Goal: Task Accomplishment & Management: Complete application form

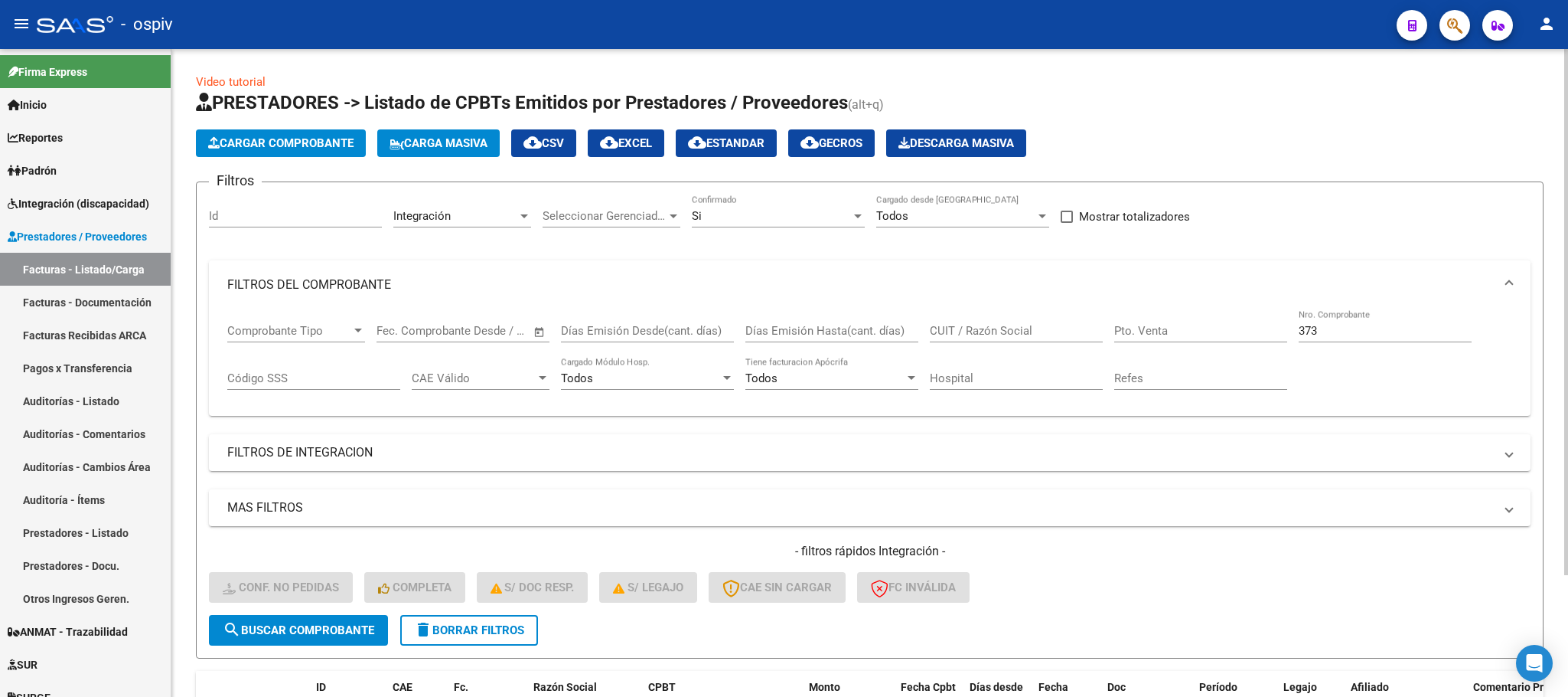
drag, startPoint x: 1332, startPoint y: 326, endPoint x: 1325, endPoint y: 324, distance: 7.3
click at [1332, 325] on input "373" at bounding box center [1385, 330] width 173 height 14
type input "3"
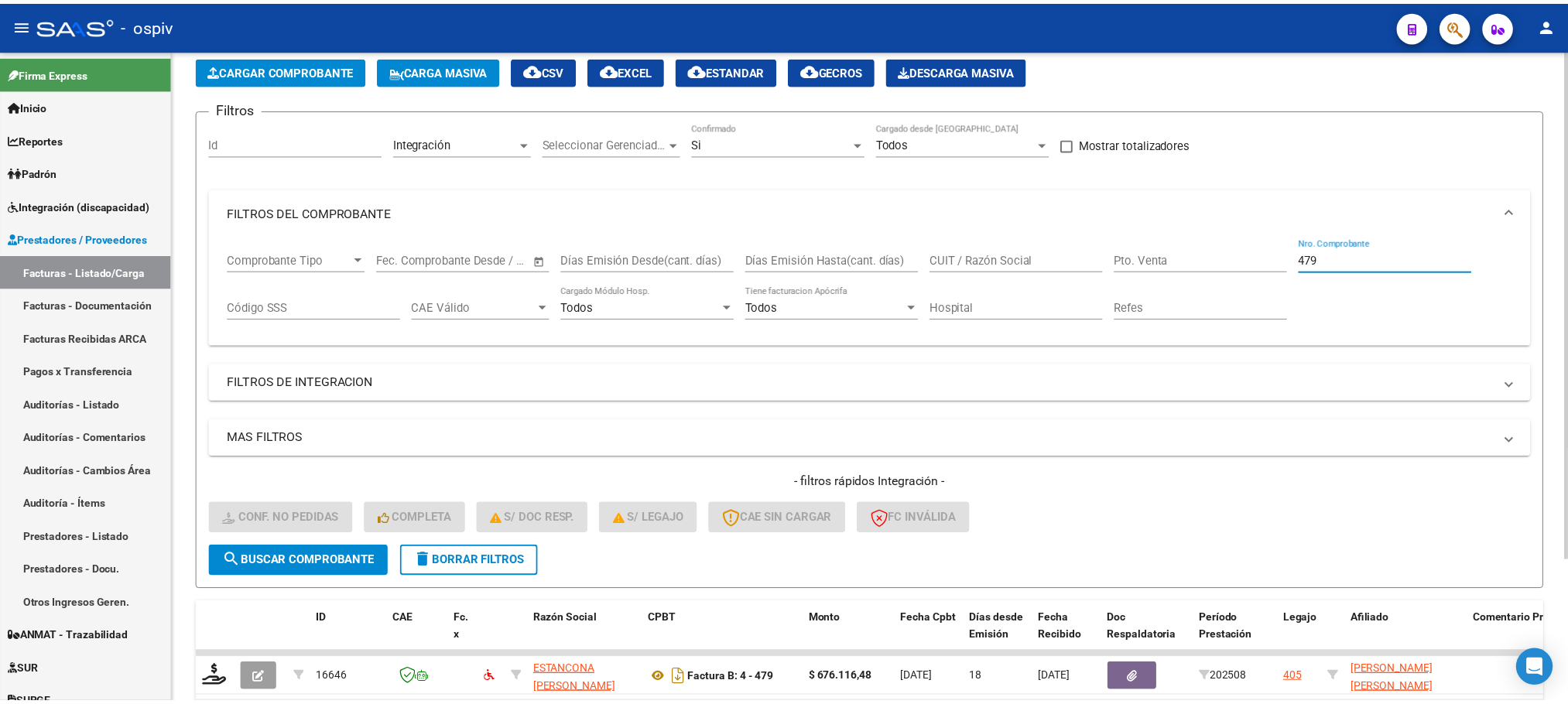
scroll to position [181, 0]
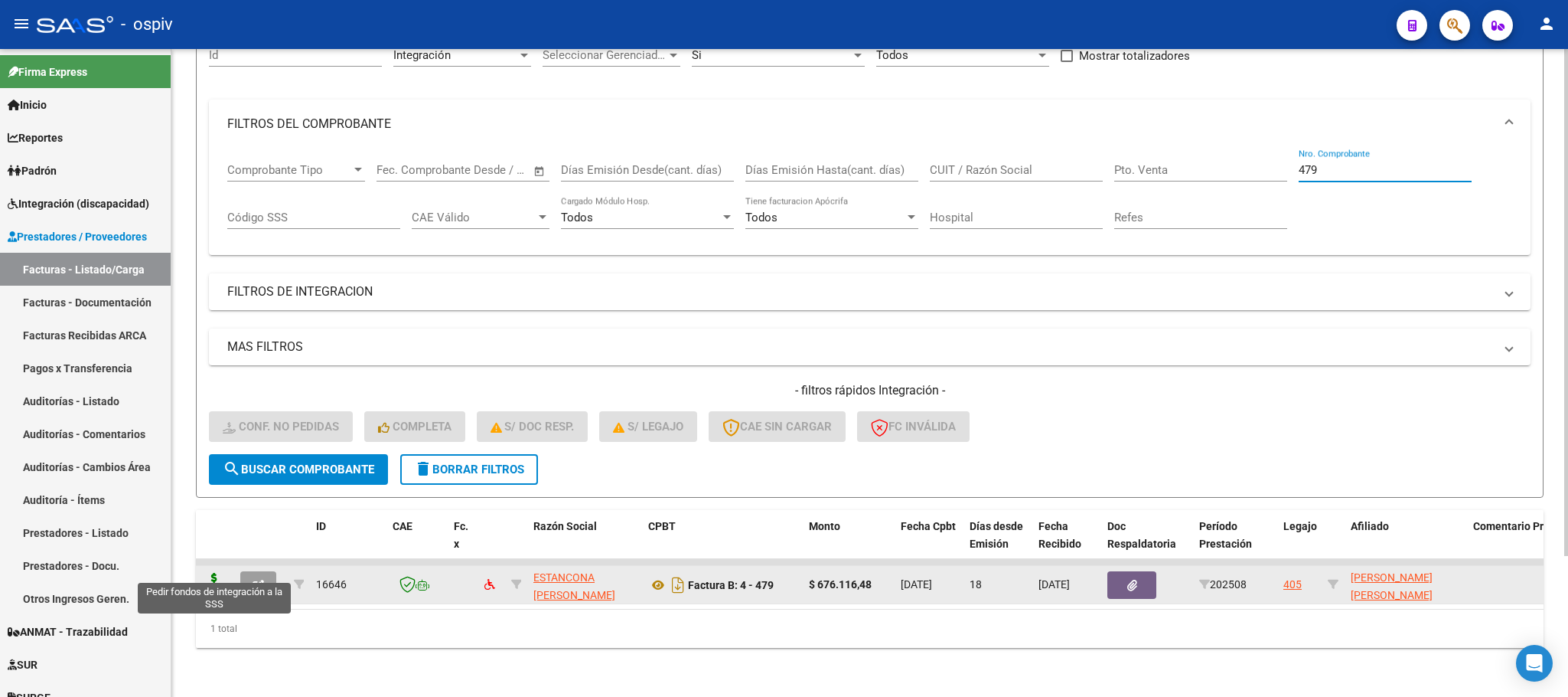
type input "479"
click at [216, 573] on icon at bounding box center [215, 583] width 24 height 21
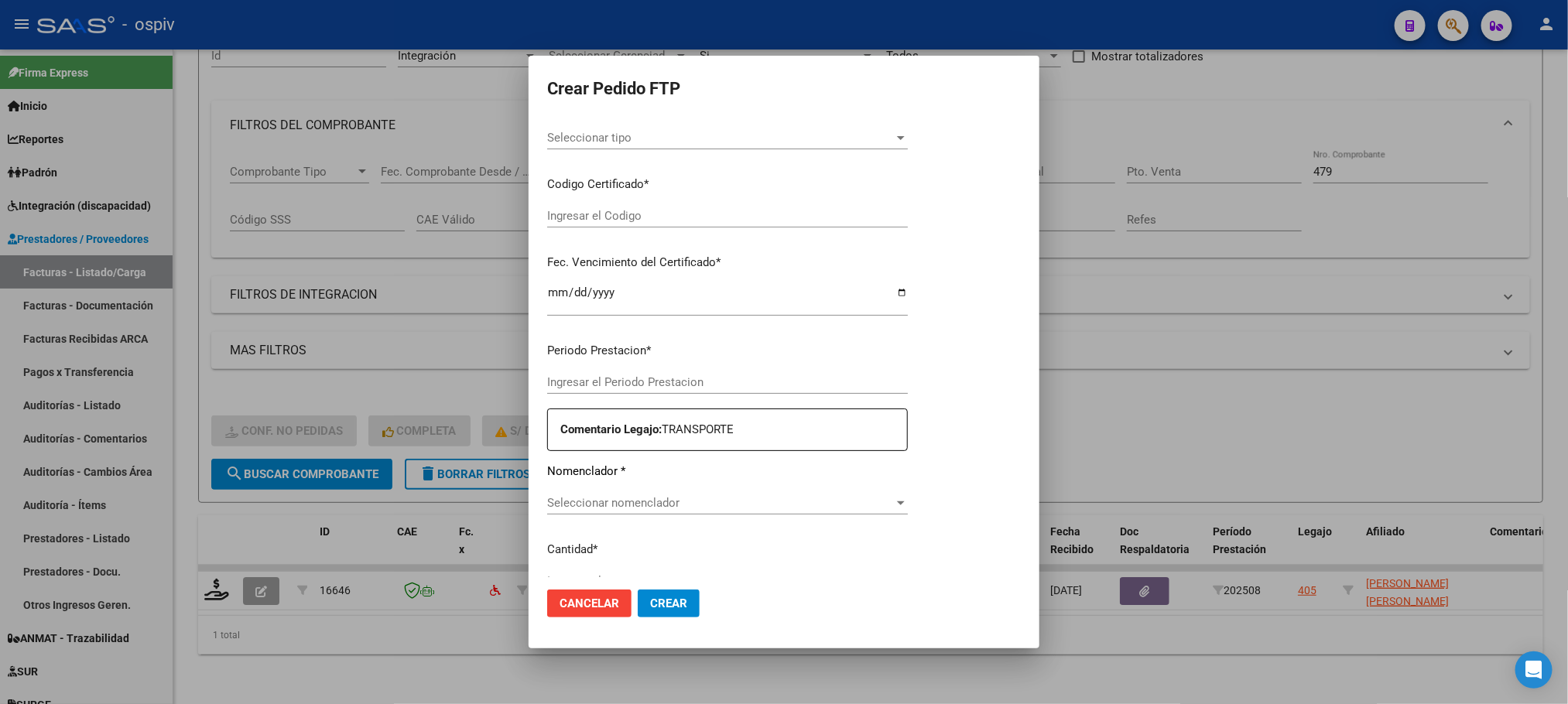
type input "202508"
type input "$ 676.116,48"
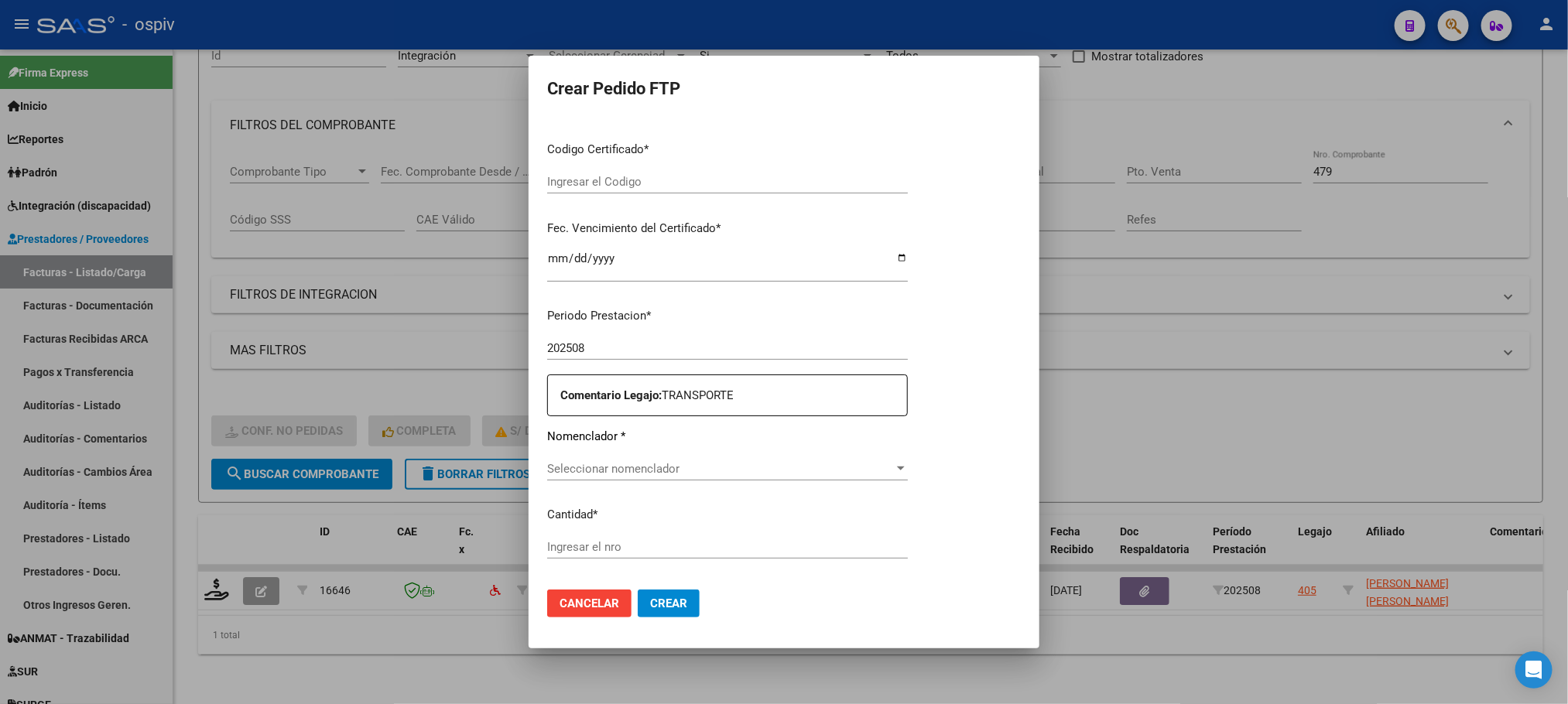
type input "ARG01000111127342024070220290702BUE437"
type input "2029-07-02"
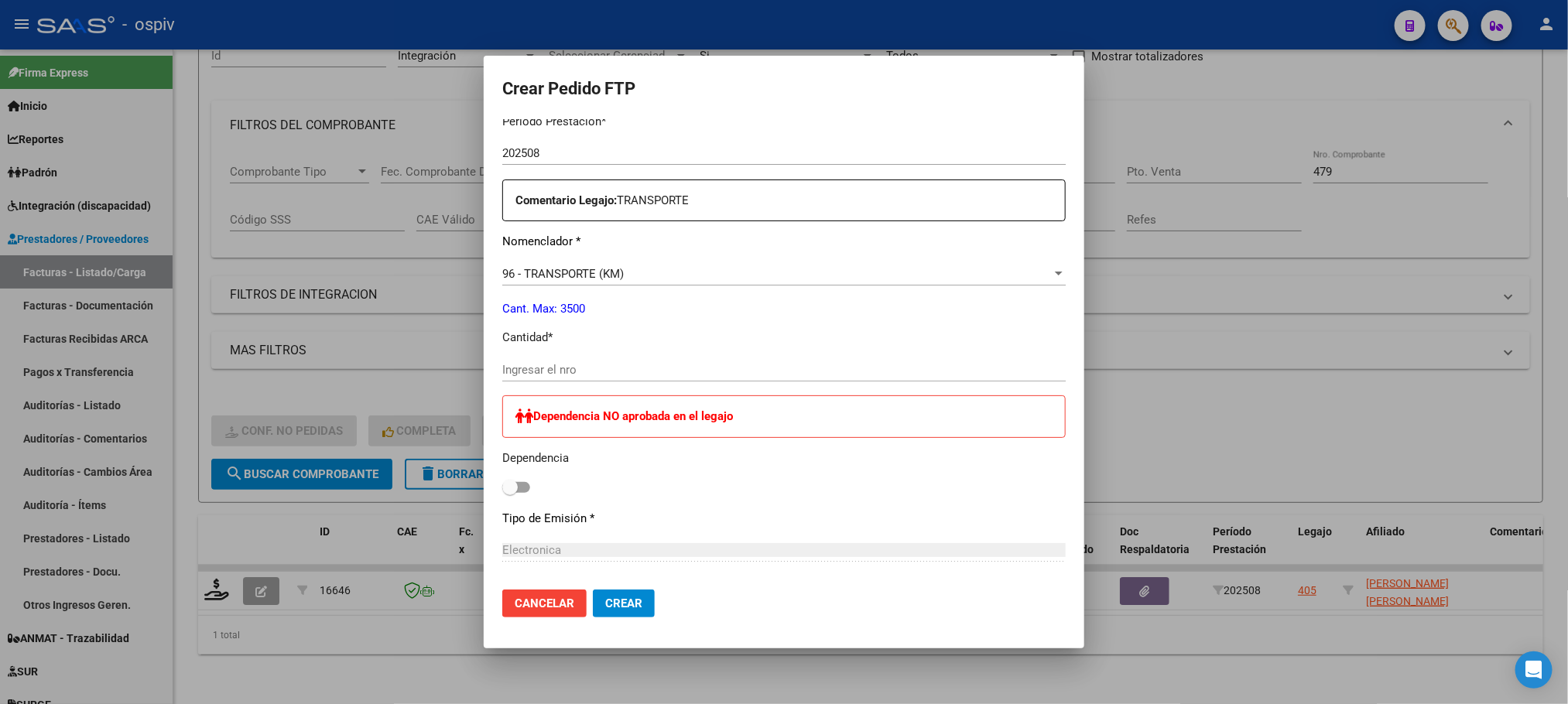
scroll to position [580, 0]
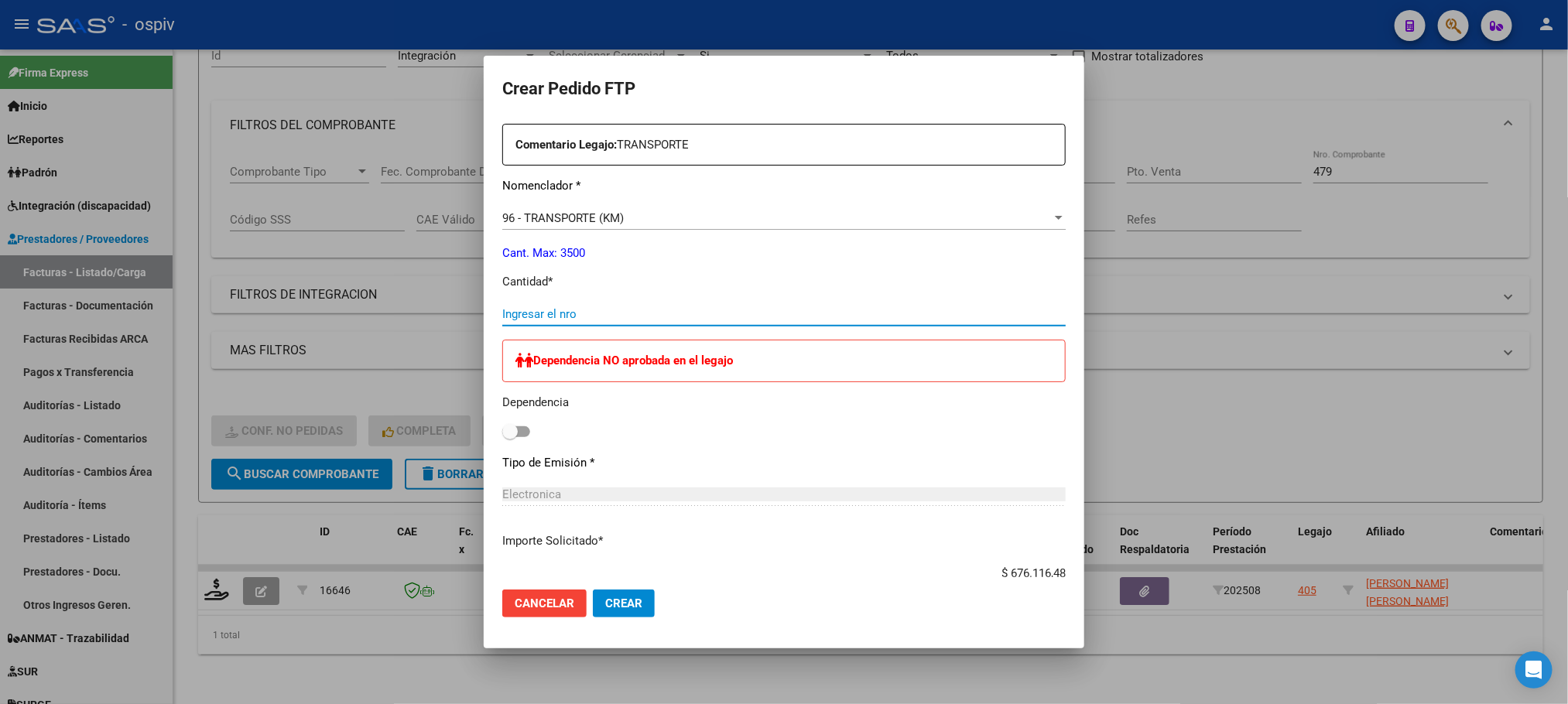
click at [671, 310] on input "Ingresar el nro" at bounding box center [783, 314] width 563 height 14
type input "1248"
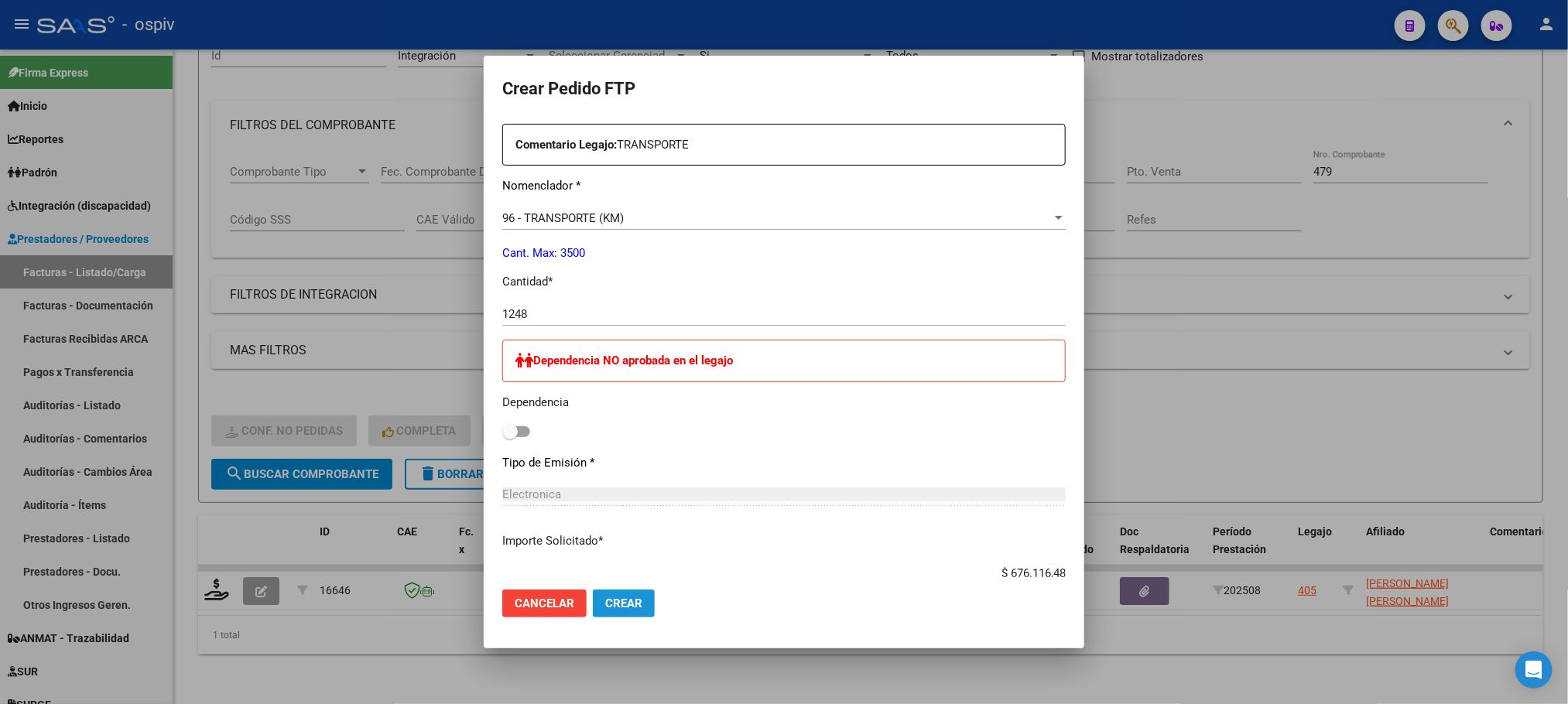
click at [639, 596] on span "Crear" at bounding box center [623, 603] width 37 height 14
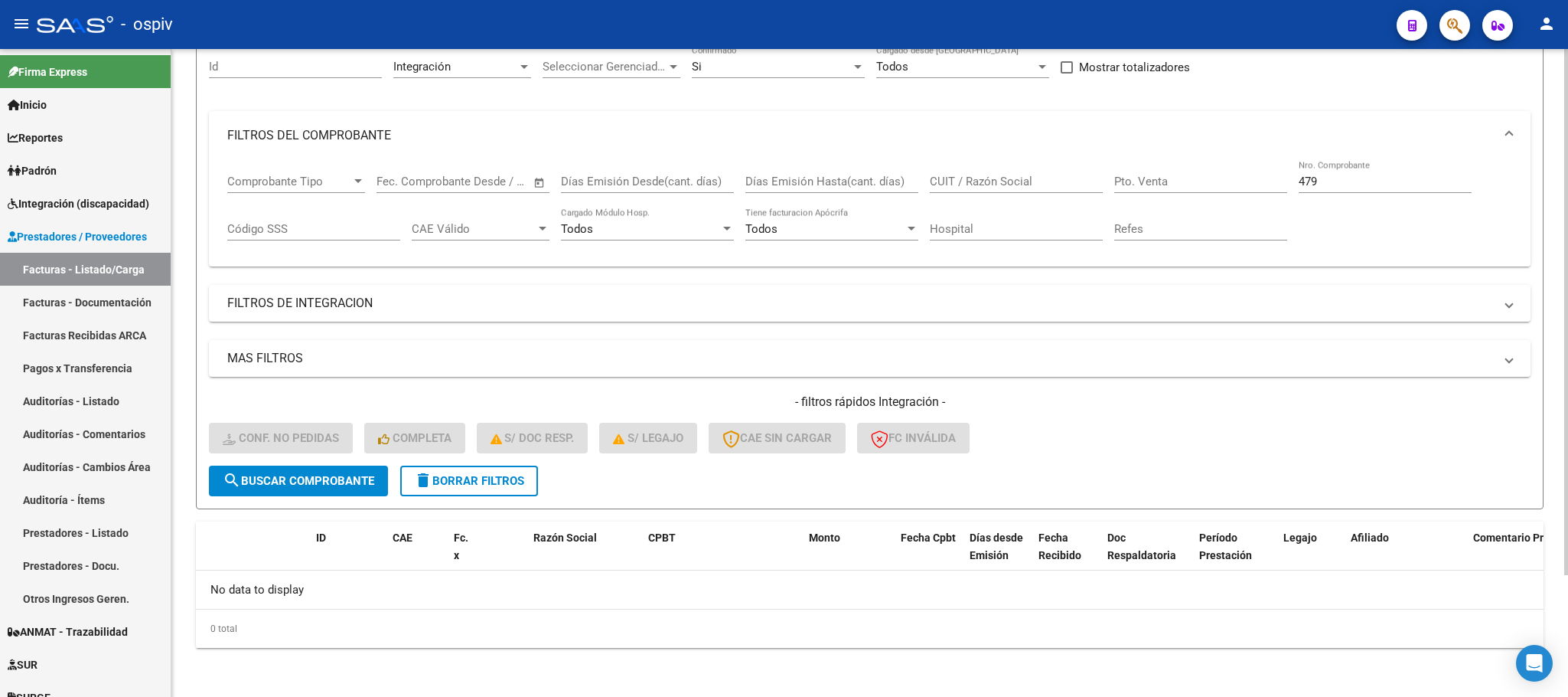
scroll to position [150, 0]
click at [451, 485] on span "delete Borrar Filtros" at bounding box center [469, 481] width 111 height 14
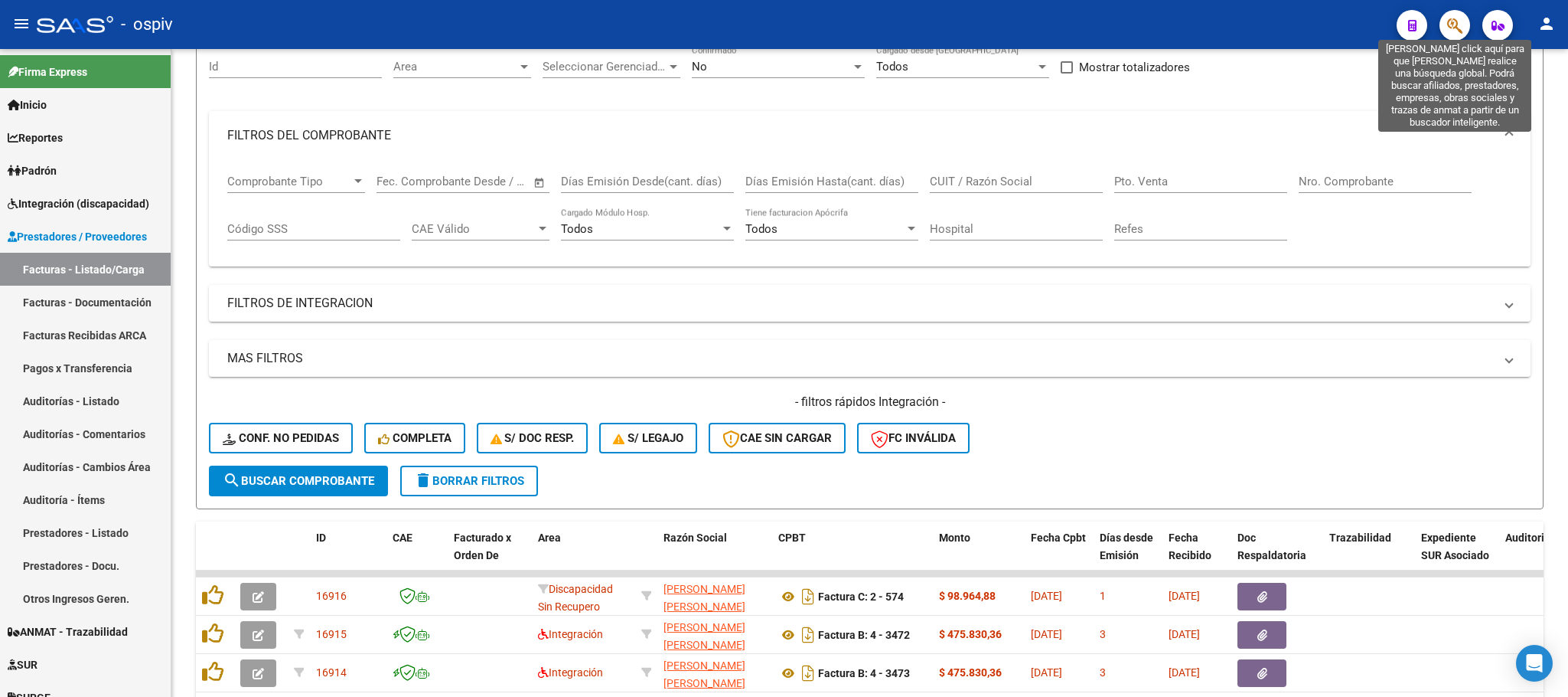
click at [1451, 24] on icon "button" at bounding box center [1454, 26] width 15 height 18
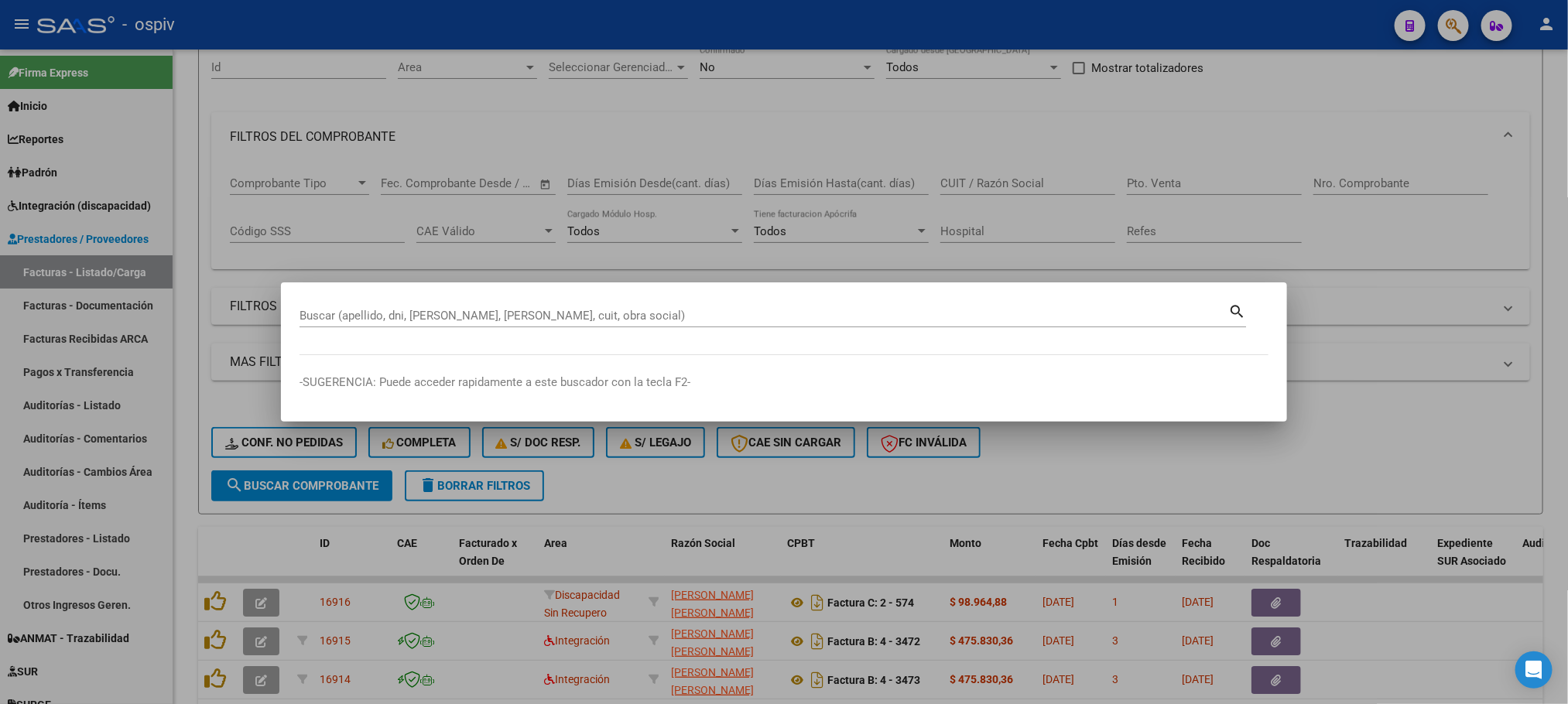
click at [585, 160] on div at bounding box center [784, 352] width 1568 height 704
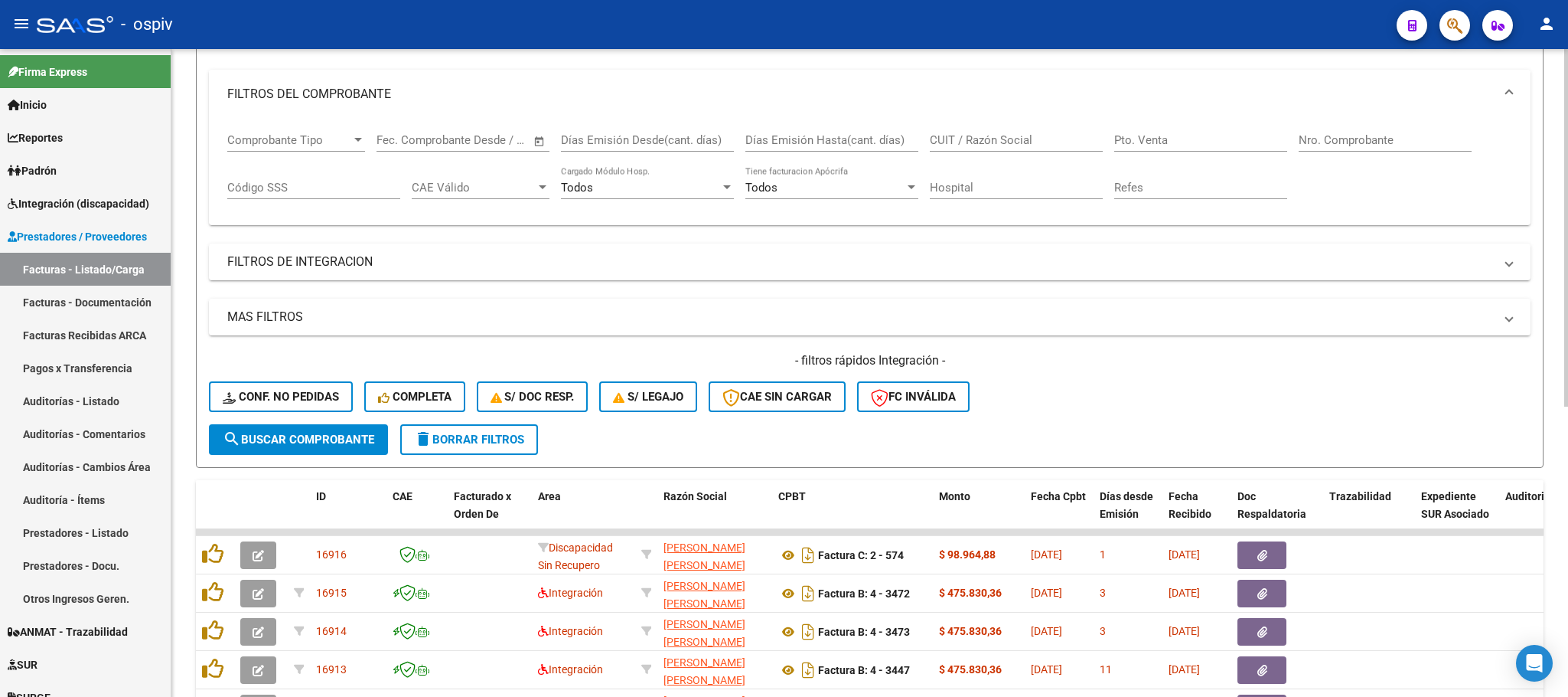
scroll to position [0, 0]
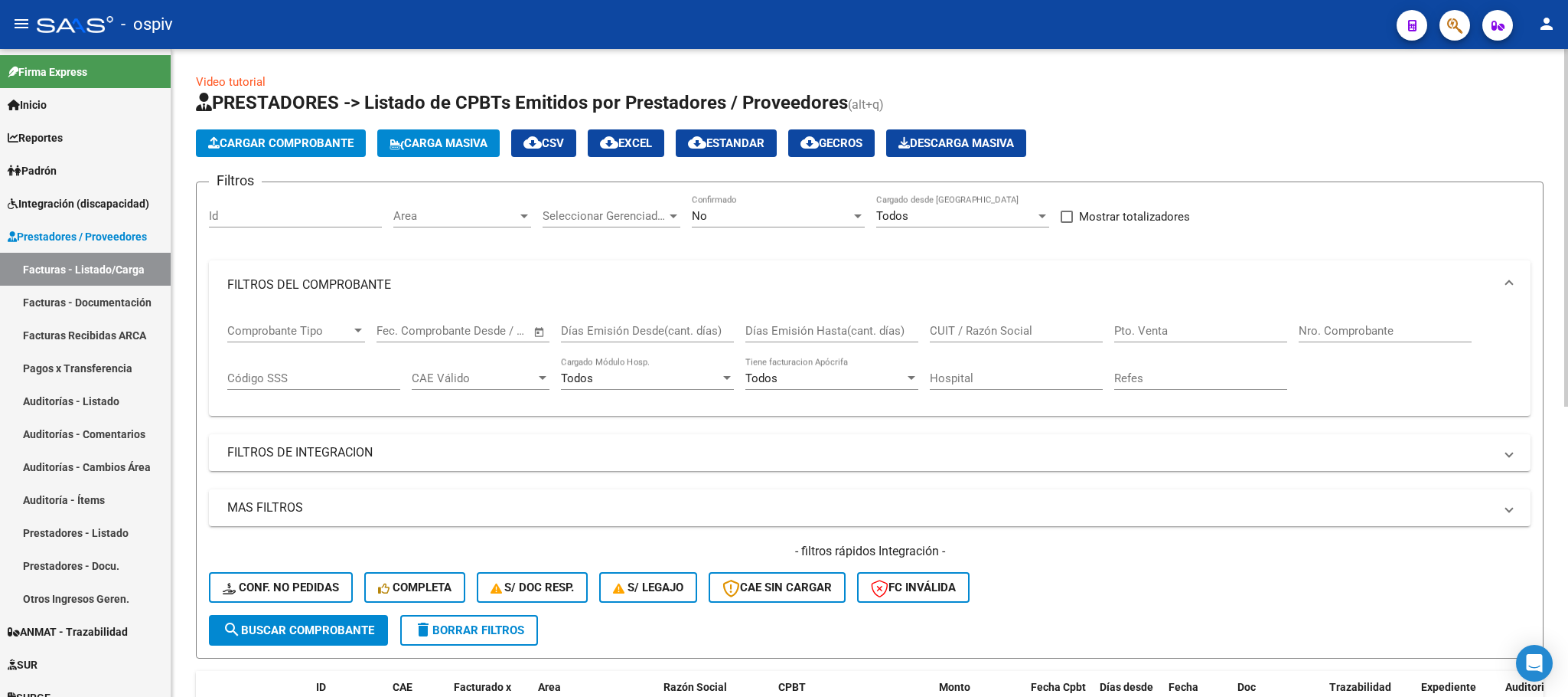
click at [1344, 331] on input "Nro. Comprobante" at bounding box center [1385, 330] width 173 height 14
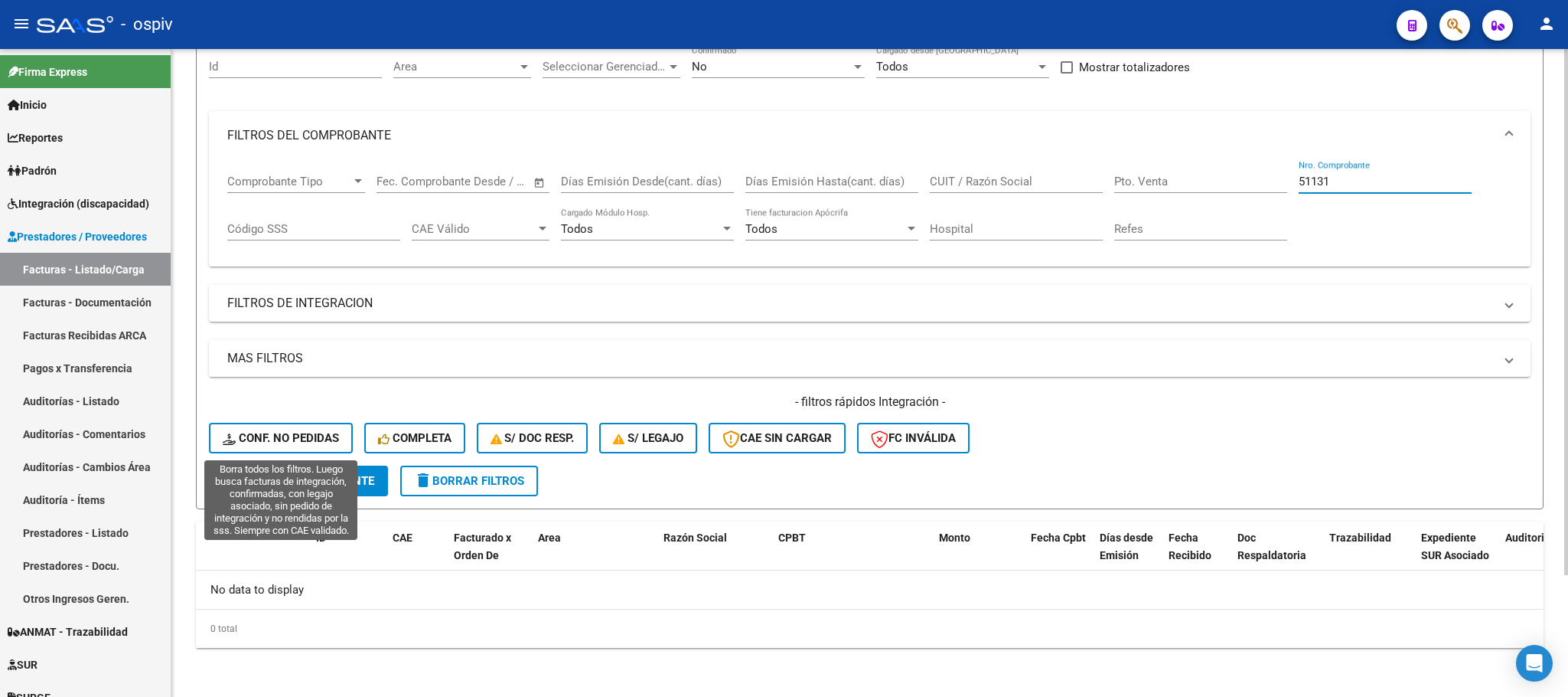
type input "51131"
click at [297, 437] on span "Conf. no pedidas" at bounding box center [280, 438] width 116 height 14
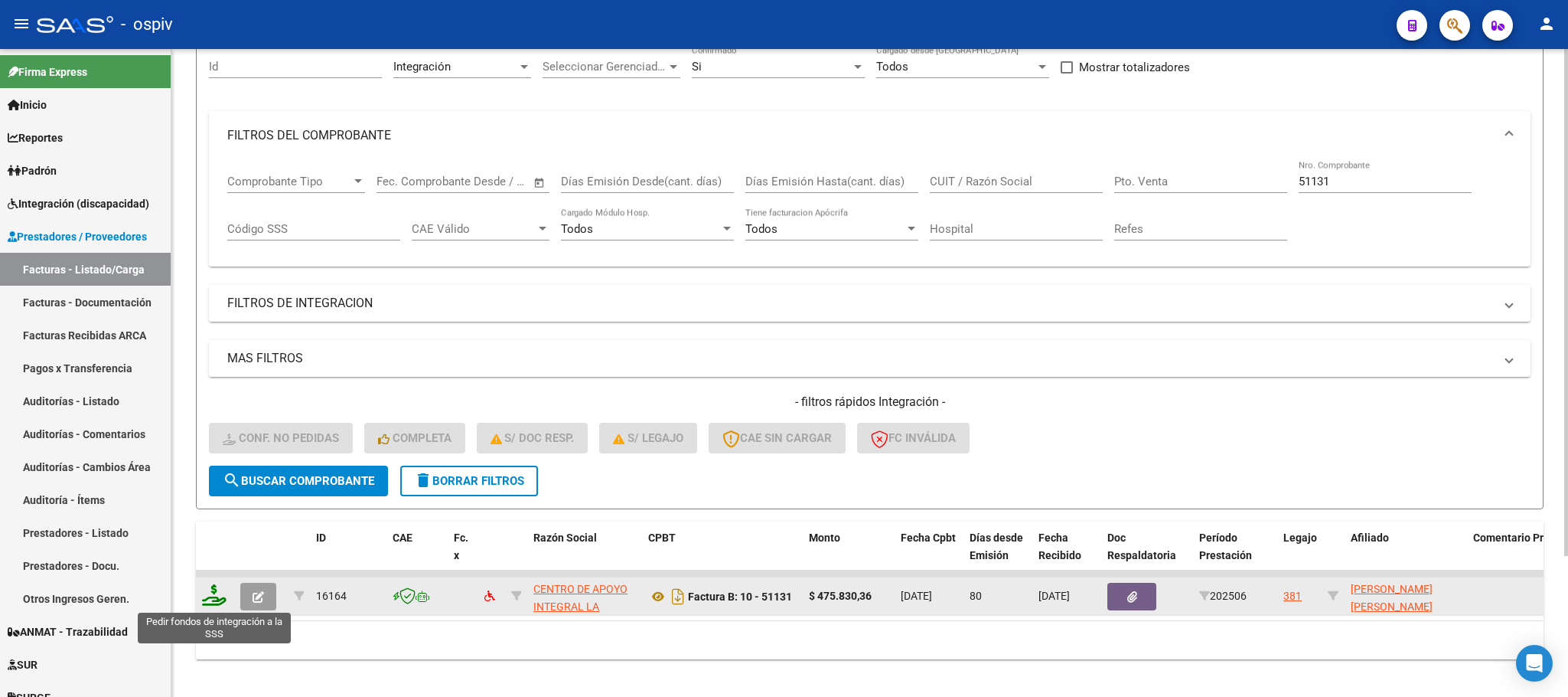
click at [216, 599] on icon at bounding box center [215, 595] width 24 height 21
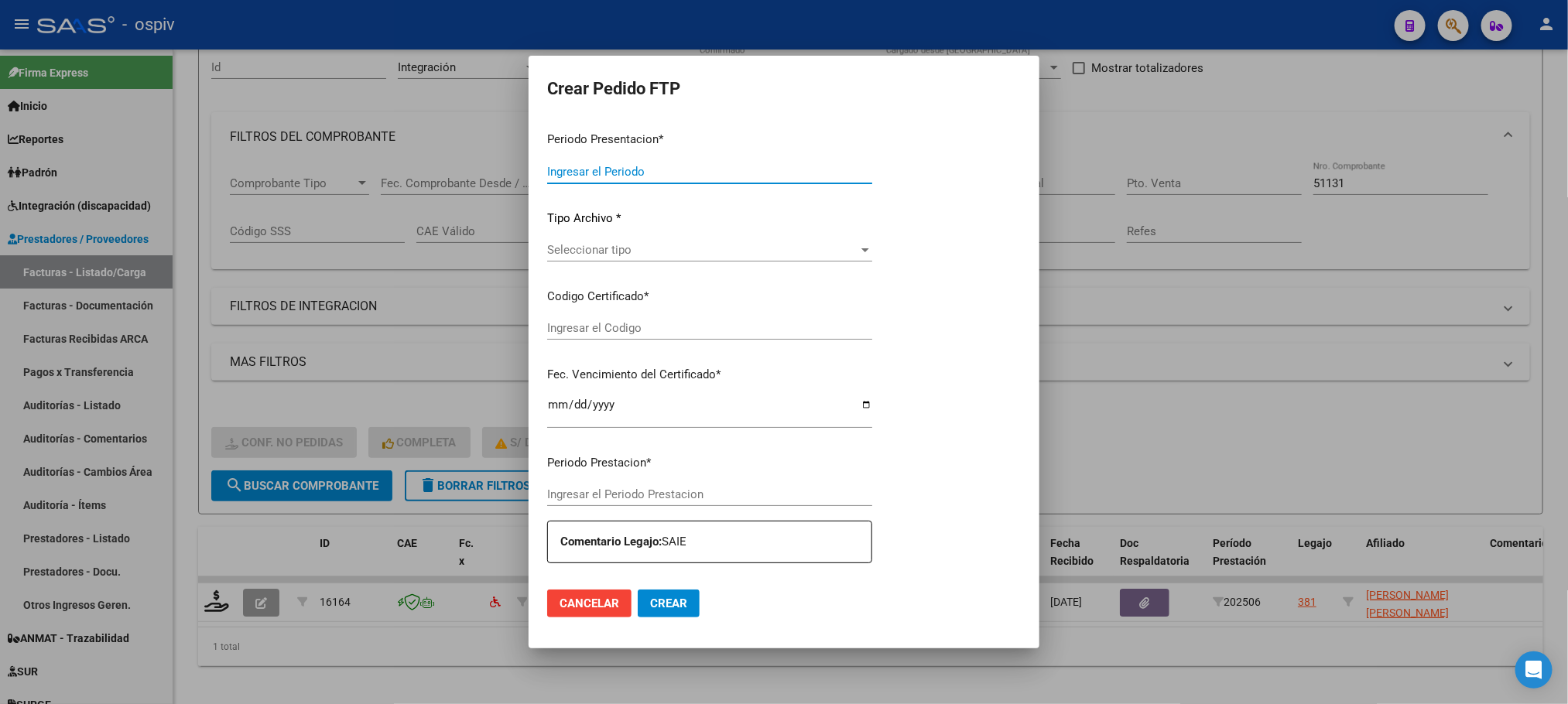
type input "202508"
type input "202506"
type input "$ 475.830,36"
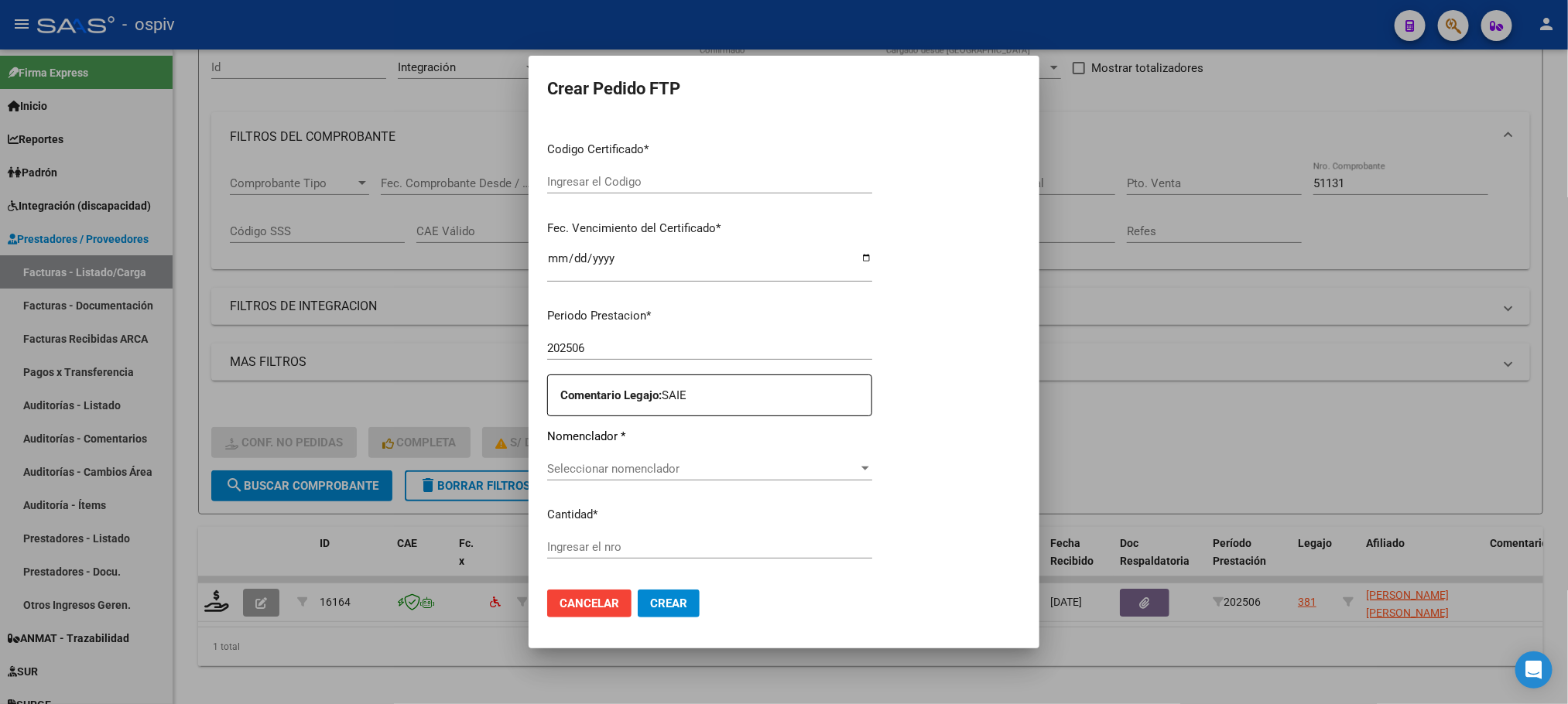
type input "ARG02000581254682024051520290515BUE437"
type input "2029-05-21"
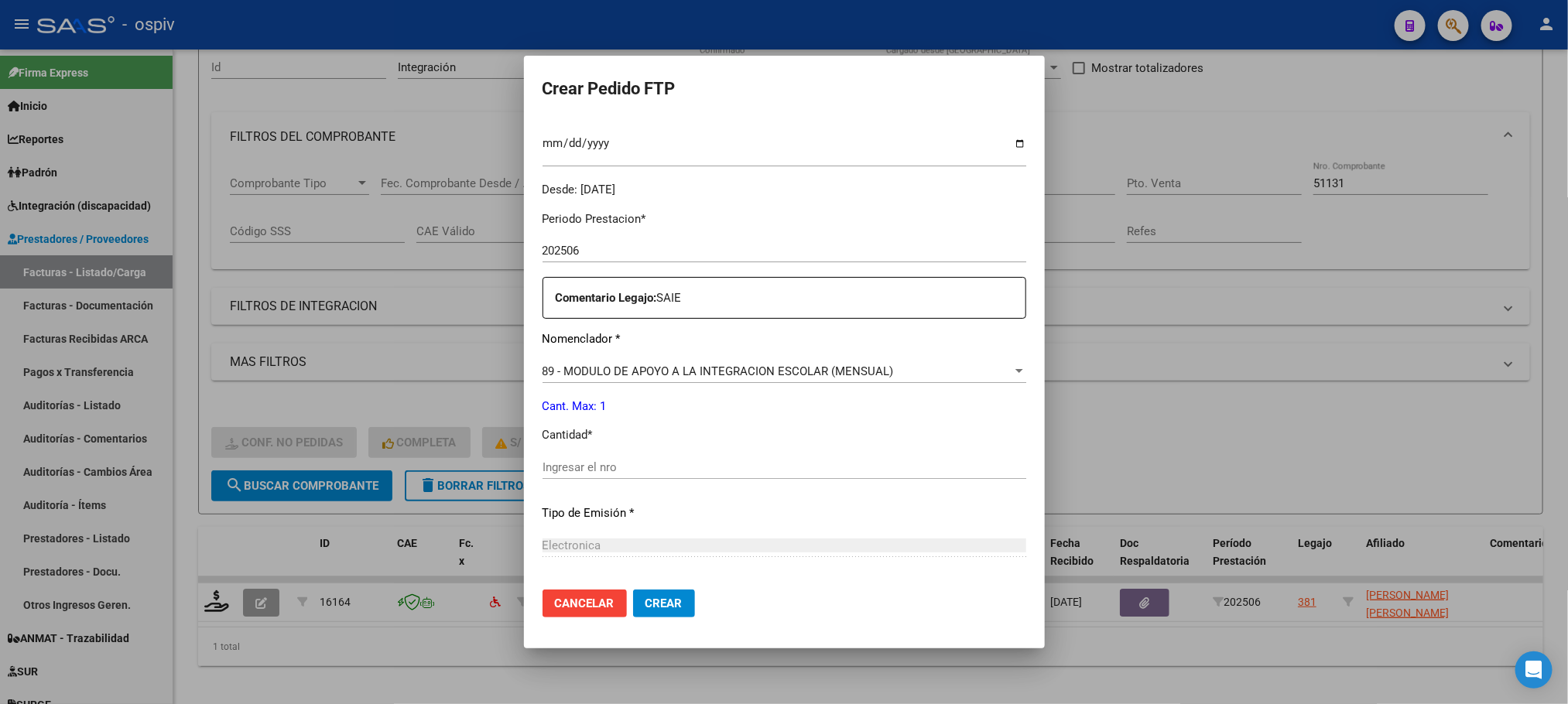
scroll to position [577, 0]
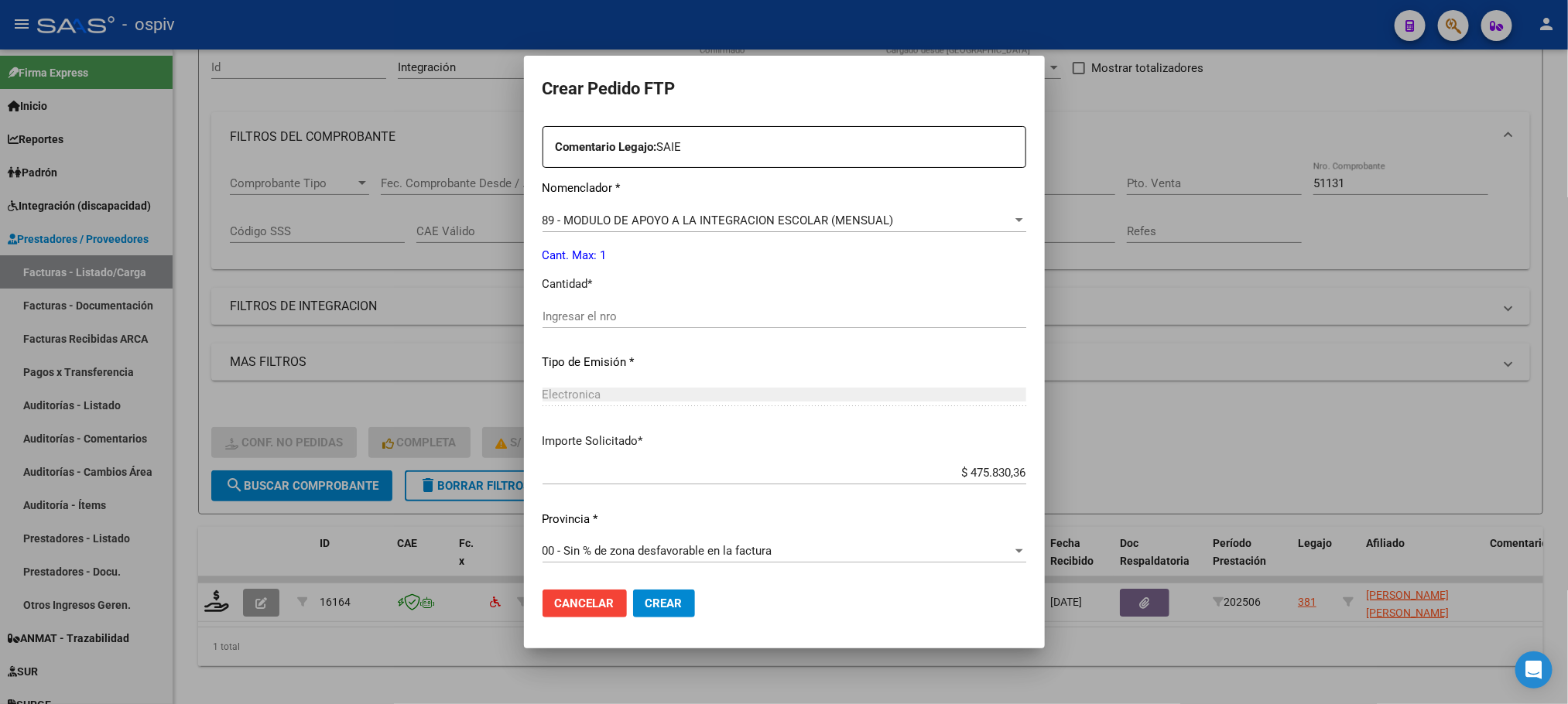
click at [722, 316] on input "Ingresar el nro" at bounding box center [784, 316] width 483 height 14
type input "1"
click at [633, 589] on button "Crear" at bounding box center [663, 603] width 62 height 28
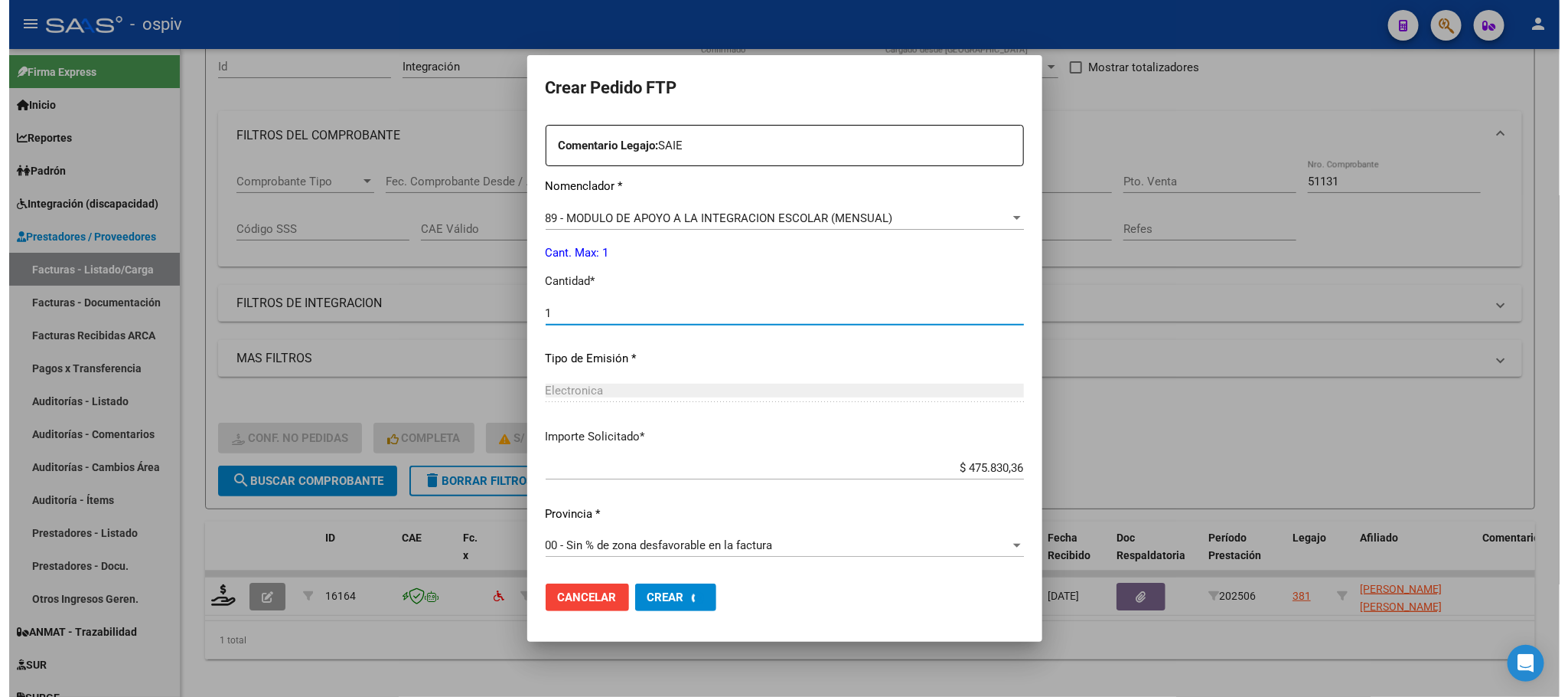
scroll to position [0, 0]
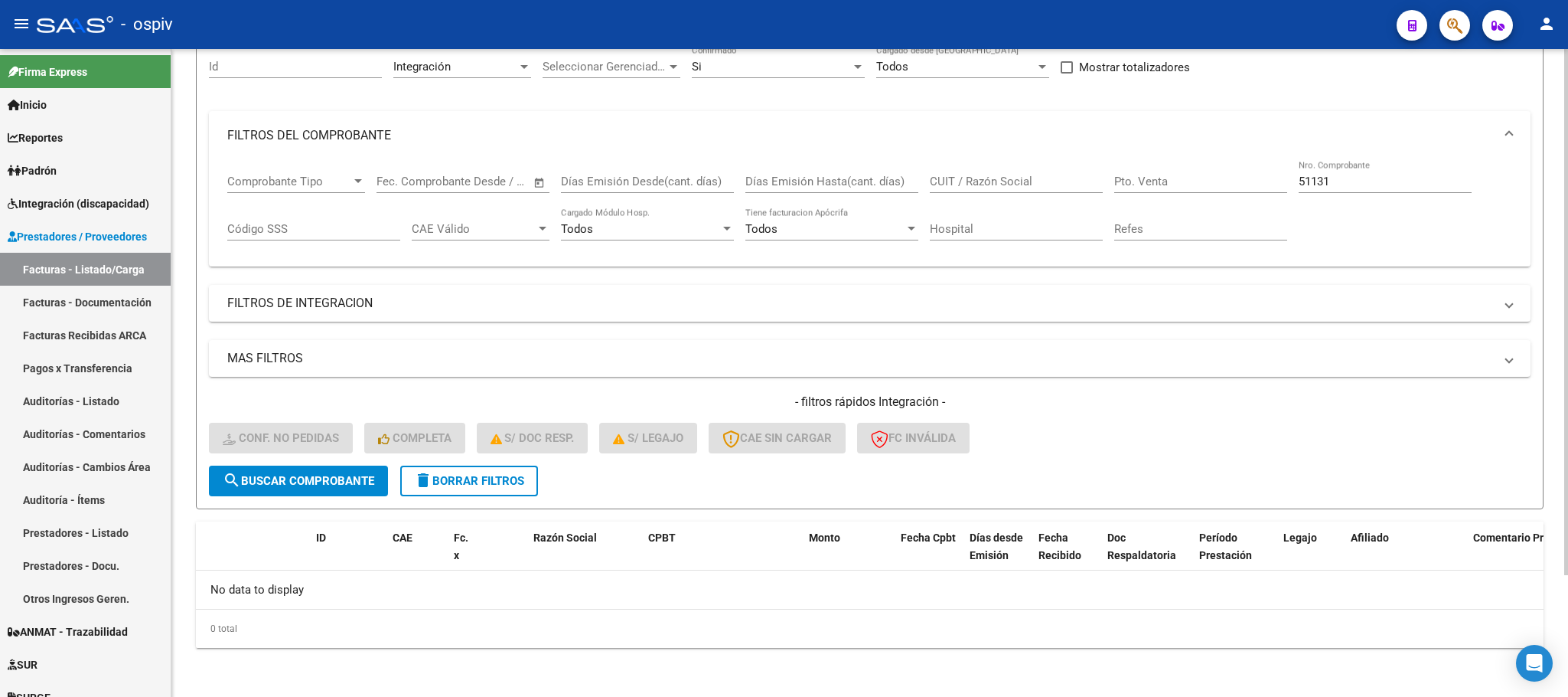
click at [1384, 171] on div "51131 Nro. Comprobante" at bounding box center [1385, 176] width 173 height 33
click at [1384, 180] on input "51131" at bounding box center [1385, 181] width 173 height 14
type input "5"
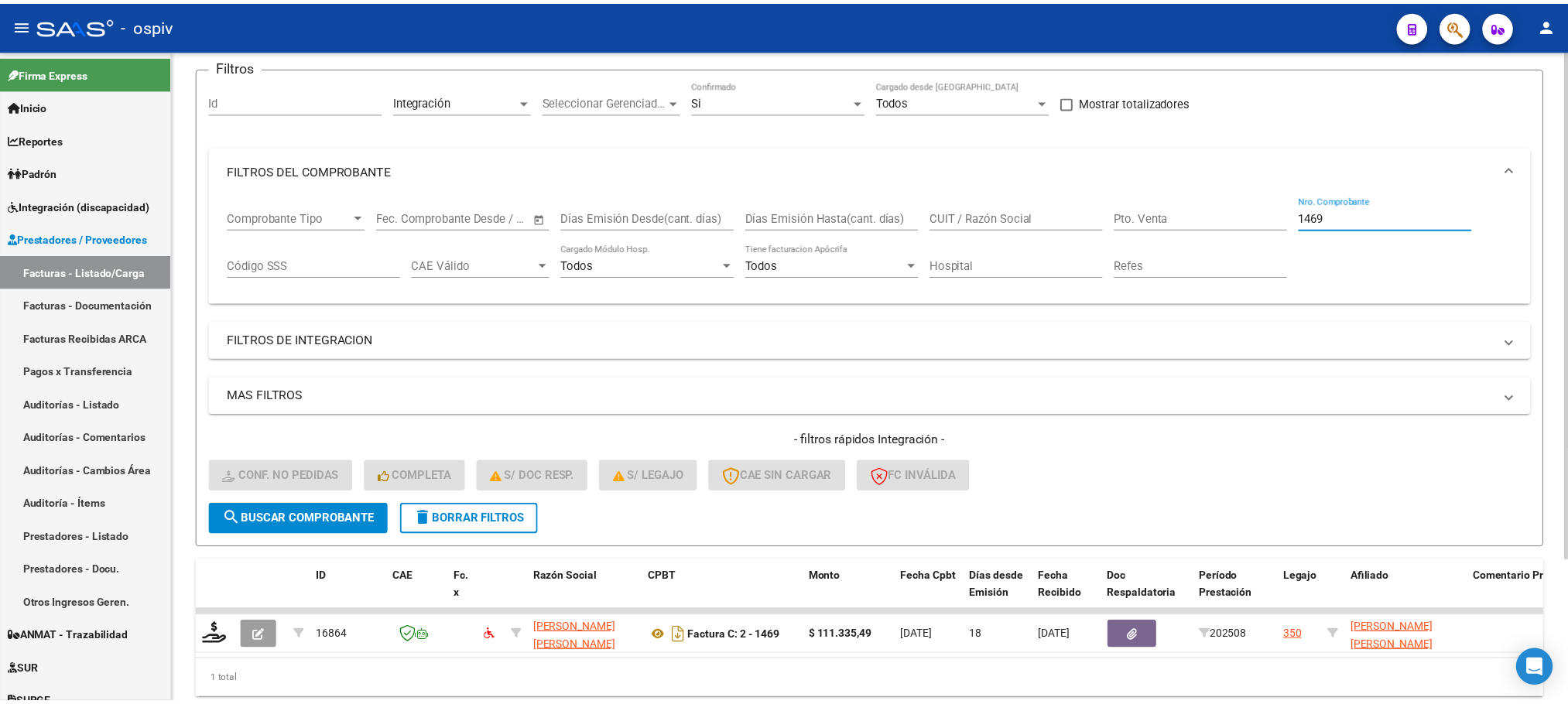
scroll to position [151, 0]
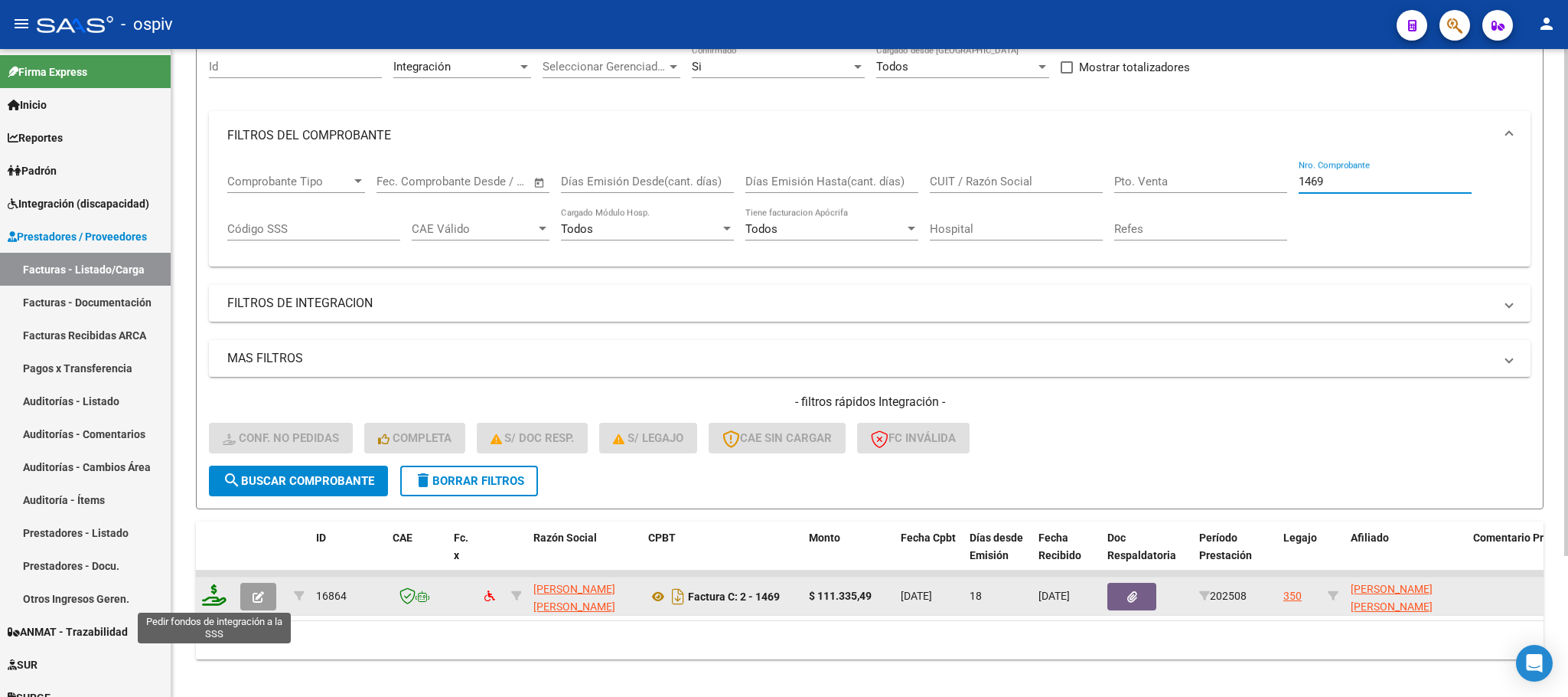
type input "1469"
click at [216, 602] on icon at bounding box center [215, 595] width 24 height 21
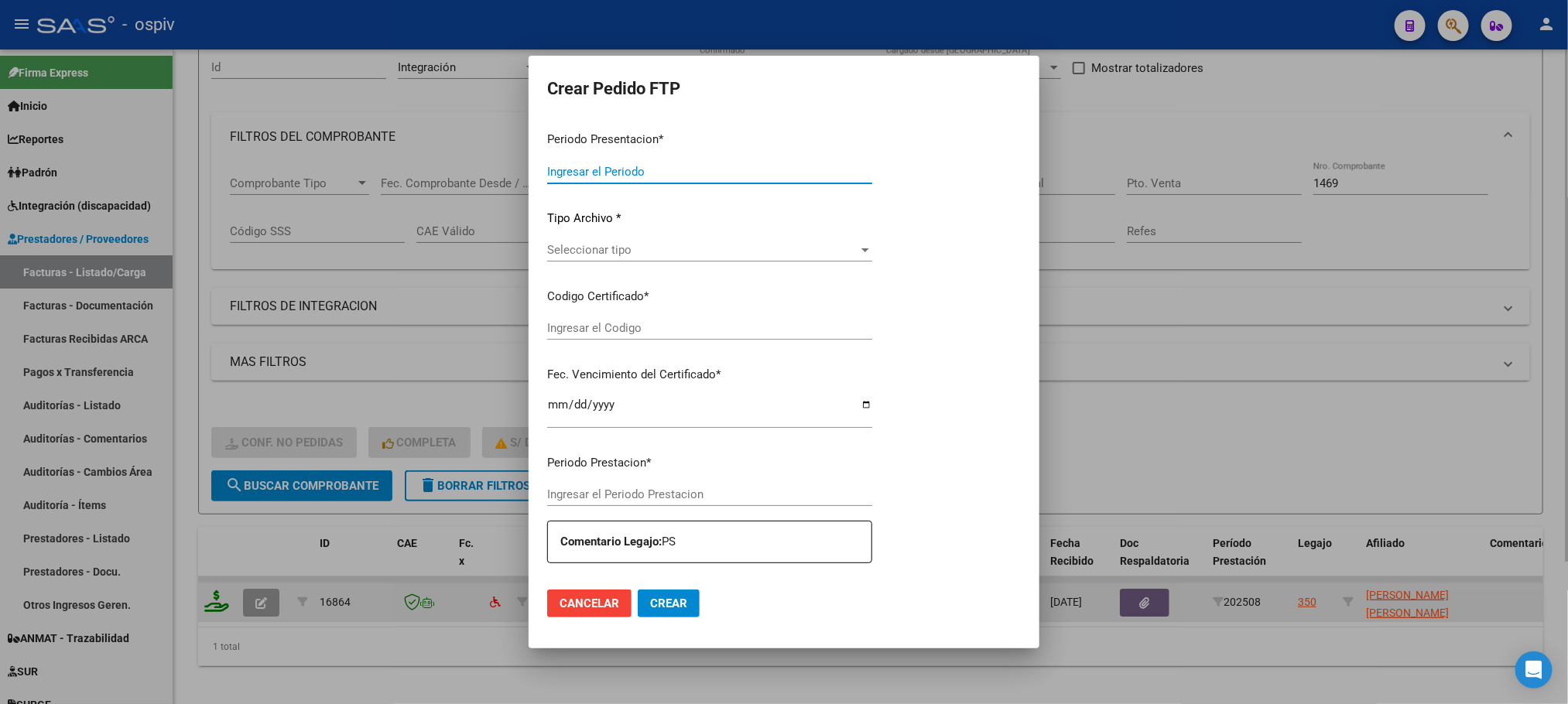
type input "202508"
type input "$ 111.335,49"
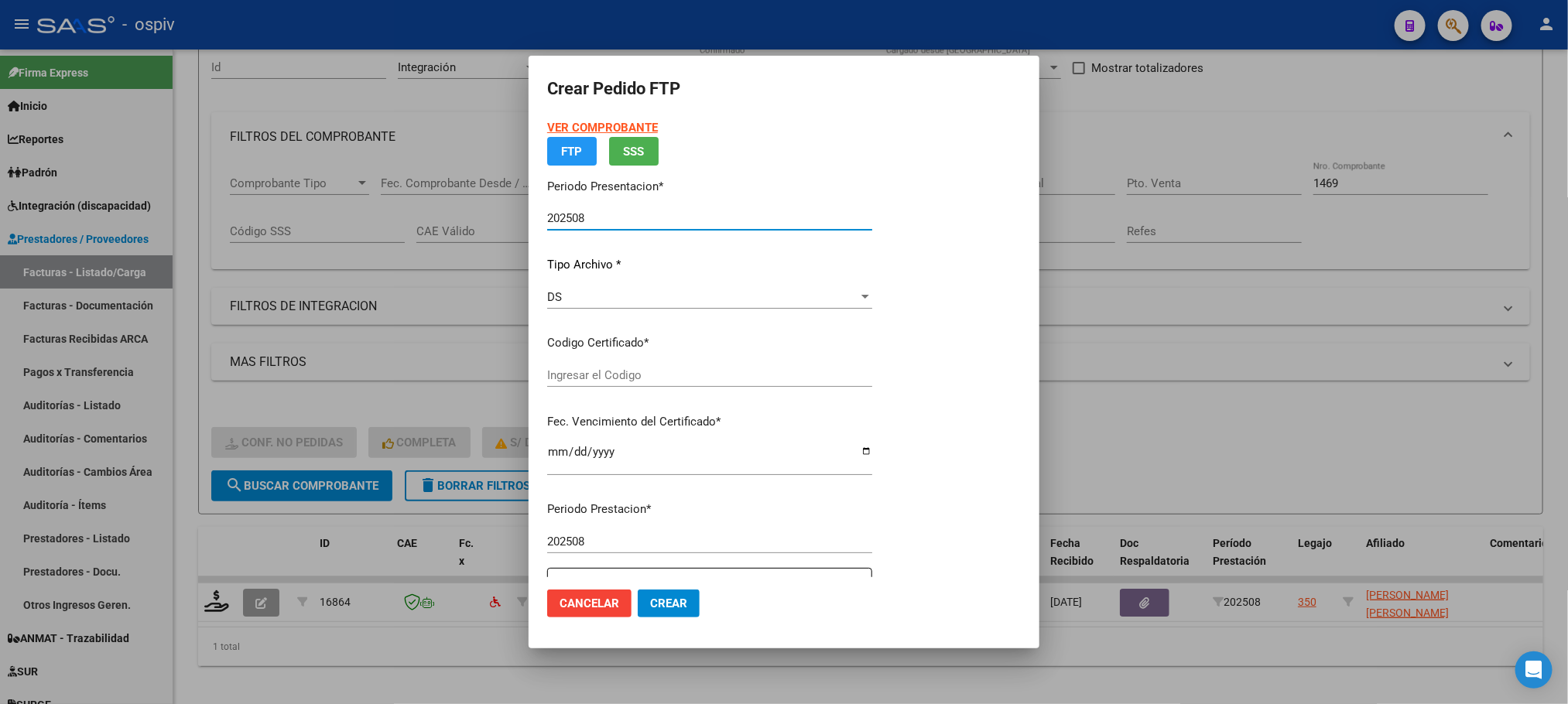
type input "ARG02000498232972024120320291203BUE315"
type input "2029-12-03"
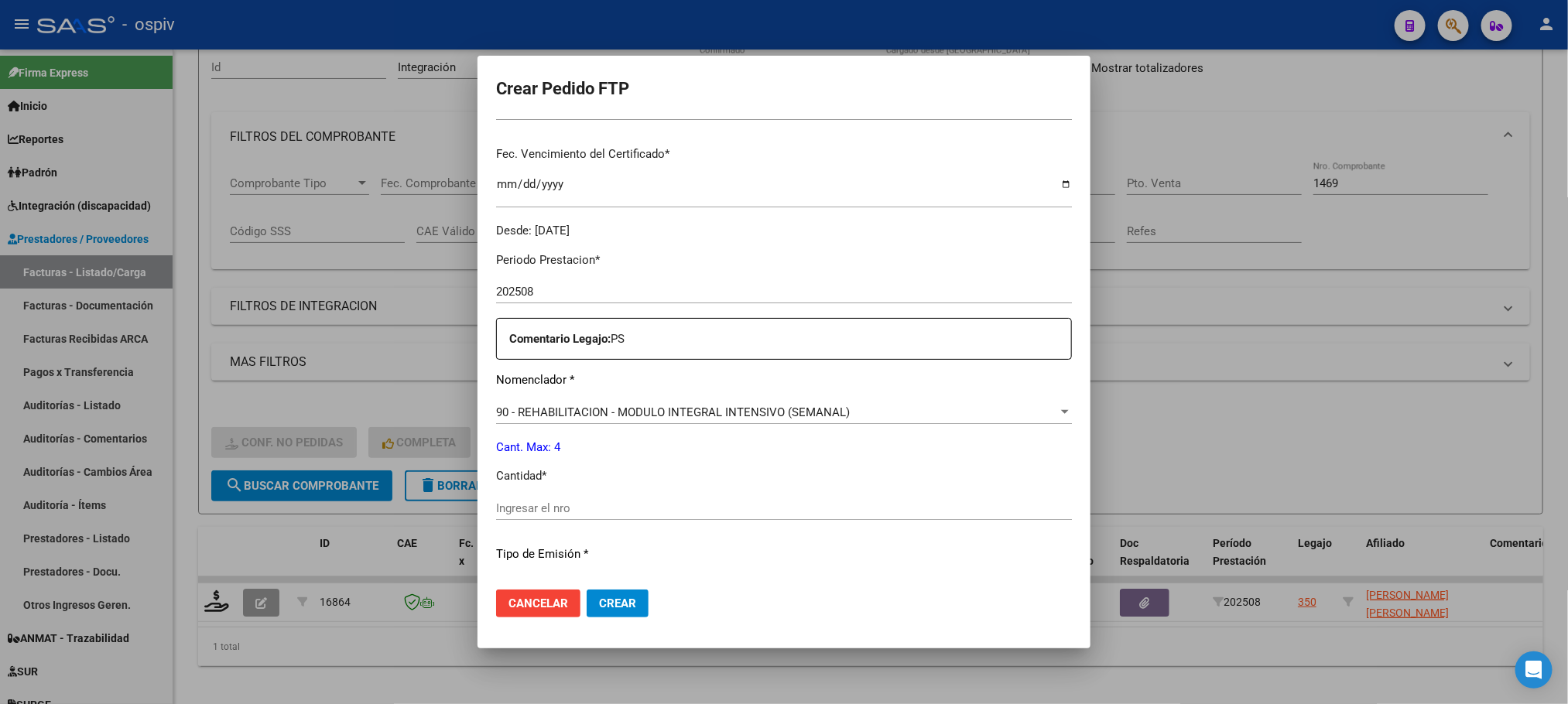
scroll to position [577, 0]
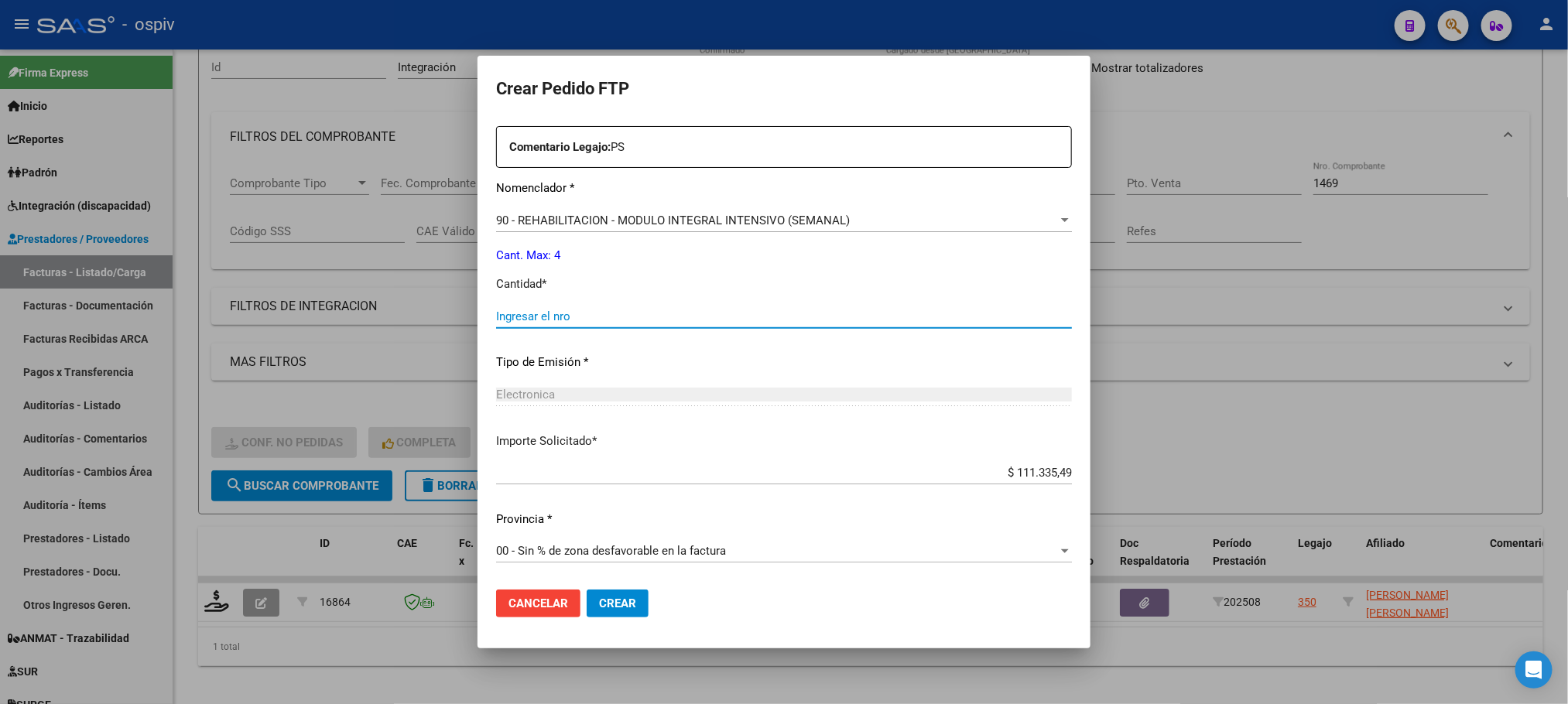
click at [708, 314] on input "Ingresar el nro" at bounding box center [784, 316] width 575 height 14
type input "4"
click at [587, 589] on button "Crear" at bounding box center [617, 603] width 62 height 28
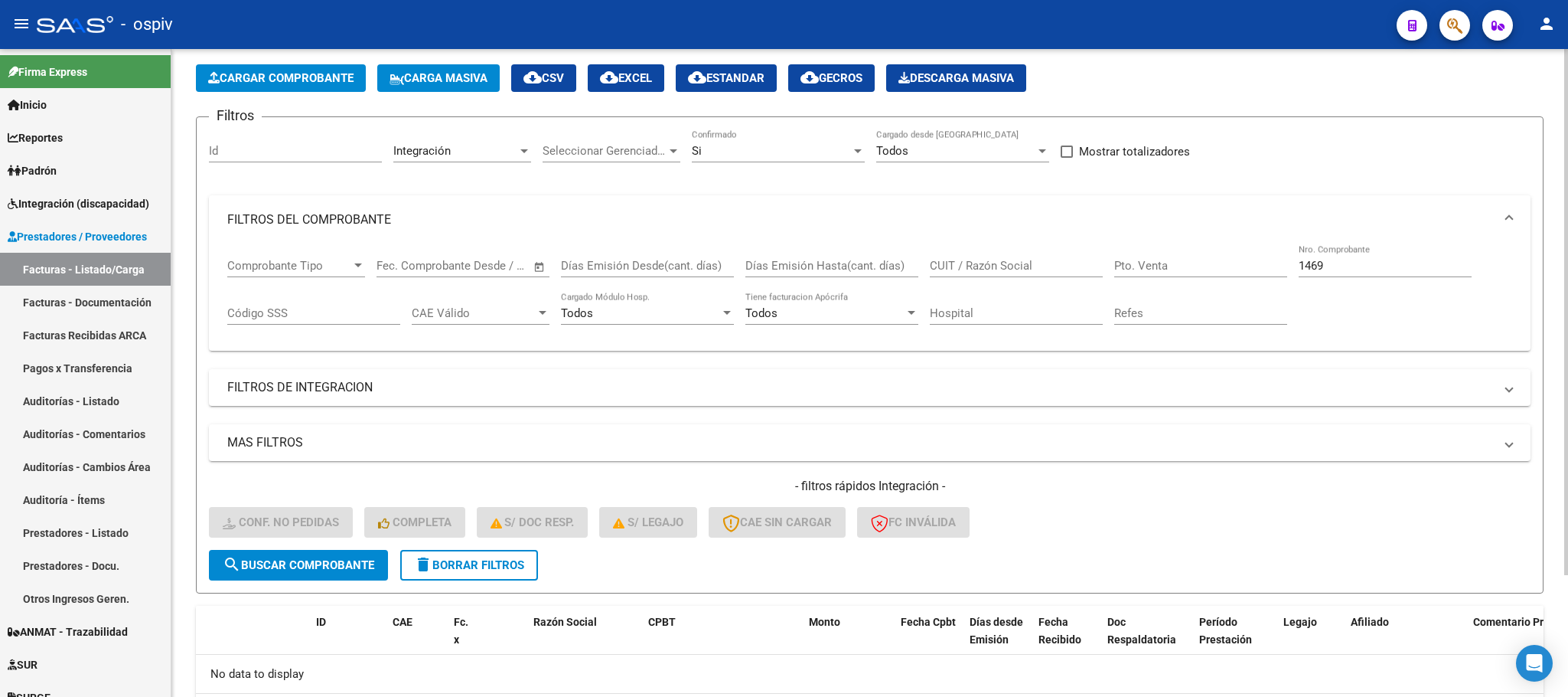
scroll to position [0, 0]
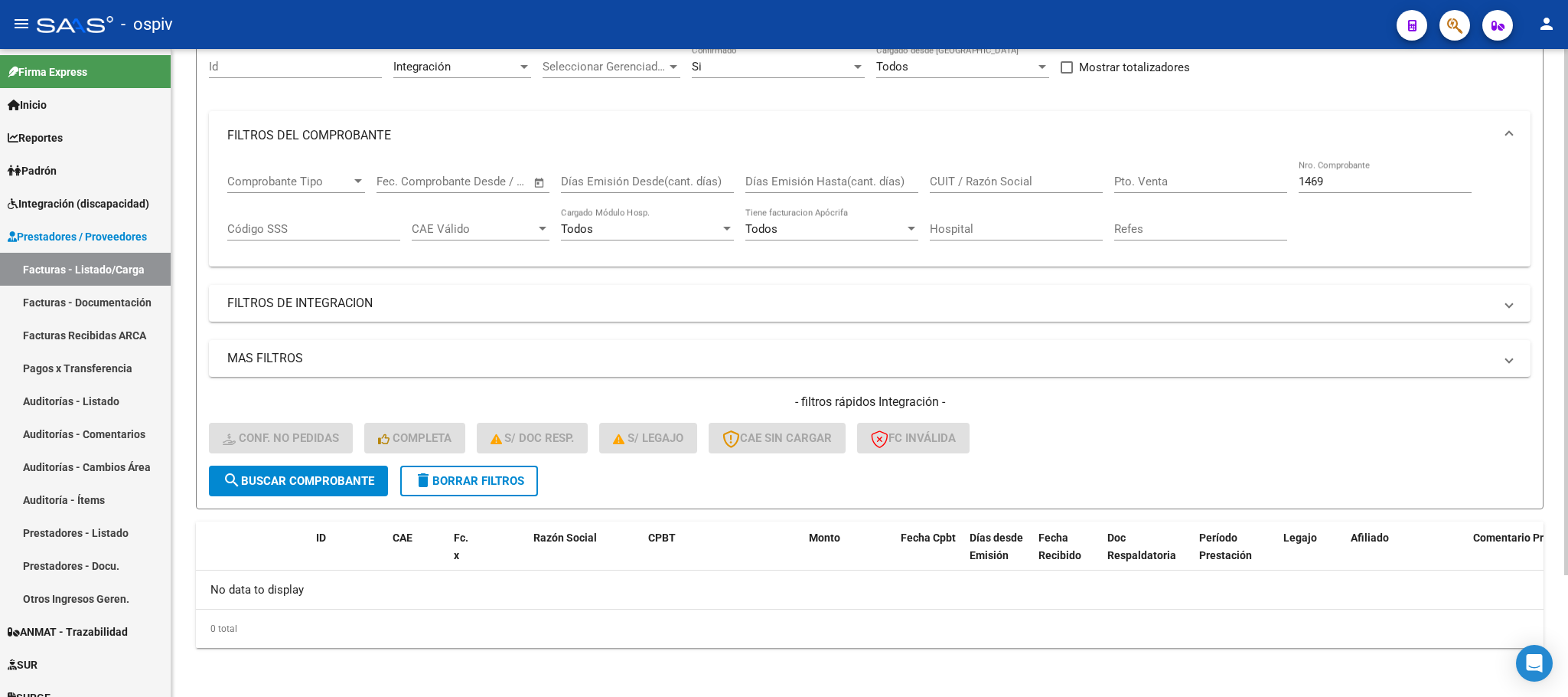
click at [321, 483] on span "search Buscar Comprobante" at bounding box center [298, 481] width 151 height 14
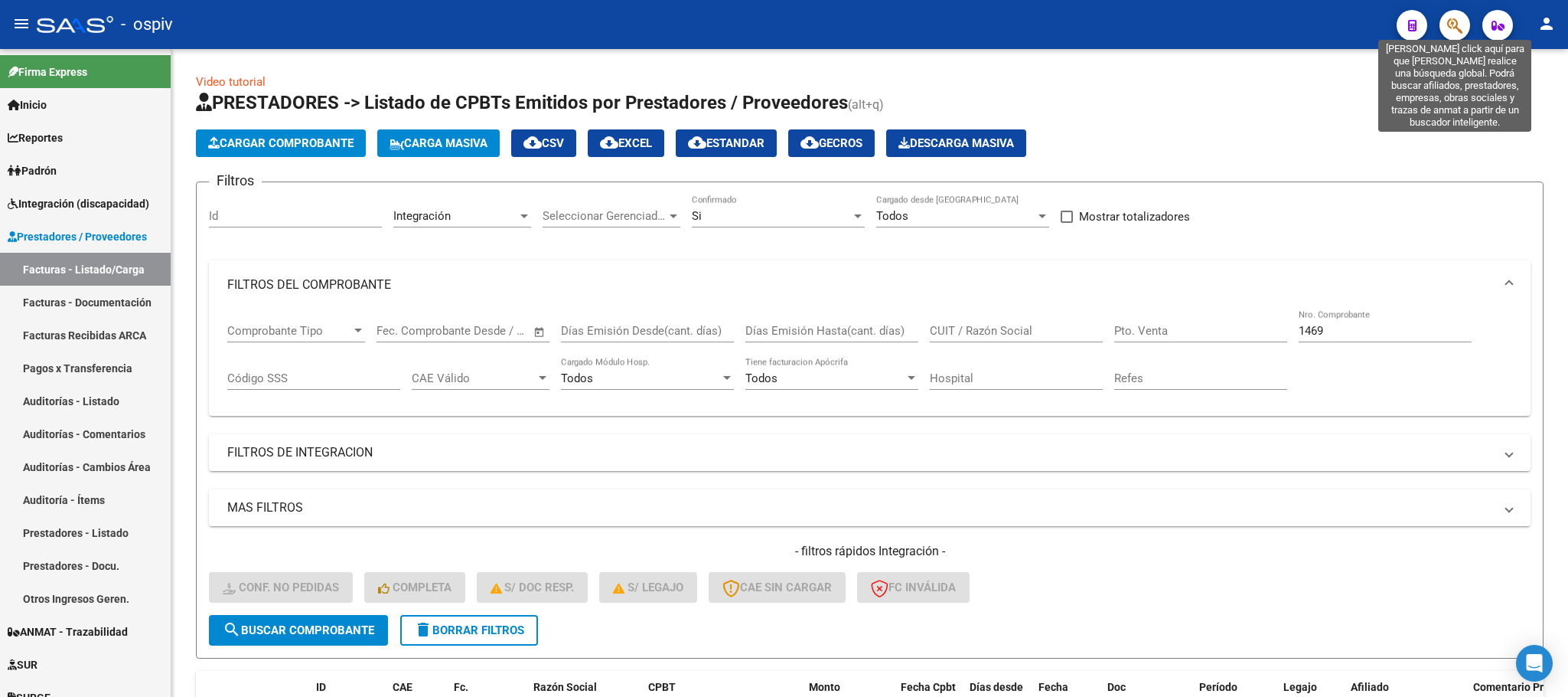
click at [1453, 25] on icon "button" at bounding box center [1454, 26] width 15 height 18
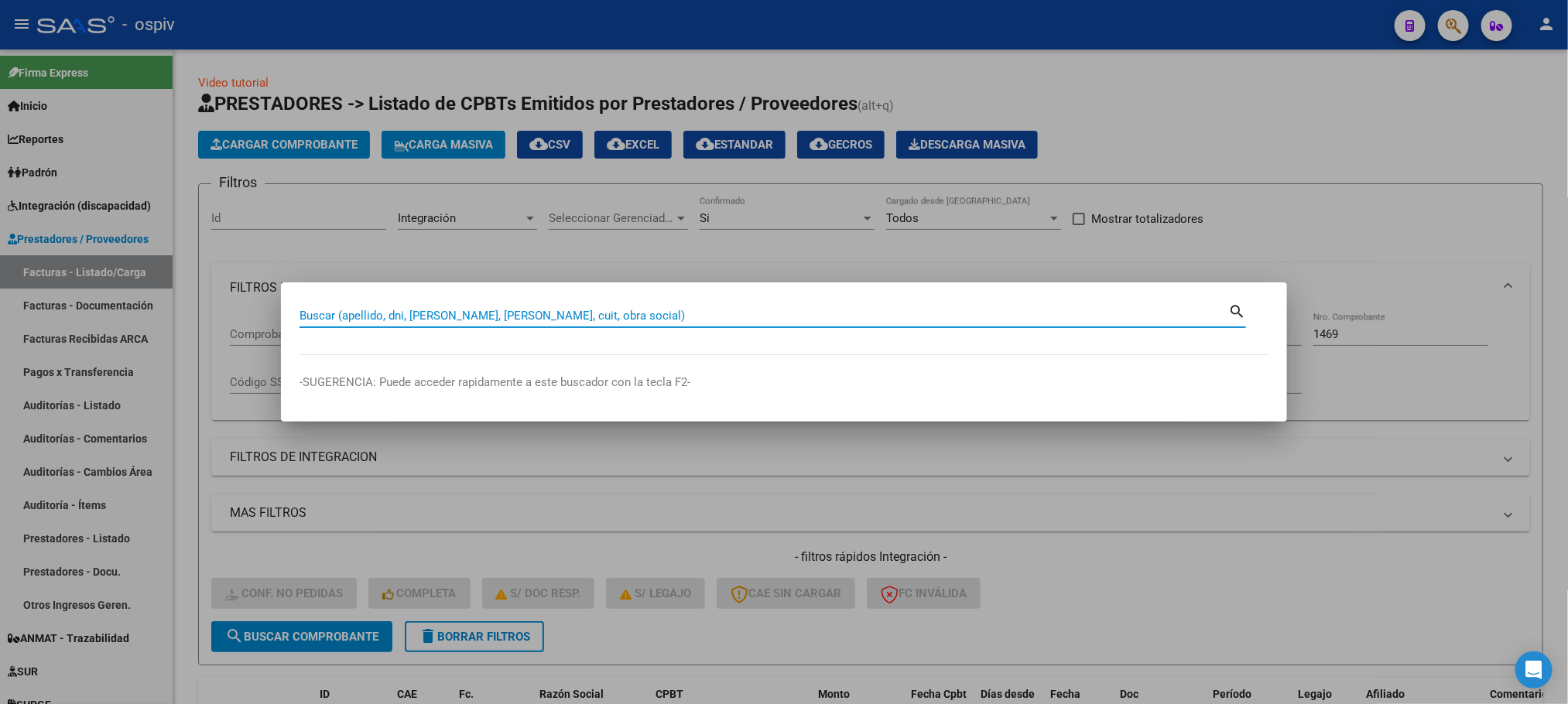
click at [1294, 137] on div at bounding box center [784, 352] width 1568 height 704
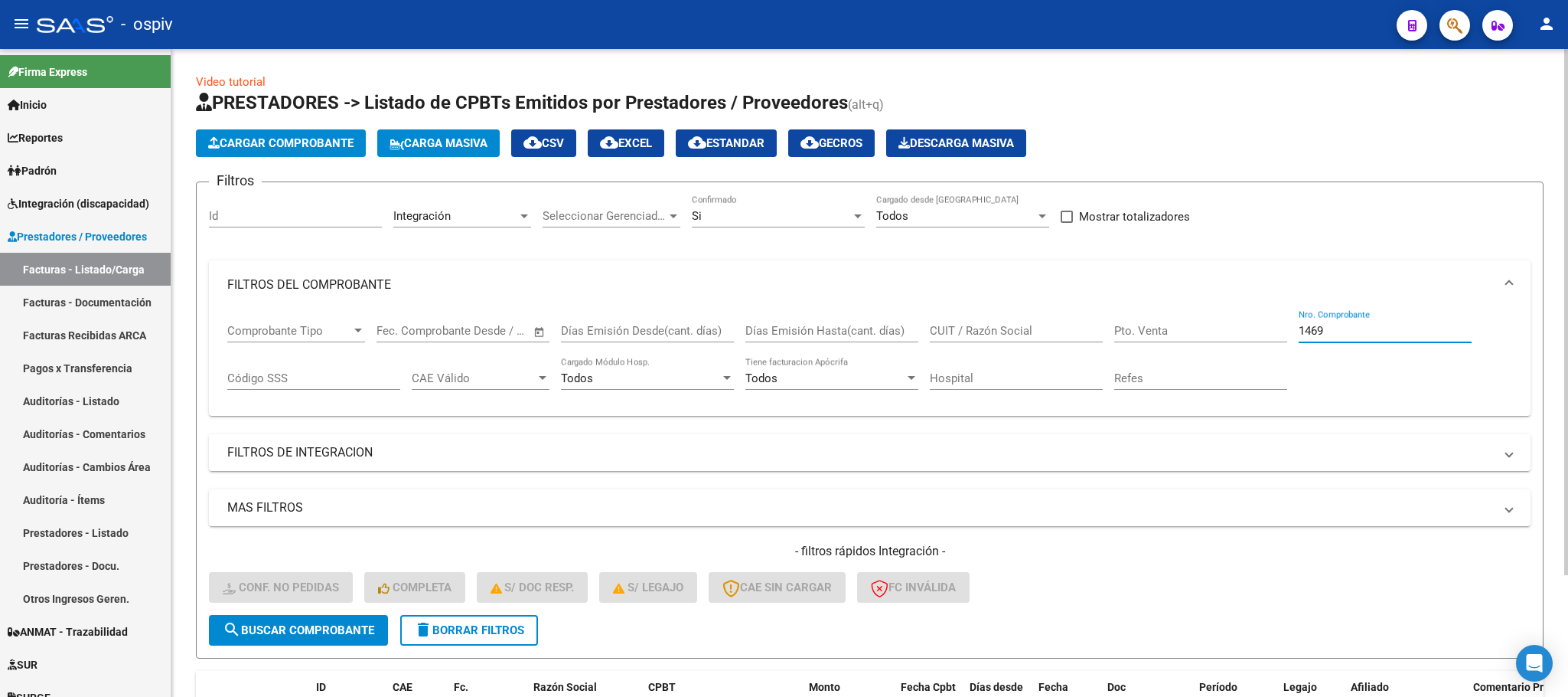
click at [1351, 333] on input "1469" at bounding box center [1385, 330] width 173 height 14
type input "1"
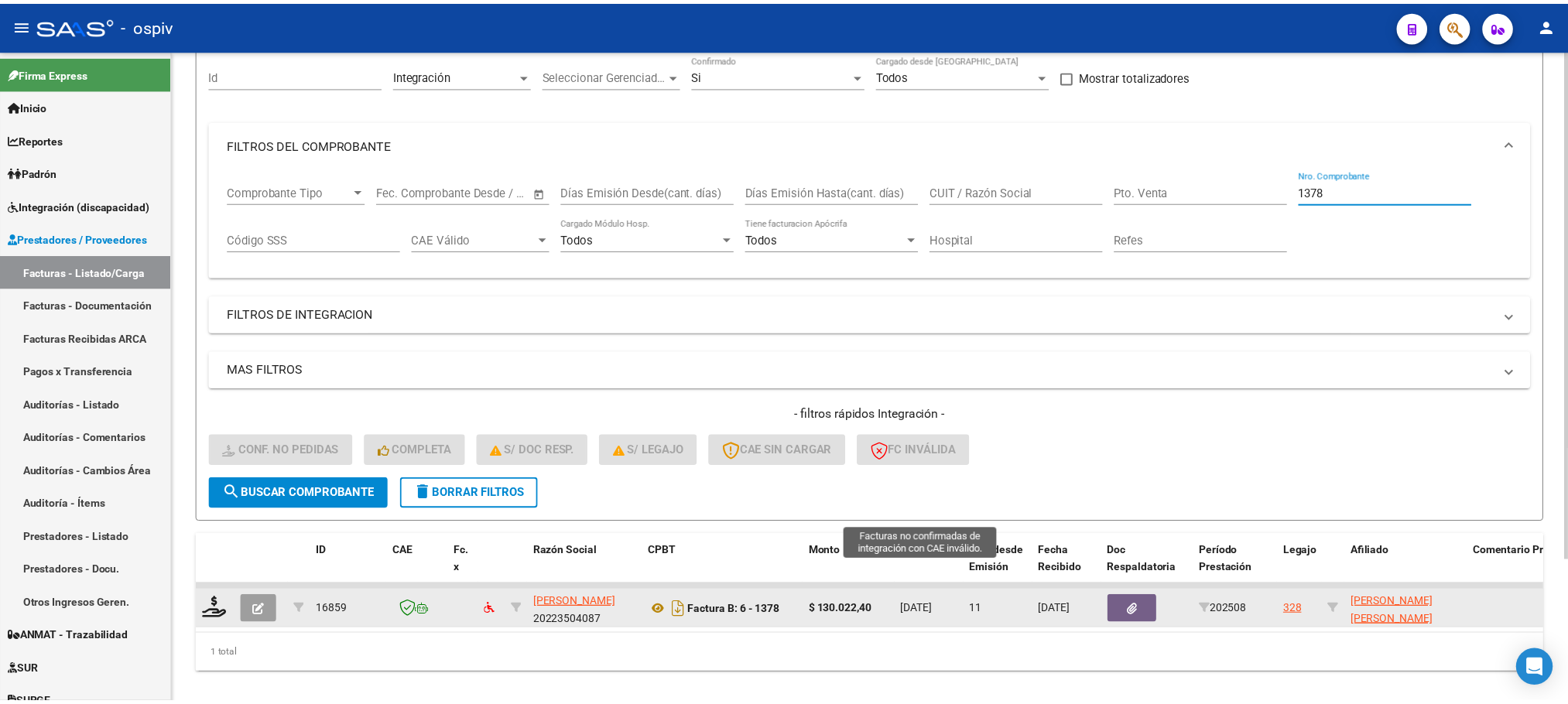
scroll to position [181, 0]
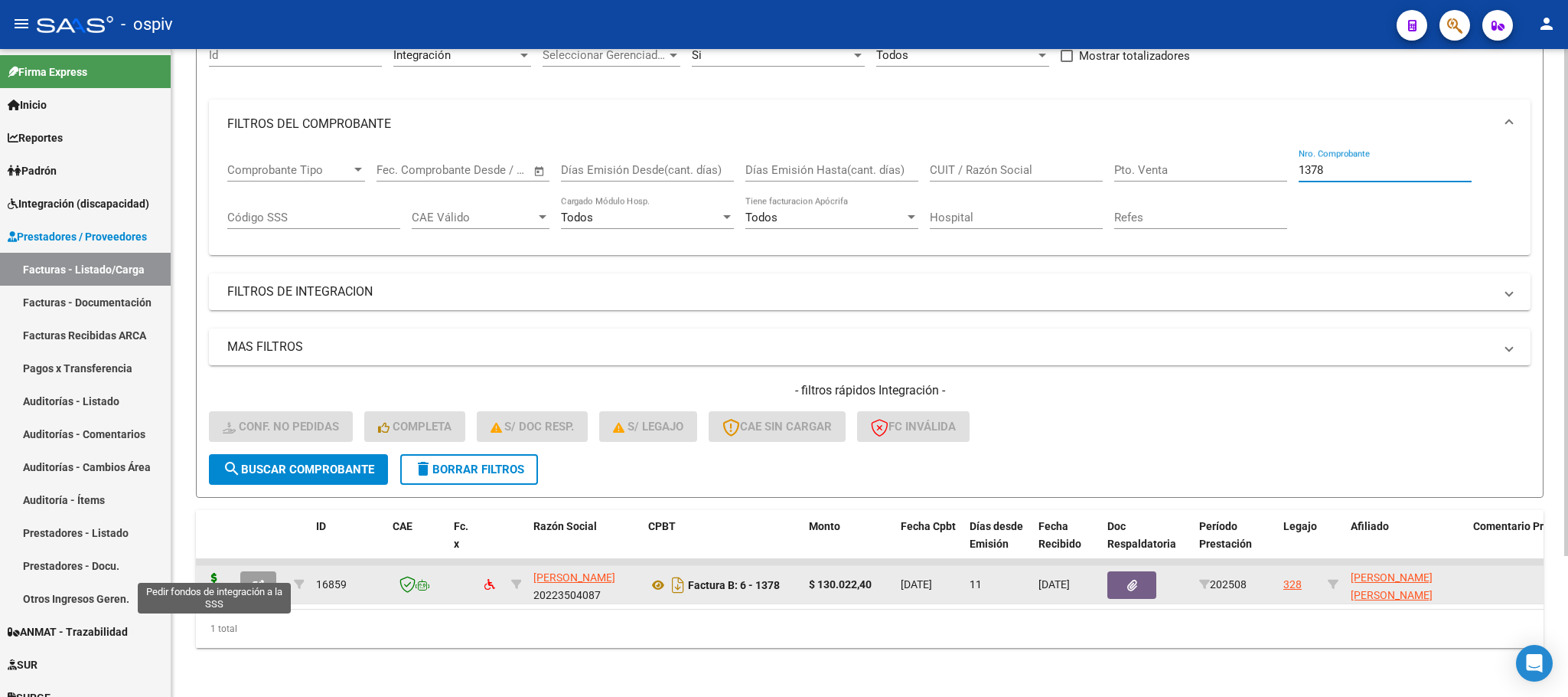
type input "1378"
click at [212, 573] on icon at bounding box center [215, 583] width 24 height 21
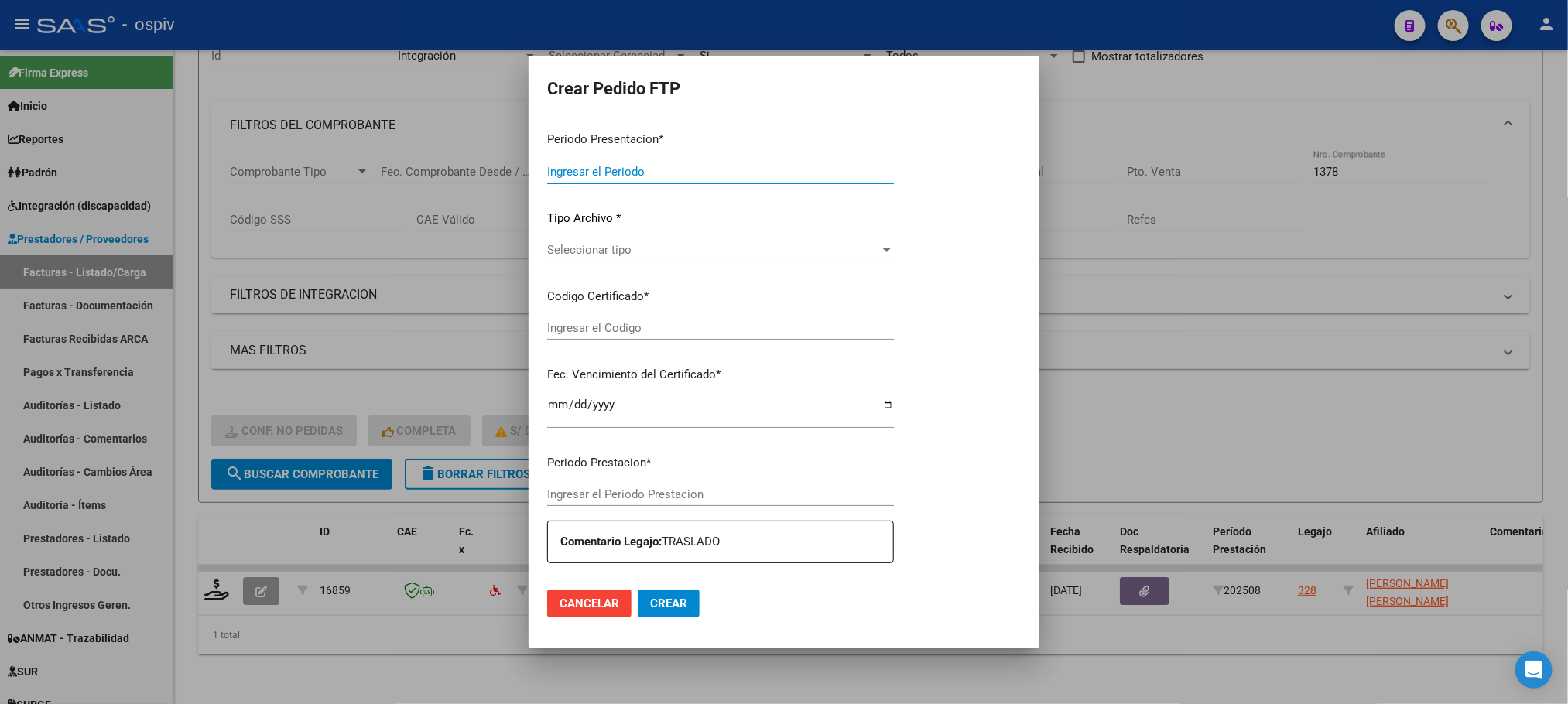
type input "202508"
type input "$ 130.022,40"
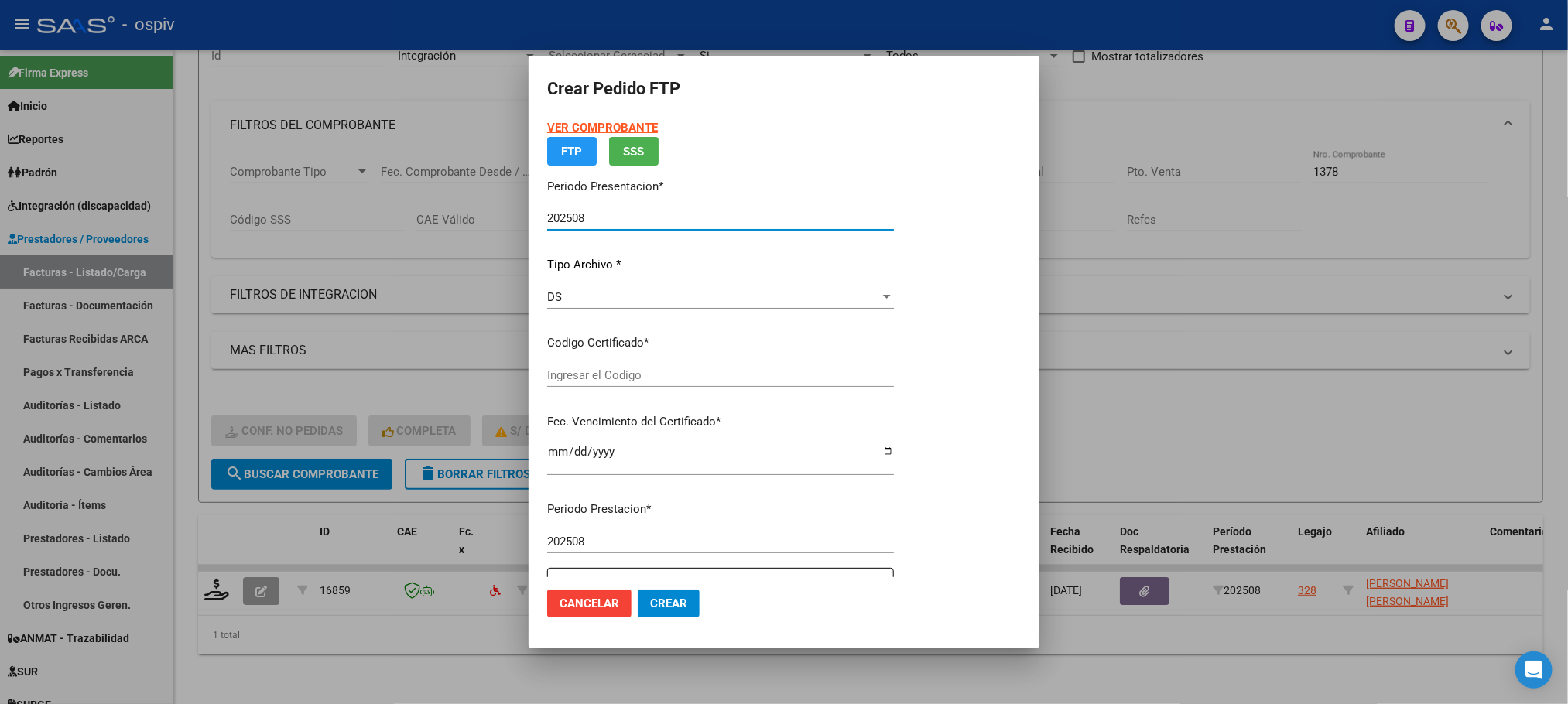
type input "ARG-02-00049430325-20201014-20251014-BS6"
type input "2025-10-14"
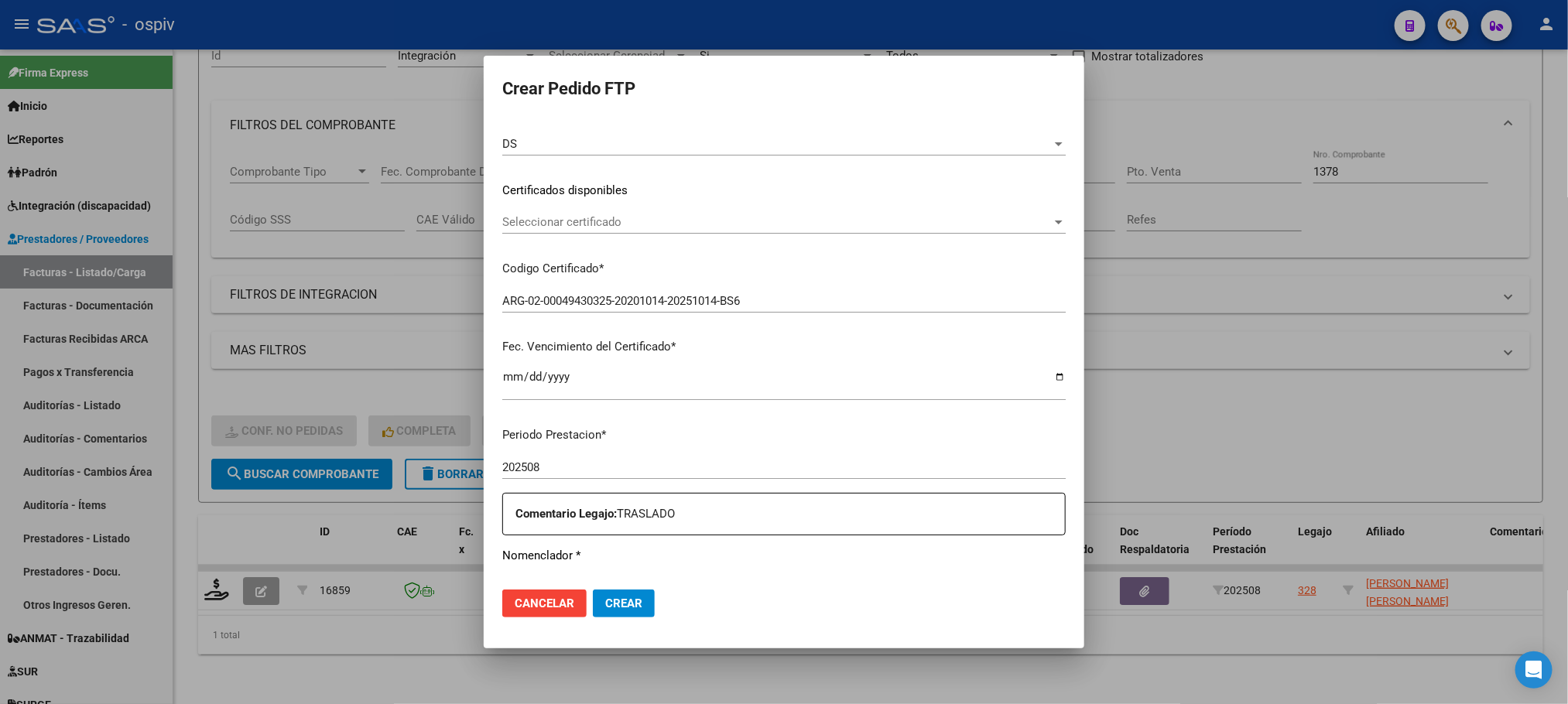
scroll to position [386, 0]
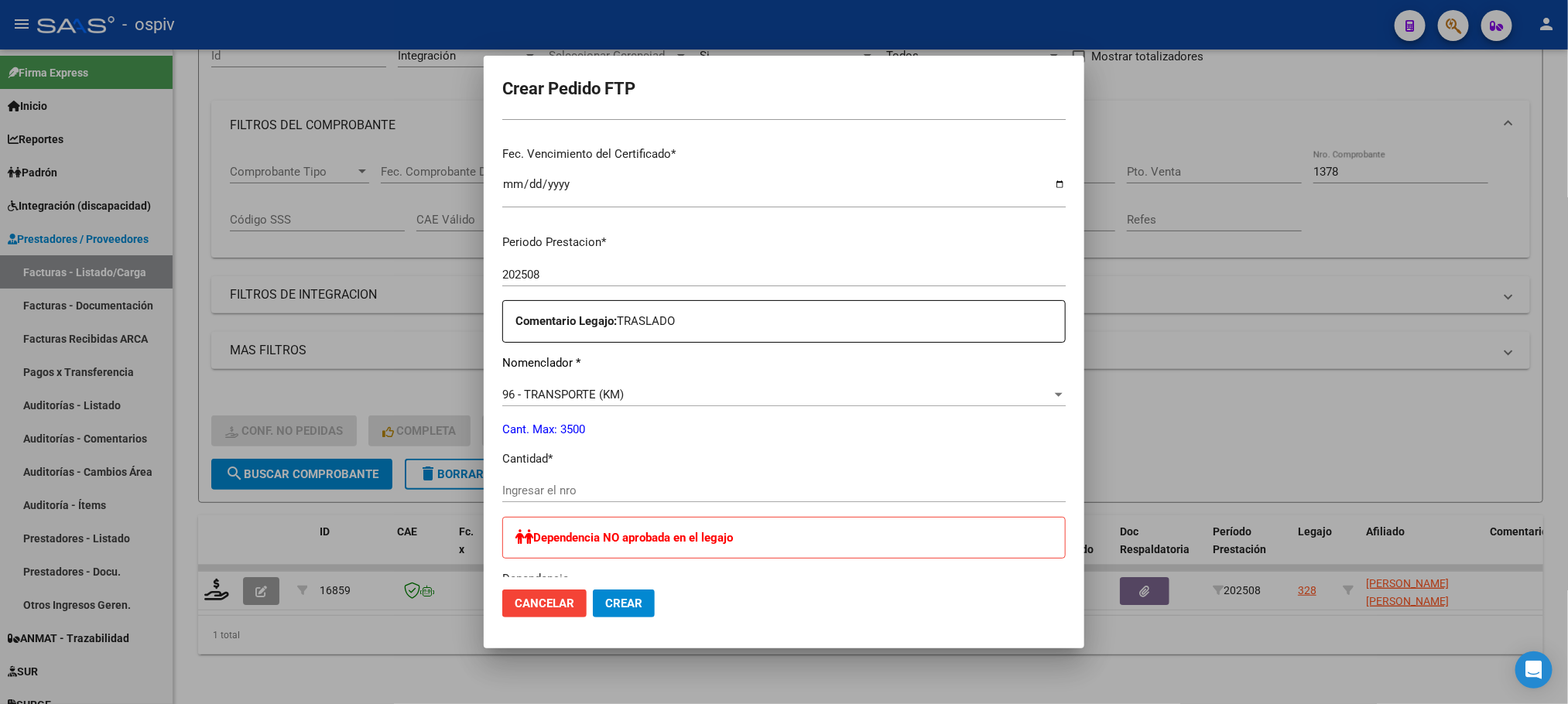
click at [648, 488] on input "Ingresar el nro" at bounding box center [783, 490] width 563 height 14
type input "240"
click at [593, 589] on button "Crear" at bounding box center [623, 603] width 62 height 28
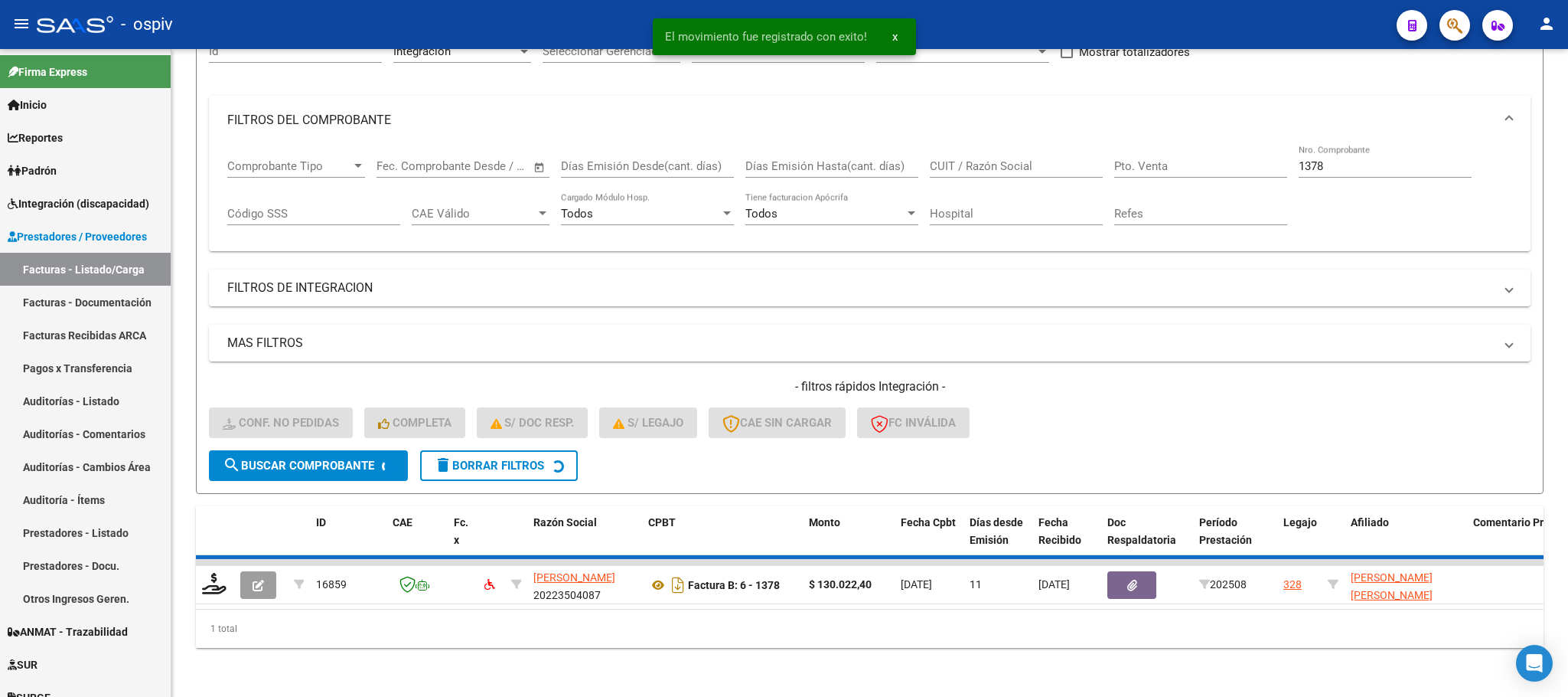
scroll to position [150, 0]
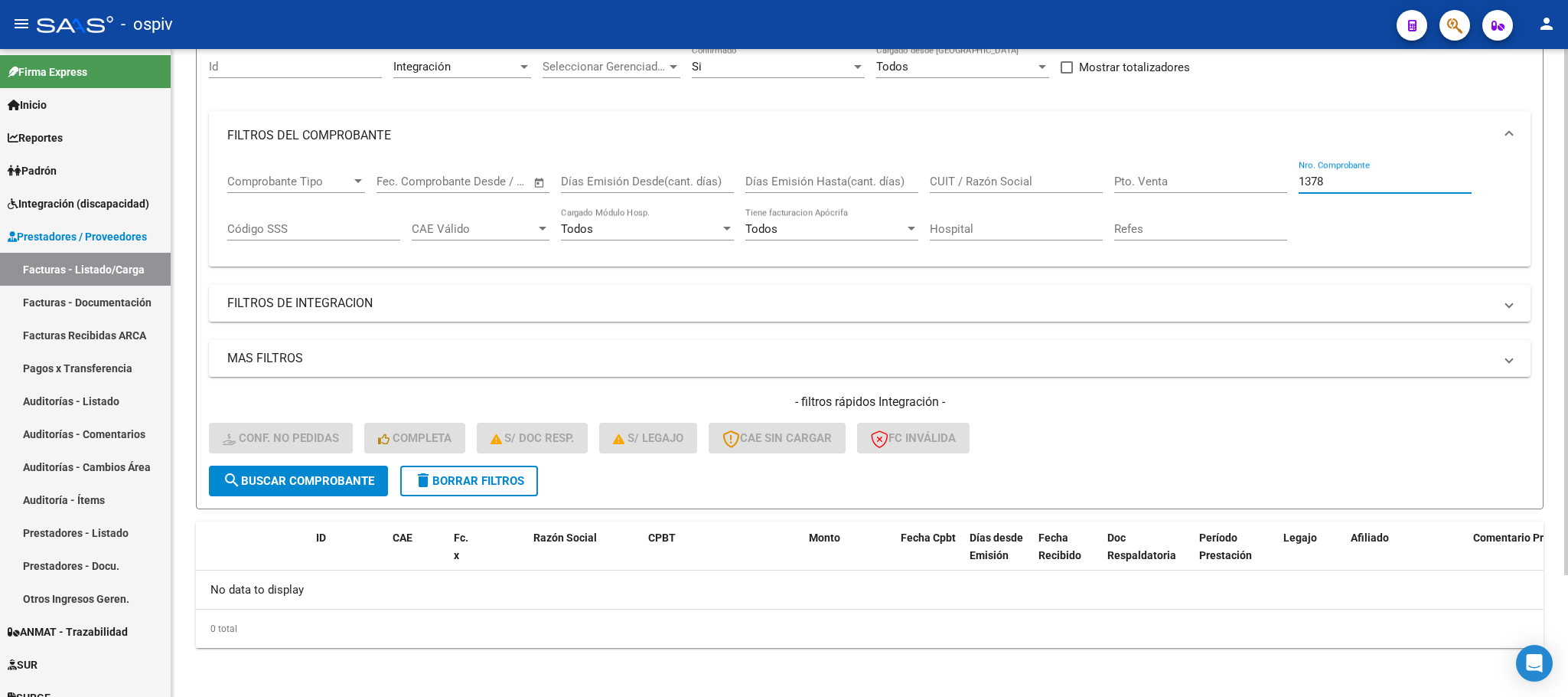
click at [1359, 182] on input "1378" at bounding box center [1385, 181] width 173 height 14
type input "1"
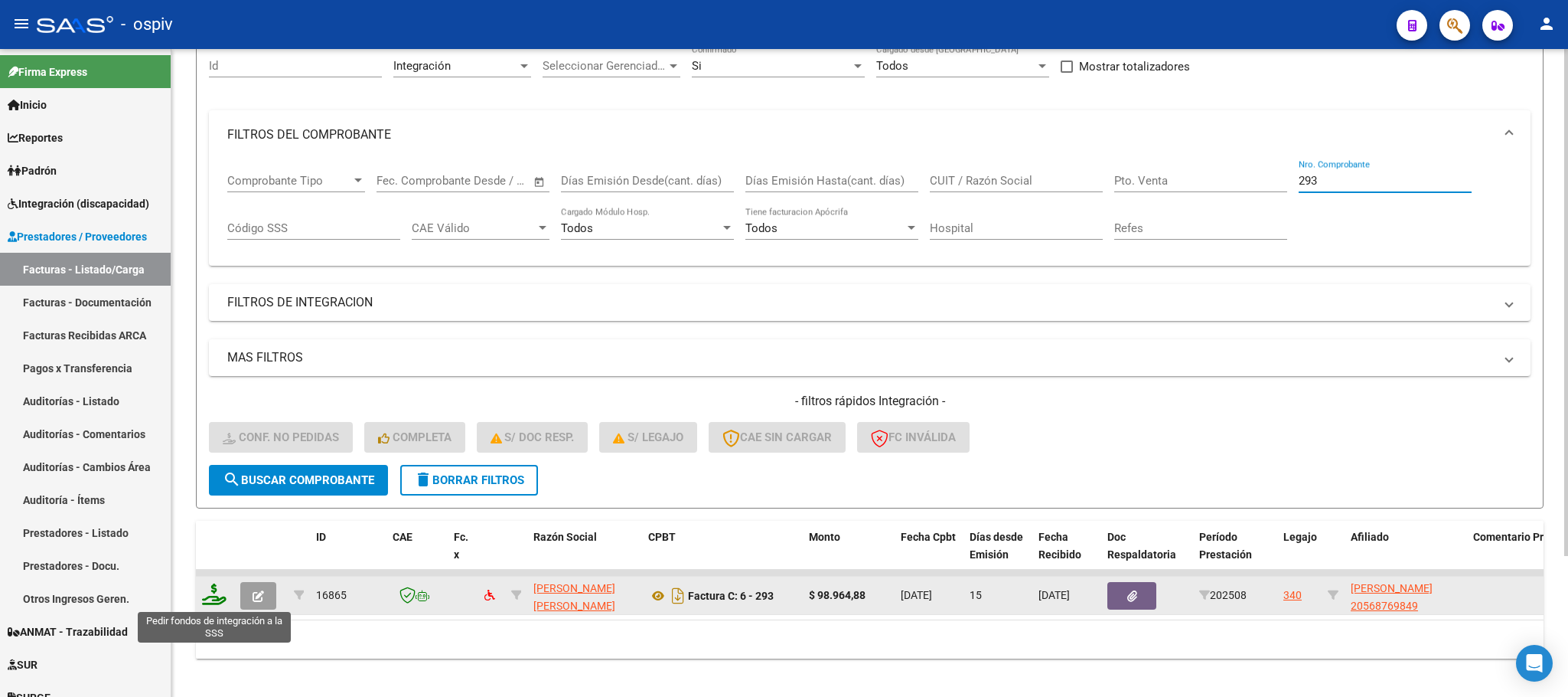
type input "293"
click at [218, 600] on icon at bounding box center [215, 594] width 24 height 21
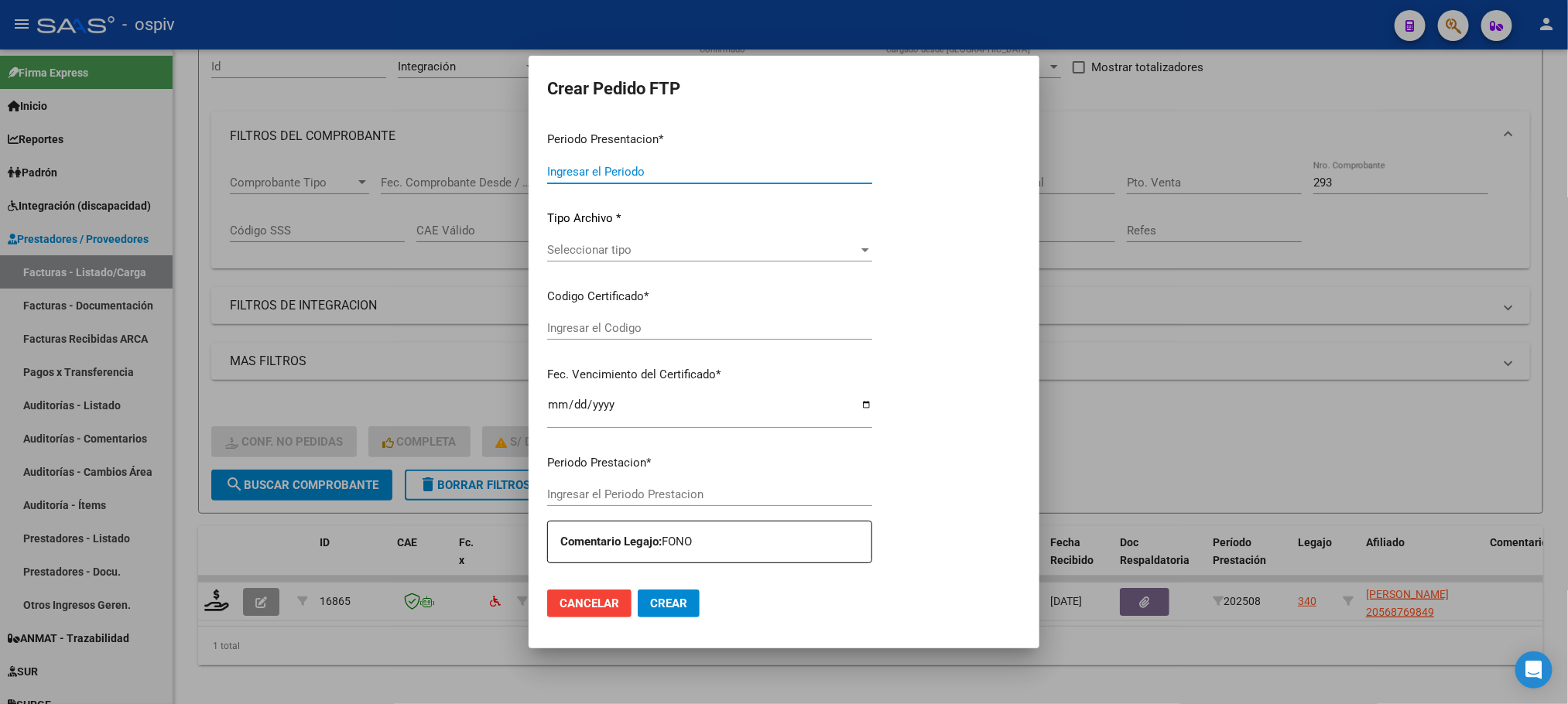
type input "202508"
type input "$ 98.964,88"
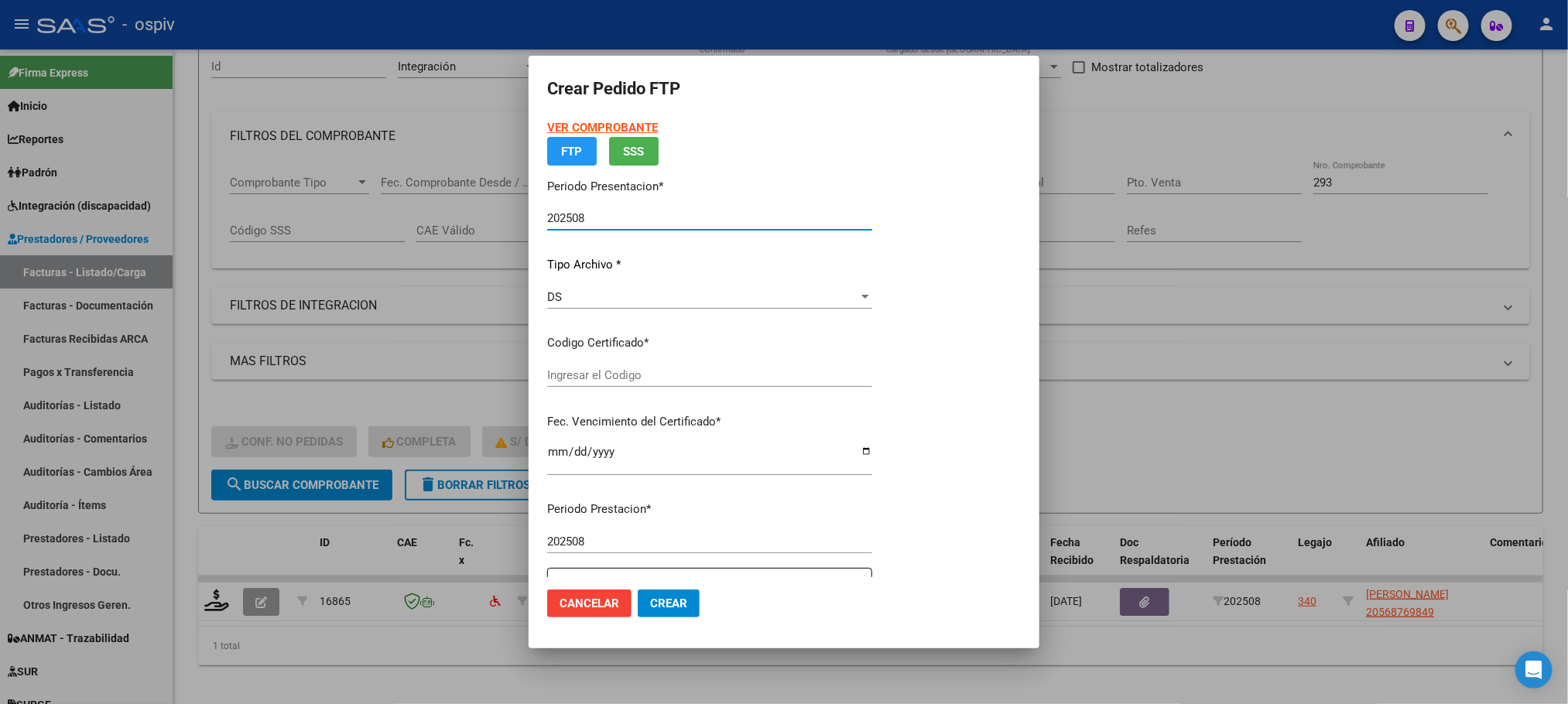
type input "ARG02000568769842022060620260606BSAS439"
type input "2026-06-06"
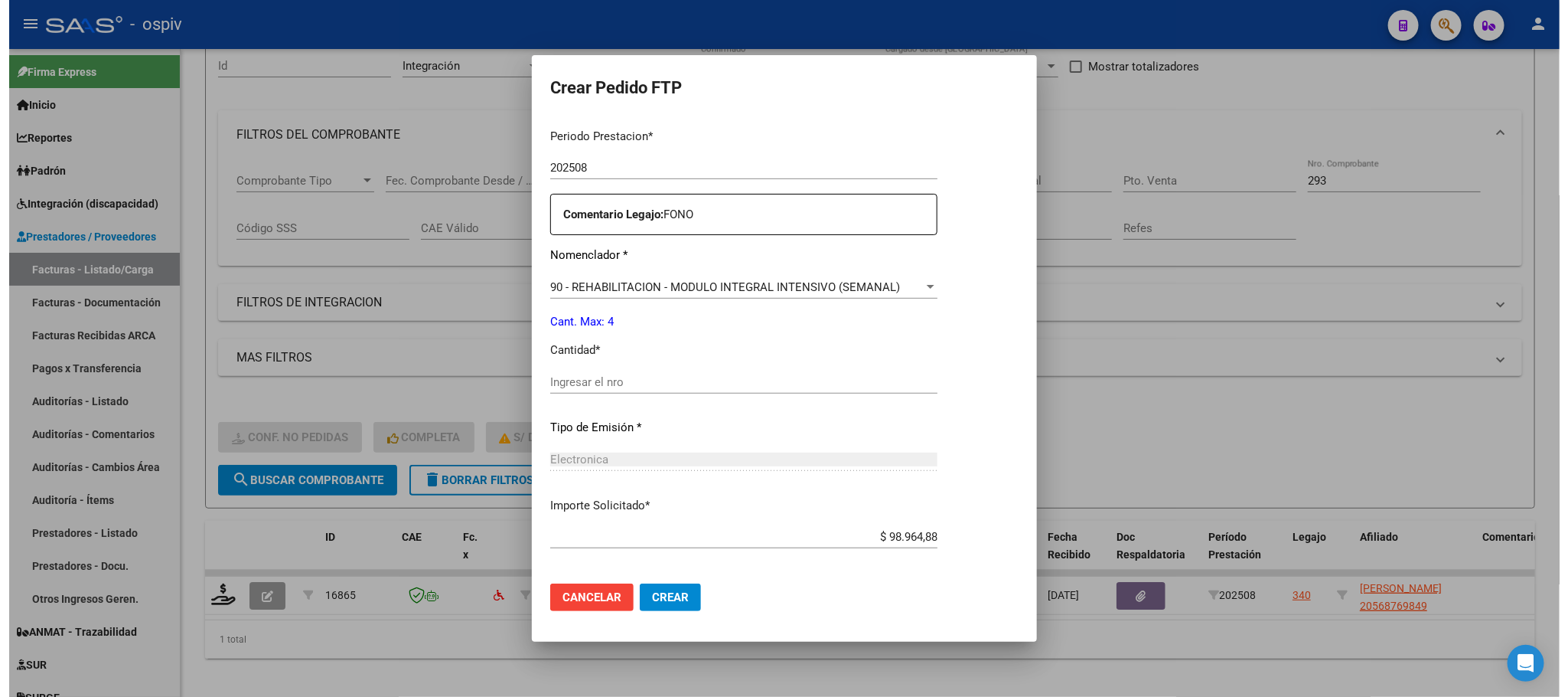
scroll to position [572, 0]
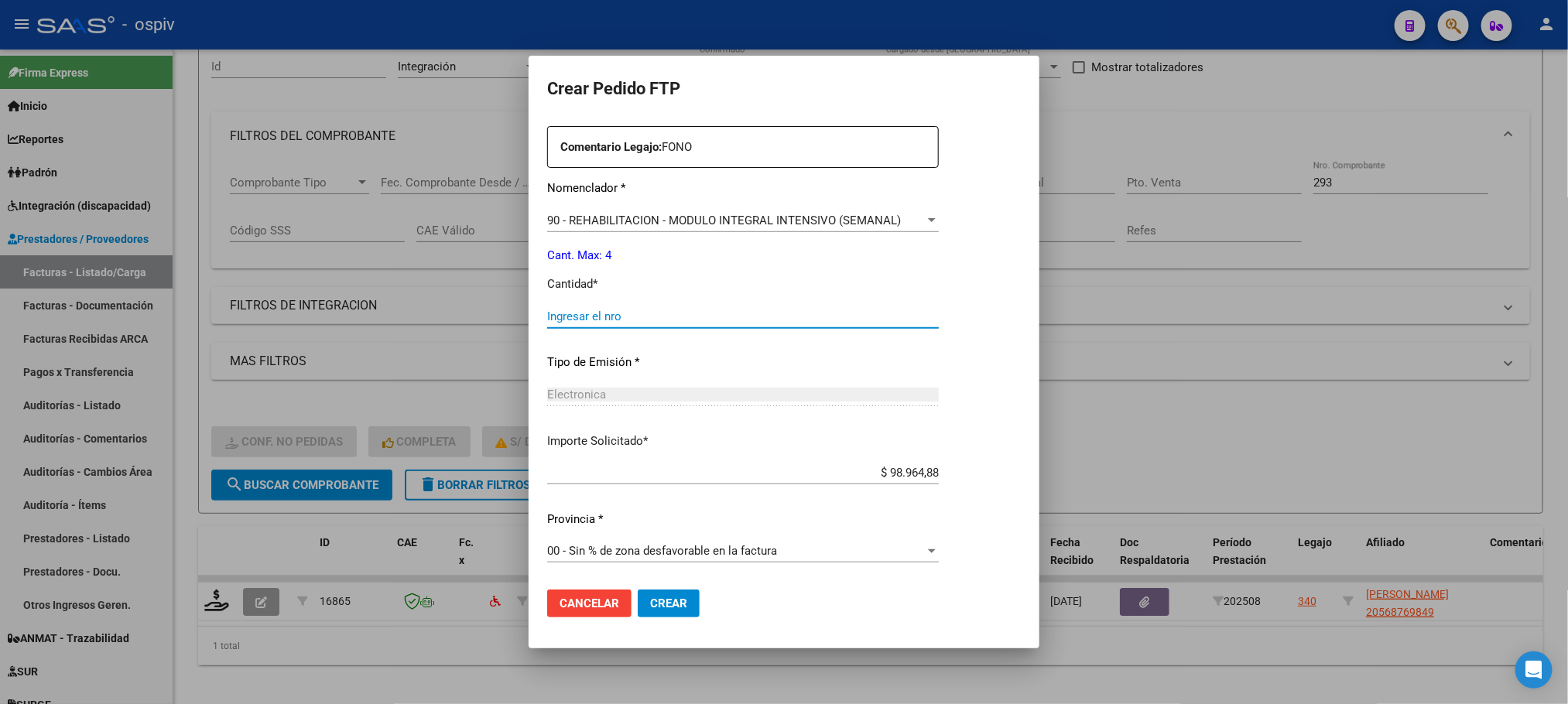
click at [699, 320] on input "Ingresar el nro" at bounding box center [743, 316] width 391 height 14
type input "4"
click at [638, 589] on button "Crear" at bounding box center [668, 603] width 62 height 28
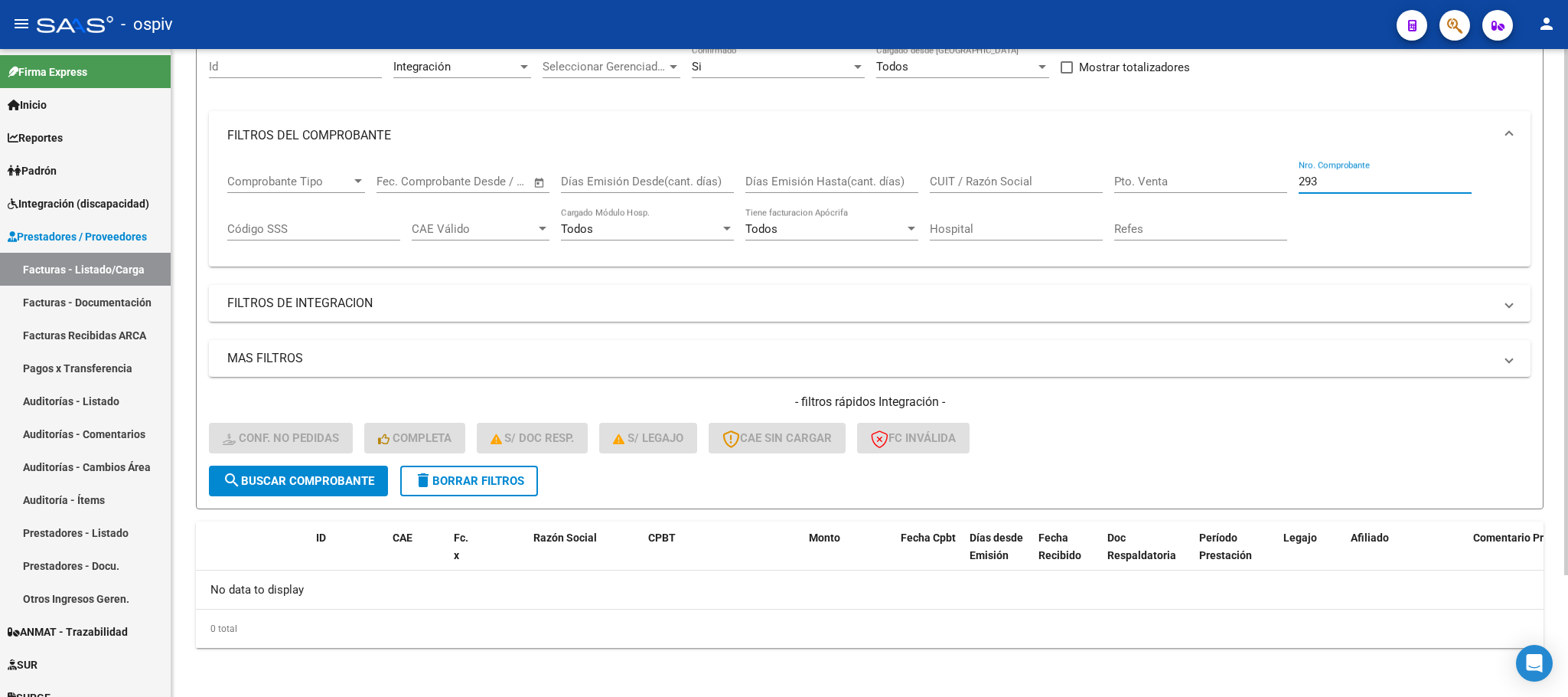
click at [1389, 179] on input "293" at bounding box center [1385, 181] width 173 height 14
type input "2"
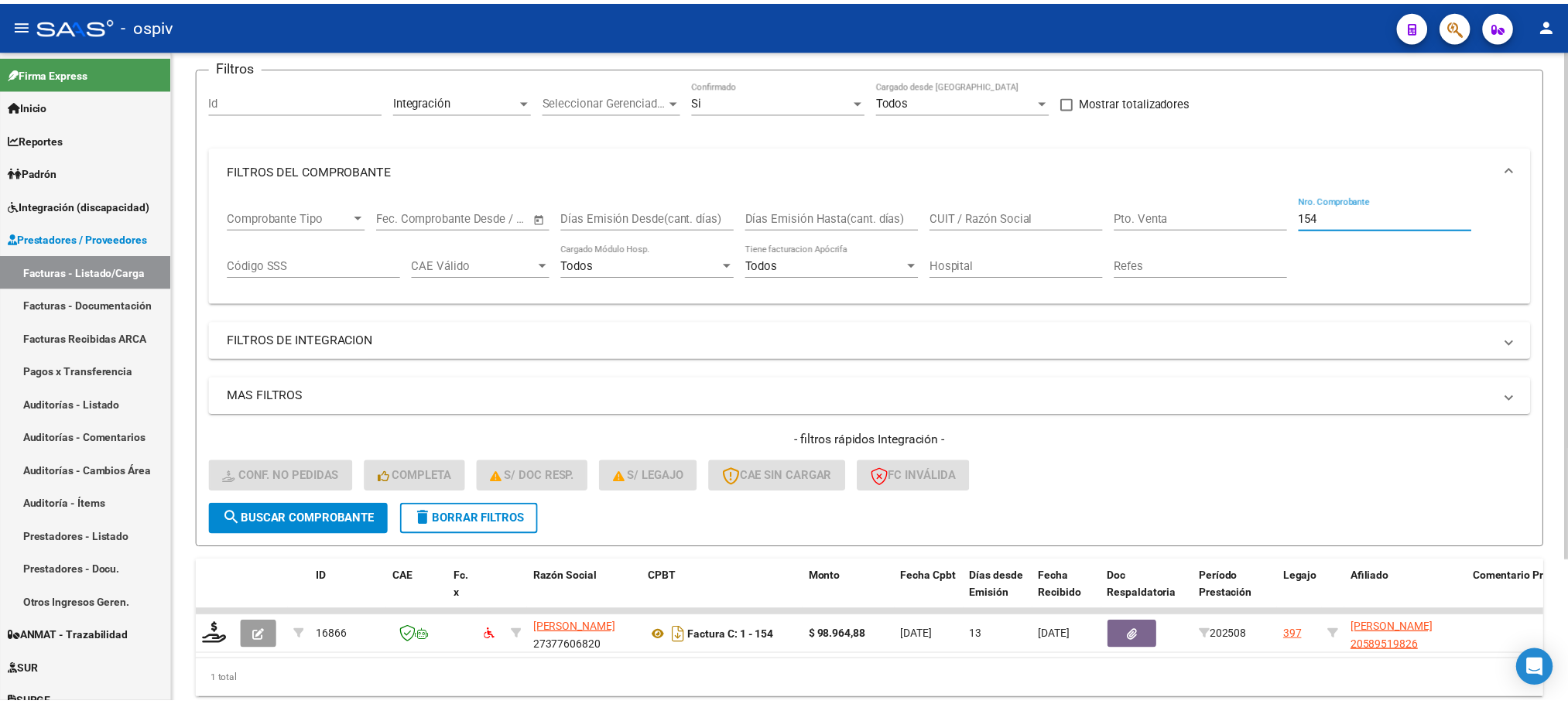
scroll to position [152, 0]
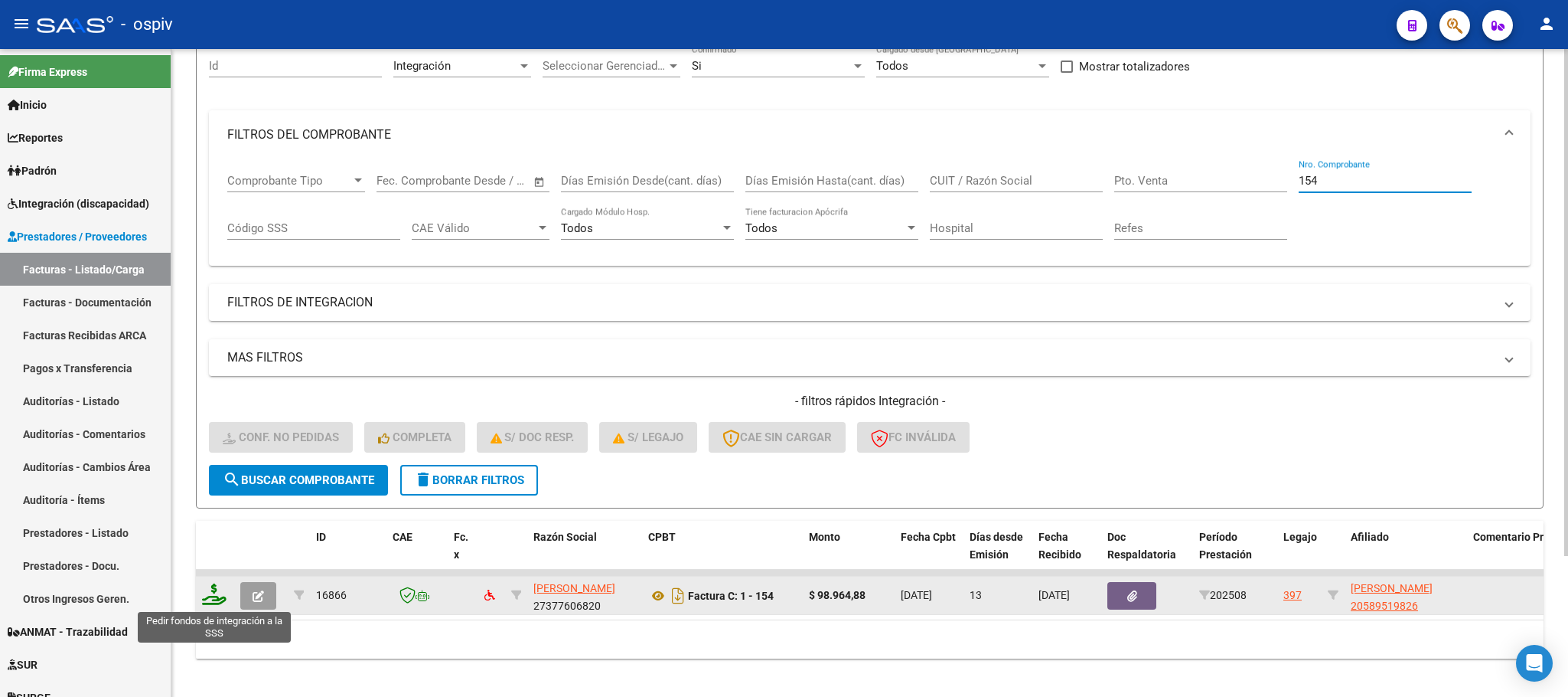
type input "154"
click at [214, 594] on icon at bounding box center [215, 594] width 24 height 21
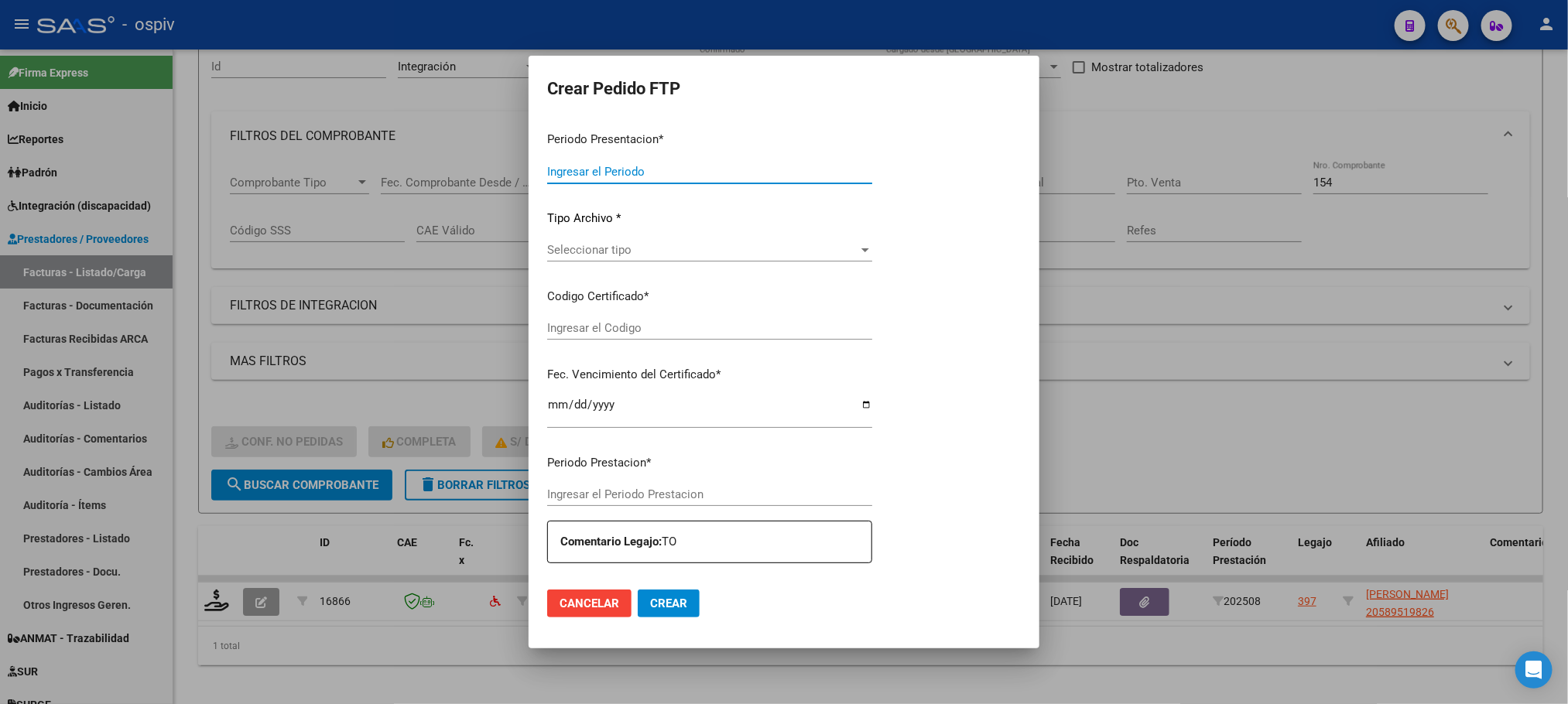
type input "202508"
type input "$ 98.964,88"
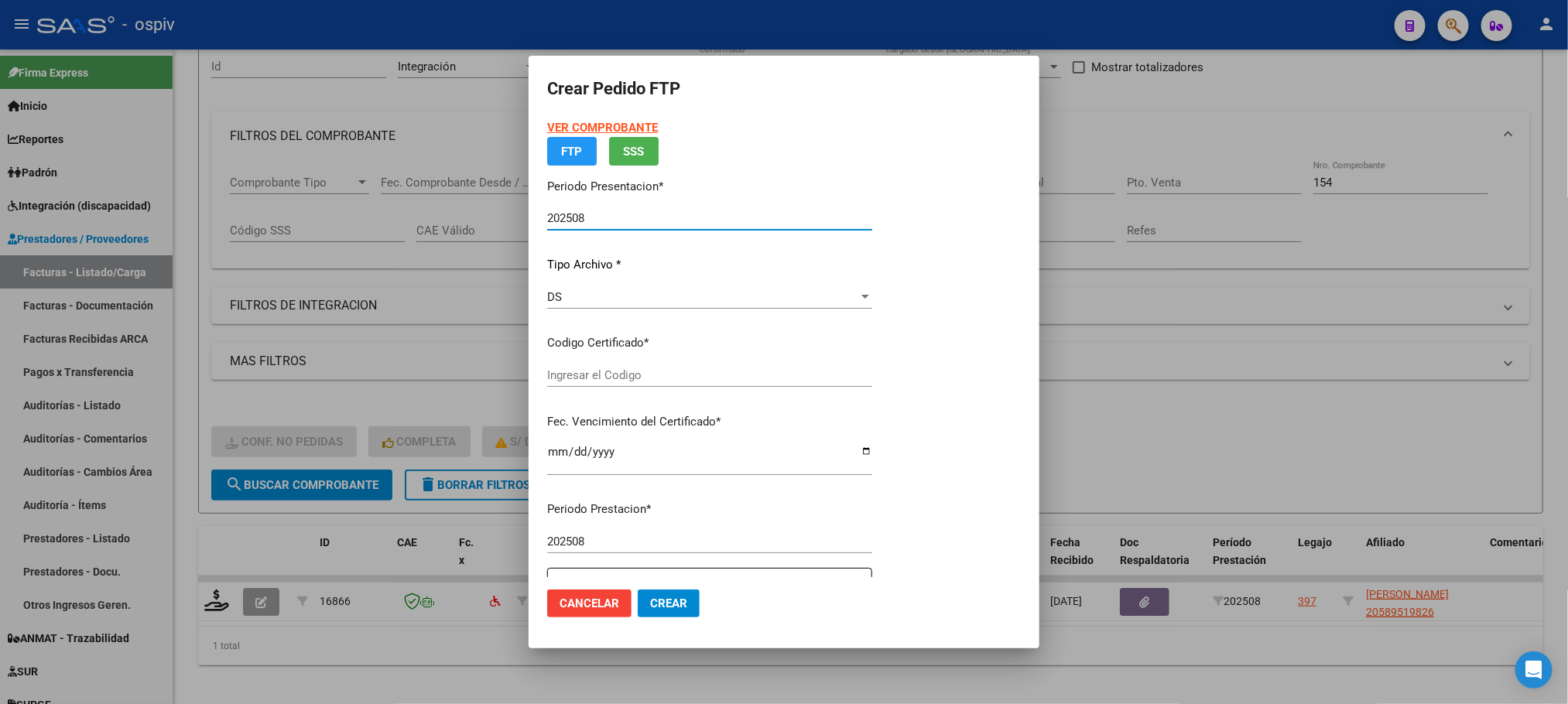
type input "ARG02000589519822025022520300225BUE430"
type input "2030-02-25"
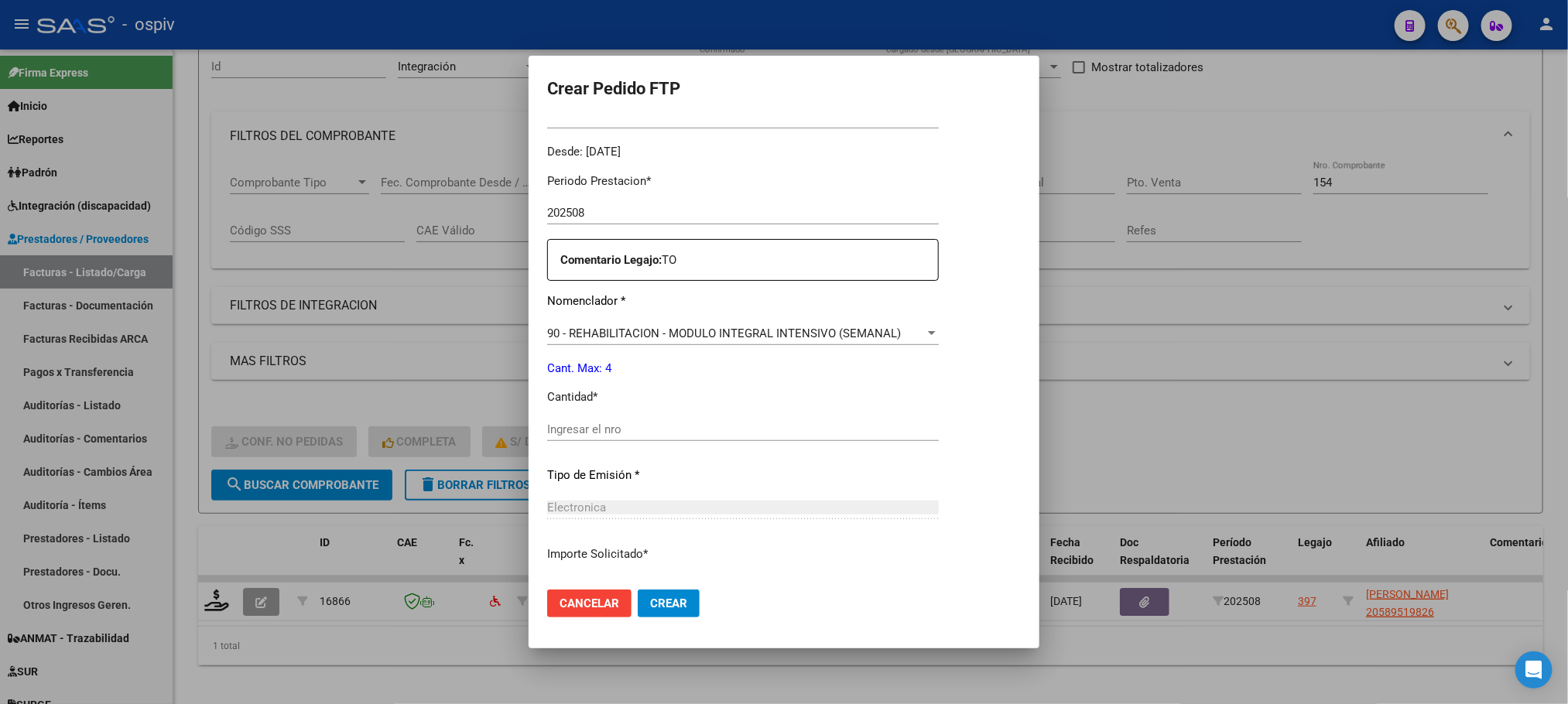
scroll to position [506, 0]
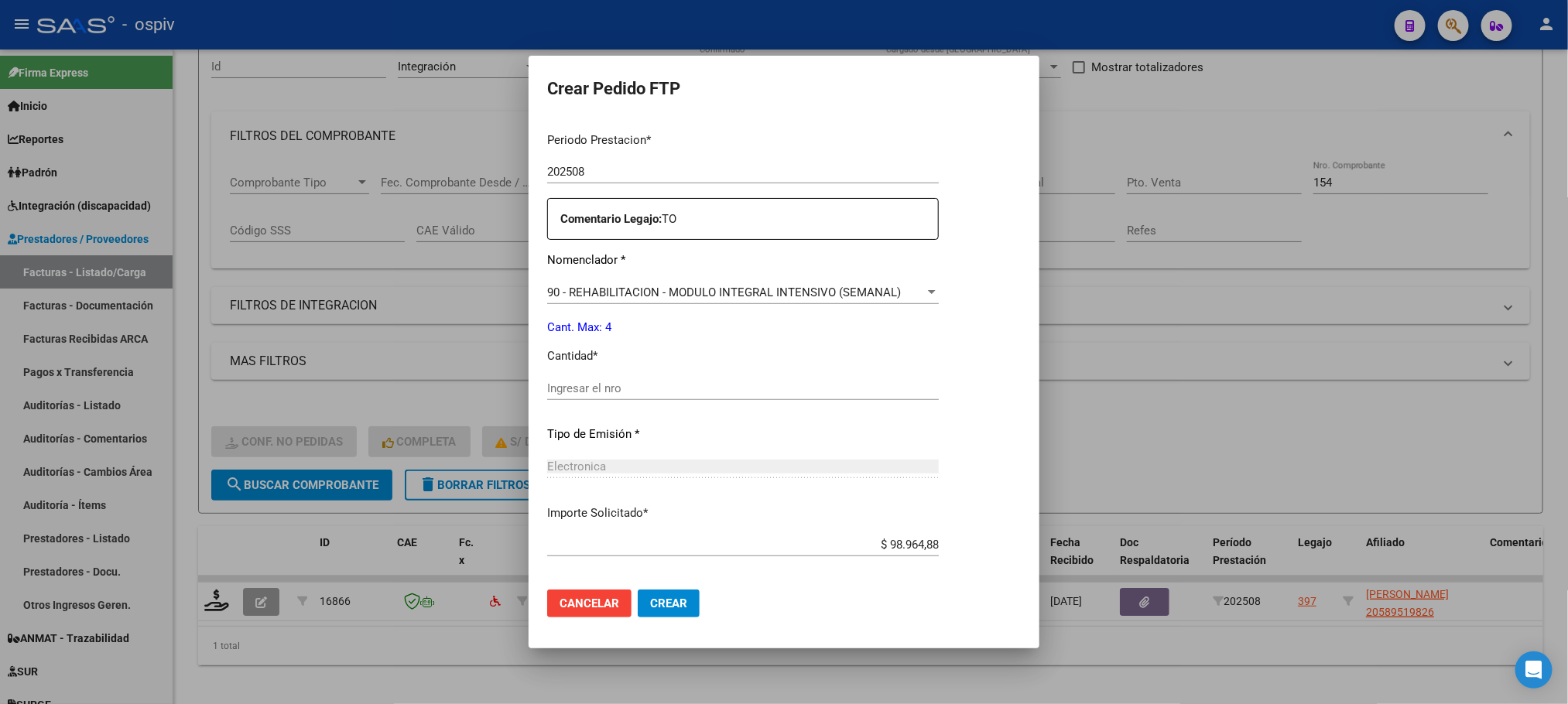
click at [707, 389] on input "Ingresar el nro" at bounding box center [743, 388] width 391 height 14
type input "4"
click at [689, 604] on button "Crear" at bounding box center [668, 603] width 62 height 28
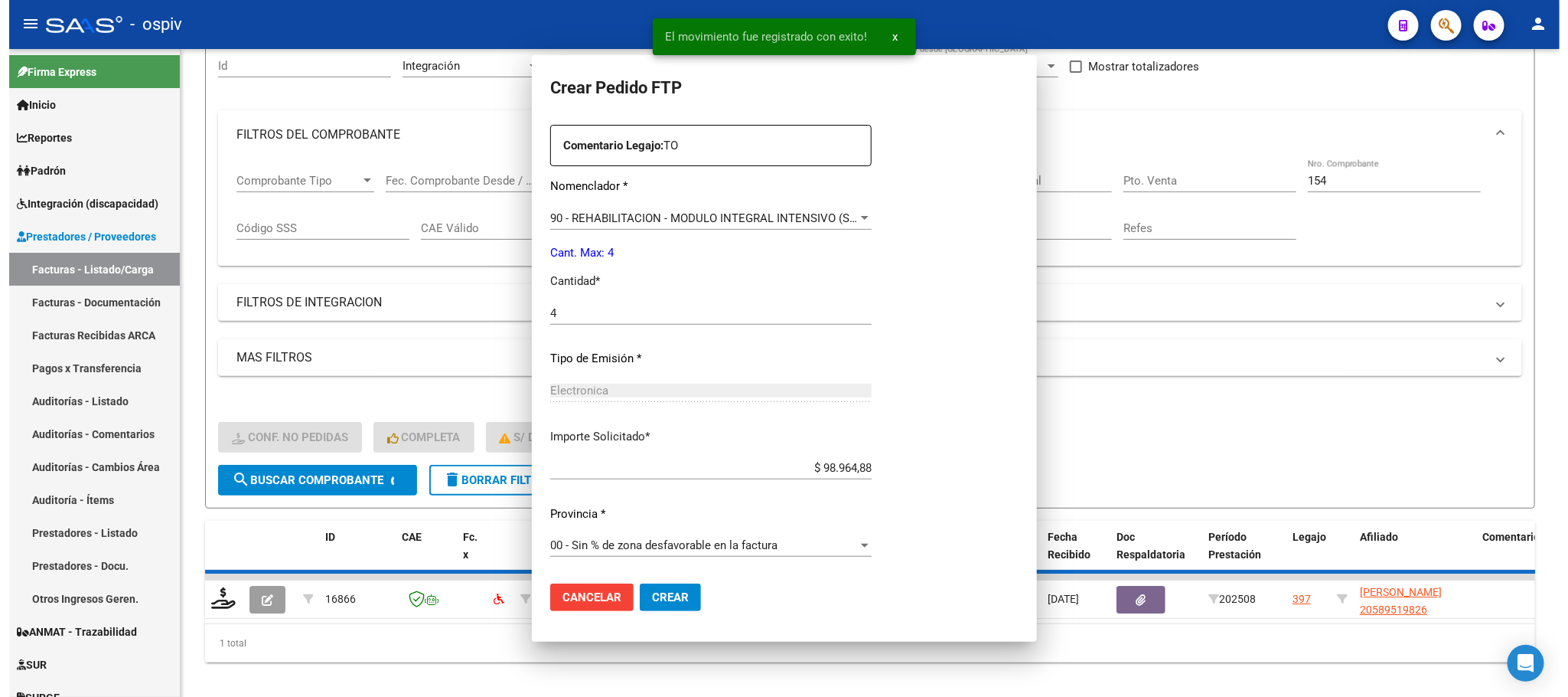
scroll to position [0, 0]
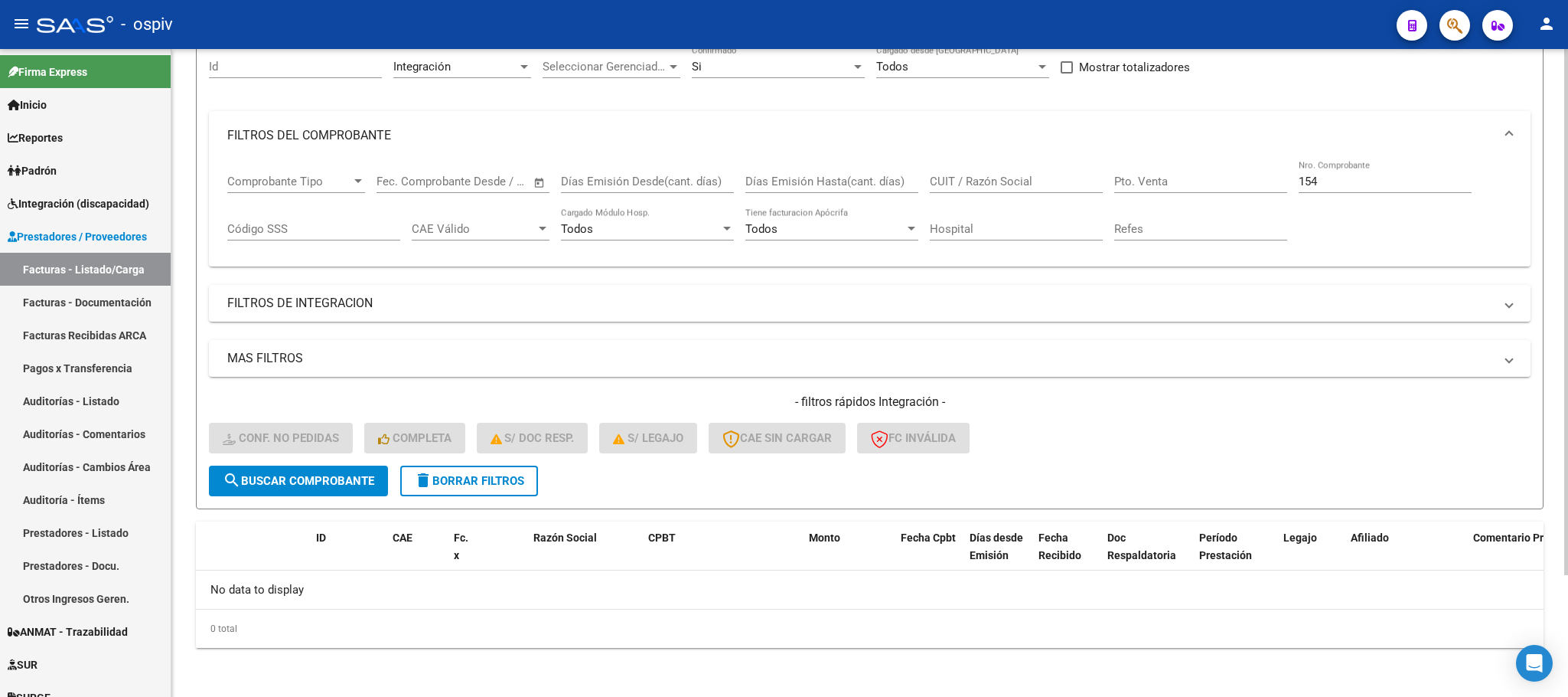
click at [1353, 187] on input "154" at bounding box center [1385, 181] width 173 height 14
type input "1"
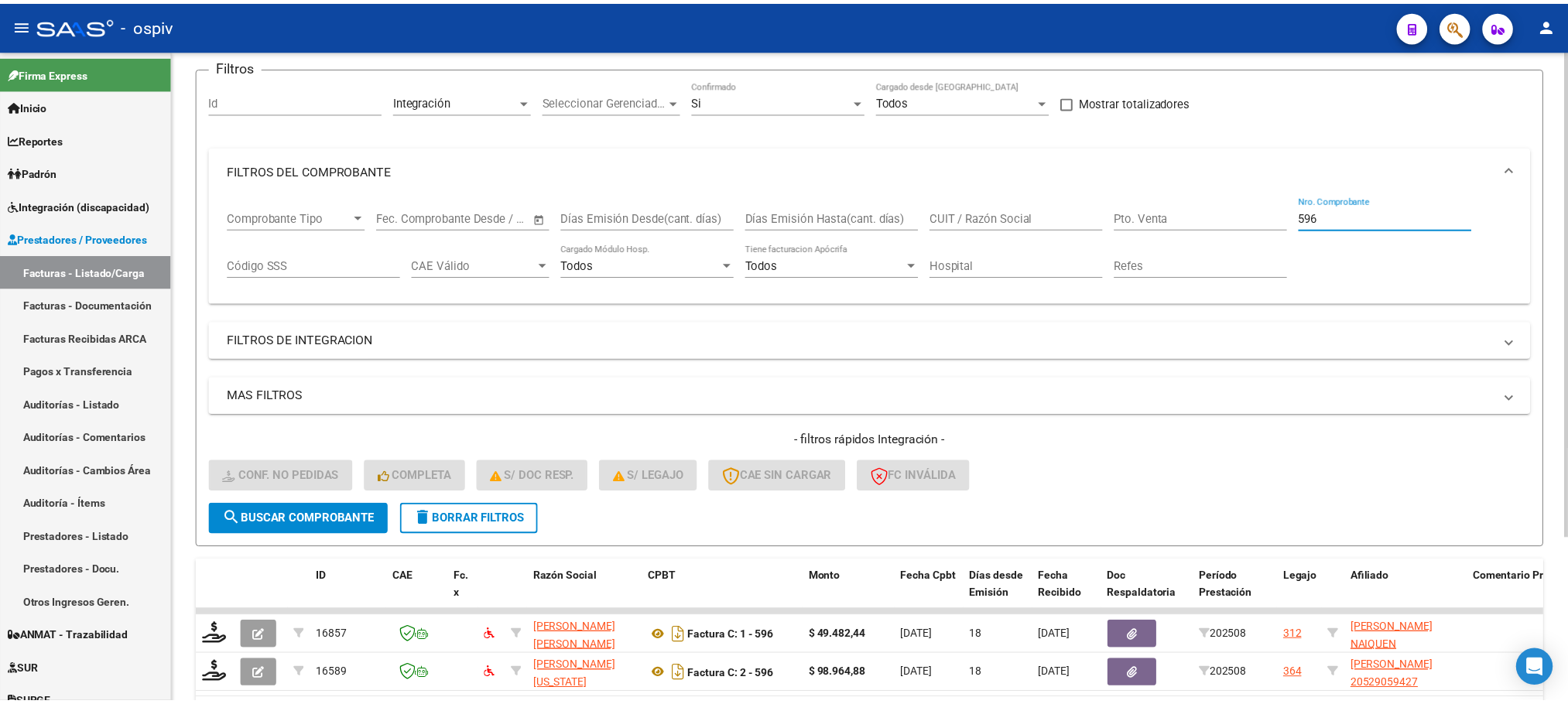
scroll to position [152, 0]
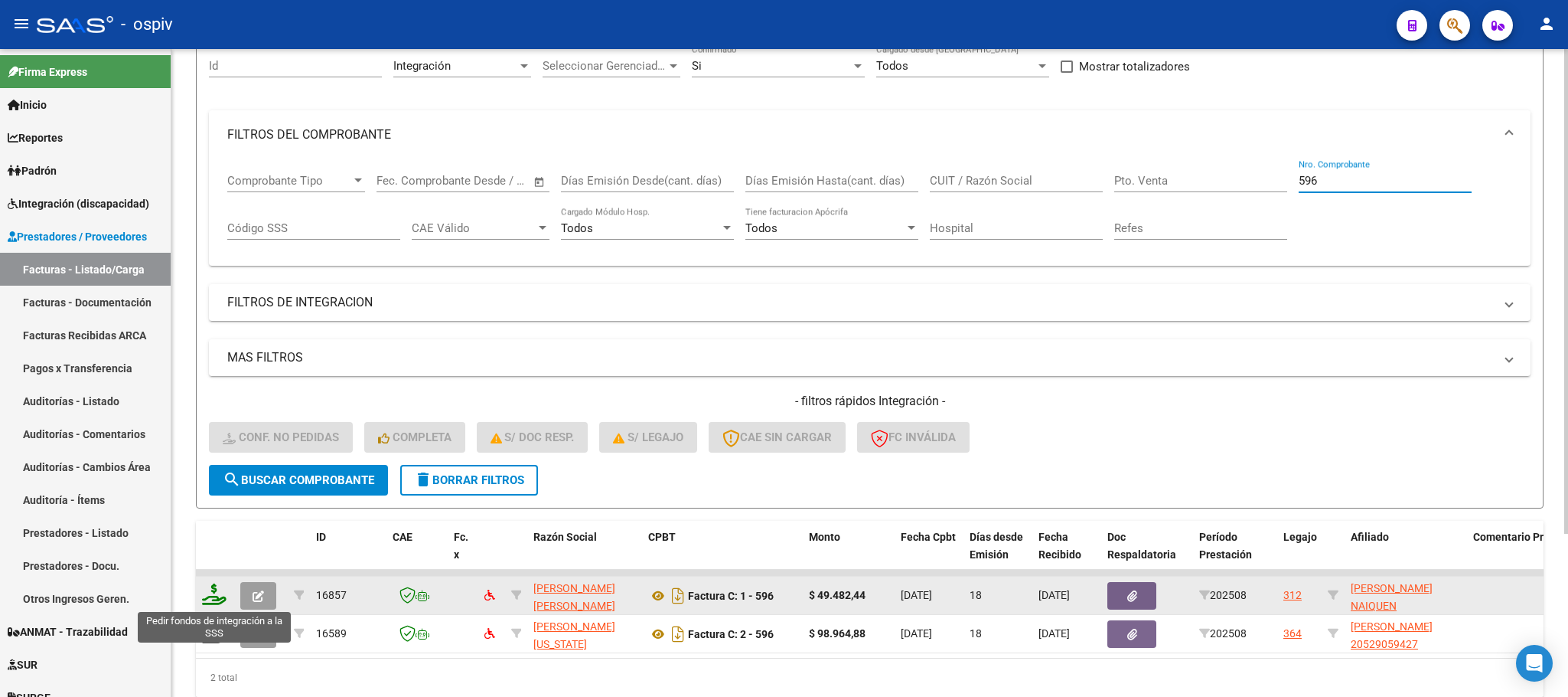
type input "596"
click at [219, 597] on icon at bounding box center [215, 594] width 24 height 21
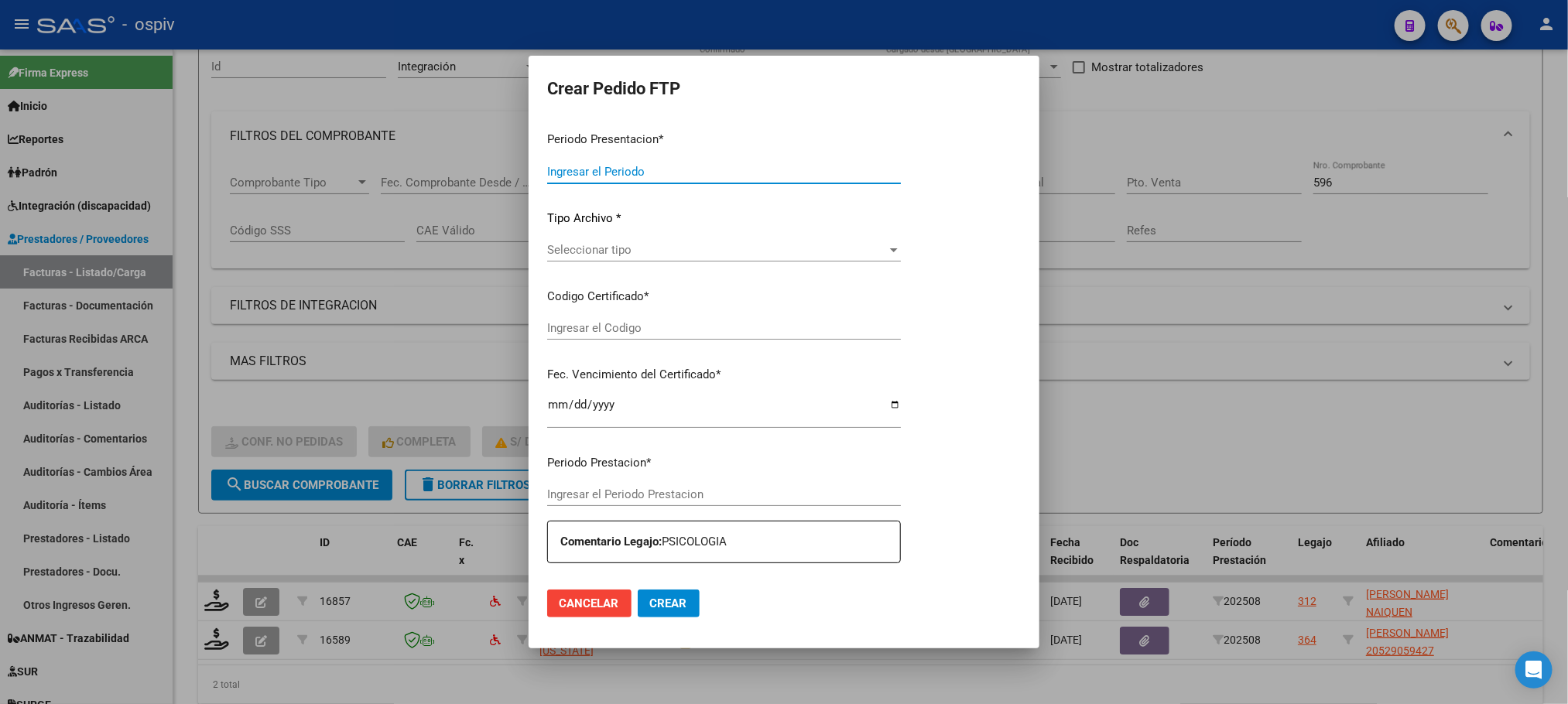
type input "202508"
type input "$ 49.482,44"
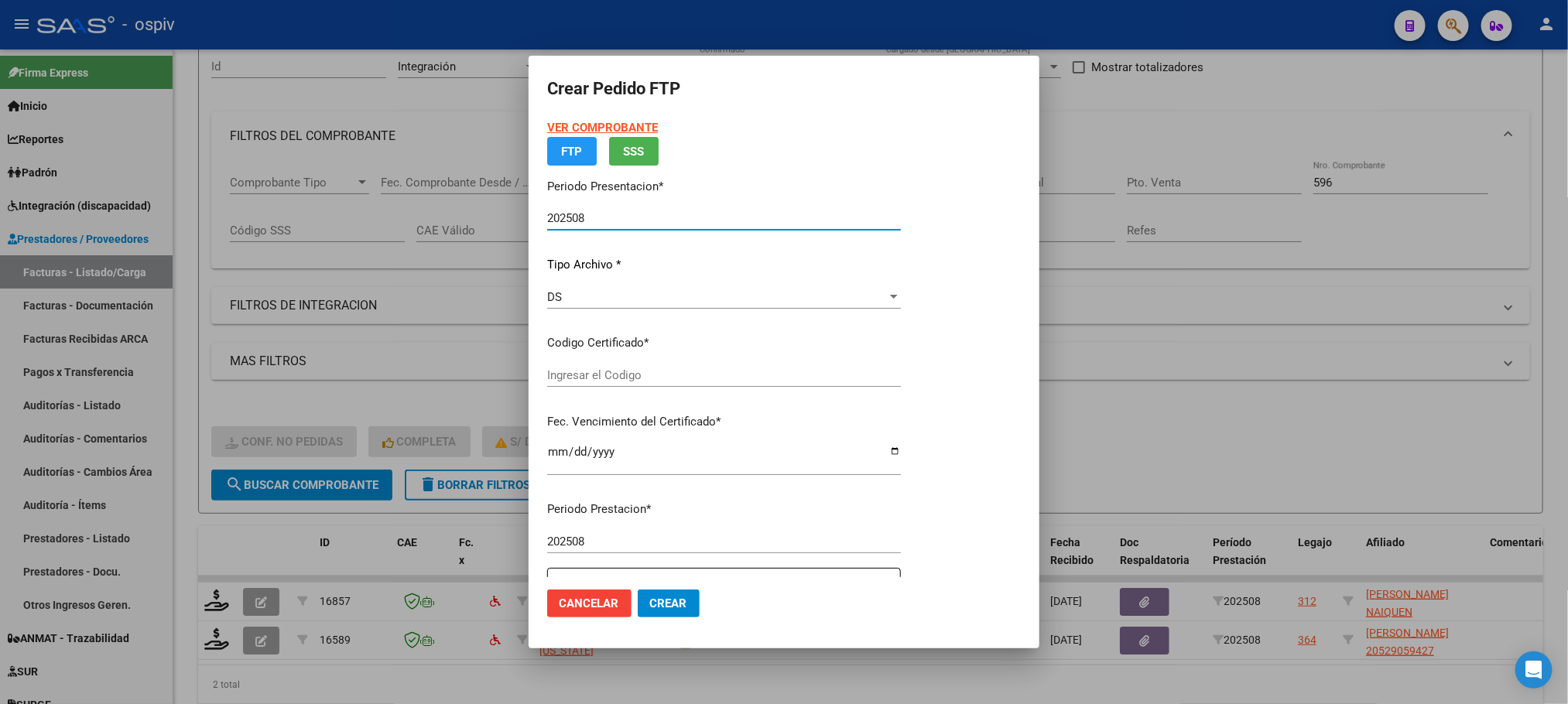
type input "arg01000456727752024081520390517bue370"
type input "2039-08-15"
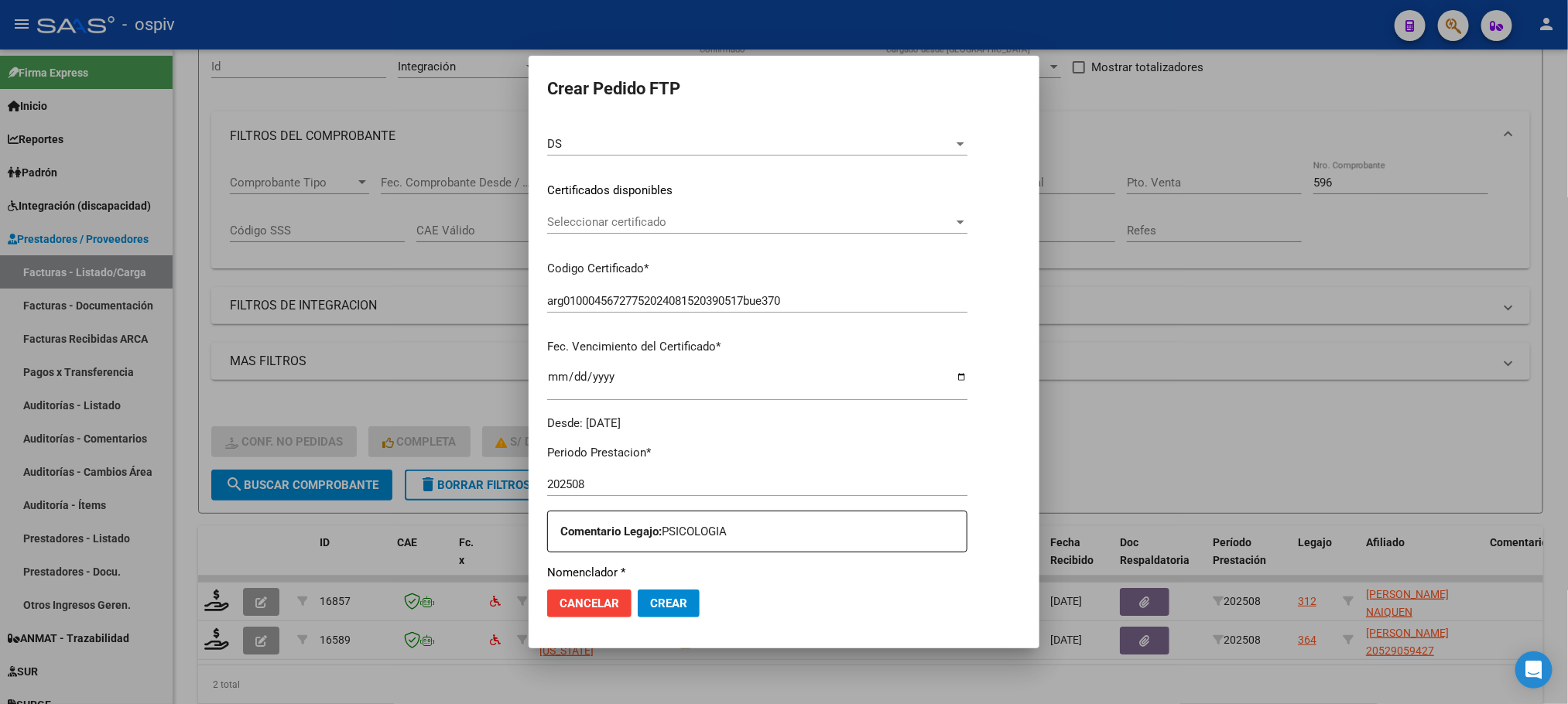
scroll to position [386, 0]
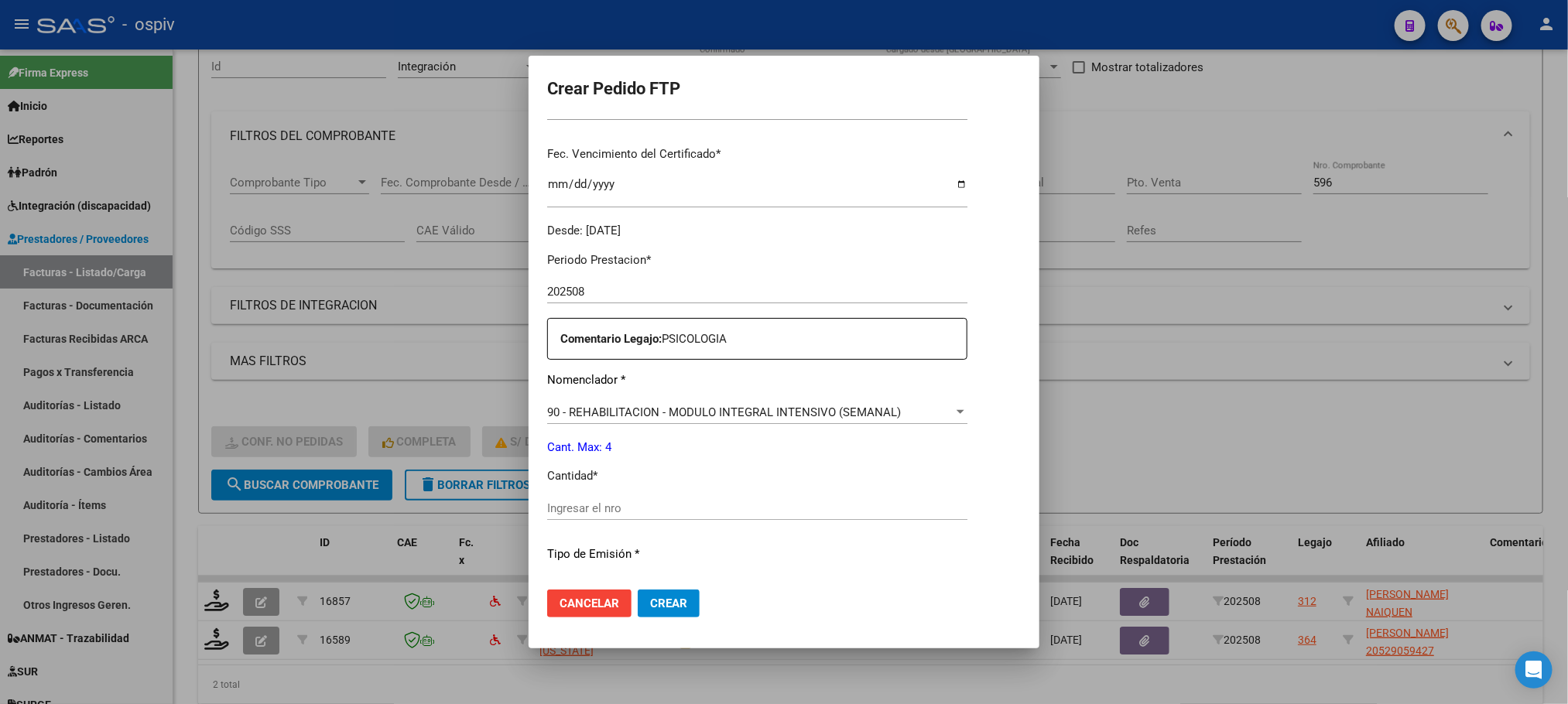
click at [806, 506] on input "Ingresar el nro" at bounding box center [757, 508] width 420 height 14
type input "4"
click at [638, 589] on button "Crear" at bounding box center [668, 603] width 62 height 28
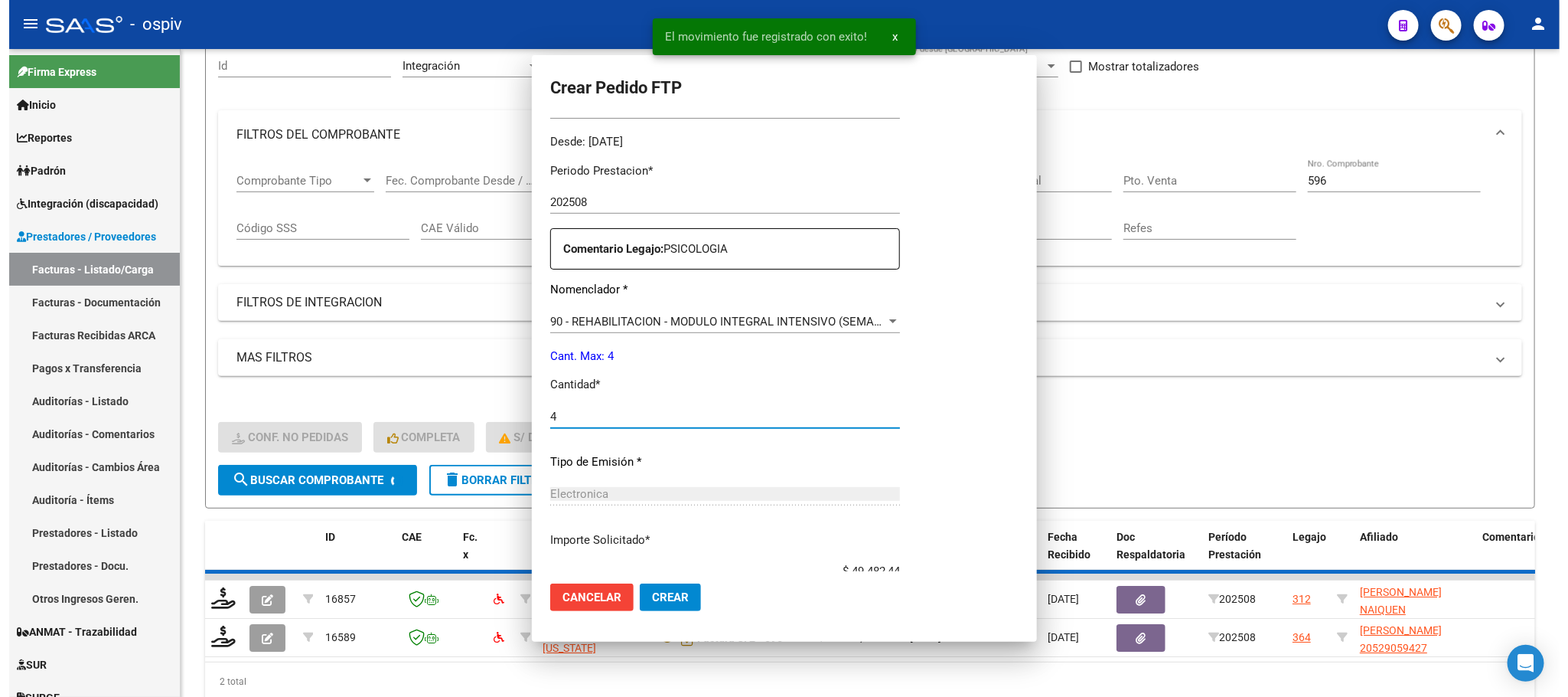
scroll to position [296, 0]
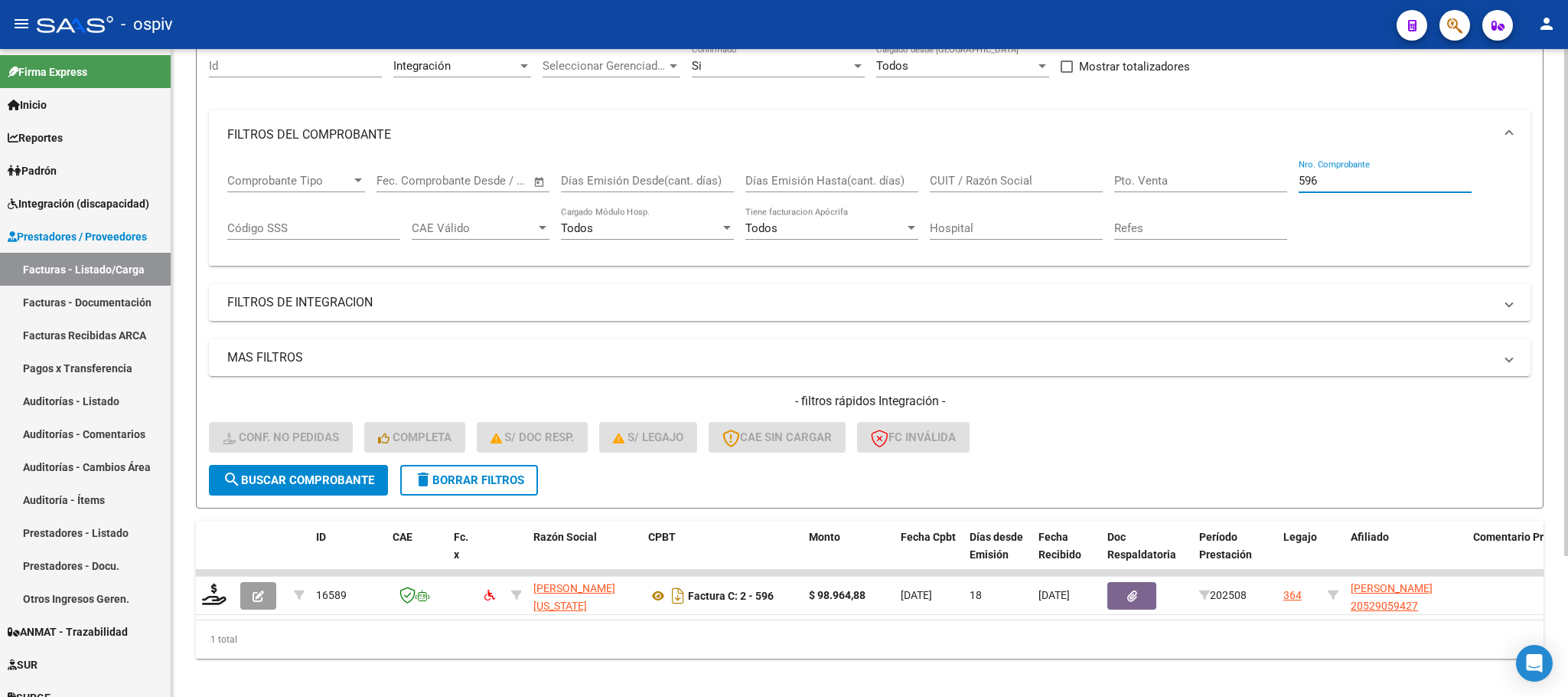
click at [1362, 182] on input "596" at bounding box center [1385, 181] width 173 height 14
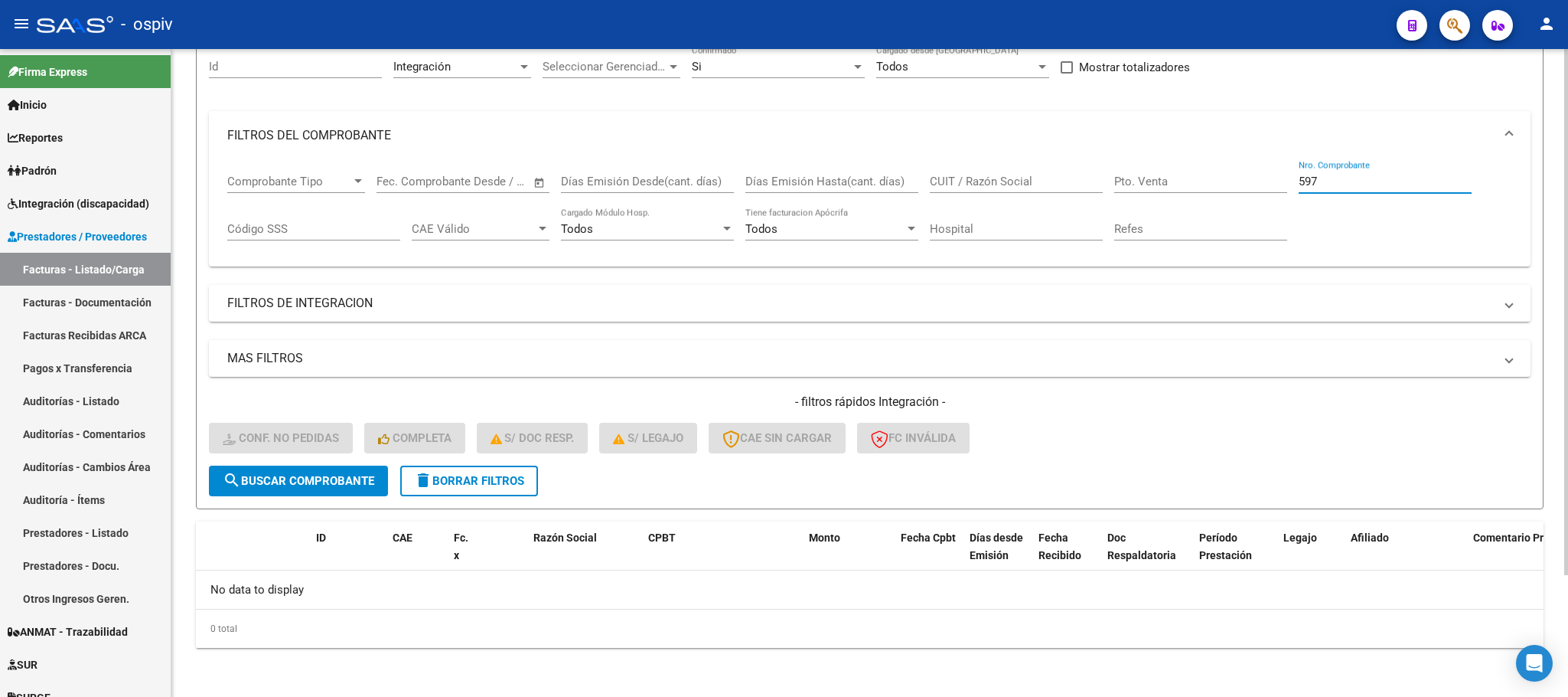
click at [254, 485] on span "search Buscar Comprobante" at bounding box center [298, 481] width 151 height 14
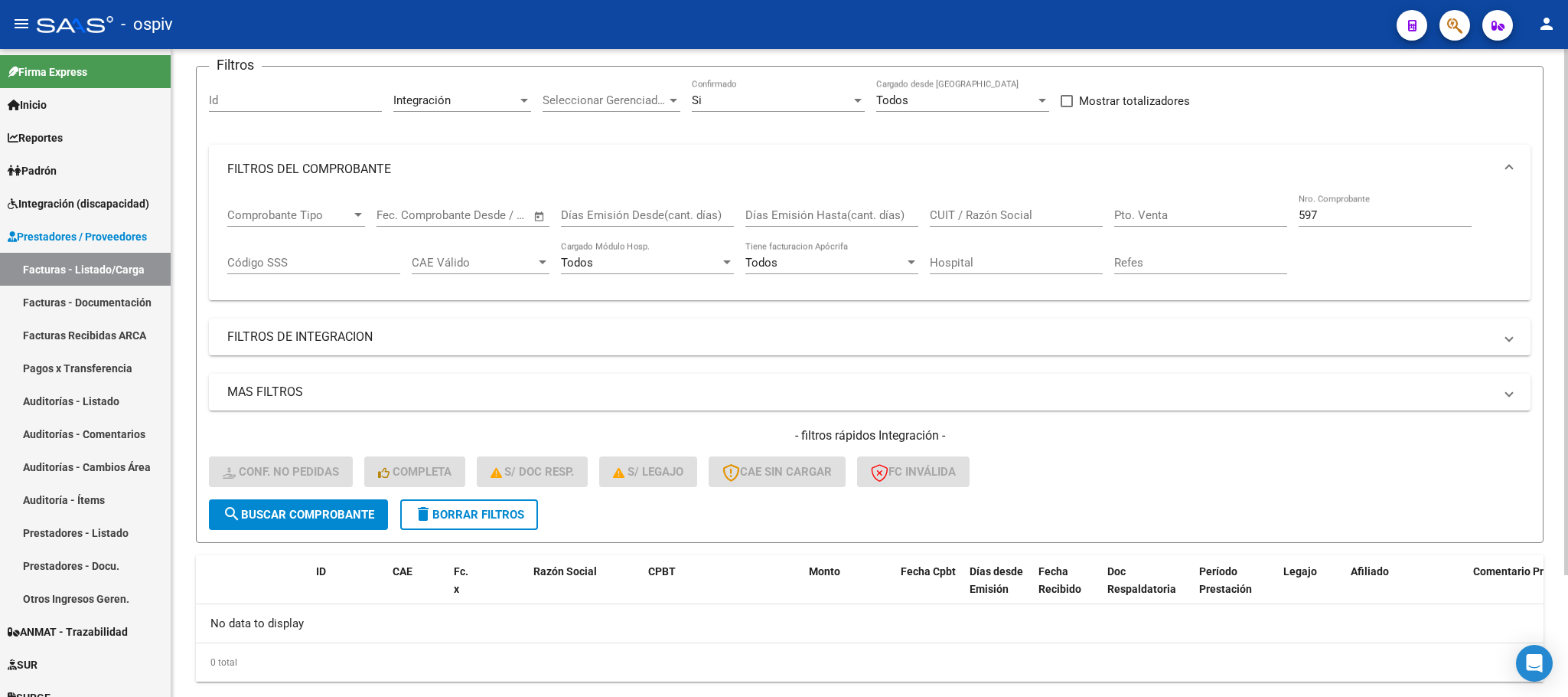
scroll to position [150, 0]
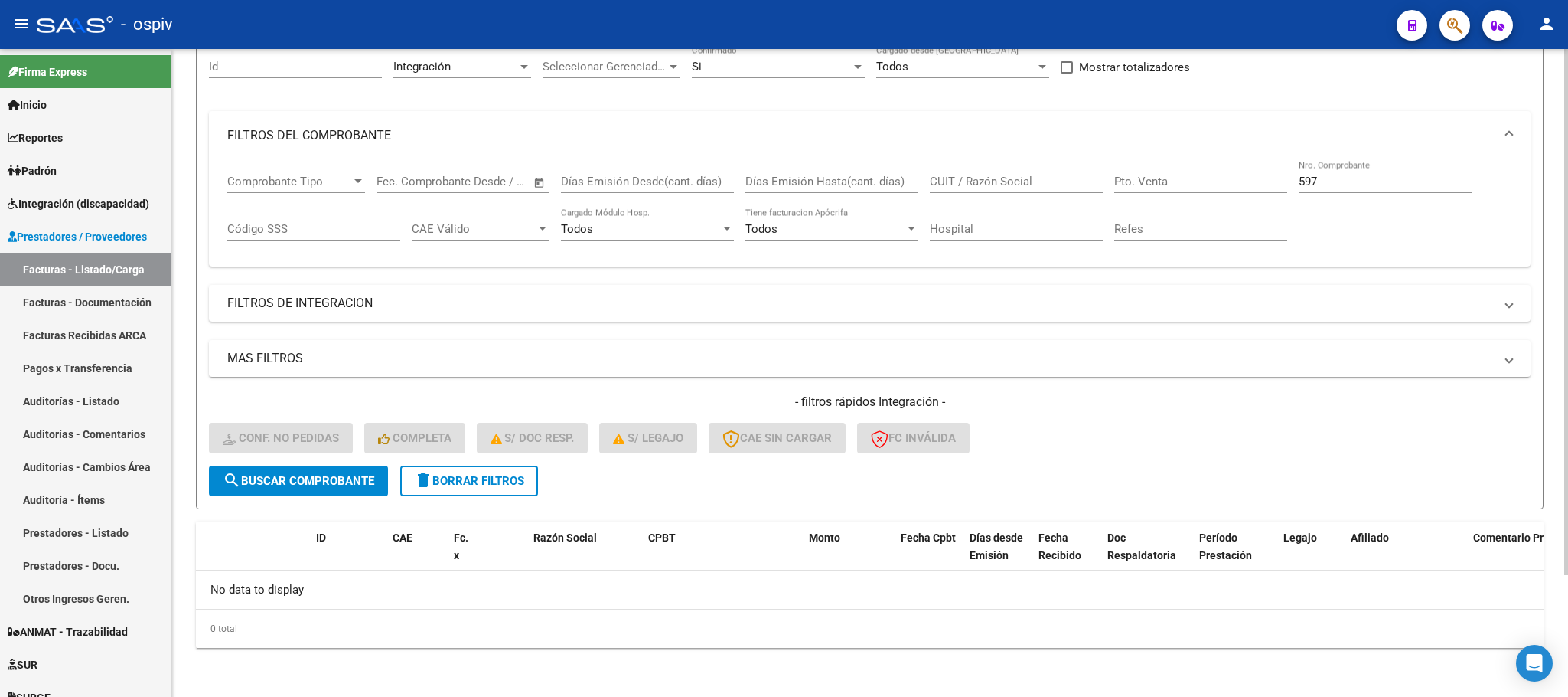
click at [1314, 185] on input "597" at bounding box center [1385, 181] width 173 height 14
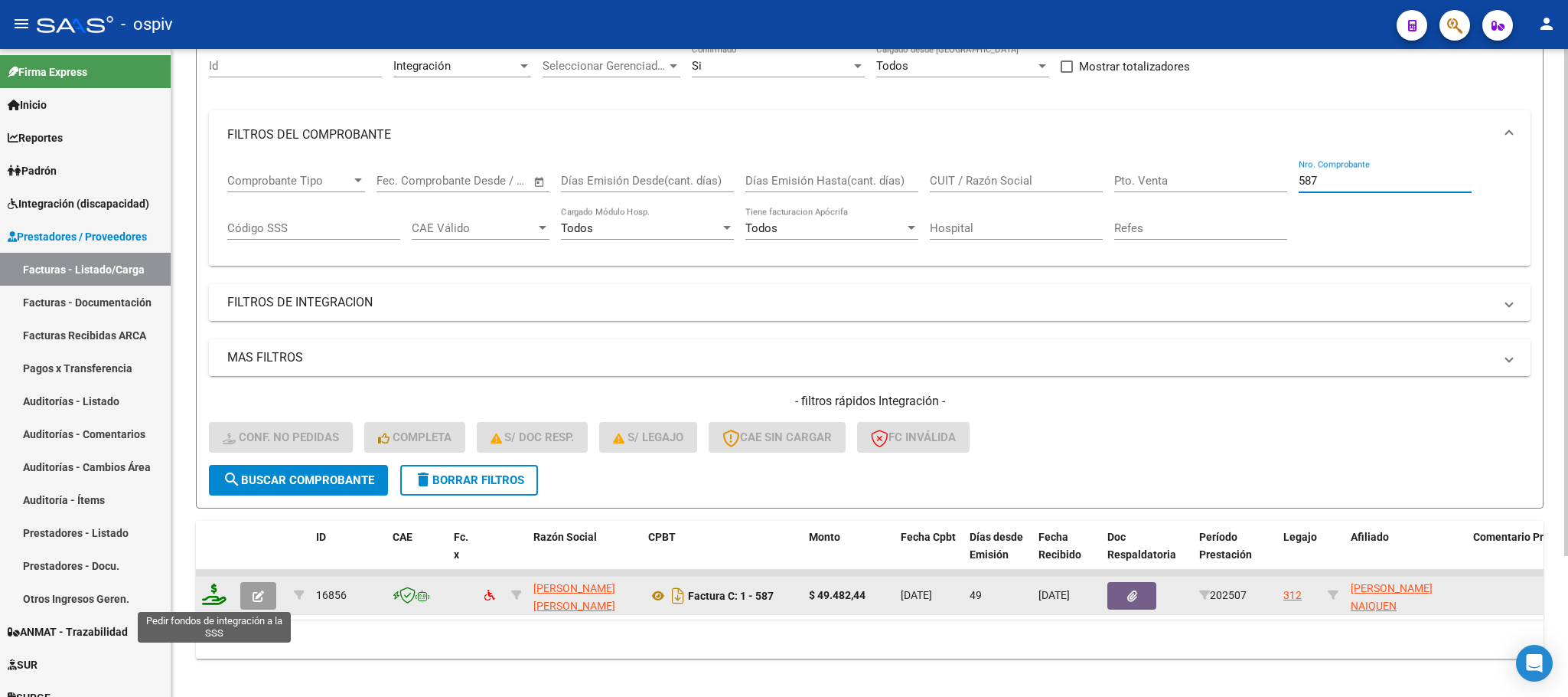
type input "587"
click at [219, 598] on icon at bounding box center [215, 594] width 24 height 21
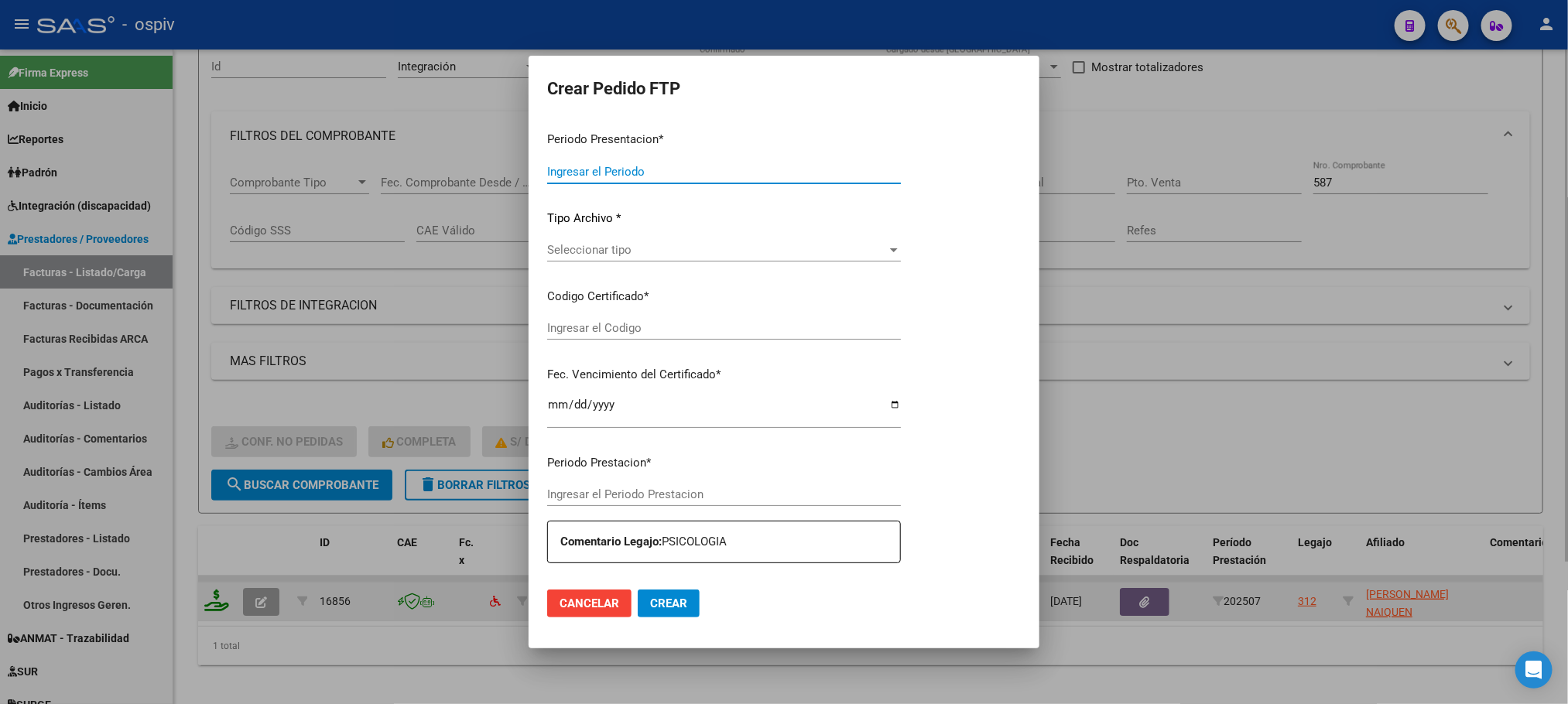
type input "202508"
type input "202507"
type input "$ 49.482,44"
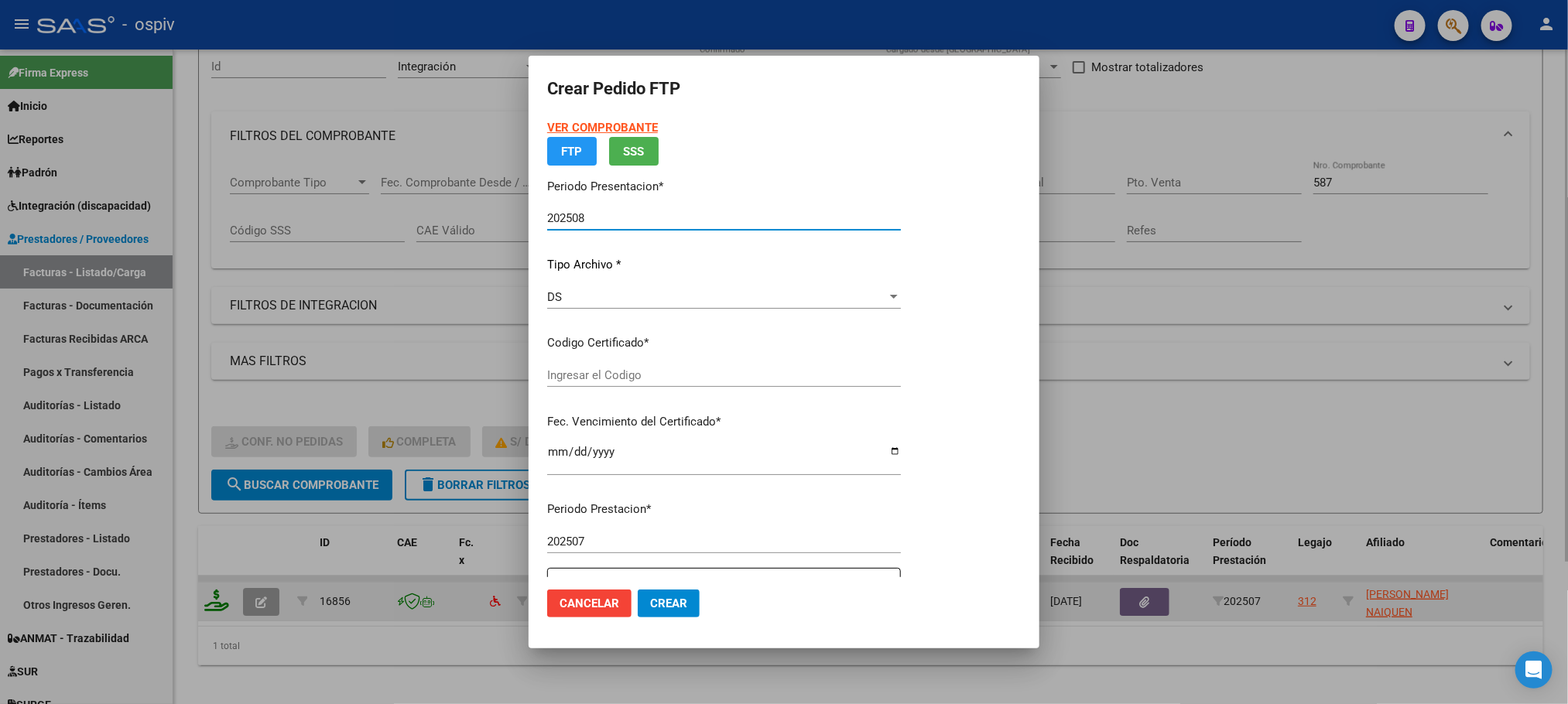
type input "arg01000456727752024081520390517bue370"
type input "2039-08-15"
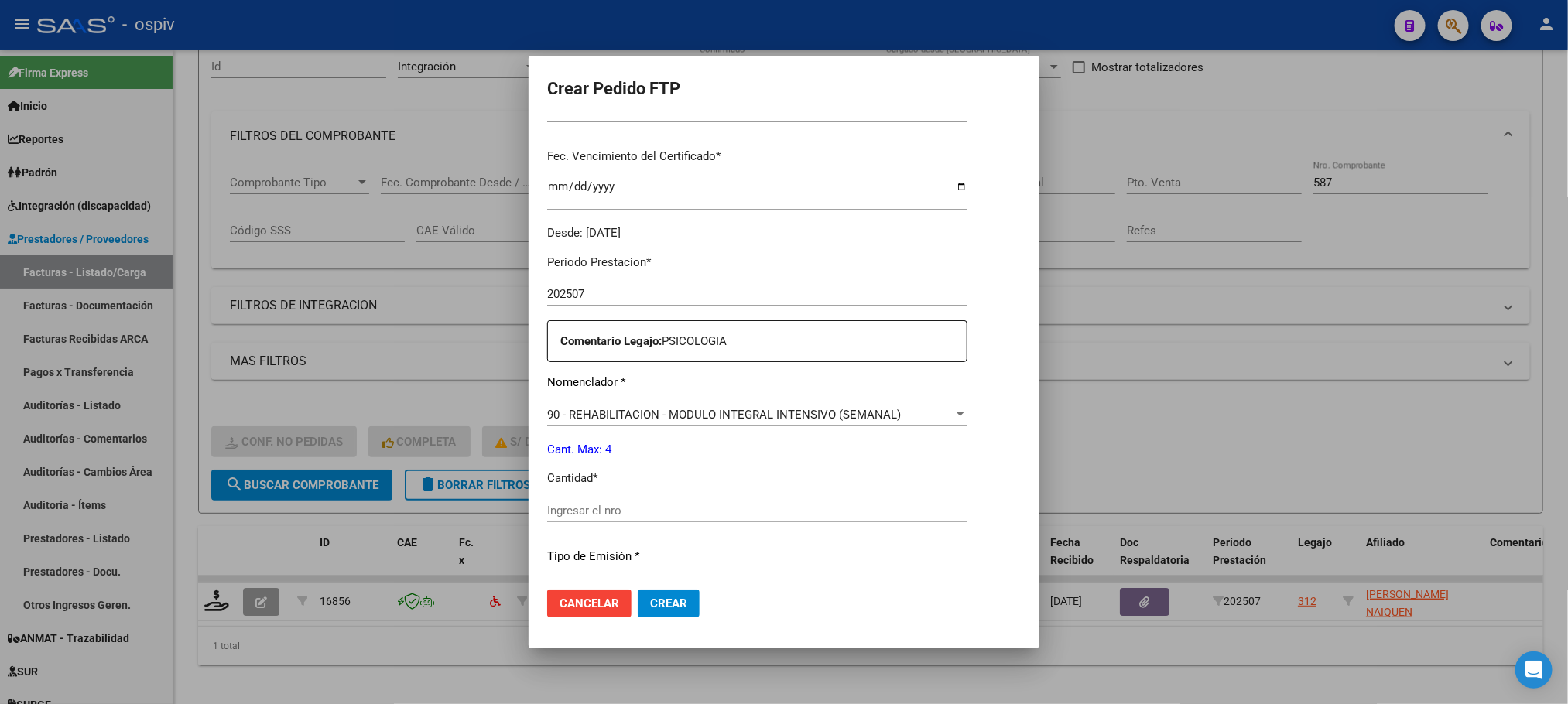
scroll to position [386, 0]
click at [650, 504] on input "Ingresar el nro" at bounding box center [757, 508] width 420 height 14
type input "4"
click at [638, 589] on button "Crear" at bounding box center [668, 603] width 62 height 28
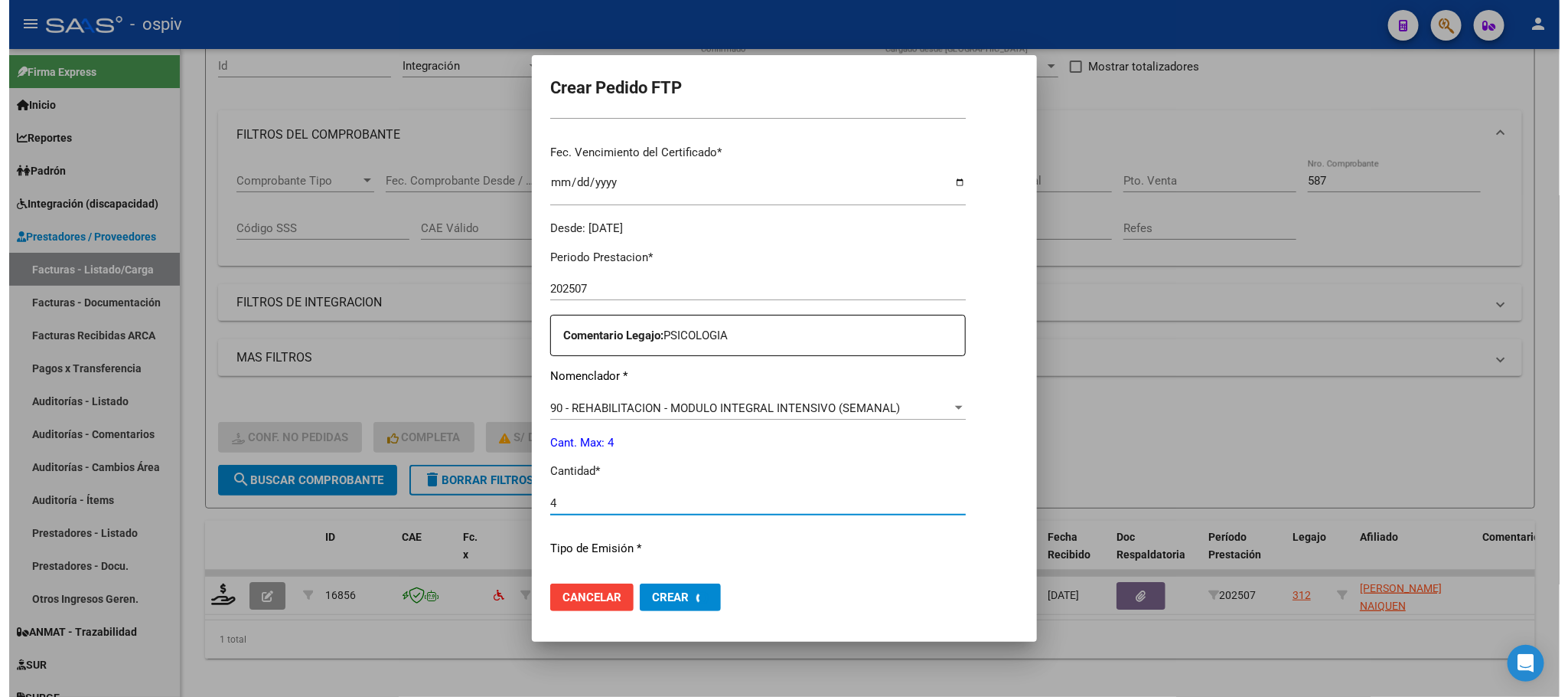
scroll to position [0, 0]
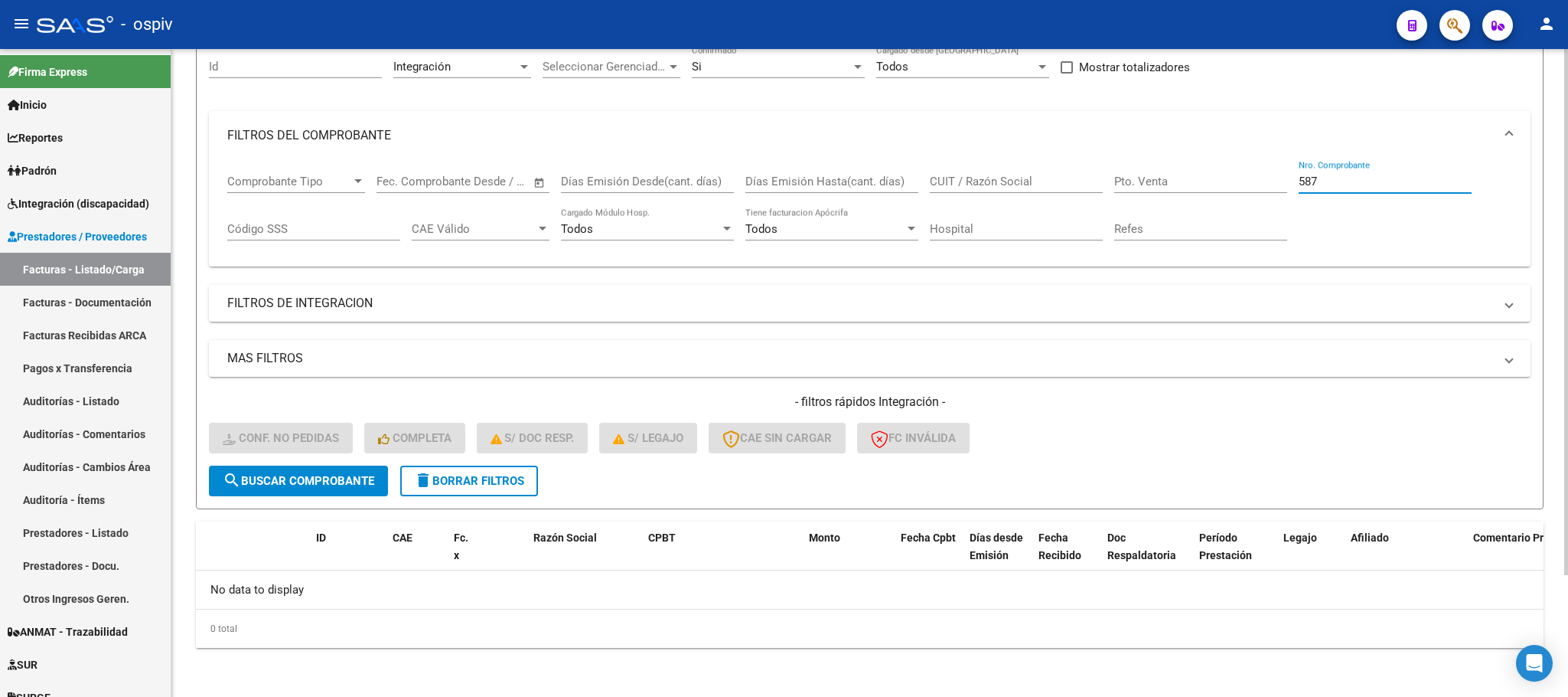
click at [1359, 180] on input "587" at bounding box center [1385, 181] width 173 height 14
type input "5"
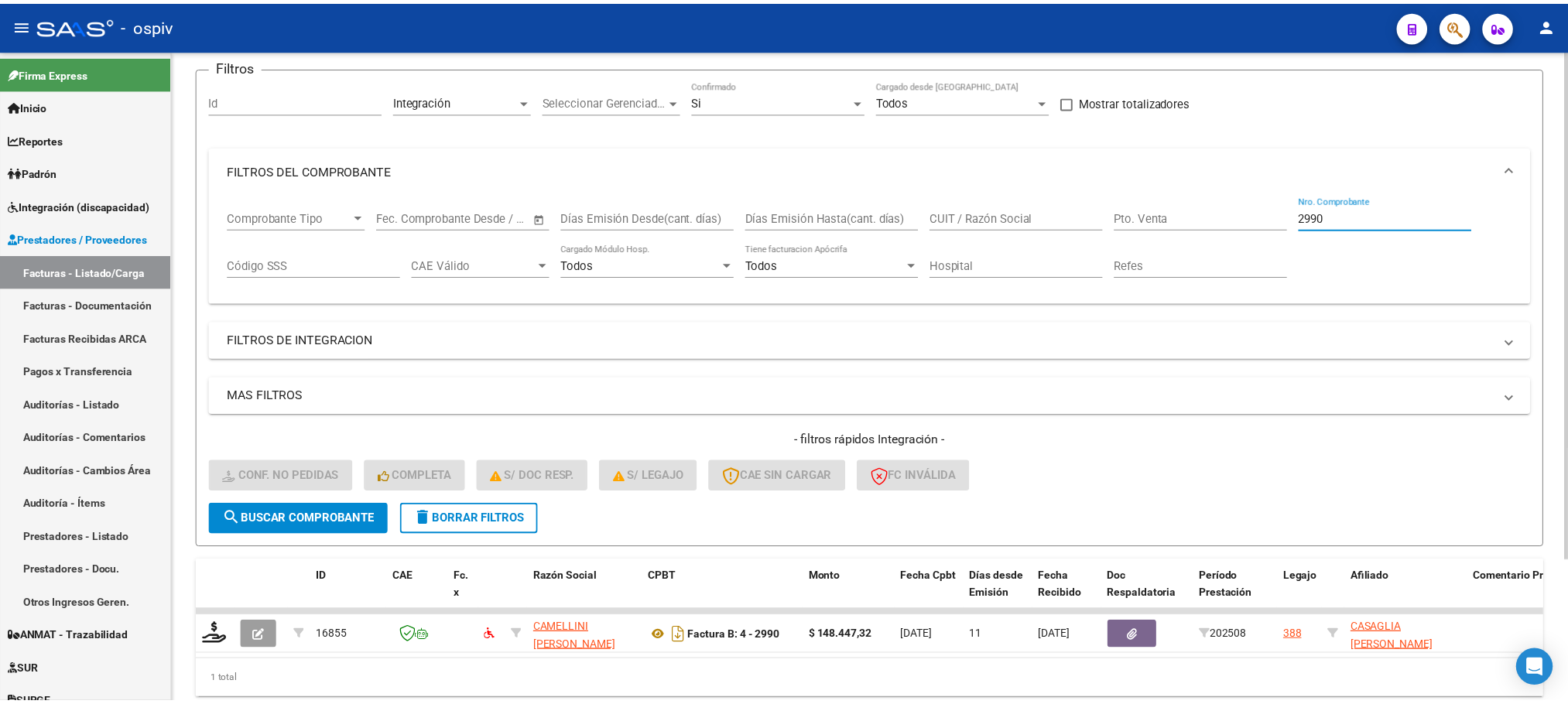
scroll to position [152, 0]
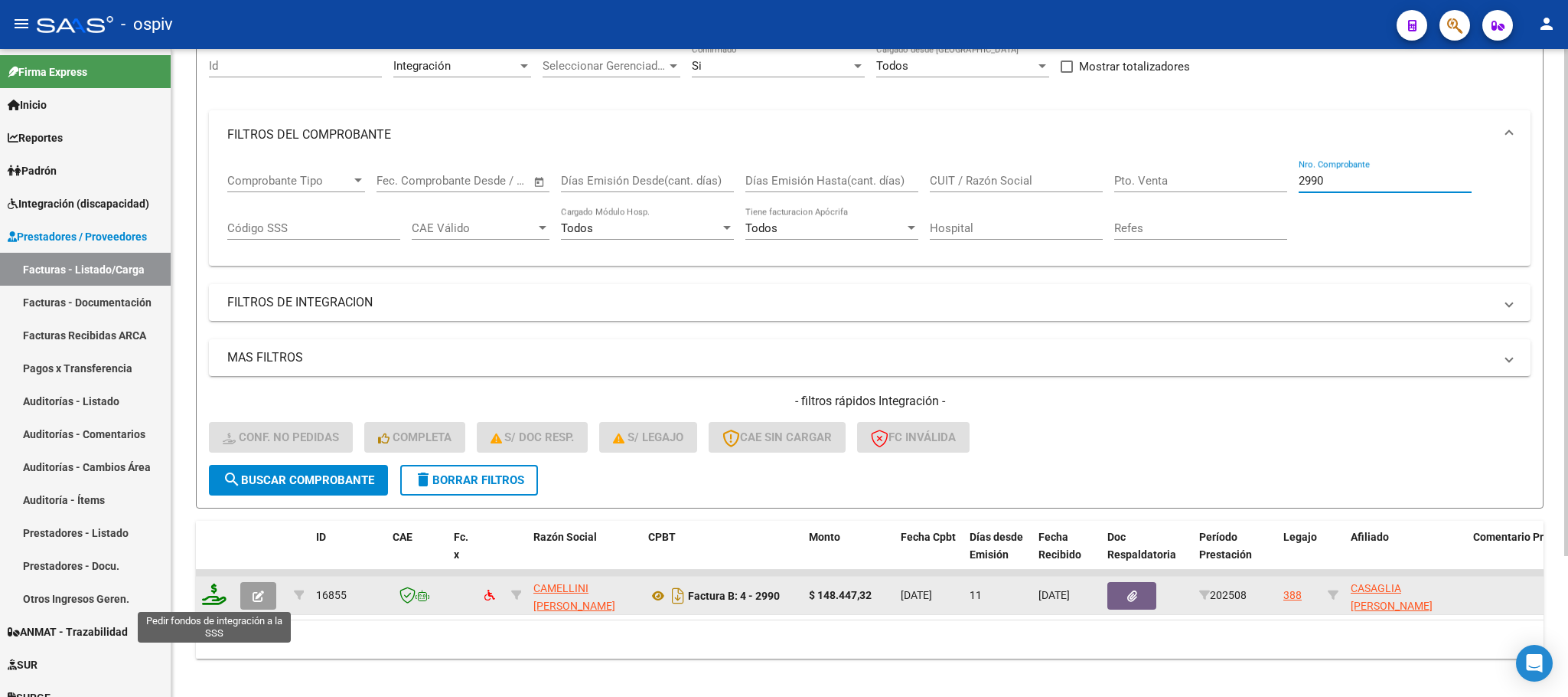
type input "2990"
click at [209, 602] on icon at bounding box center [215, 594] width 24 height 21
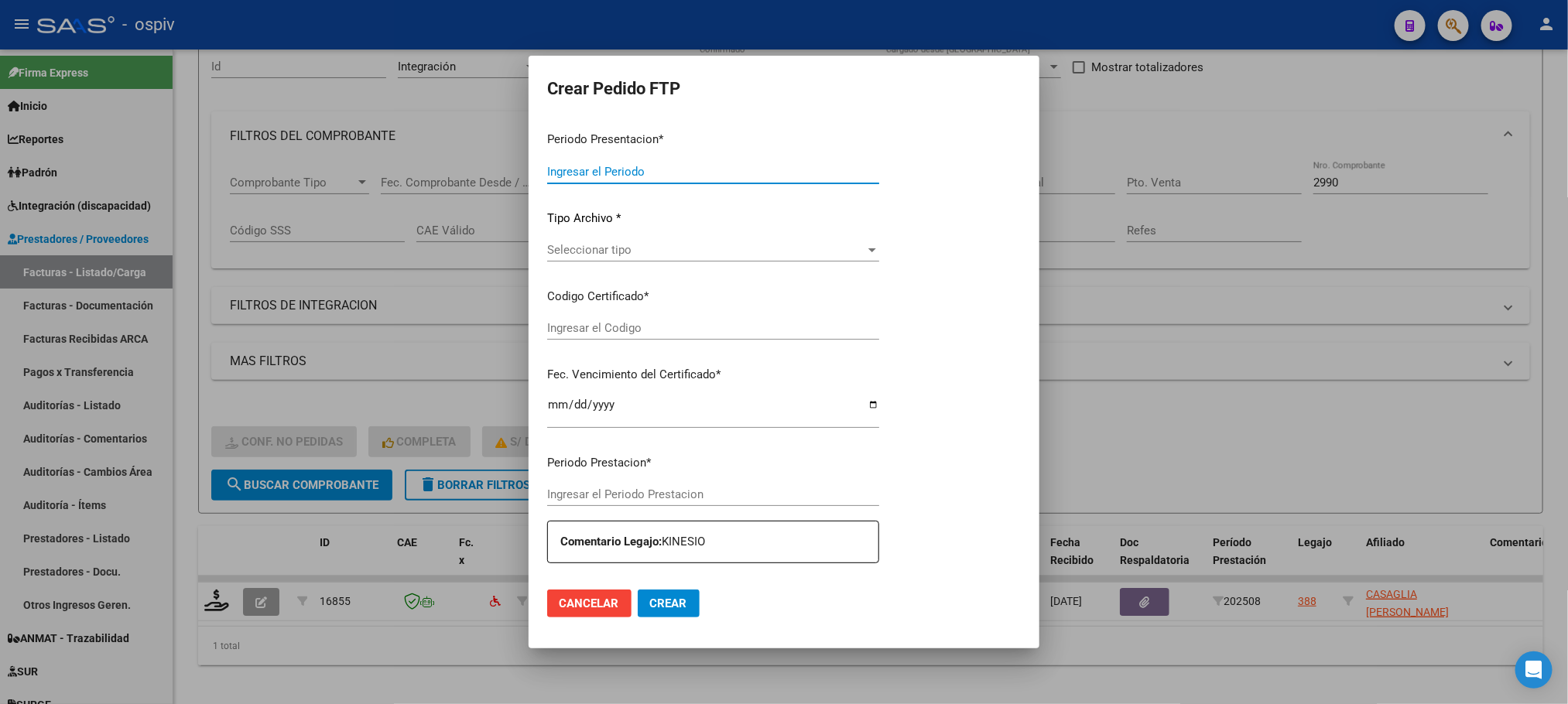
type input "202508"
type input "$ 148.447,32"
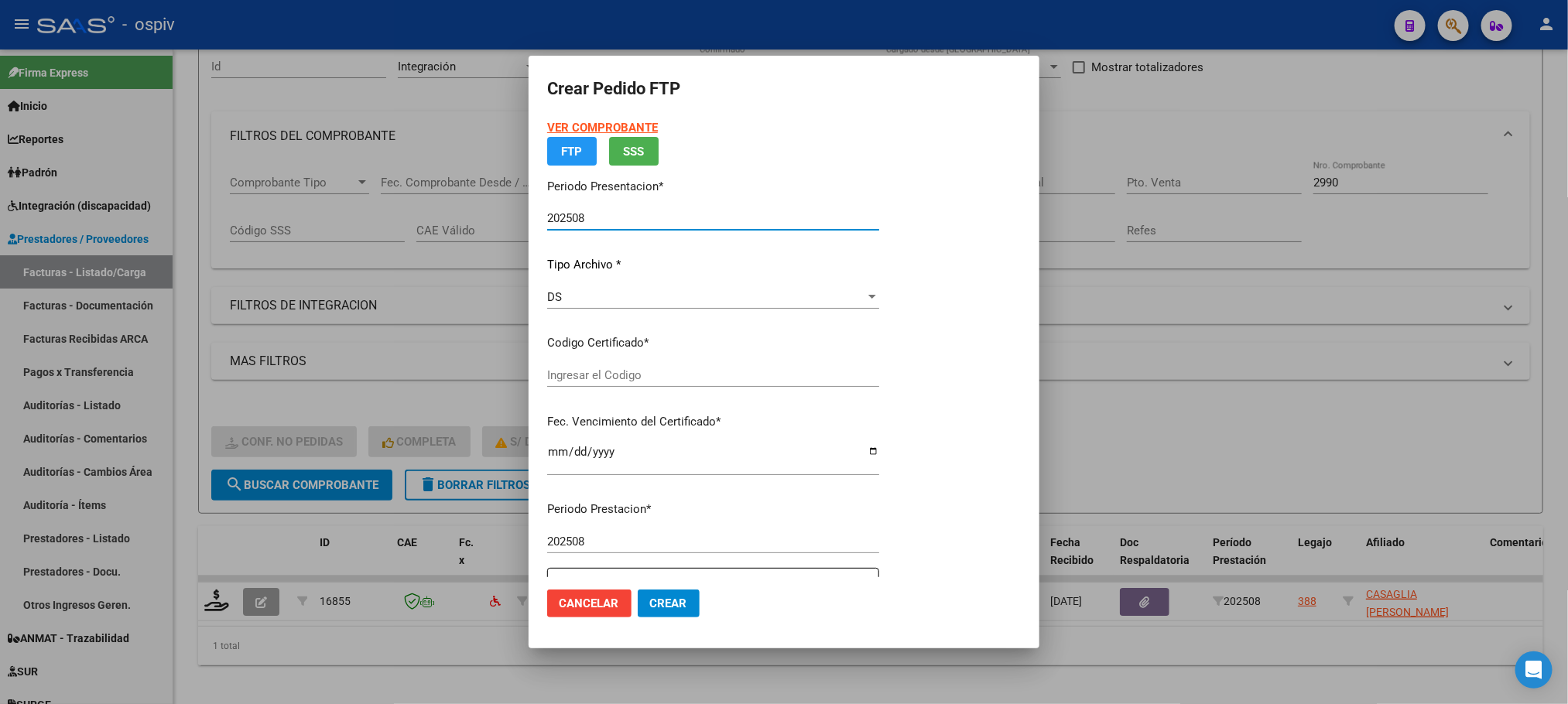
type input "ARG02000583624442023080120280801AND102"
type input "2028-08-01"
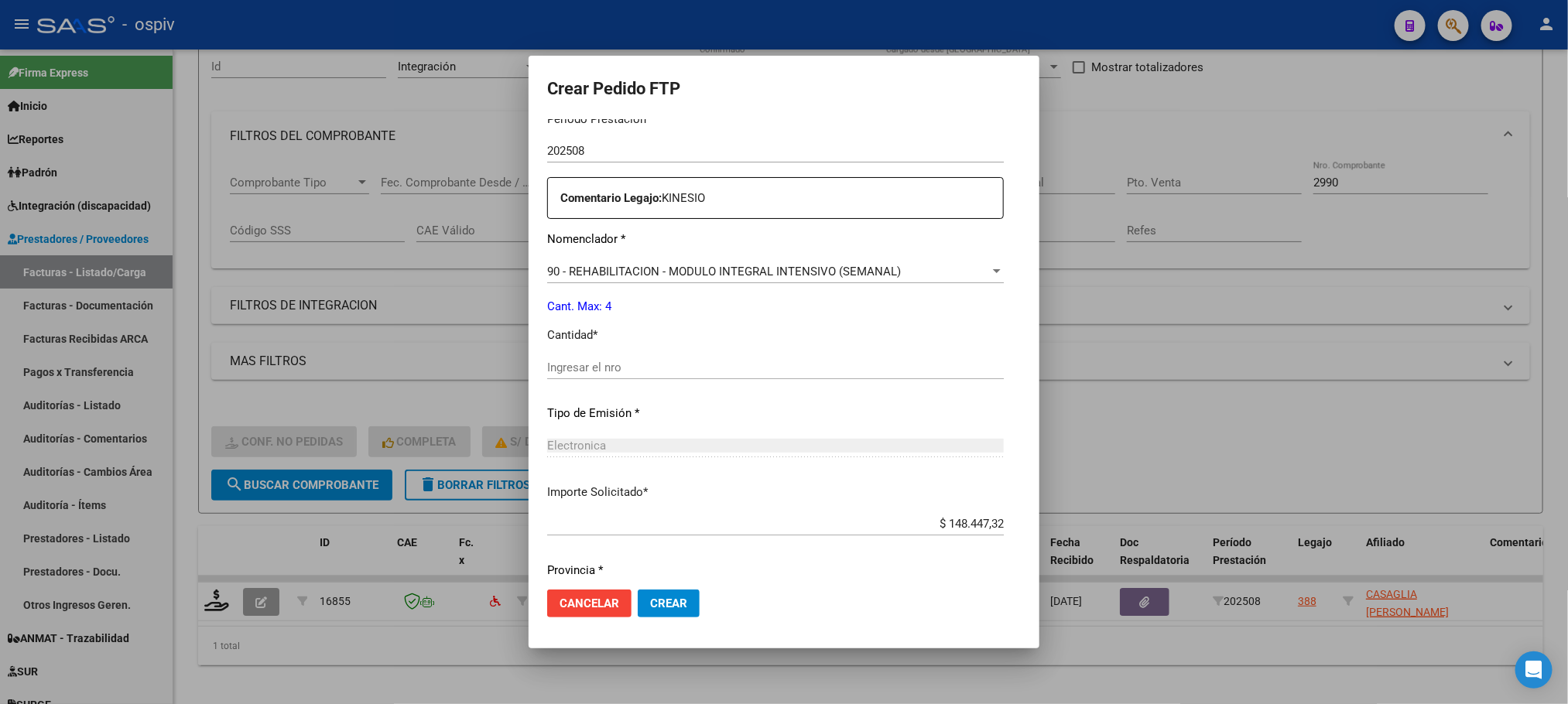
scroll to position [577, 0]
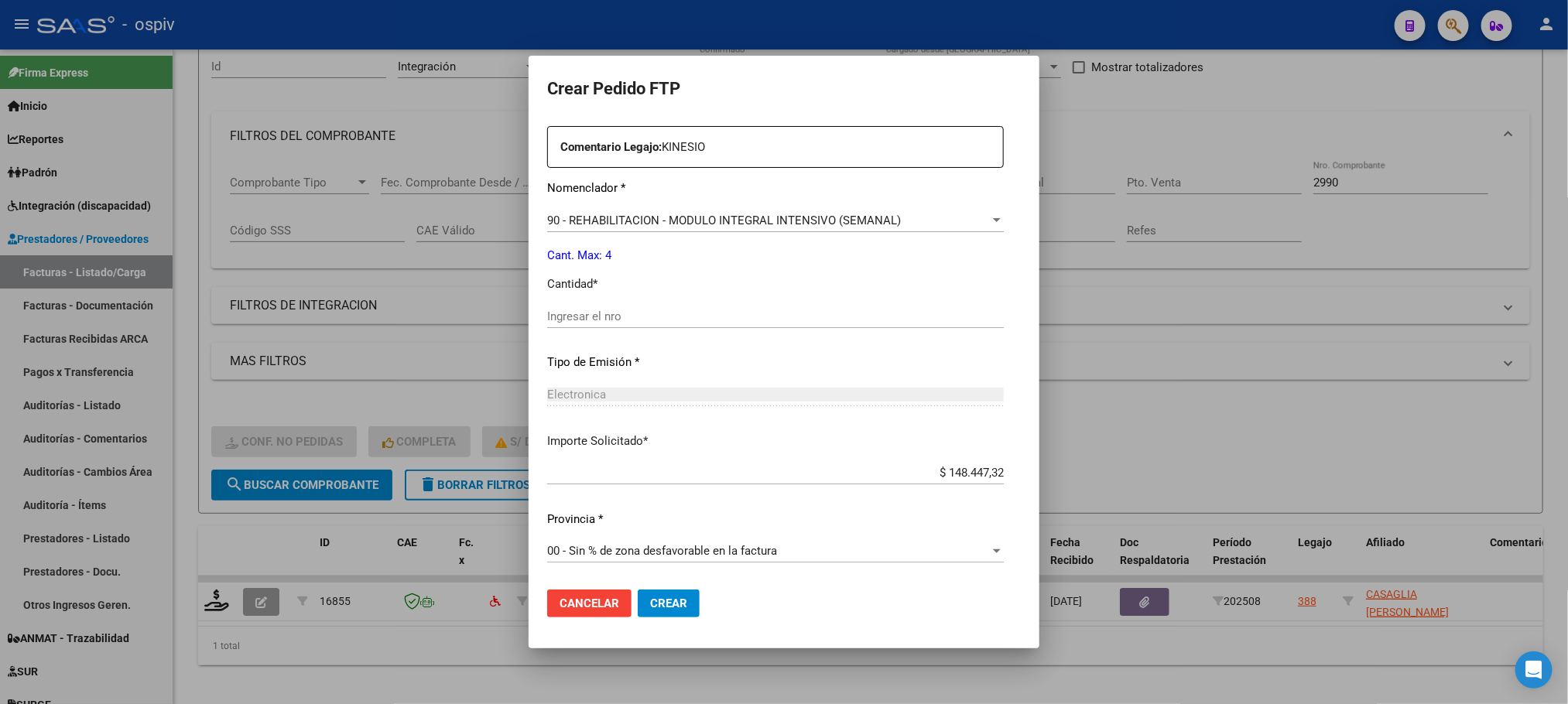
click at [734, 315] on input "Ingresar el nro" at bounding box center [775, 316] width 456 height 14
type input "4"
click at [638, 589] on button "Crear" at bounding box center [668, 603] width 62 height 28
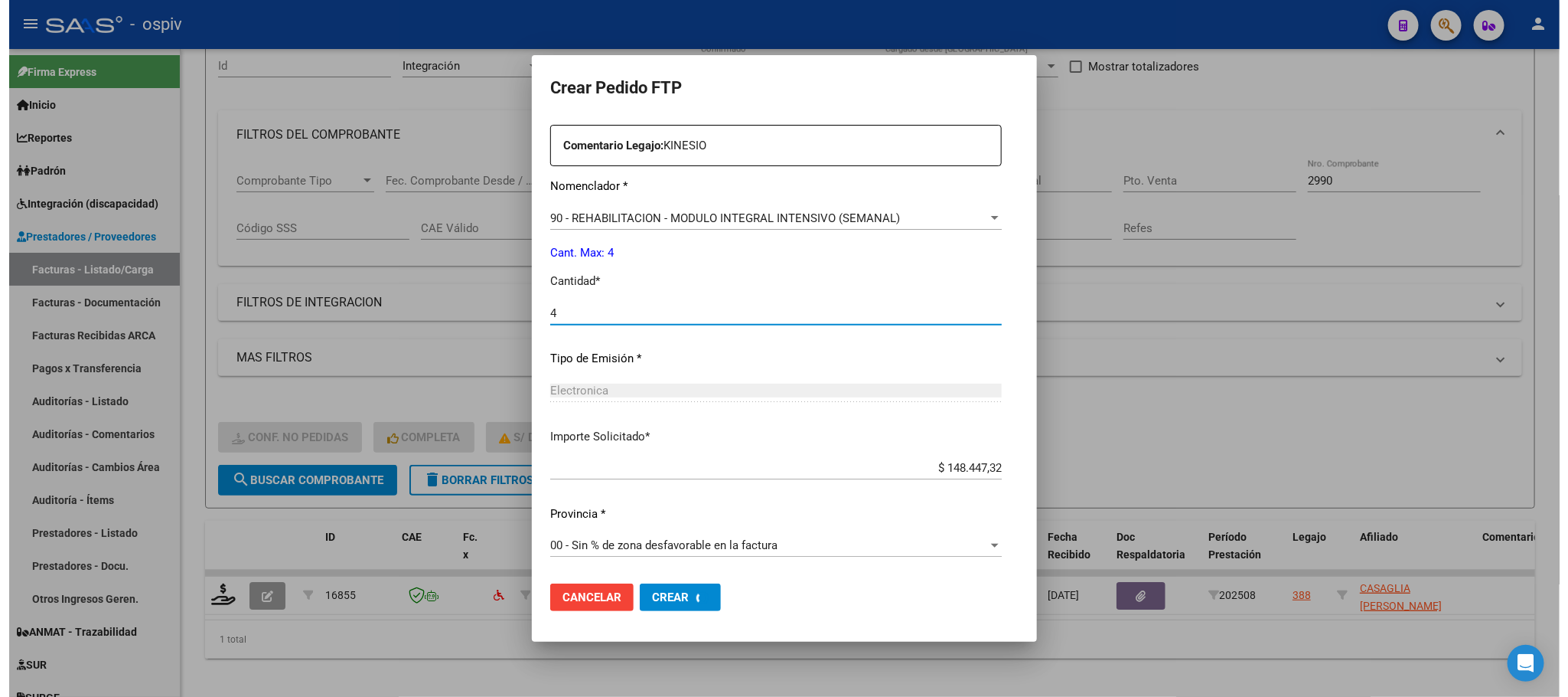
scroll to position [0, 0]
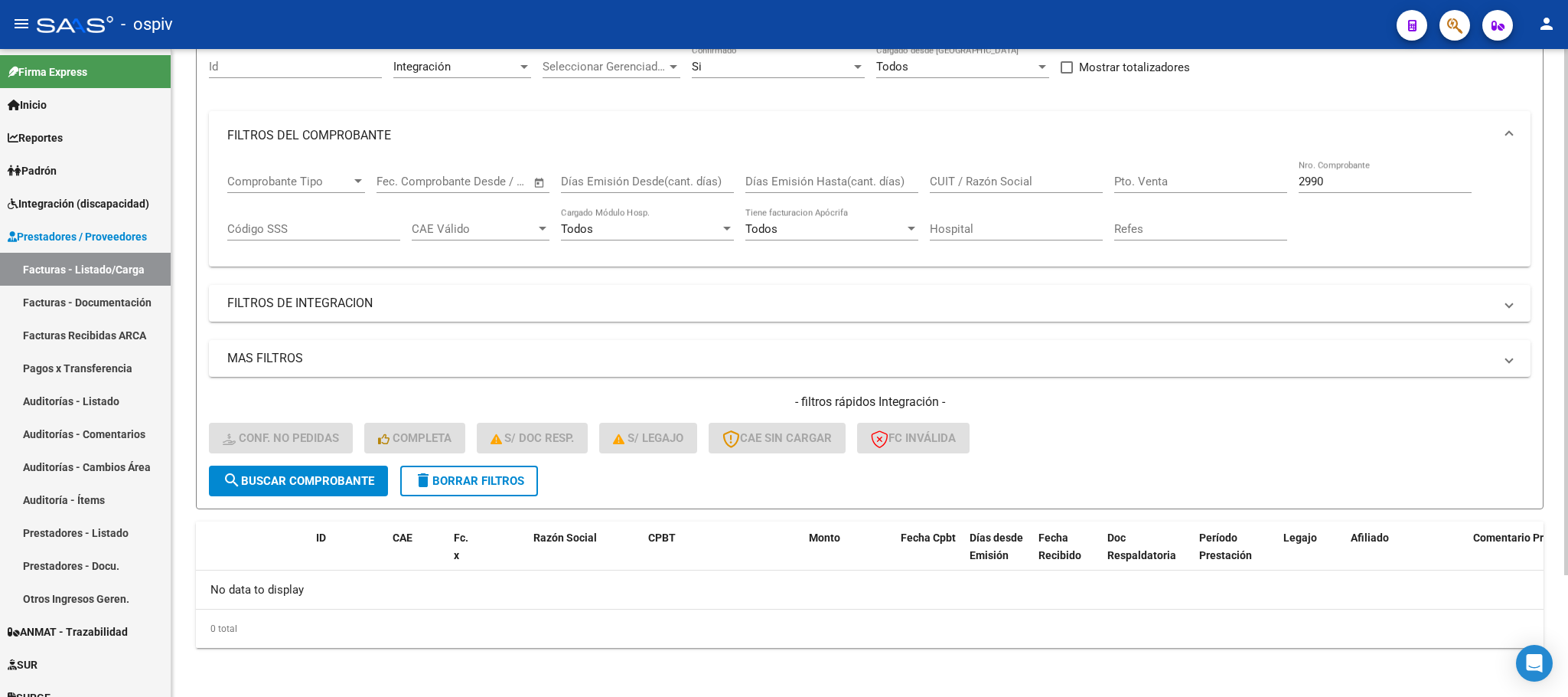
click at [1346, 189] on input "2990" at bounding box center [1385, 181] width 173 height 14
type input "2"
click at [1334, 179] on input "Nro. Comprobante" at bounding box center [1385, 181] width 173 height 14
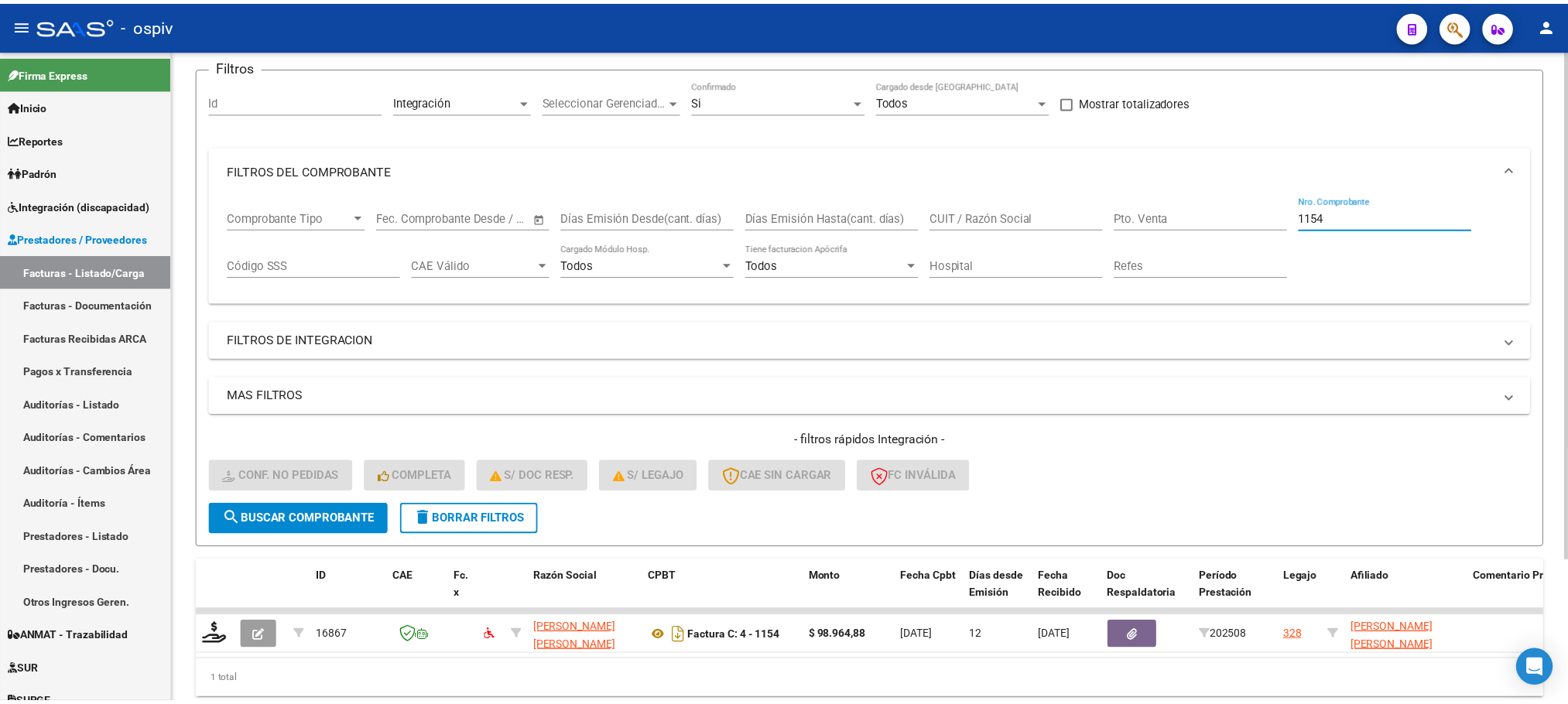
scroll to position [152, 0]
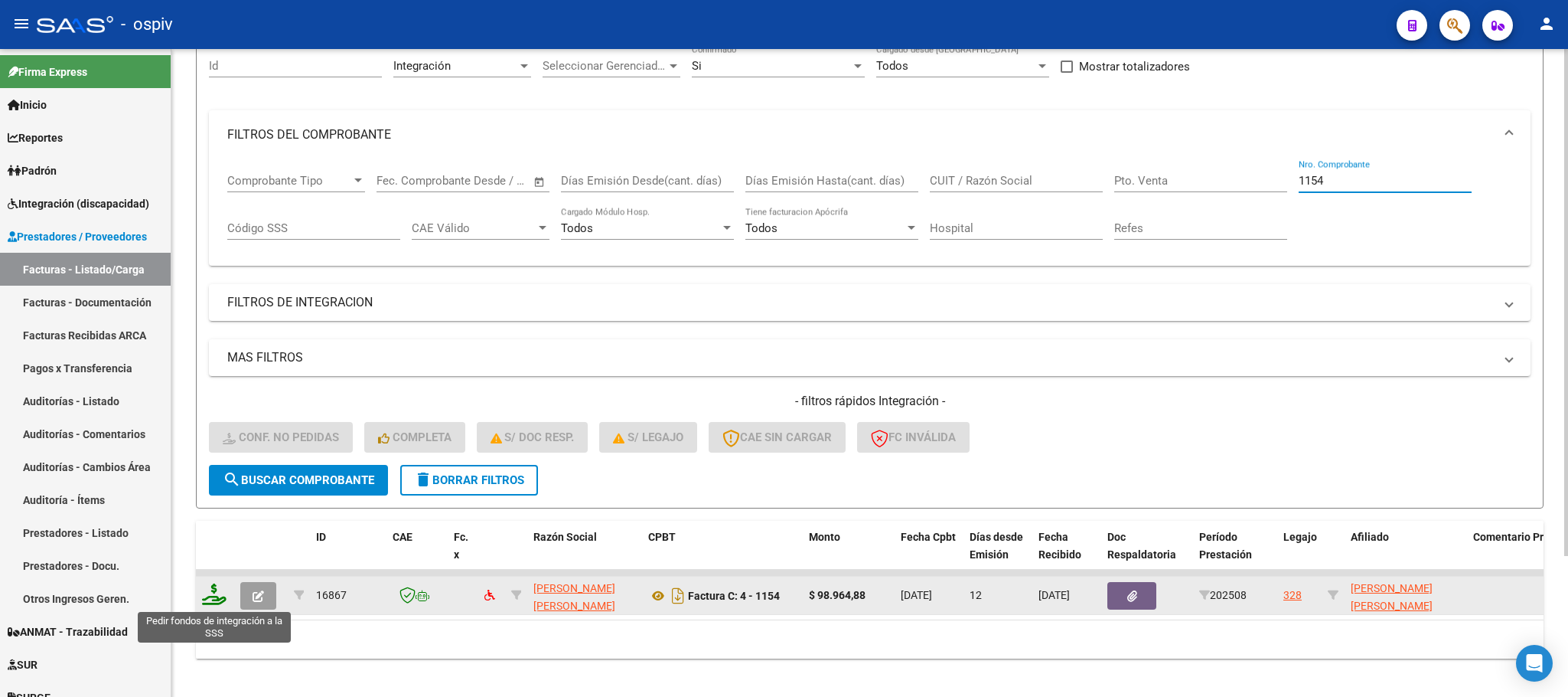
type input "1154"
click at [216, 597] on icon at bounding box center [215, 594] width 24 height 21
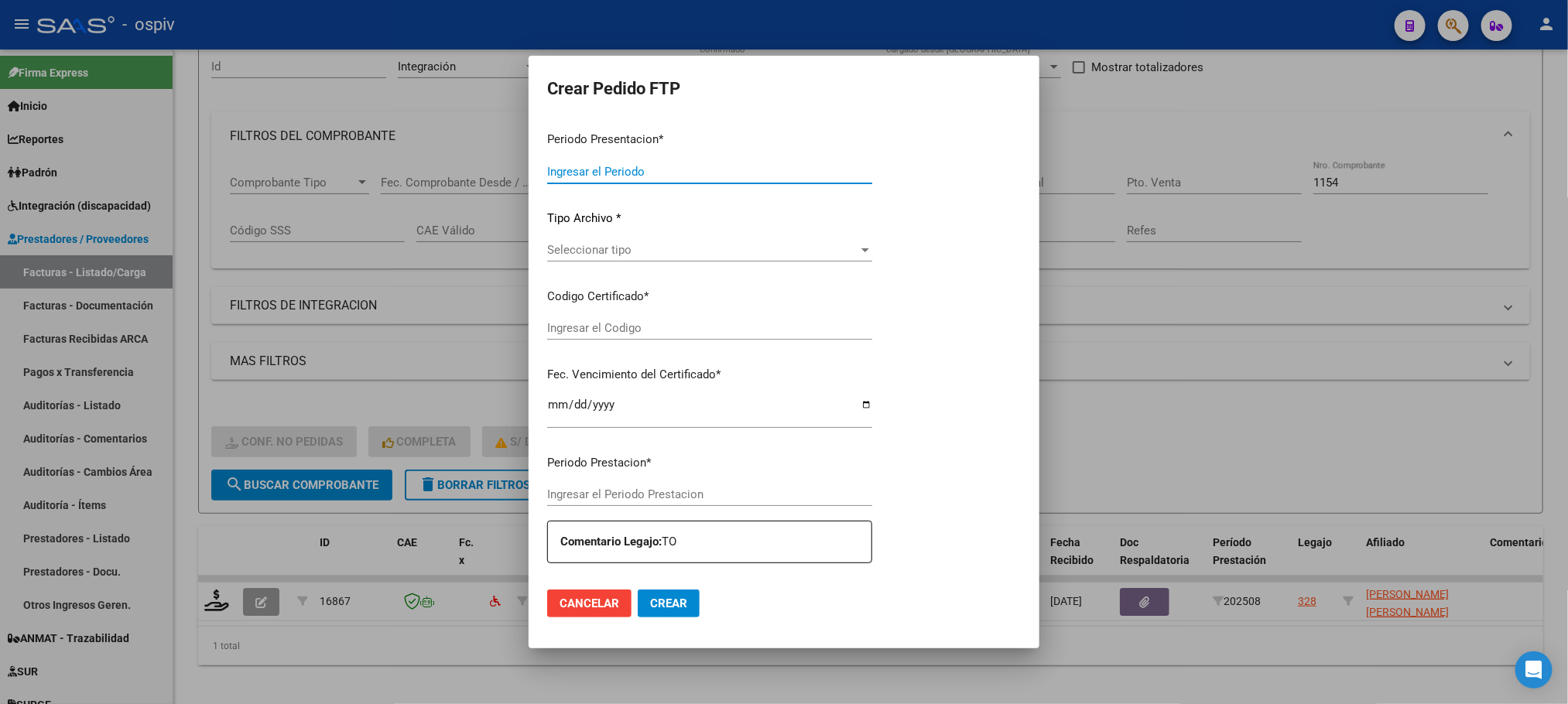
type input "202508"
type input "$ 98.964,88"
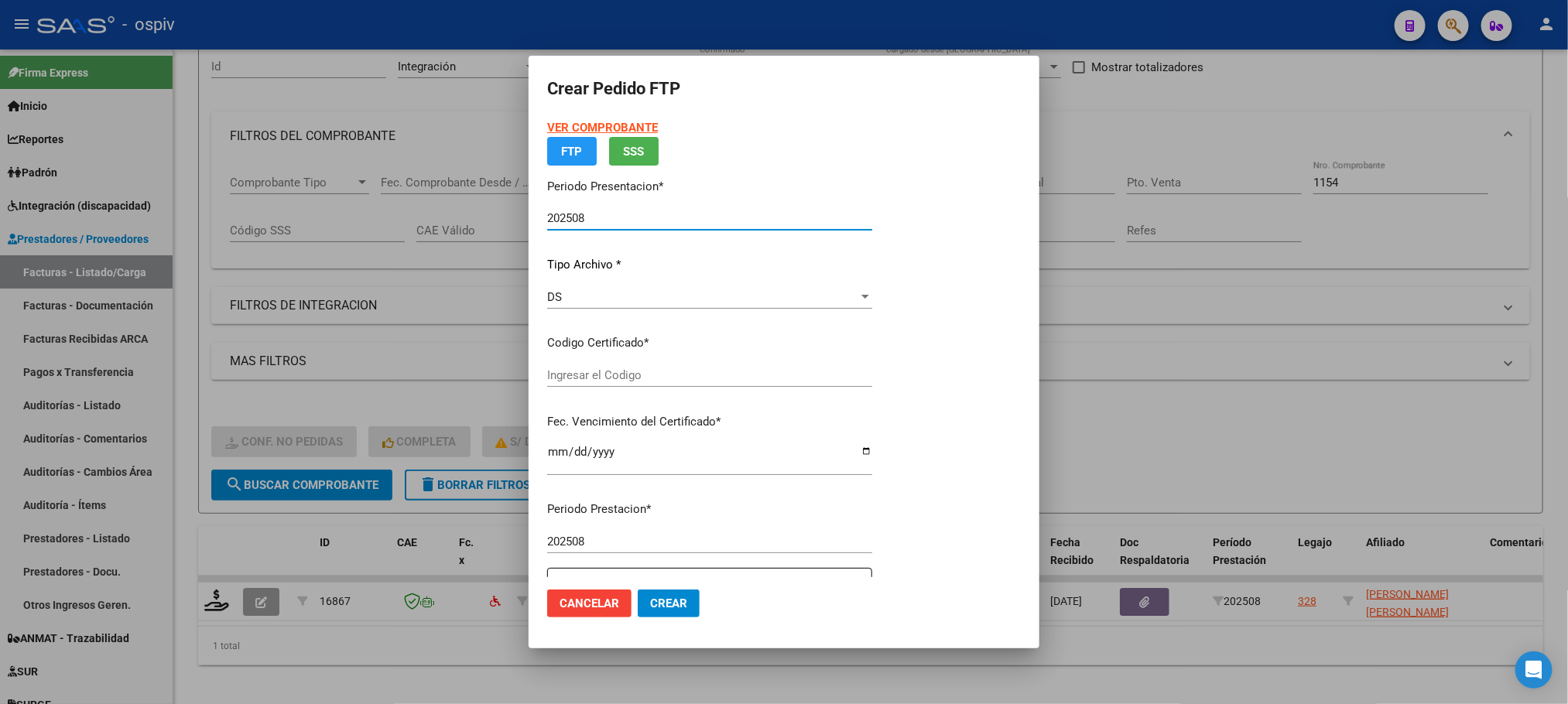
type input "ARG-02-00049430325-20201014-20251014-BS6"
type input "2025-10-14"
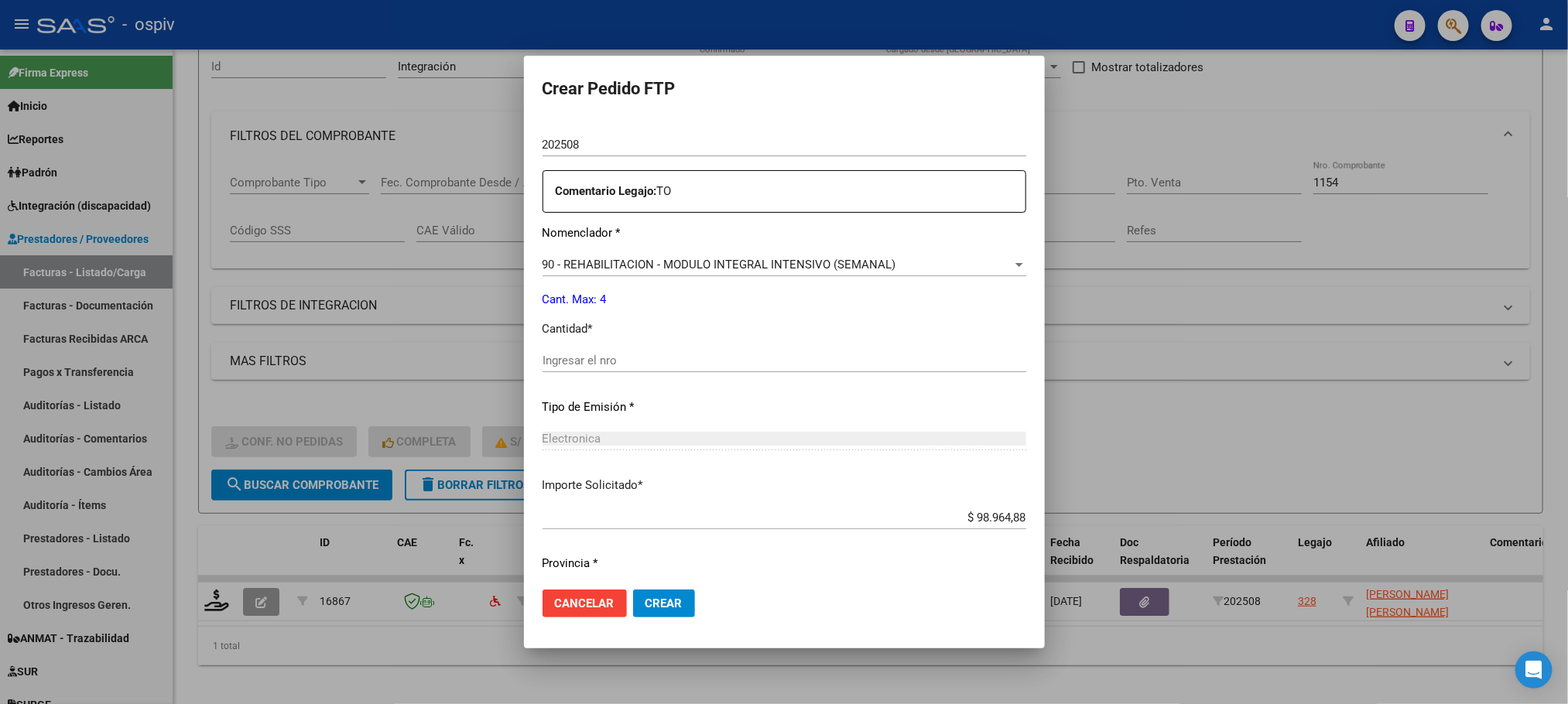
scroll to position [560, 0]
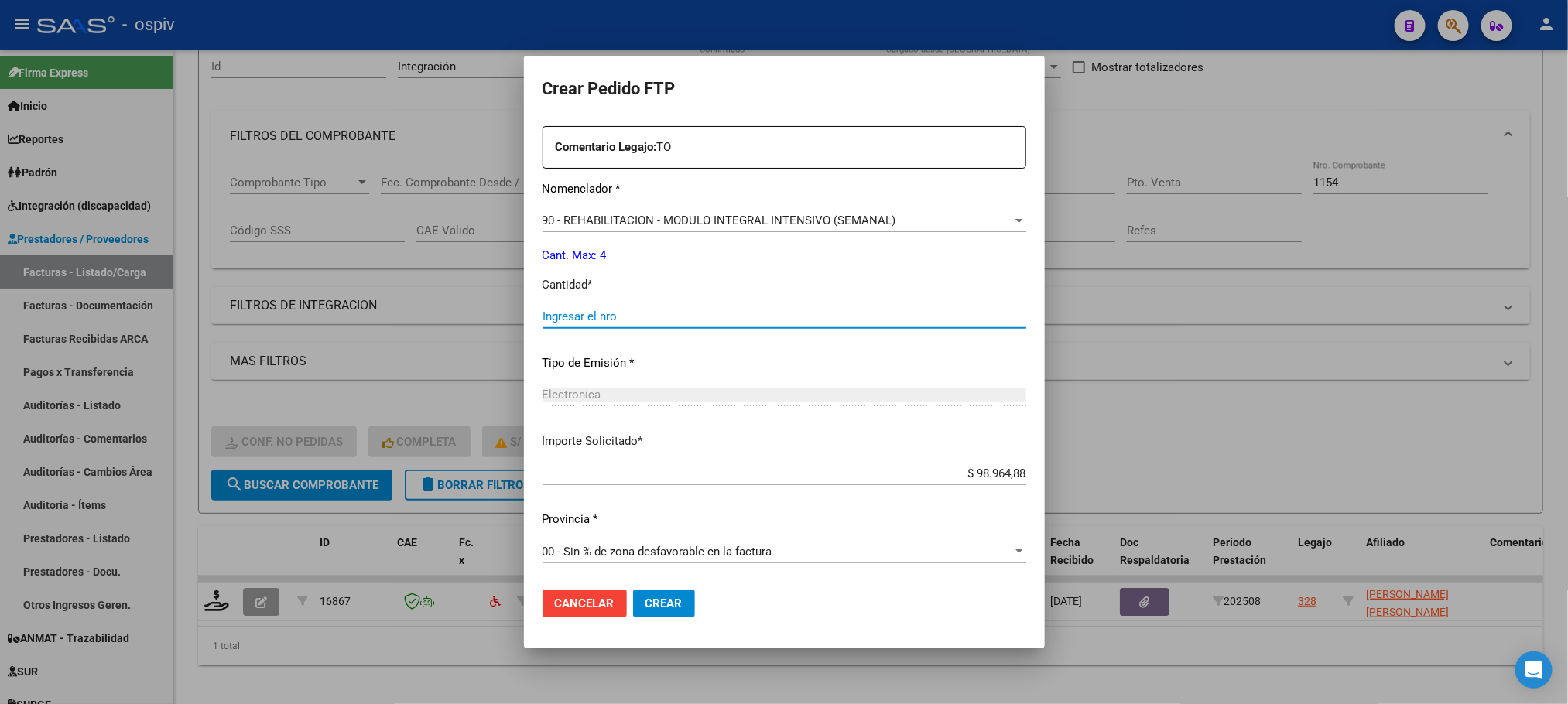
click at [707, 314] on input "Ingresar el nro" at bounding box center [784, 316] width 483 height 14
type input "4"
click at [633, 589] on button "Crear" at bounding box center [663, 603] width 62 height 28
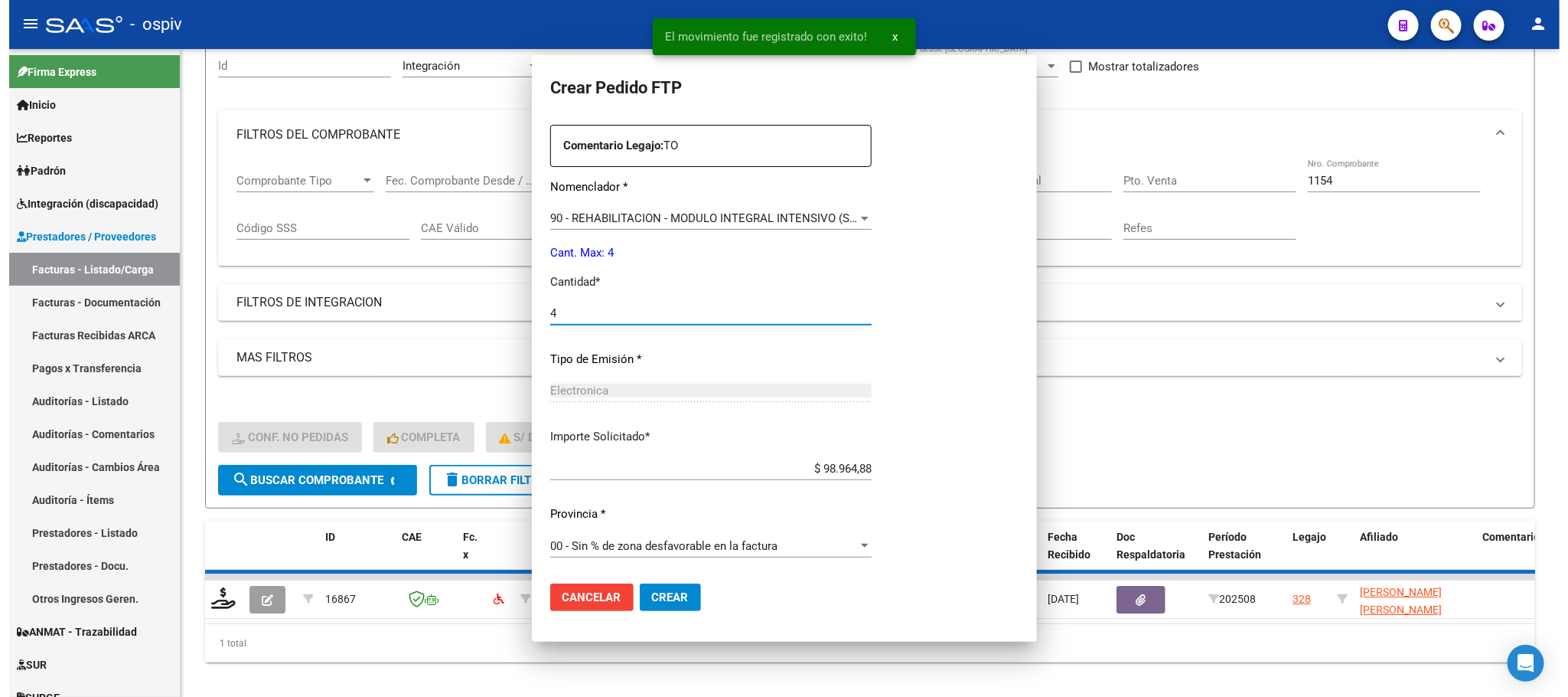
scroll to position [468, 0]
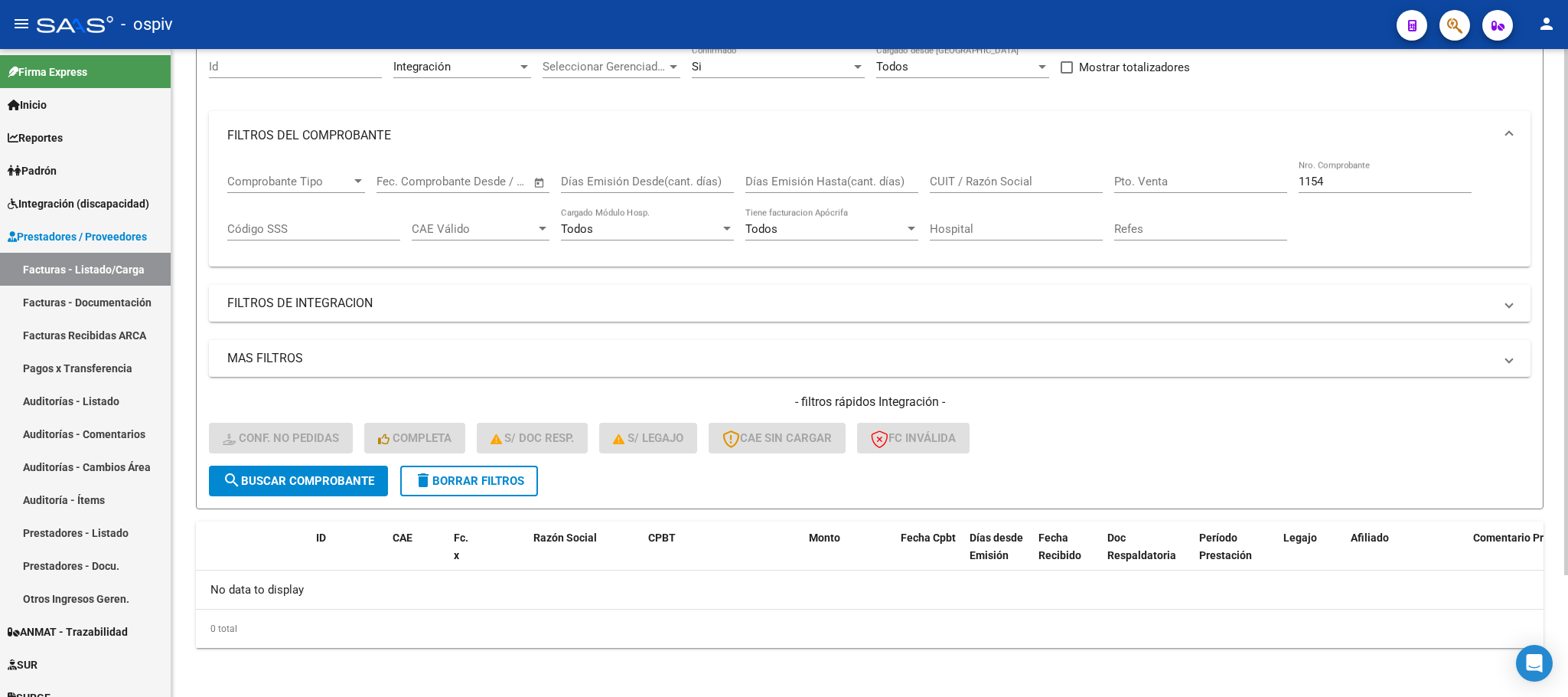
click at [1343, 181] on input "1154" at bounding box center [1385, 181] width 173 height 14
type input "1"
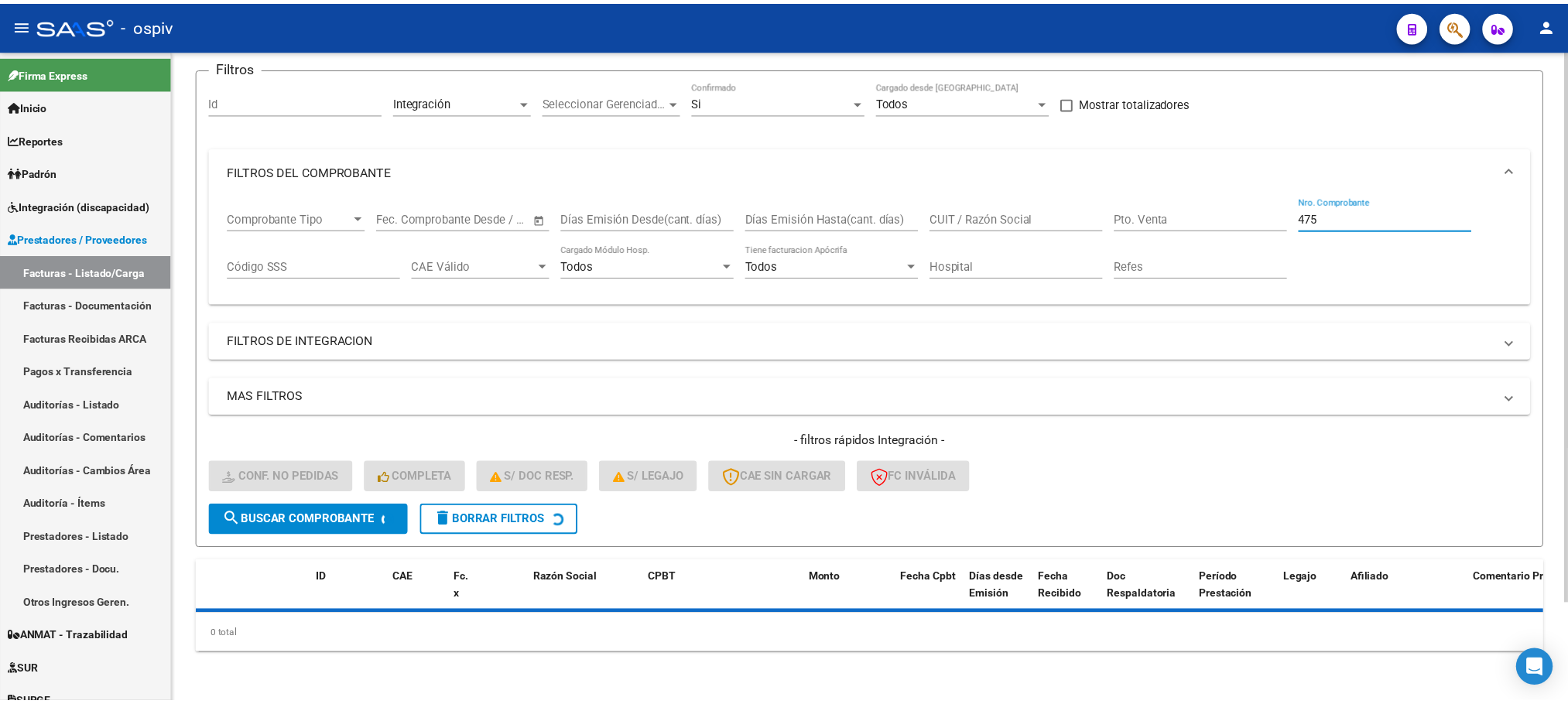
scroll to position [152, 0]
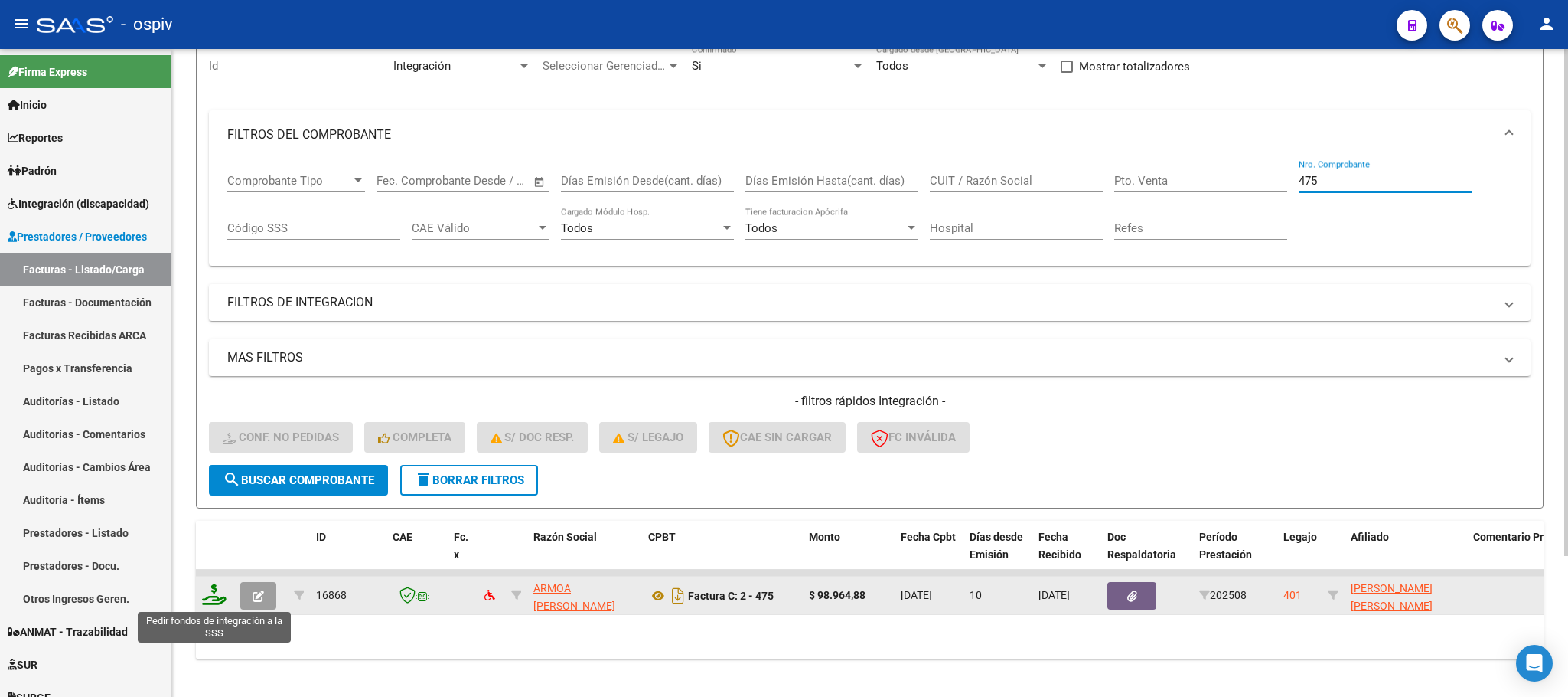
type input "475"
click at [216, 593] on icon at bounding box center [215, 594] width 24 height 21
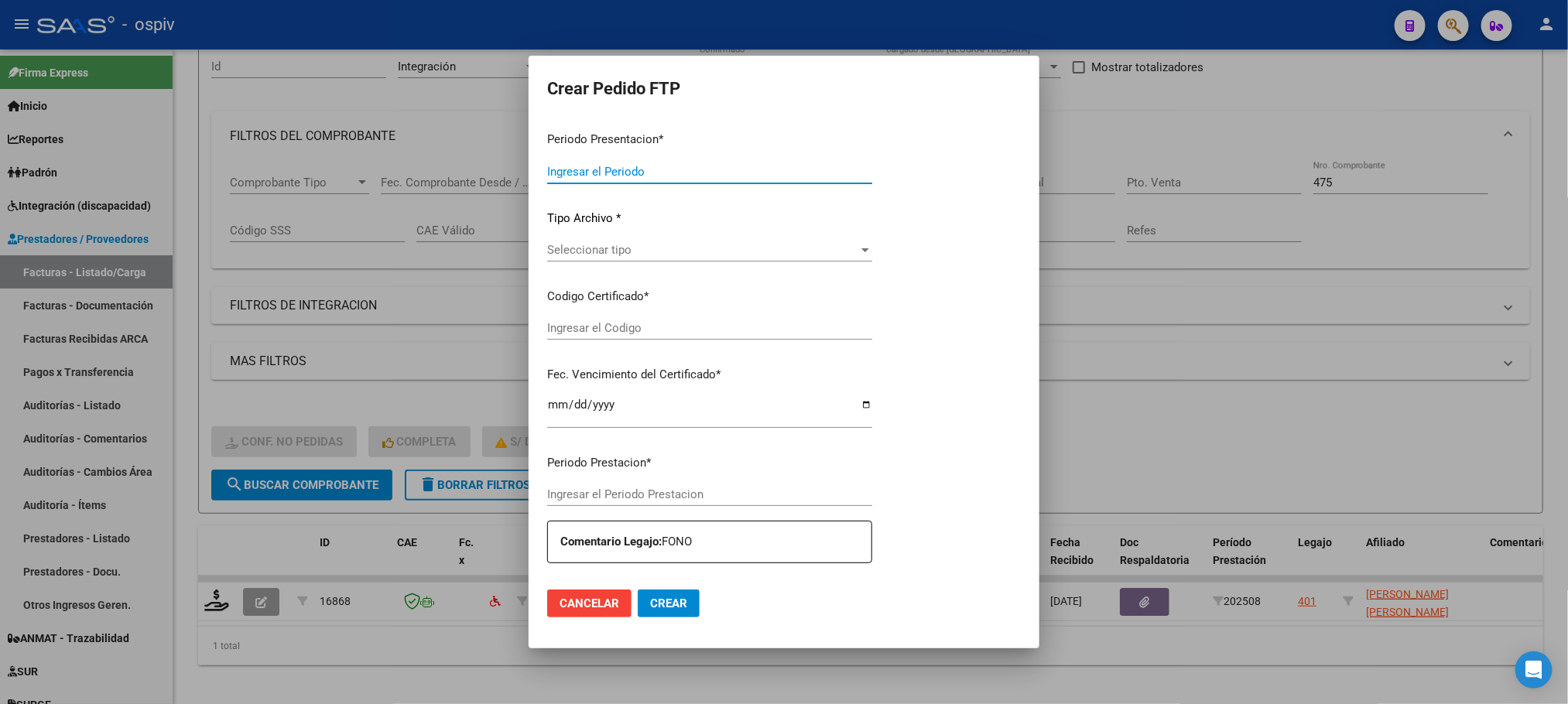
type input "202508"
type input "$ 98.964,88"
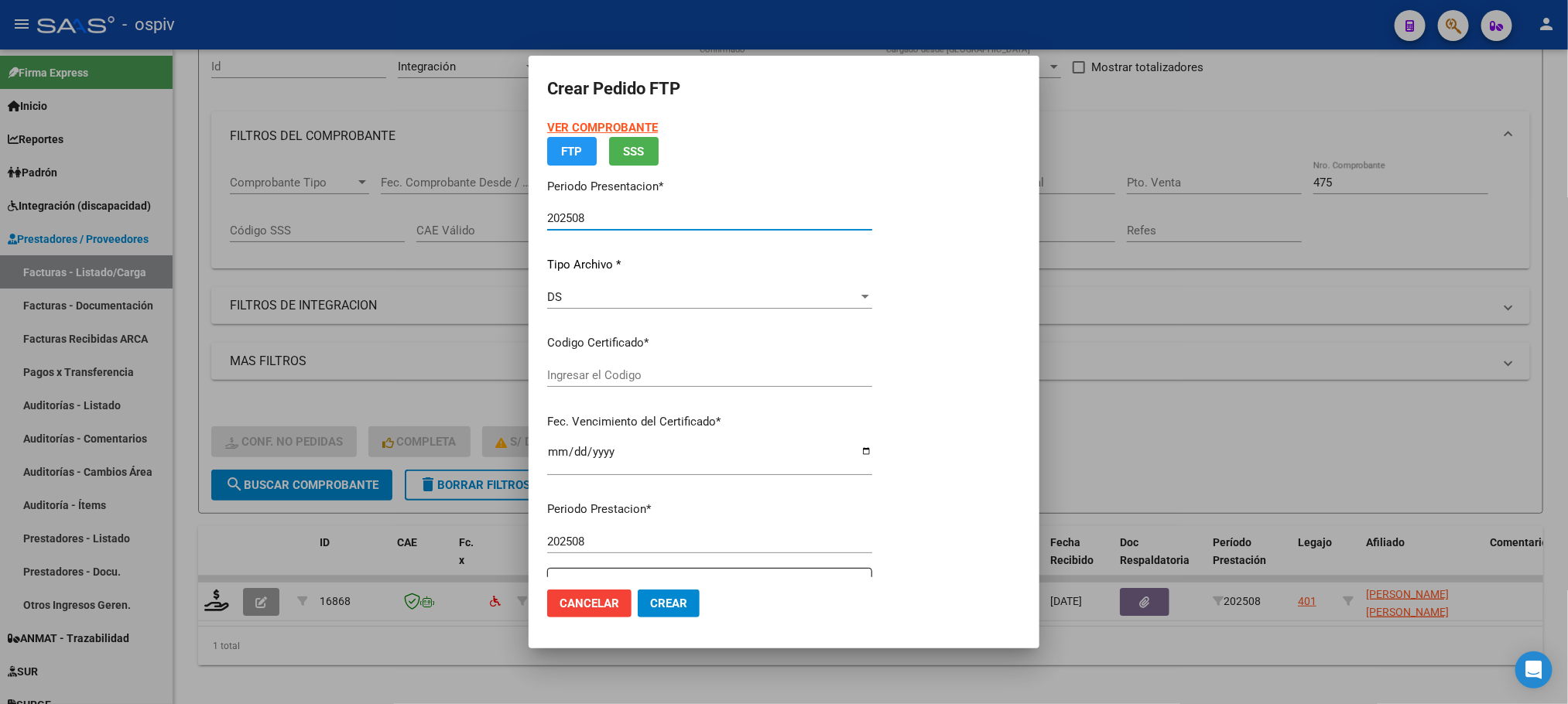
type input "ARG01000528647892022051720260517COR233"
type input "2026-05-17"
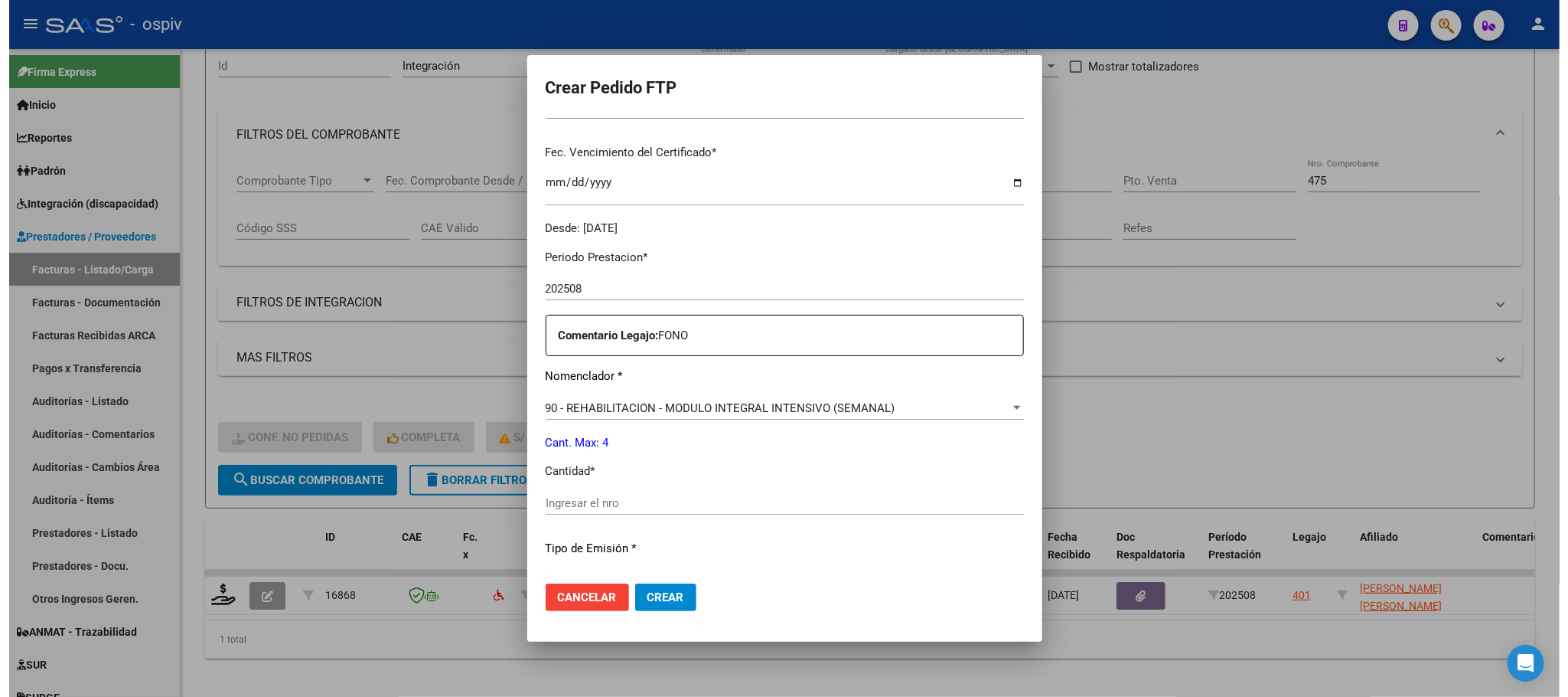
scroll to position [572, 0]
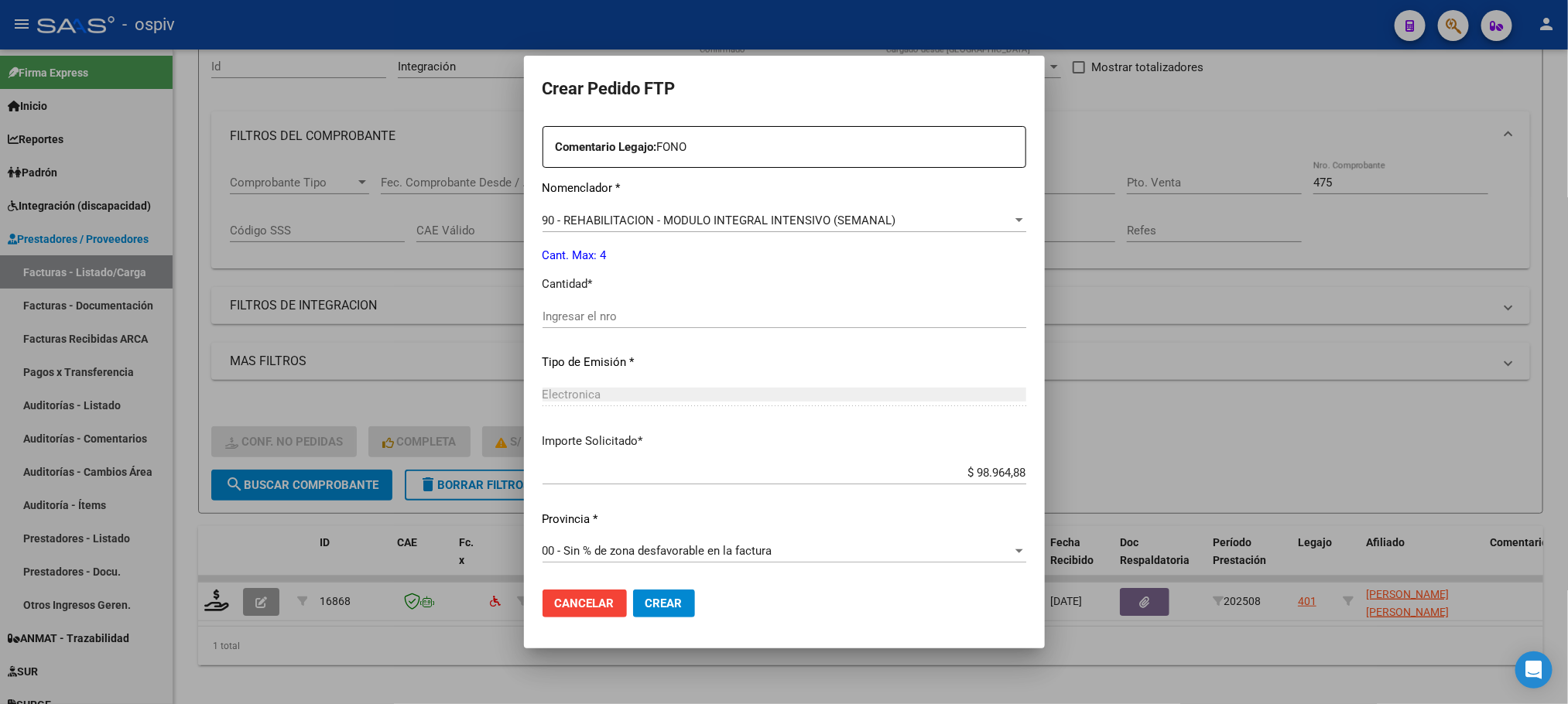
click at [713, 313] on input "Ingresar el nro" at bounding box center [784, 316] width 483 height 14
type input "4"
click at [633, 589] on button "Crear" at bounding box center [663, 603] width 62 height 28
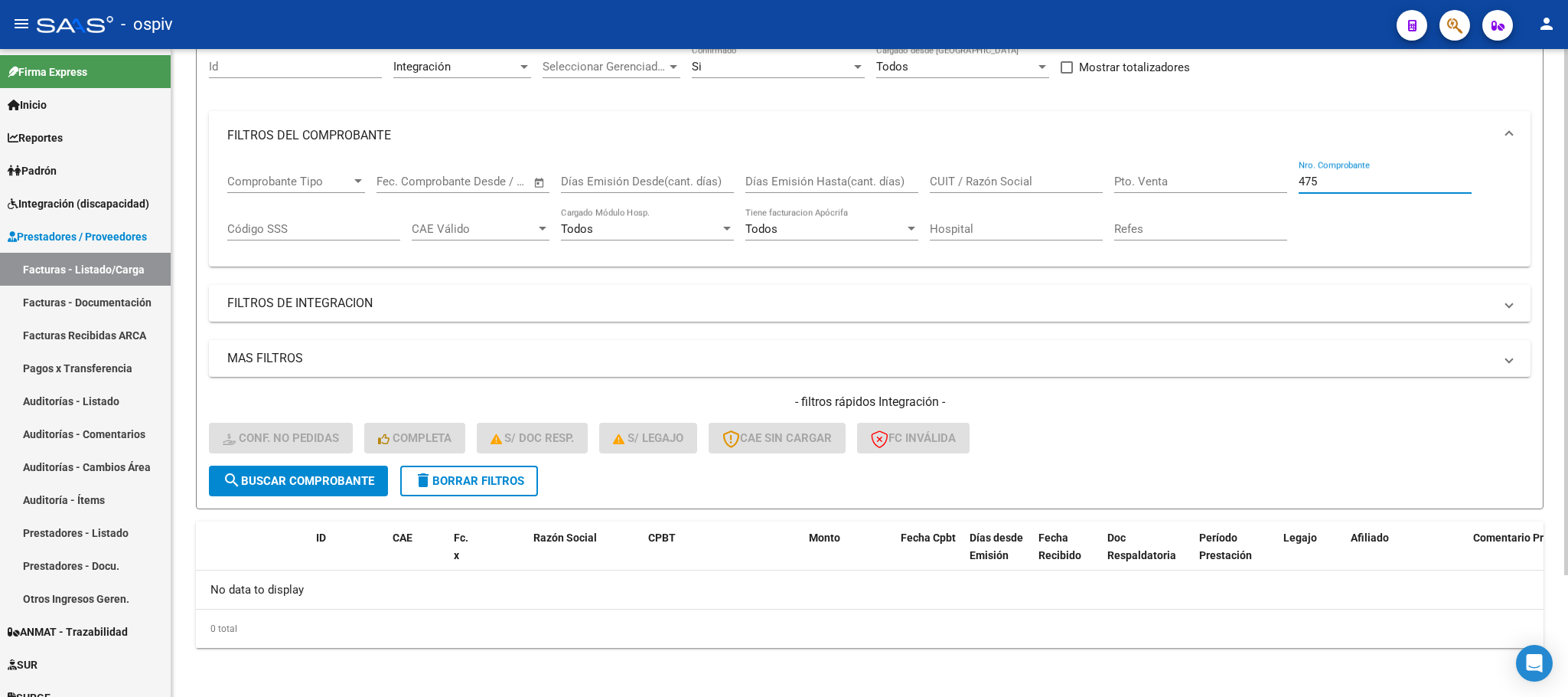
click at [1353, 177] on input "475" at bounding box center [1385, 181] width 173 height 14
type input "4"
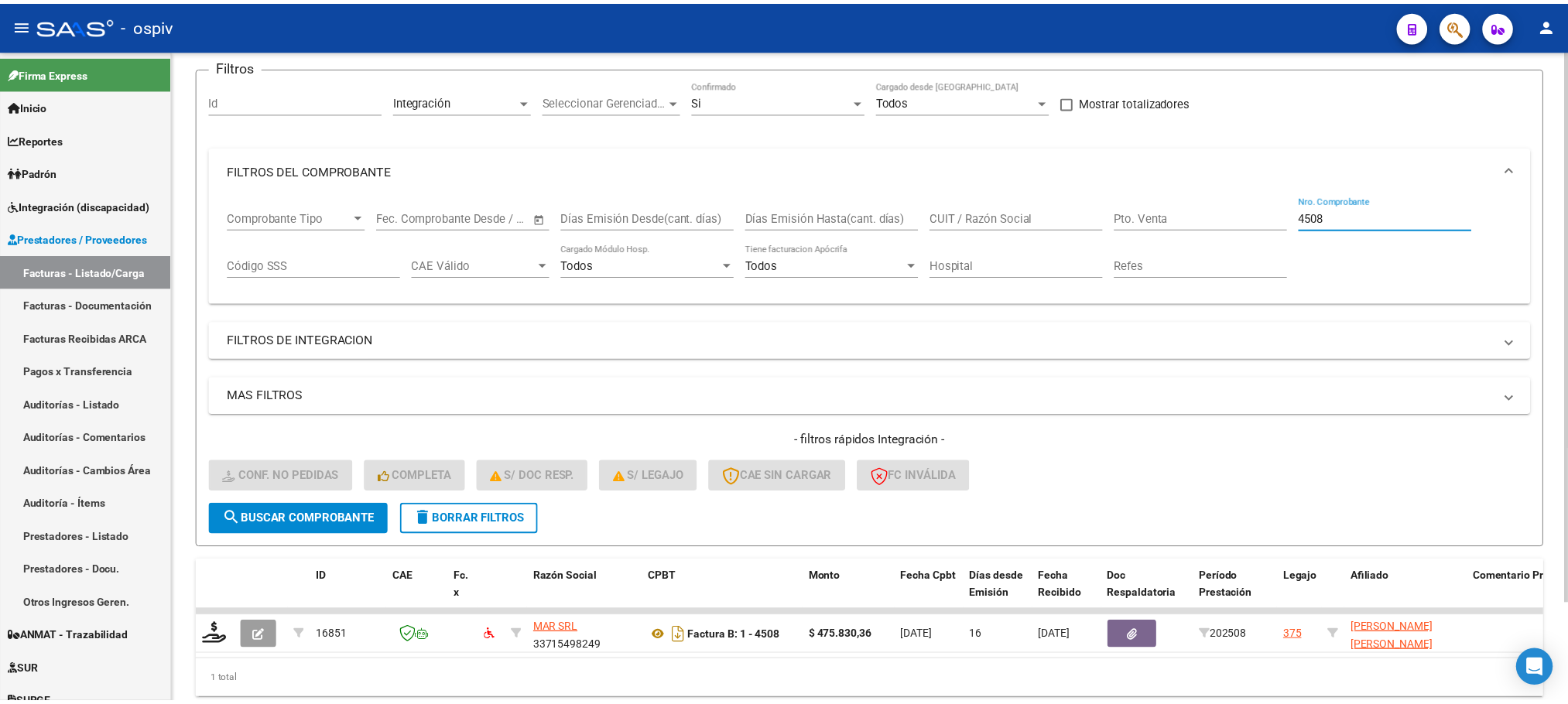
scroll to position [152, 0]
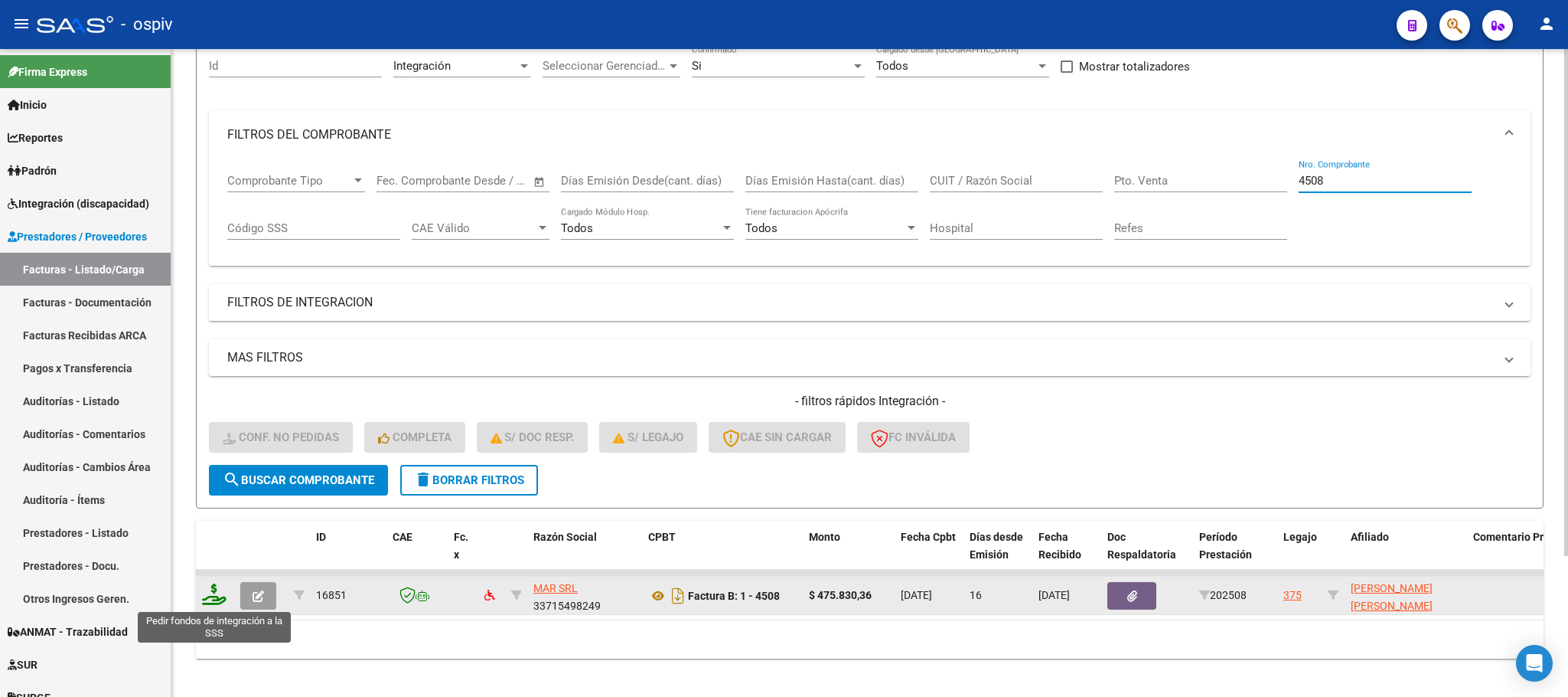
type input "4508"
click at [216, 591] on icon at bounding box center [215, 594] width 24 height 21
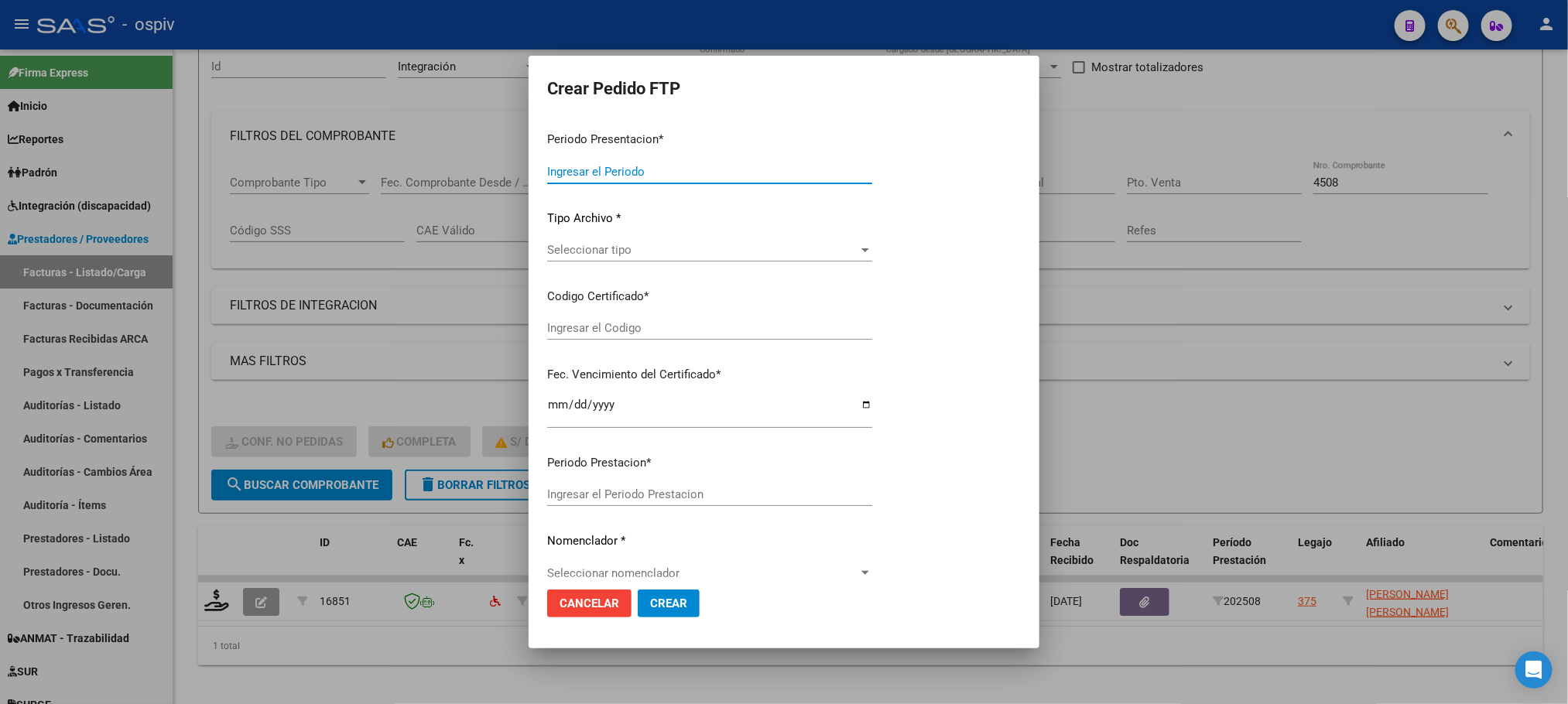
type input "202508"
type input "$ 475.830,36"
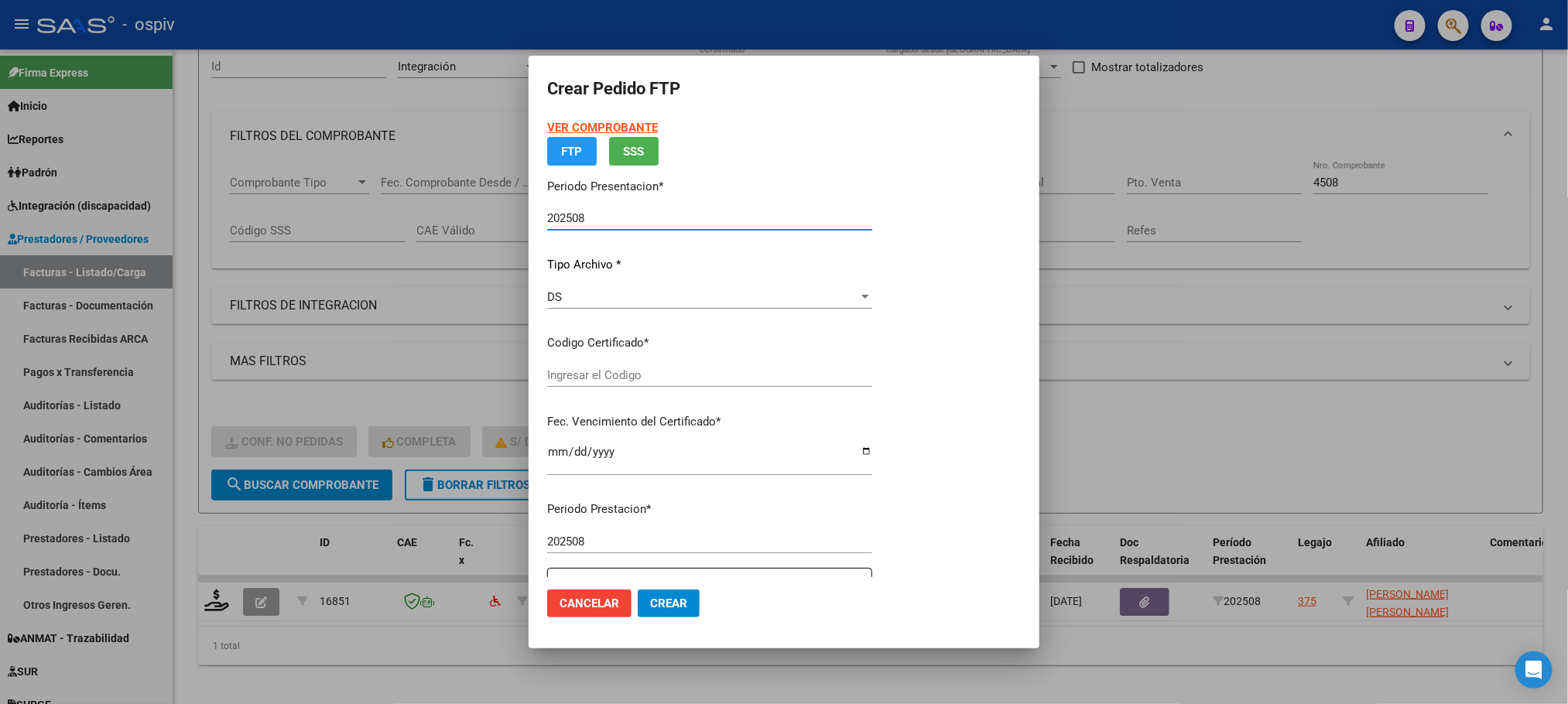
type input "ARG02000558271512022120620251206SJN485"
type input "2025-12-06"
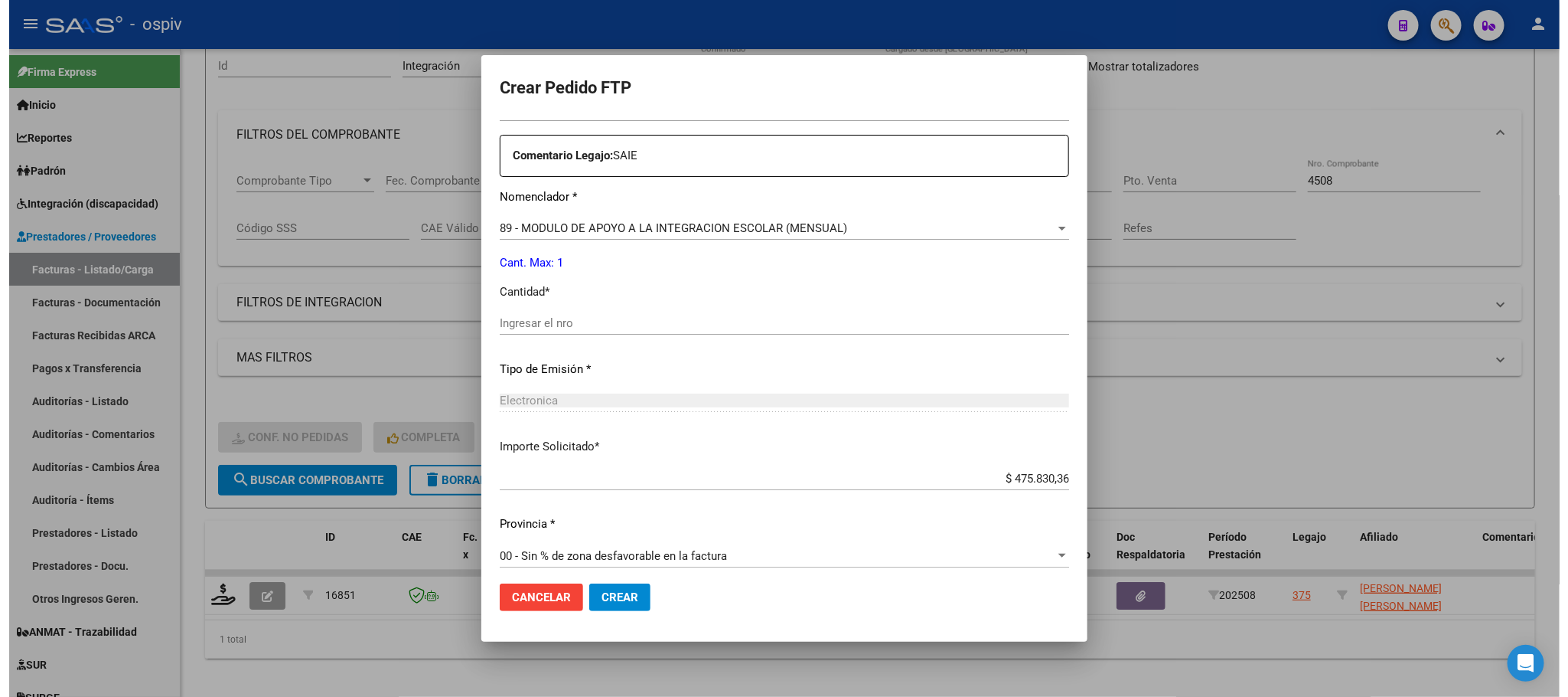
scroll to position [555, 0]
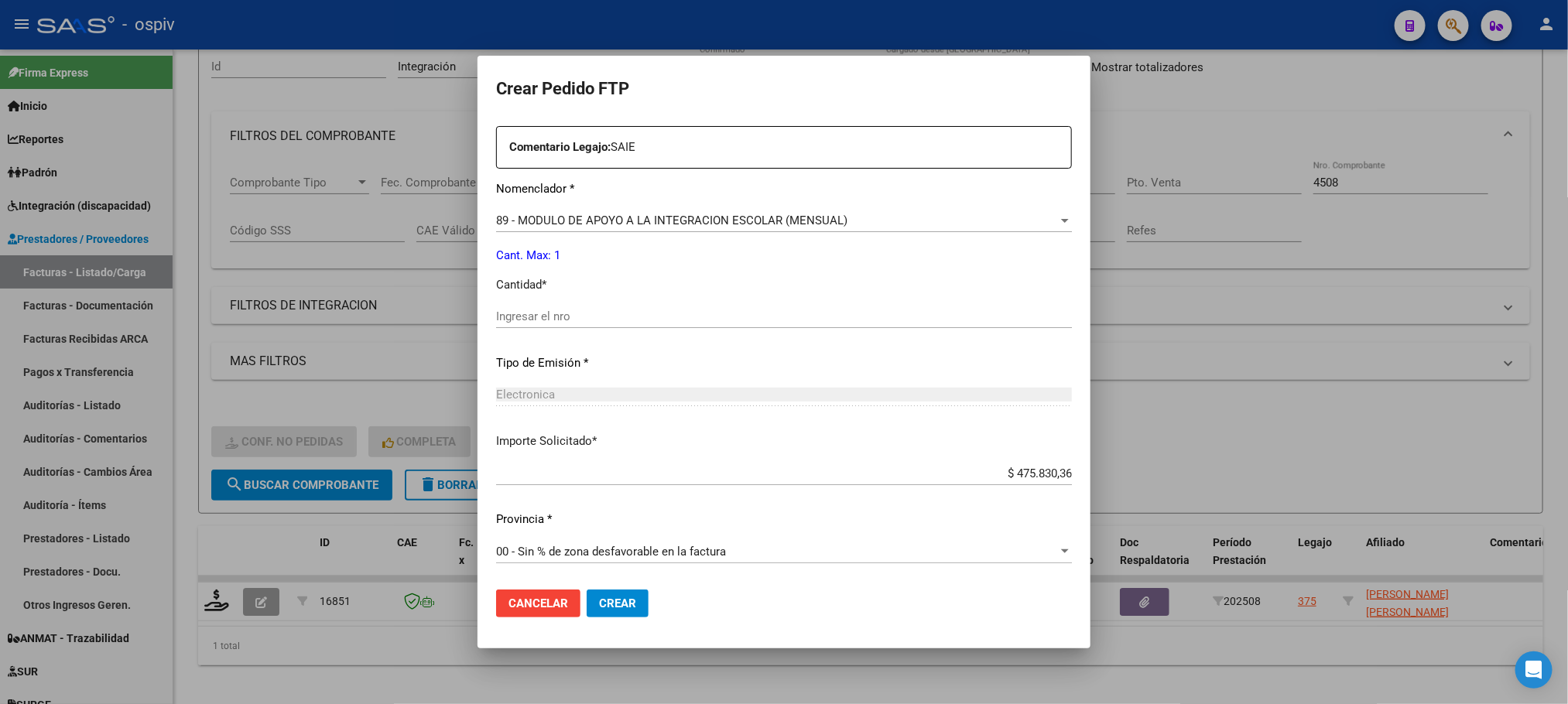
click at [775, 307] on div "Ingresar el nro" at bounding box center [784, 316] width 575 height 23
click at [777, 319] on input "Ingresar el nro" at bounding box center [784, 316] width 575 height 14
type input "1"
click at [587, 589] on button "Crear" at bounding box center [617, 603] width 62 height 28
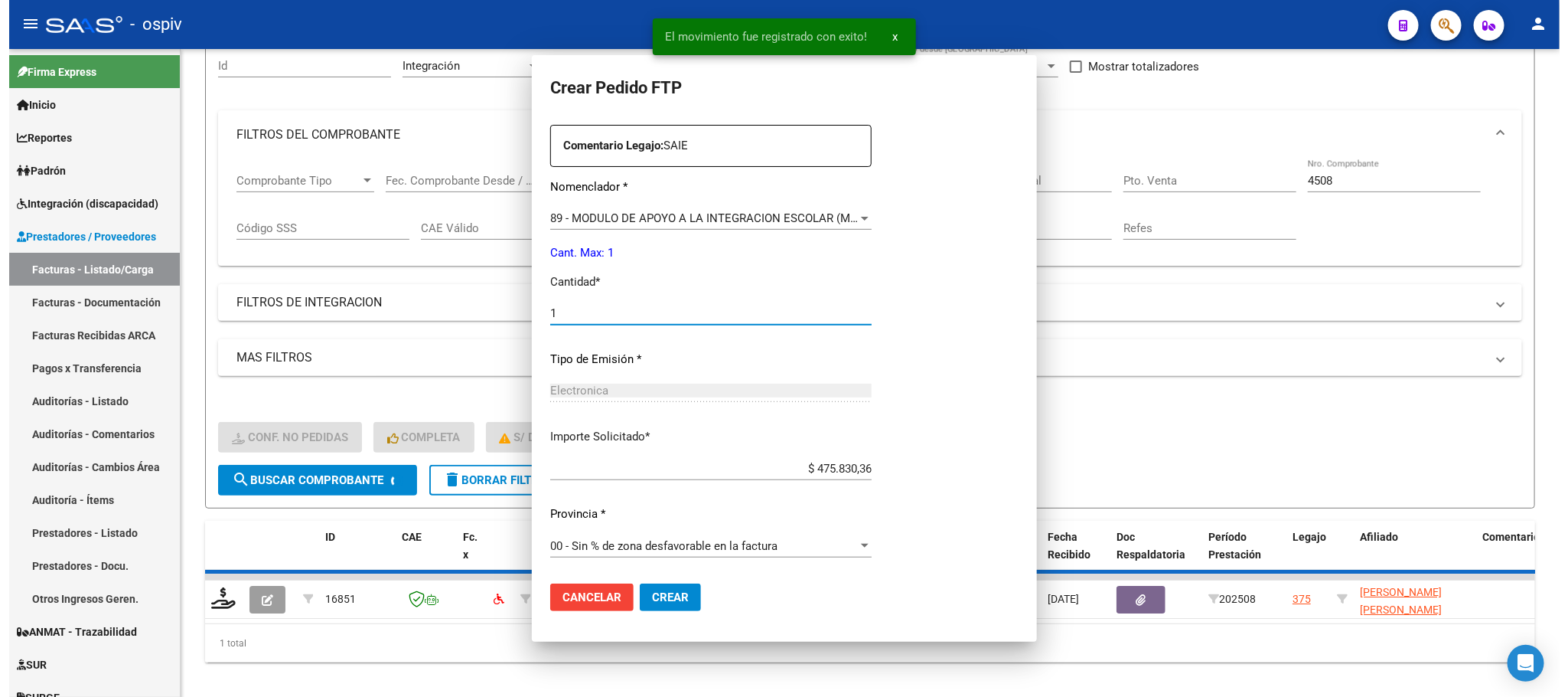
scroll to position [0, 0]
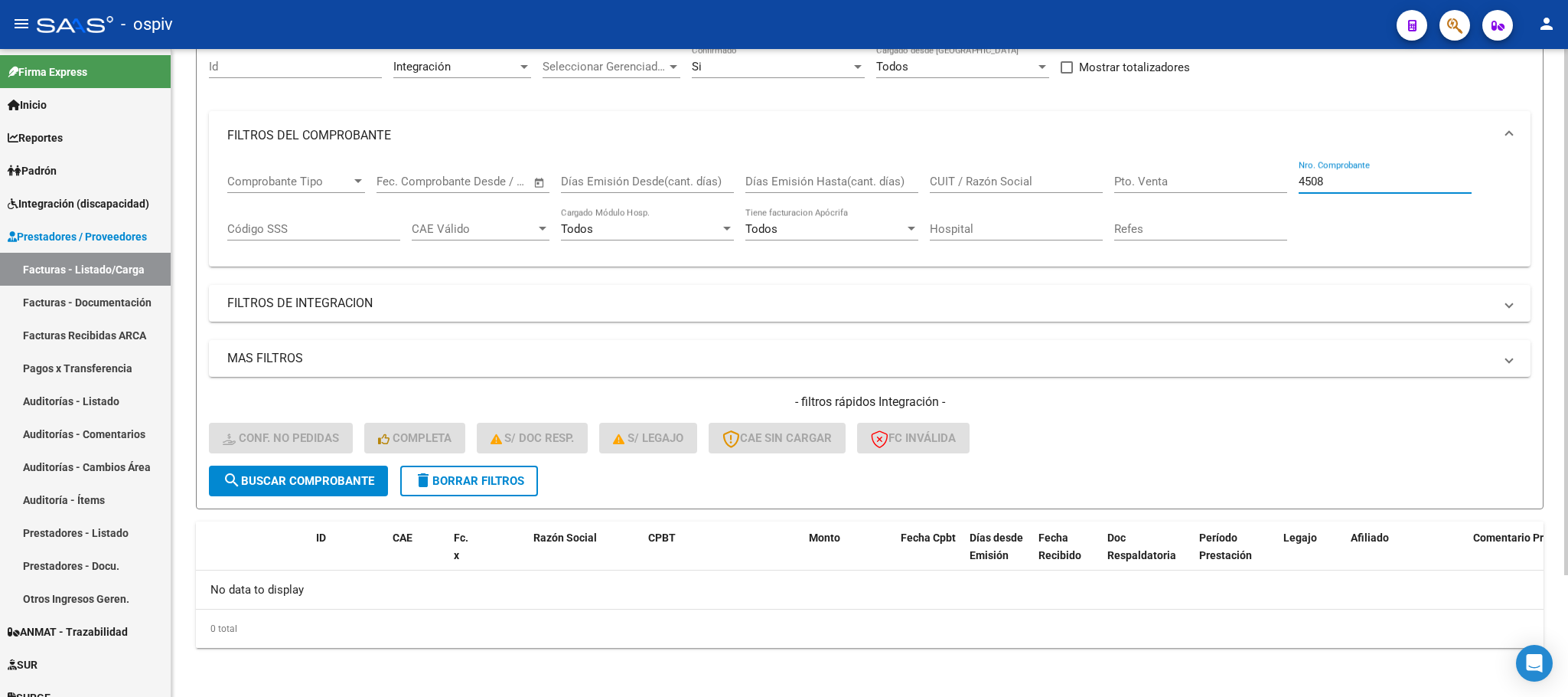
click at [1382, 180] on input "4508" at bounding box center [1385, 181] width 173 height 14
type input "4"
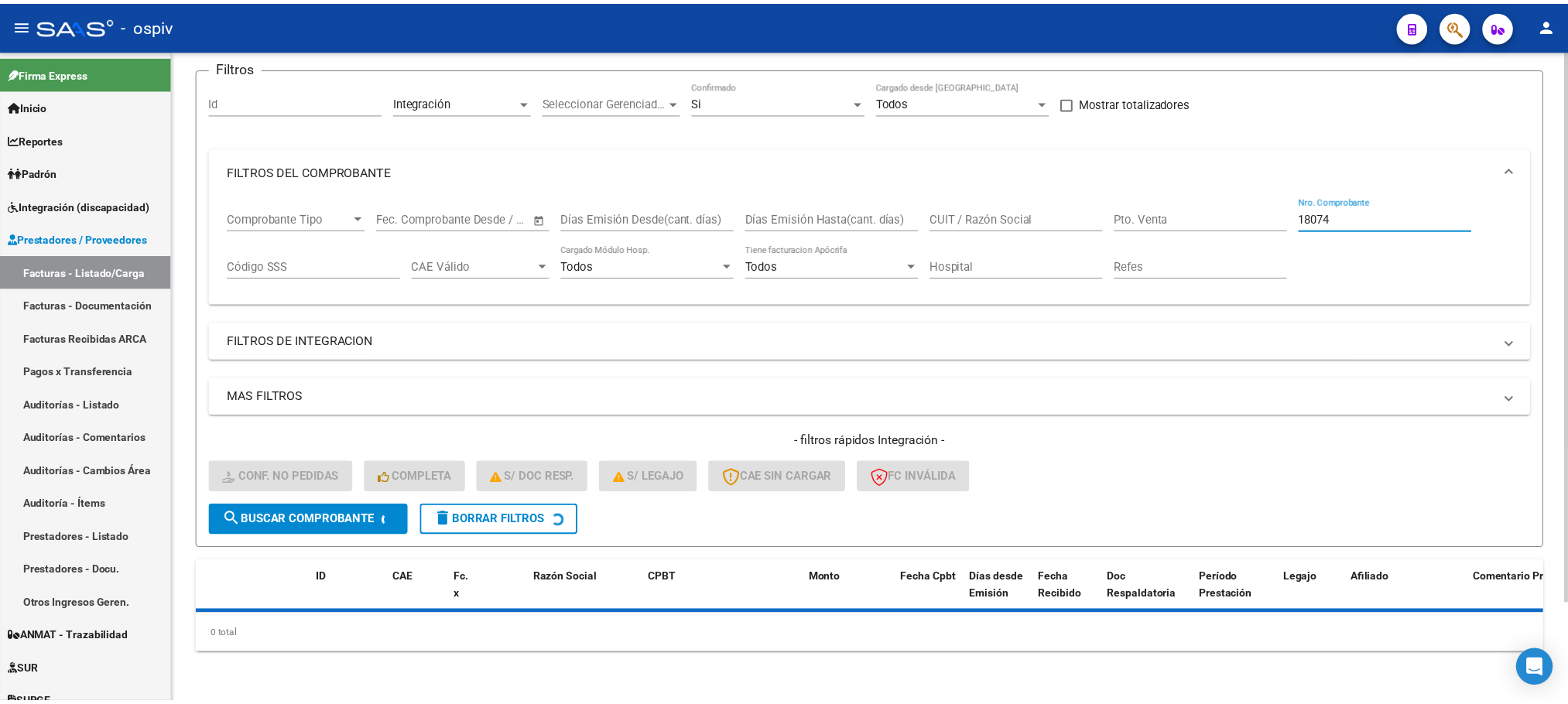
scroll to position [152, 0]
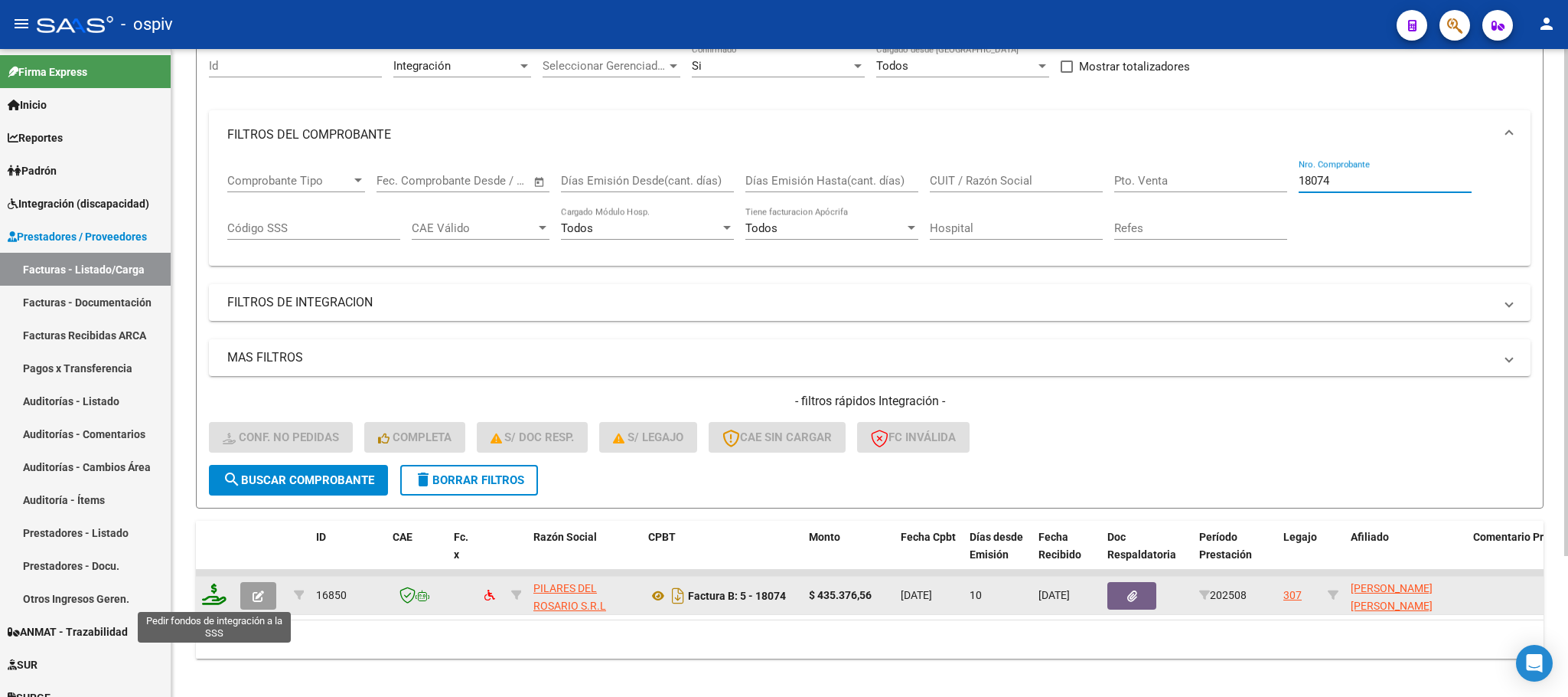
type input "18074"
click at [215, 597] on icon at bounding box center [215, 594] width 24 height 21
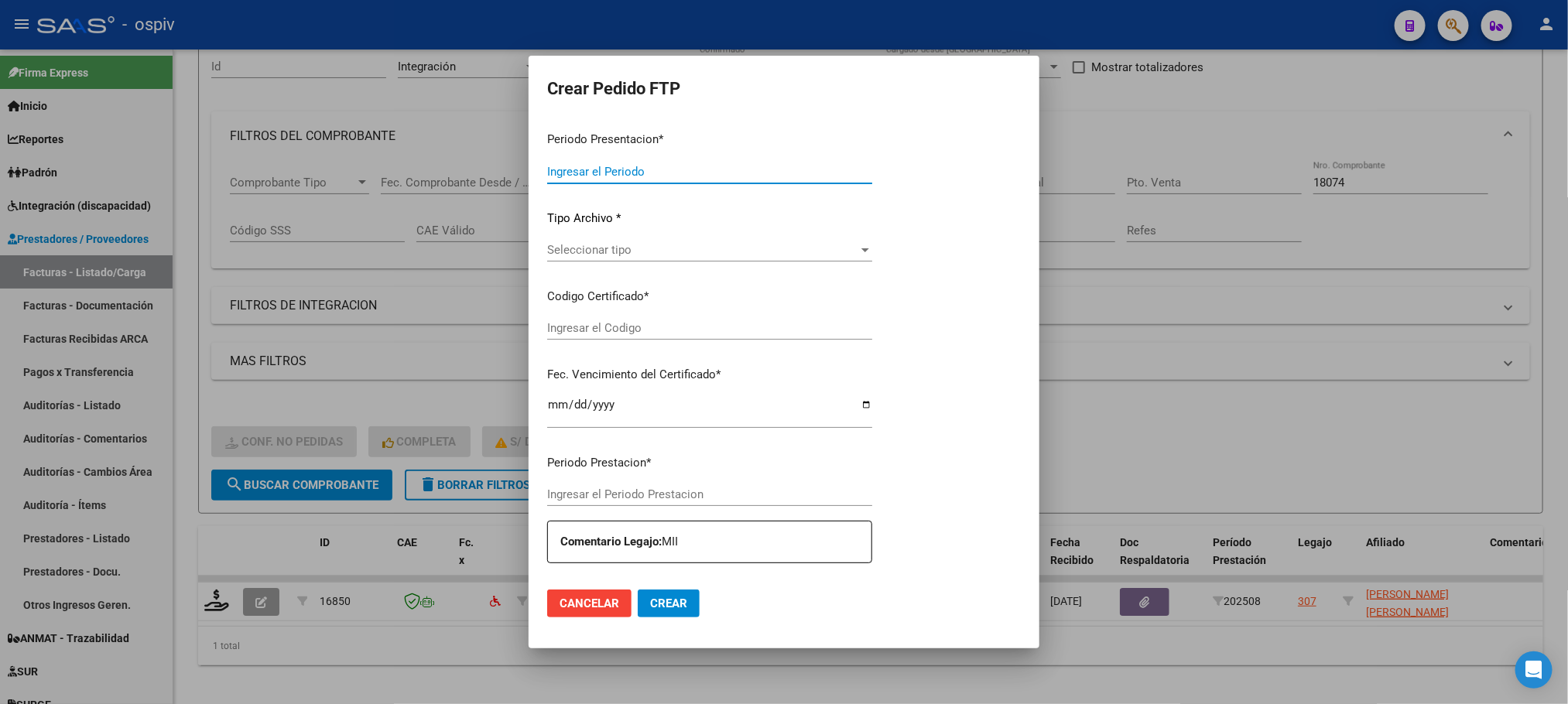
type input "202508"
type input "$ 435.376,56"
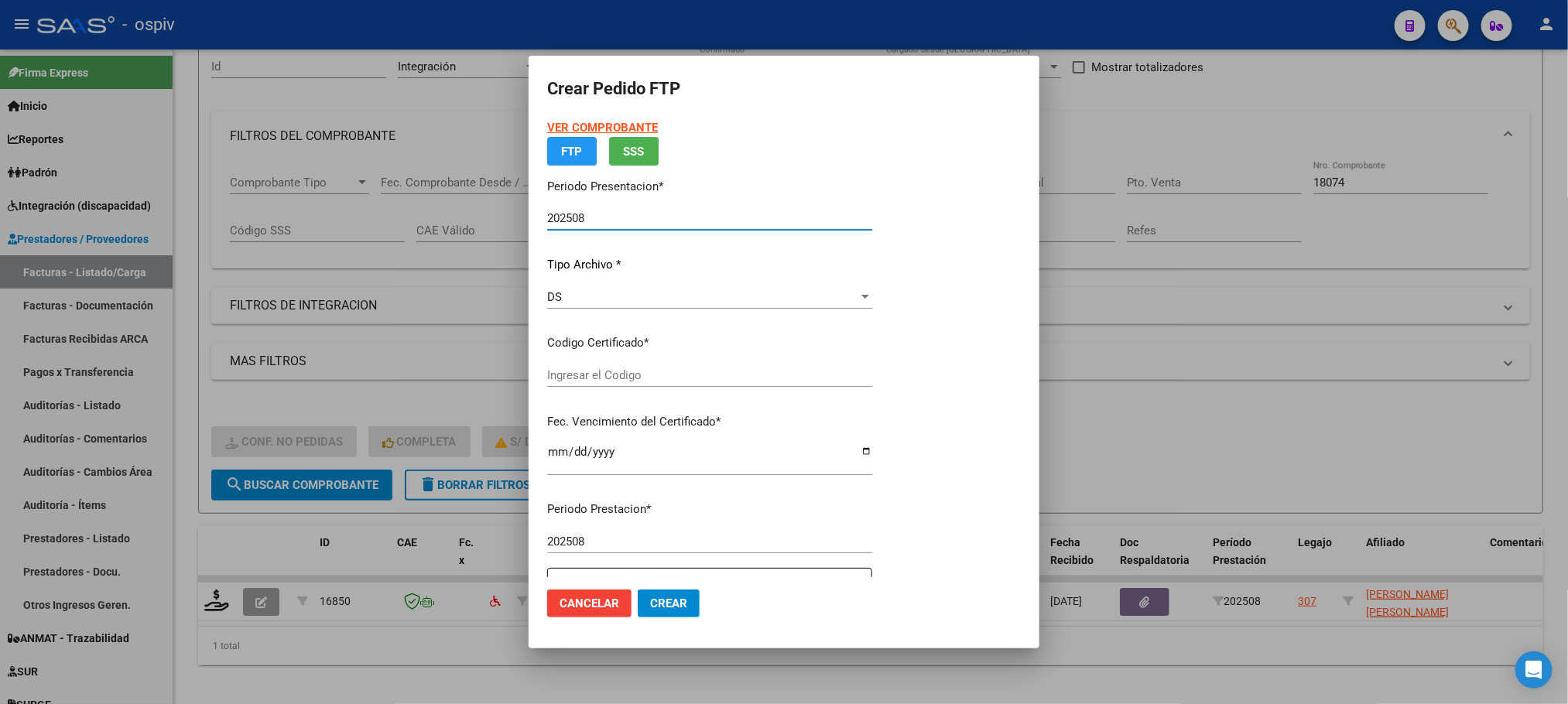
type input "ARG02000270599642024031220340312SFE168"
type input "2034-03-12"
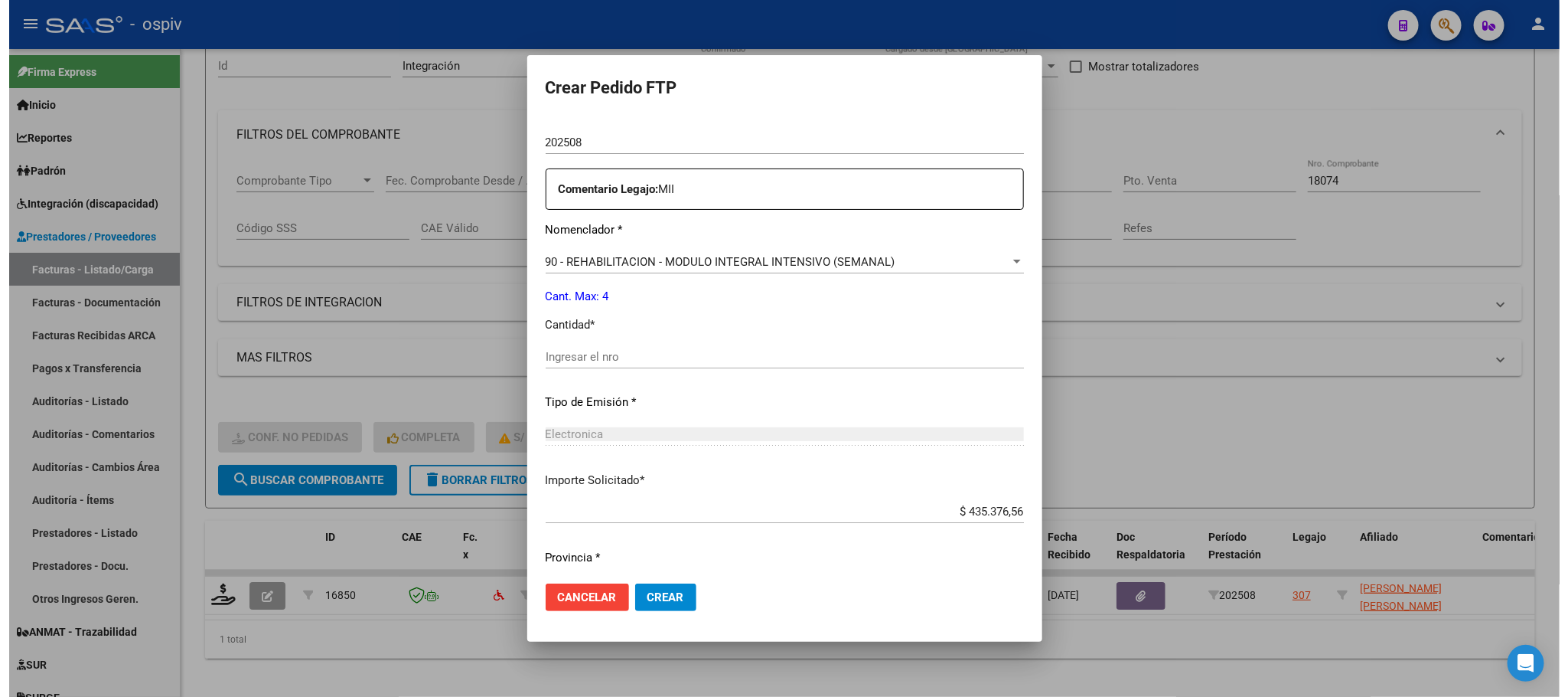
scroll to position [572, 0]
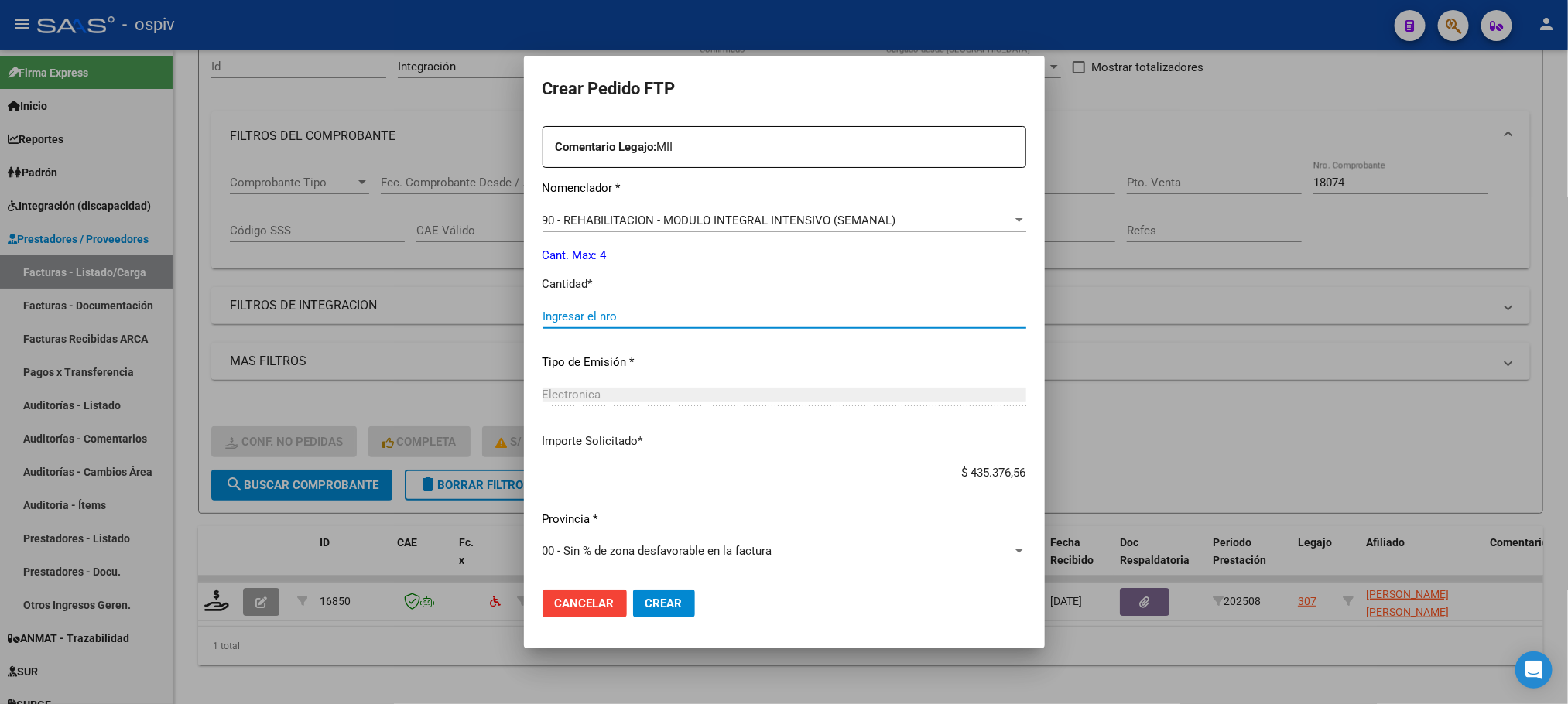
click at [720, 320] on input "Ingresar el nro" at bounding box center [784, 316] width 483 height 14
type input "4"
click at [633, 589] on button "Crear" at bounding box center [663, 603] width 62 height 28
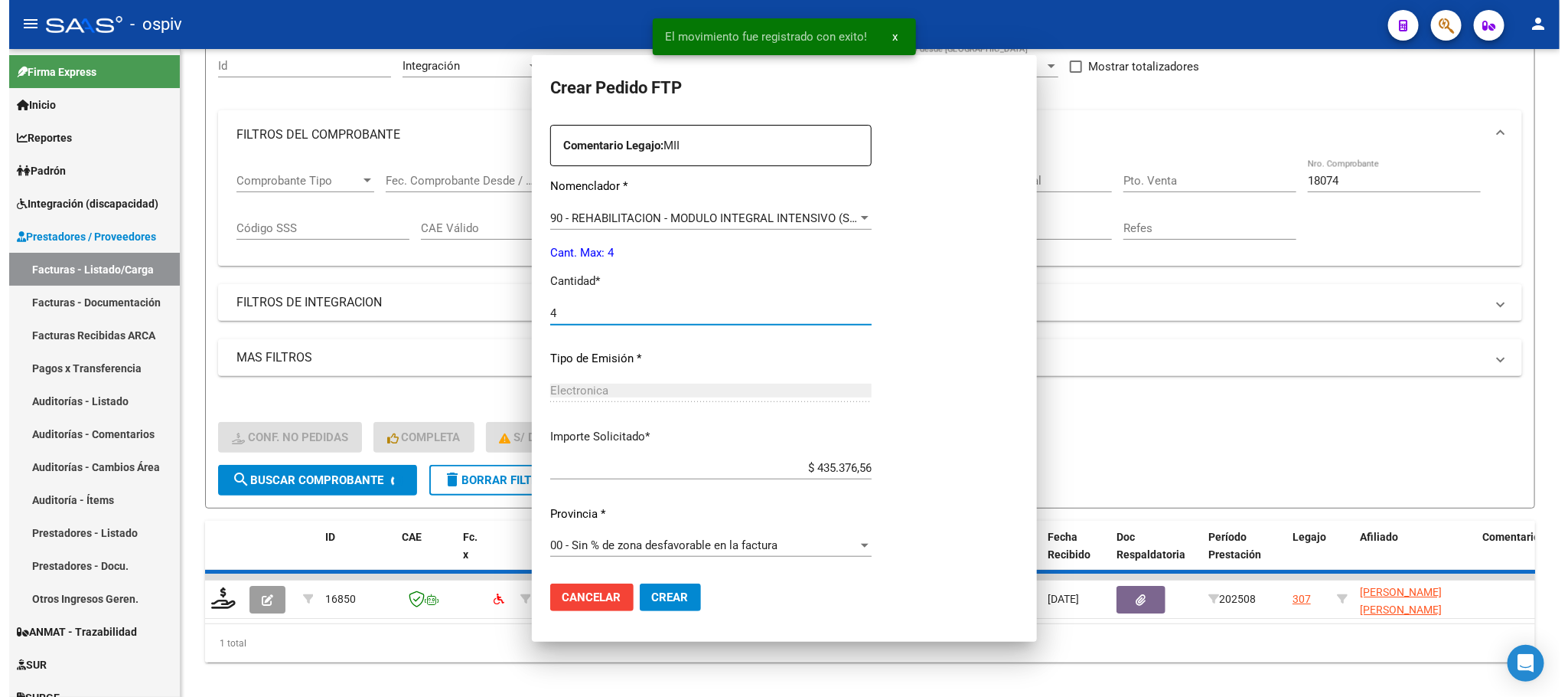
scroll to position [0, 0]
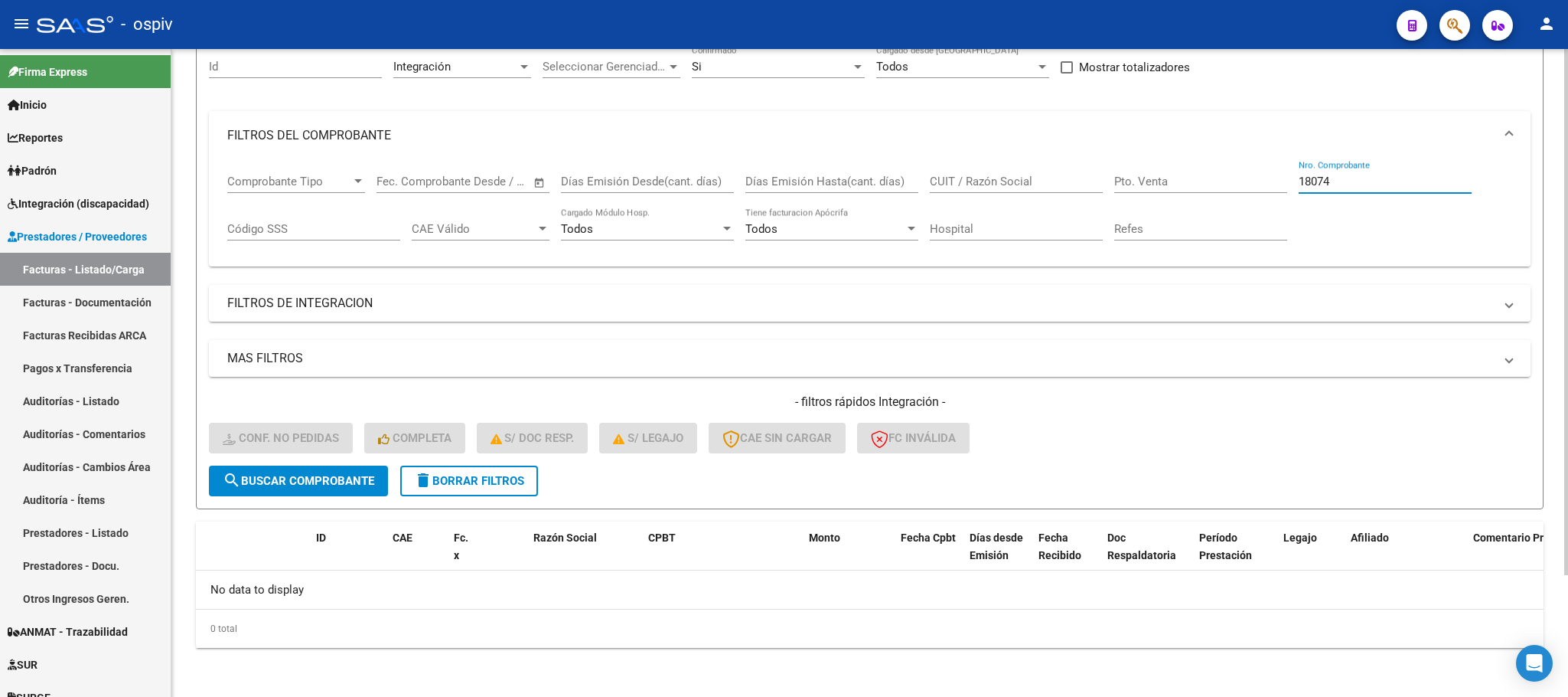
click at [1346, 184] on input "18074" at bounding box center [1385, 181] width 173 height 14
click at [1341, 182] on input "18074" at bounding box center [1385, 181] width 173 height 14
type input "1"
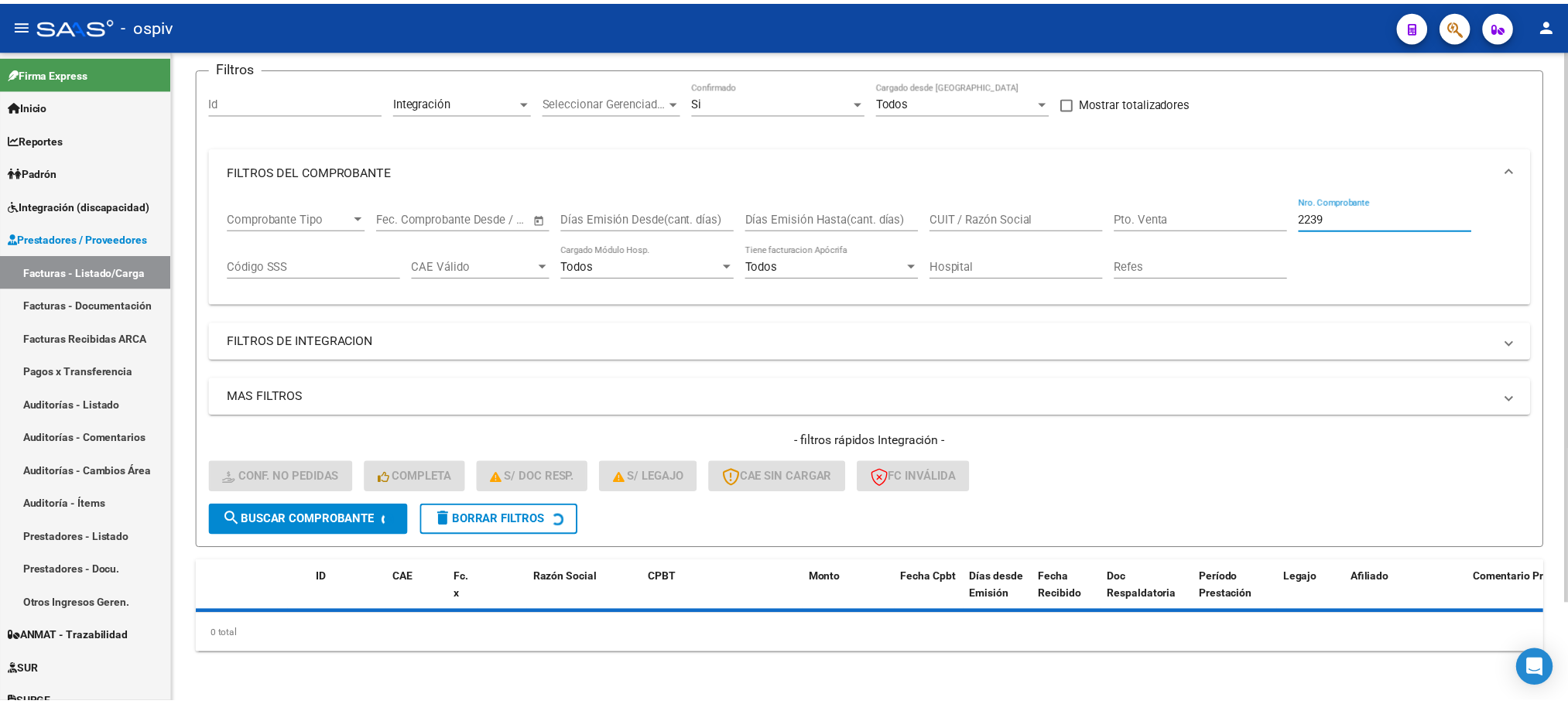
scroll to position [152, 0]
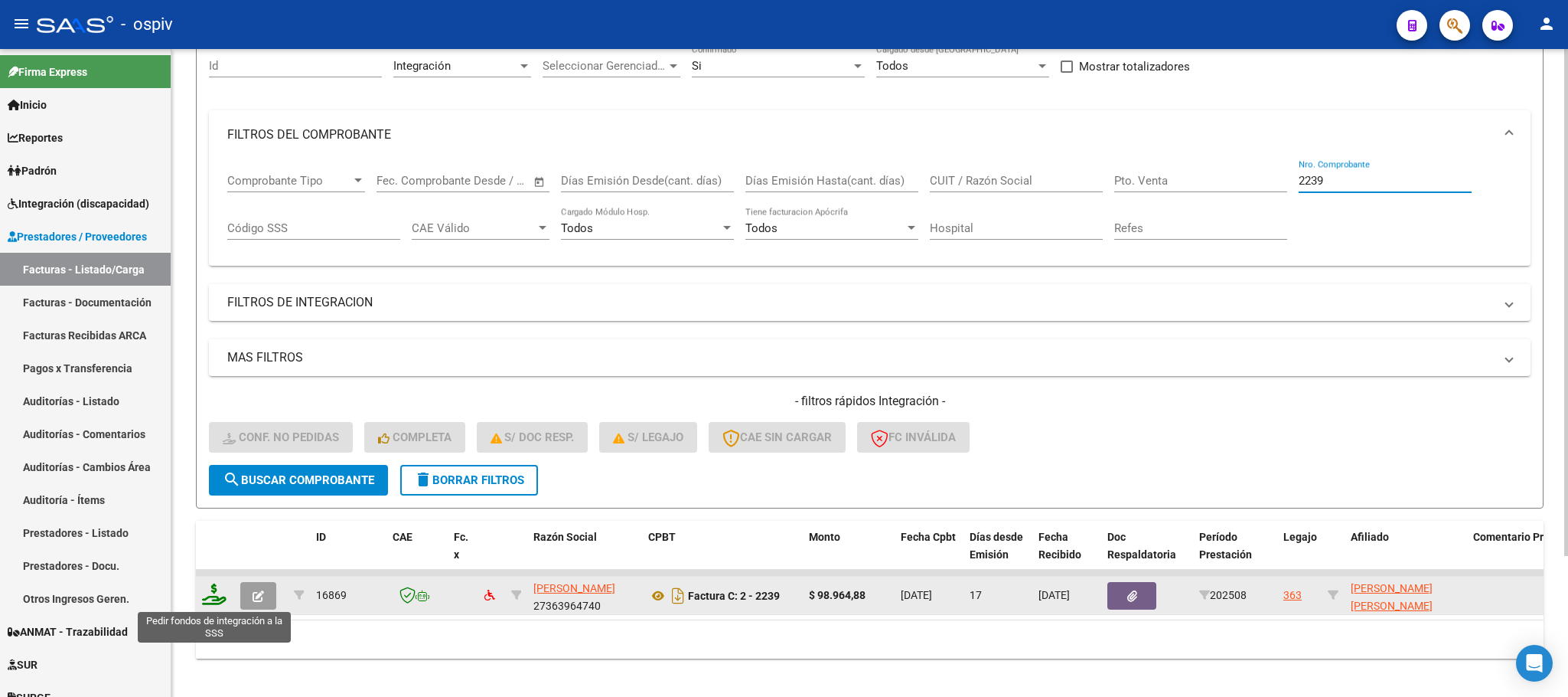
type input "2239"
click at [220, 603] on icon at bounding box center [215, 594] width 24 height 21
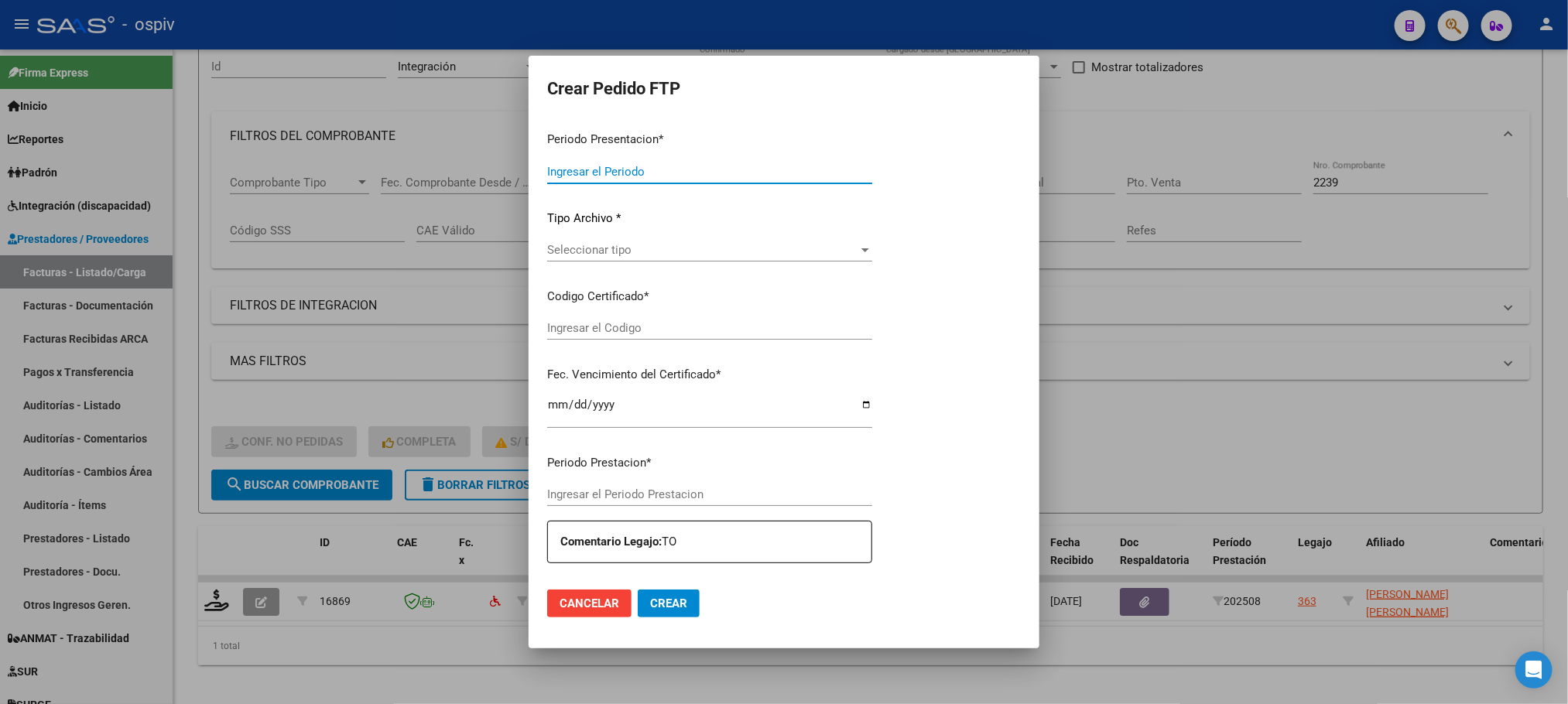
type input "202508"
type input "$ 98.964,88"
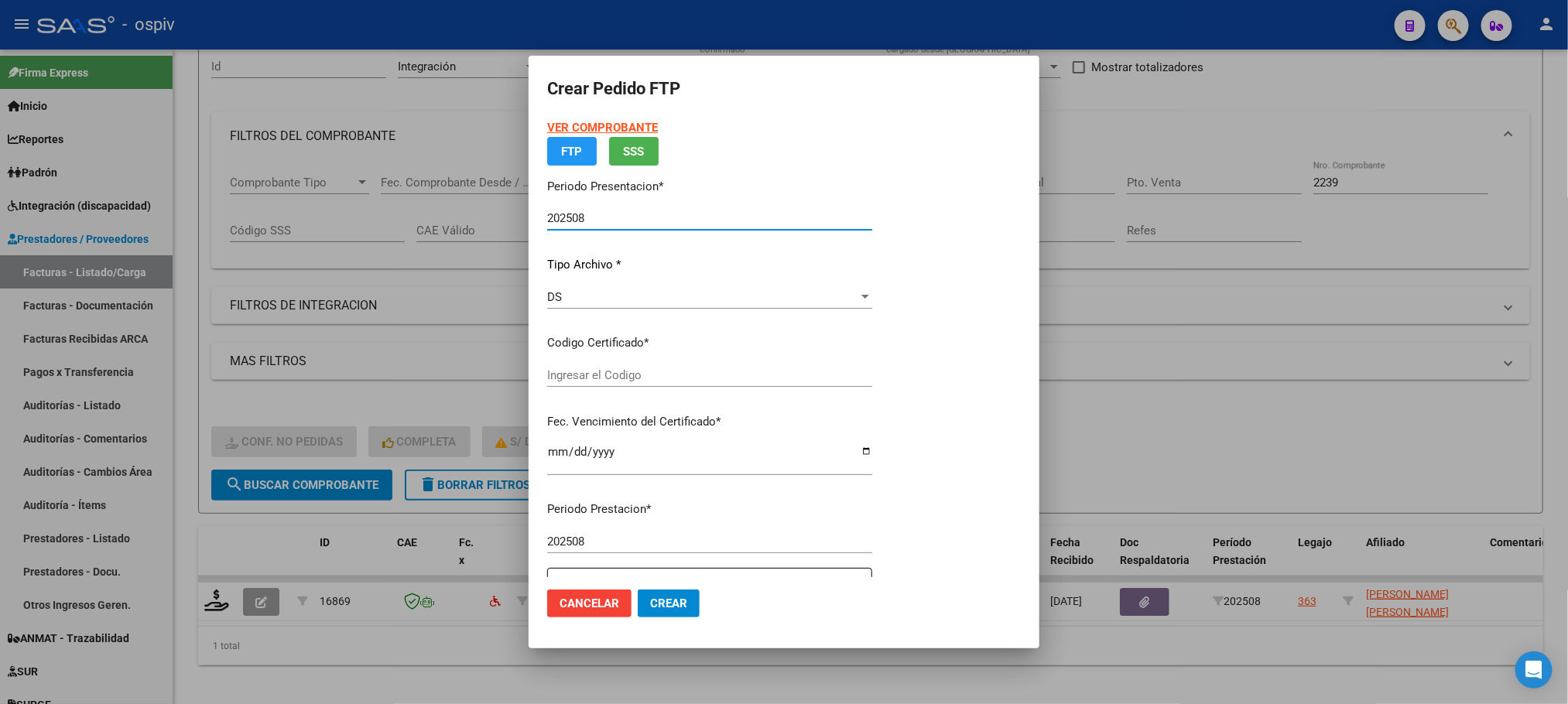
type input "ARG02000585236172023011720280117BS316"
type input "2028-01-17"
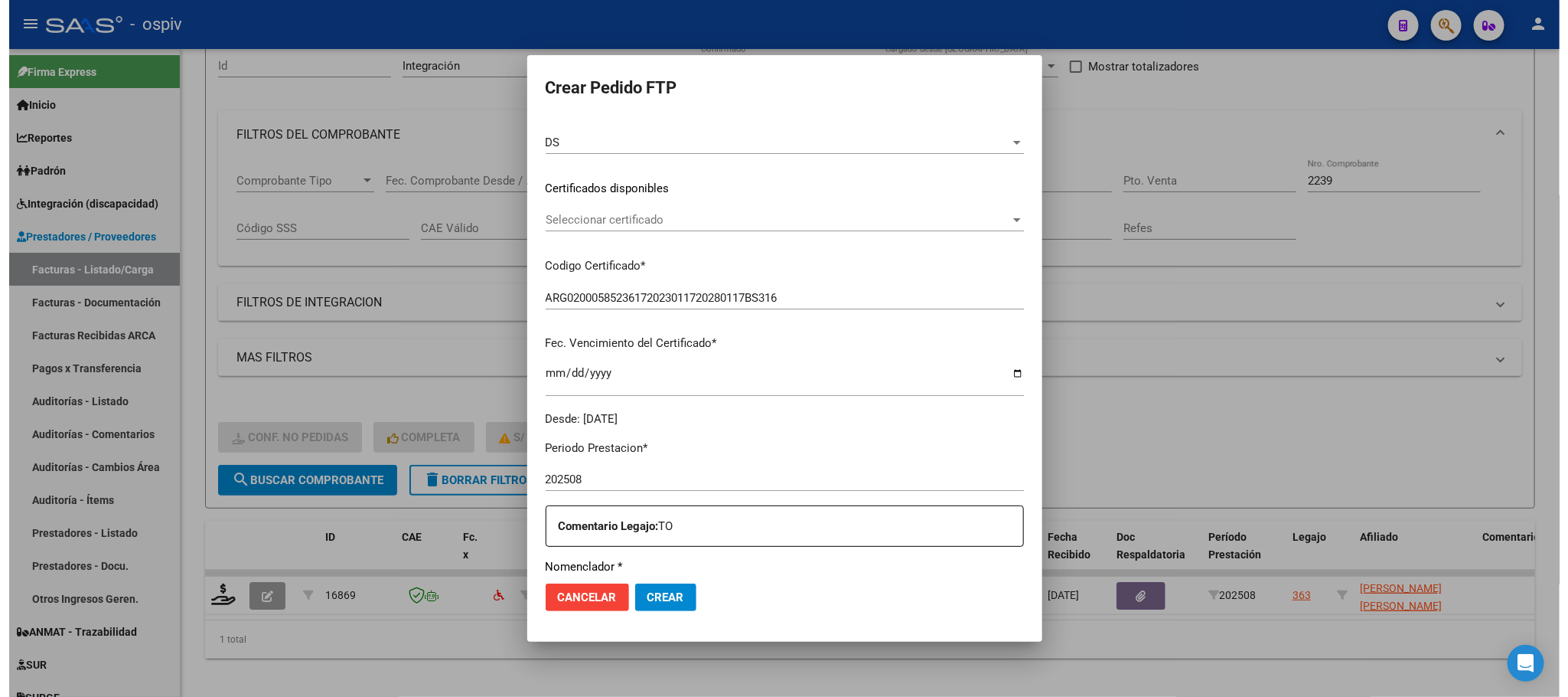
scroll to position [382, 0]
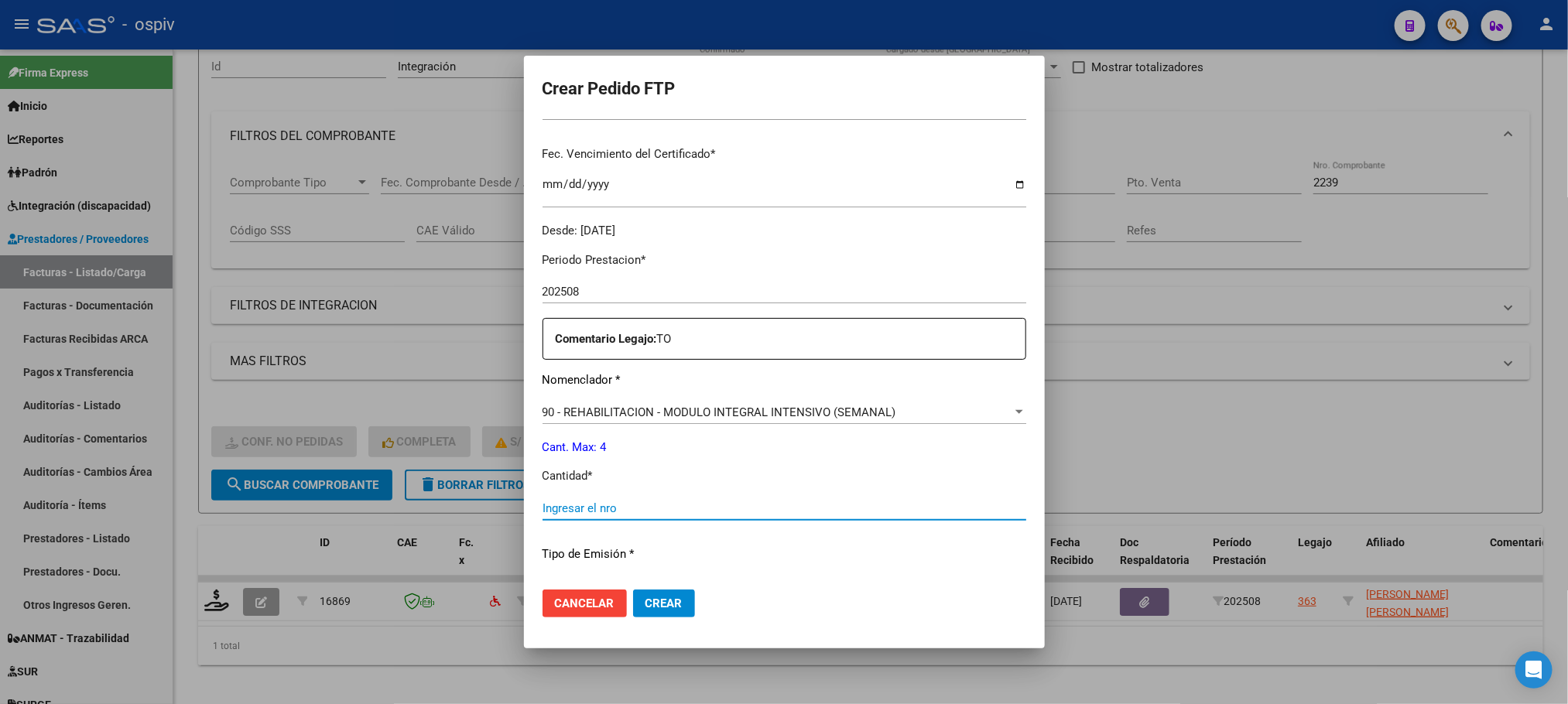
click at [727, 508] on input "Ingresar el nro" at bounding box center [784, 508] width 483 height 14
click at [730, 508] on input "Ingresar el nro" at bounding box center [784, 508] width 483 height 14
type input "4"
click at [633, 589] on button "Crear" at bounding box center [663, 603] width 62 height 28
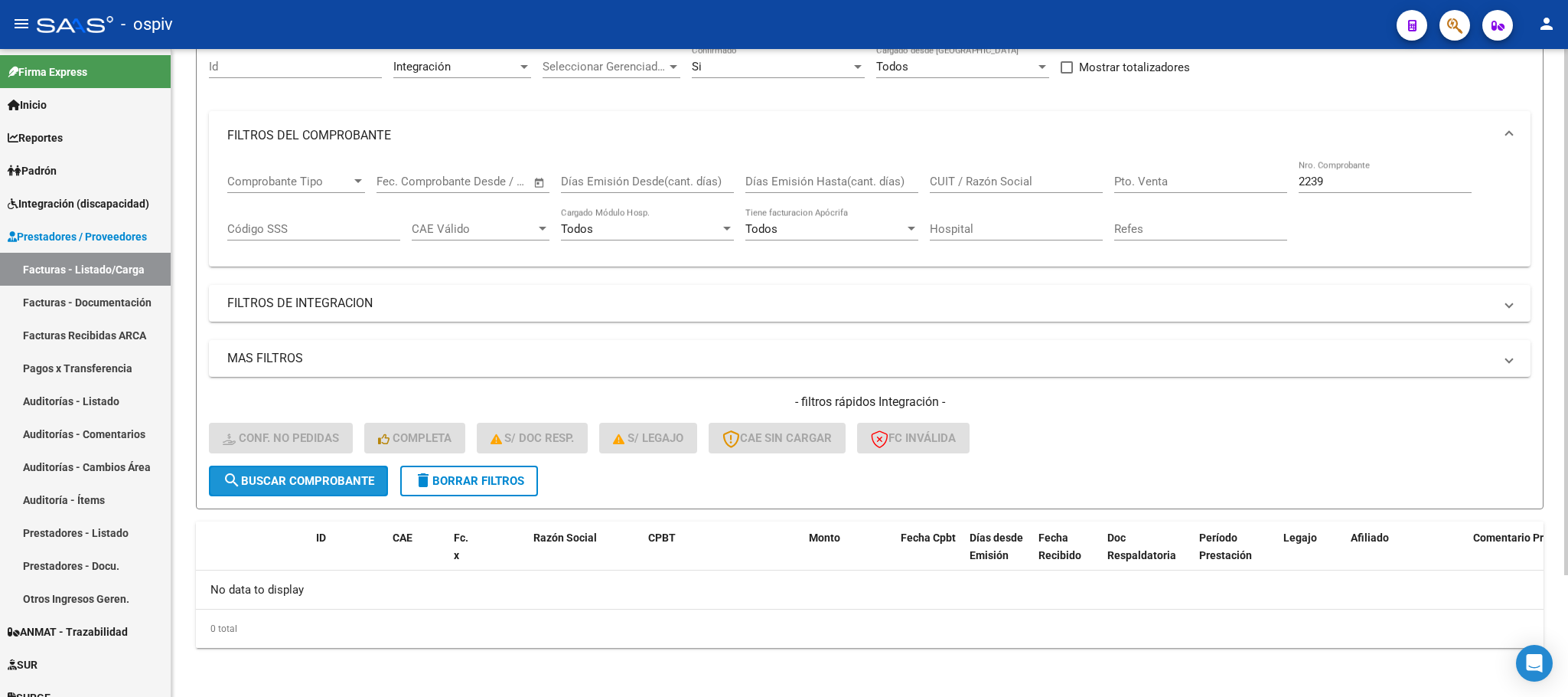
click at [284, 478] on span "search Buscar Comprobante" at bounding box center [298, 481] width 151 height 14
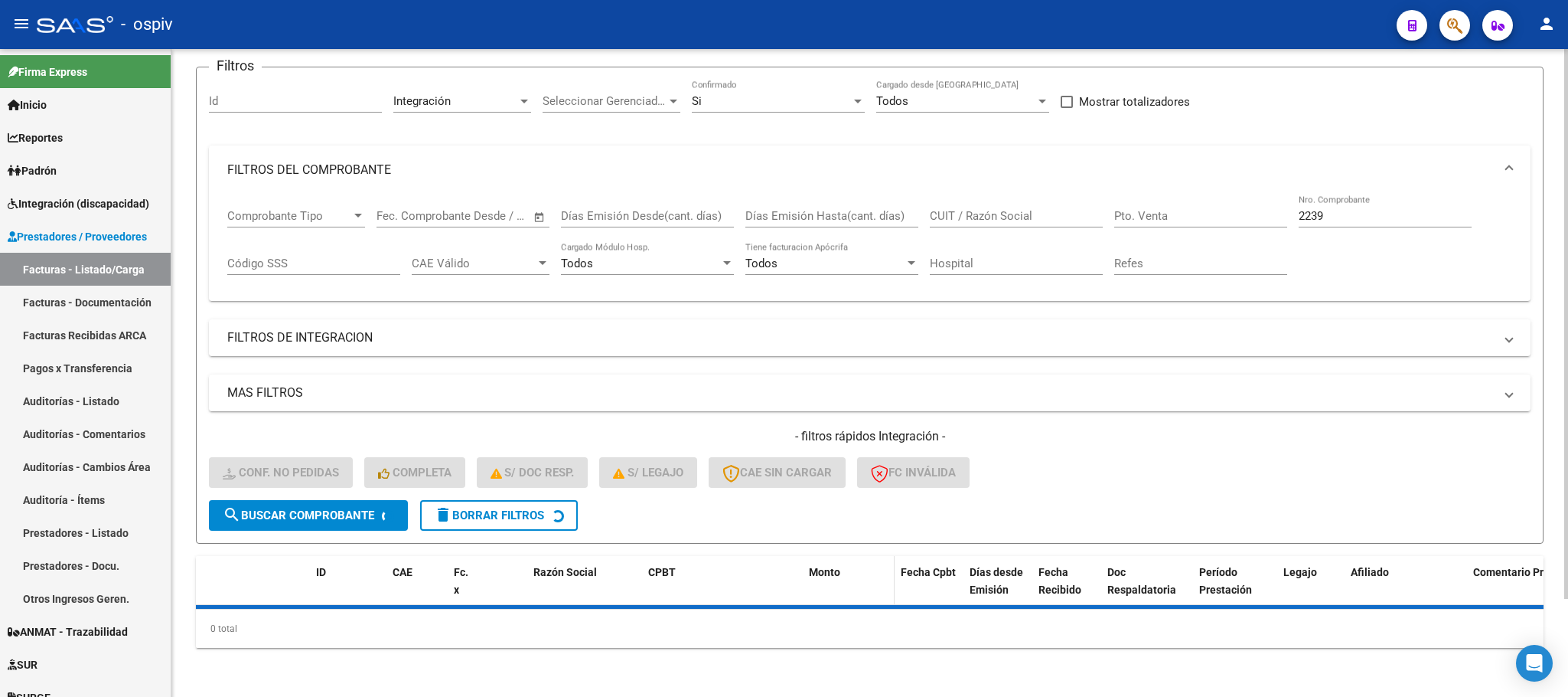
scroll to position [150, 0]
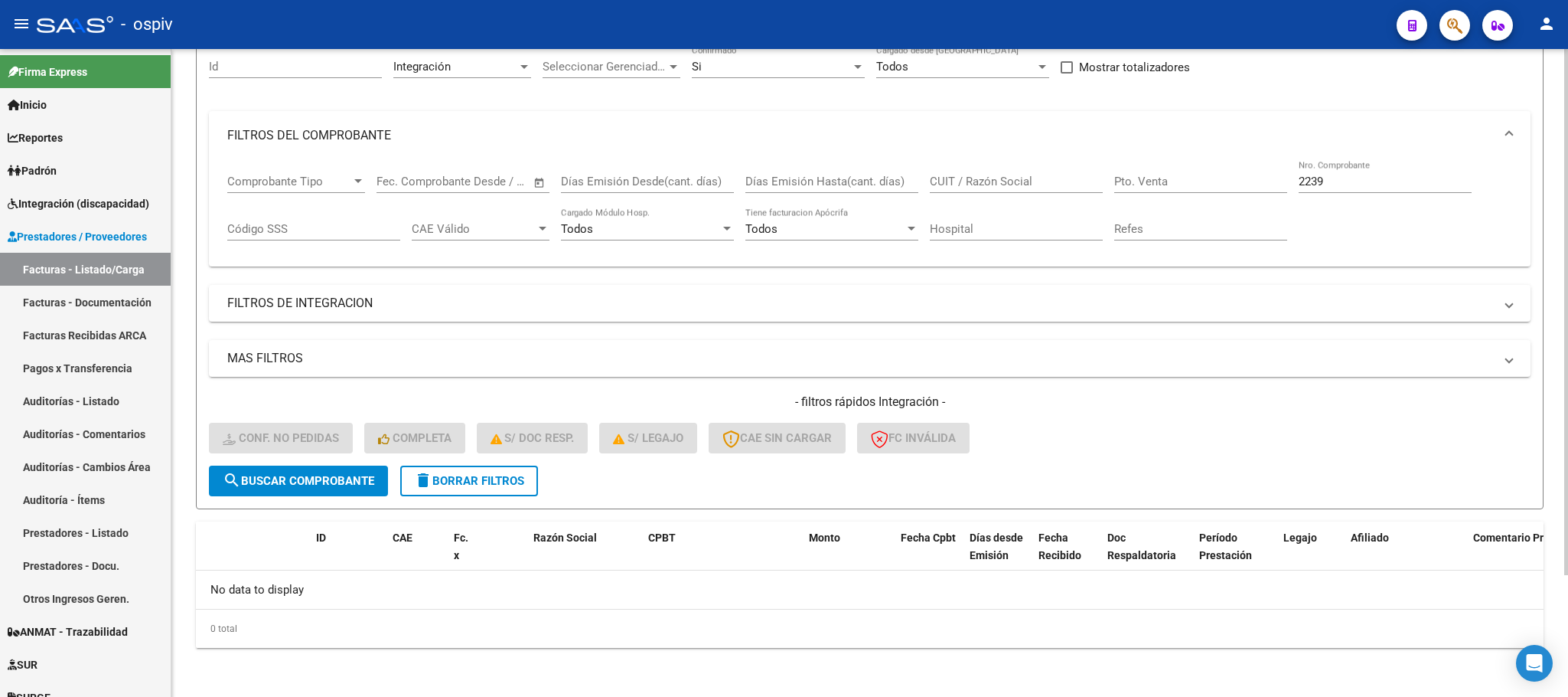
click at [1329, 186] on input "2239" at bounding box center [1385, 181] width 173 height 14
type input "2"
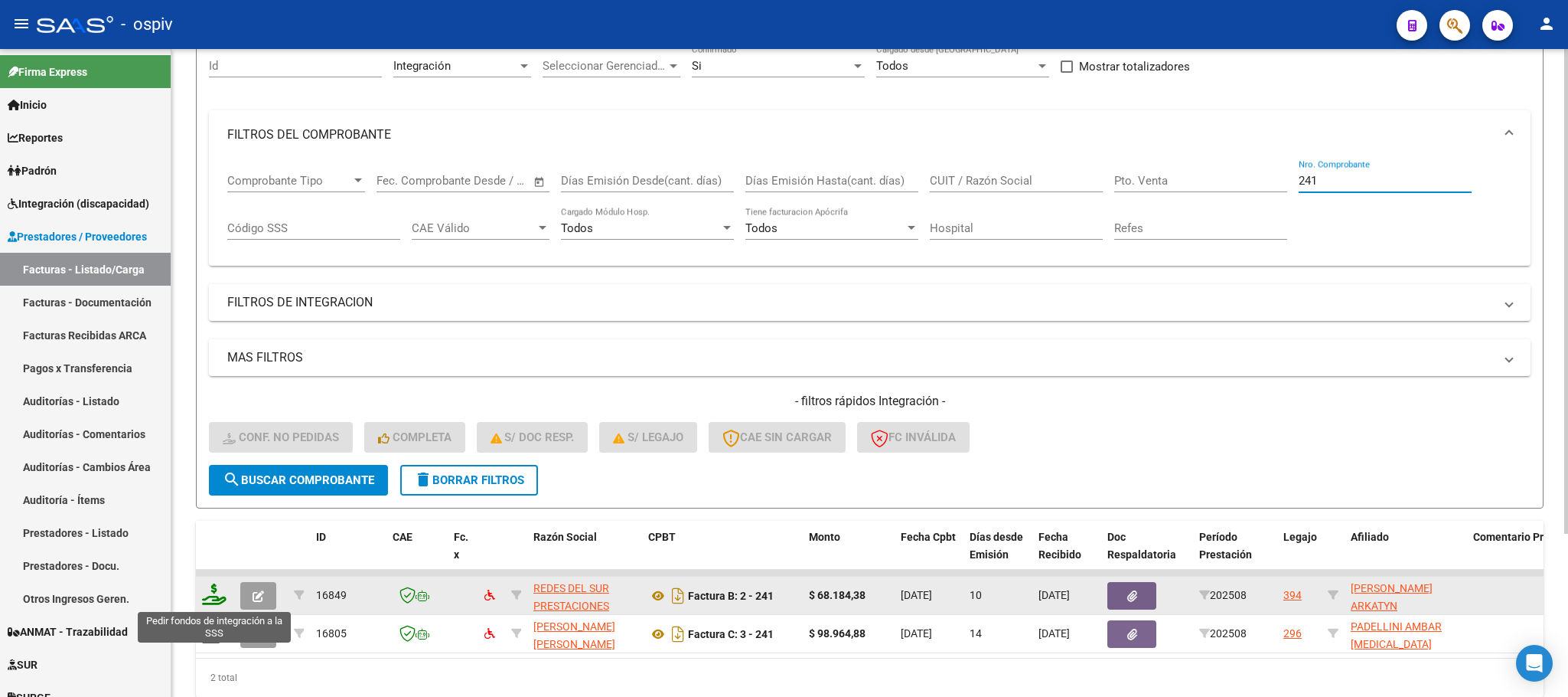
type input "241"
click at [215, 595] on icon at bounding box center [215, 594] width 24 height 21
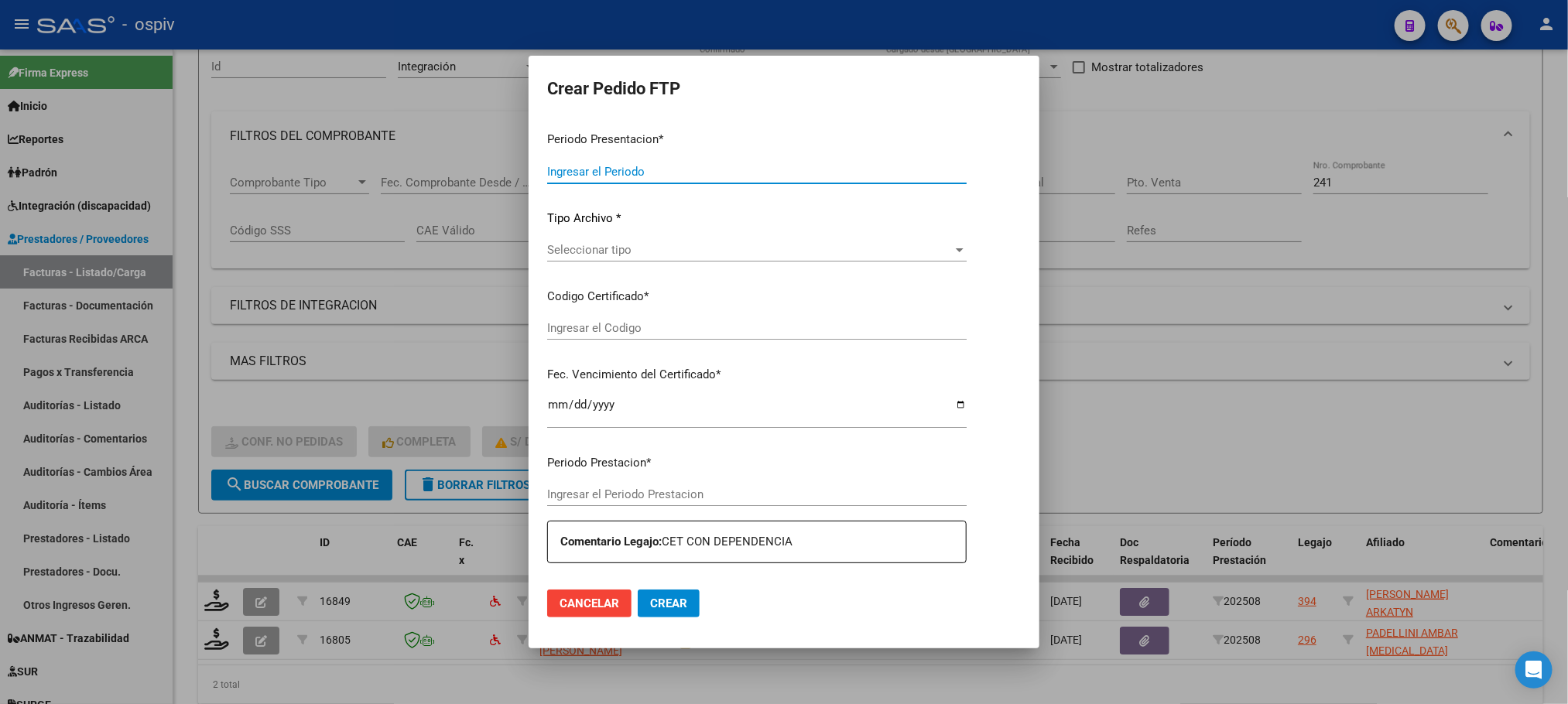
type input "202508"
type input "$ 68.184,38"
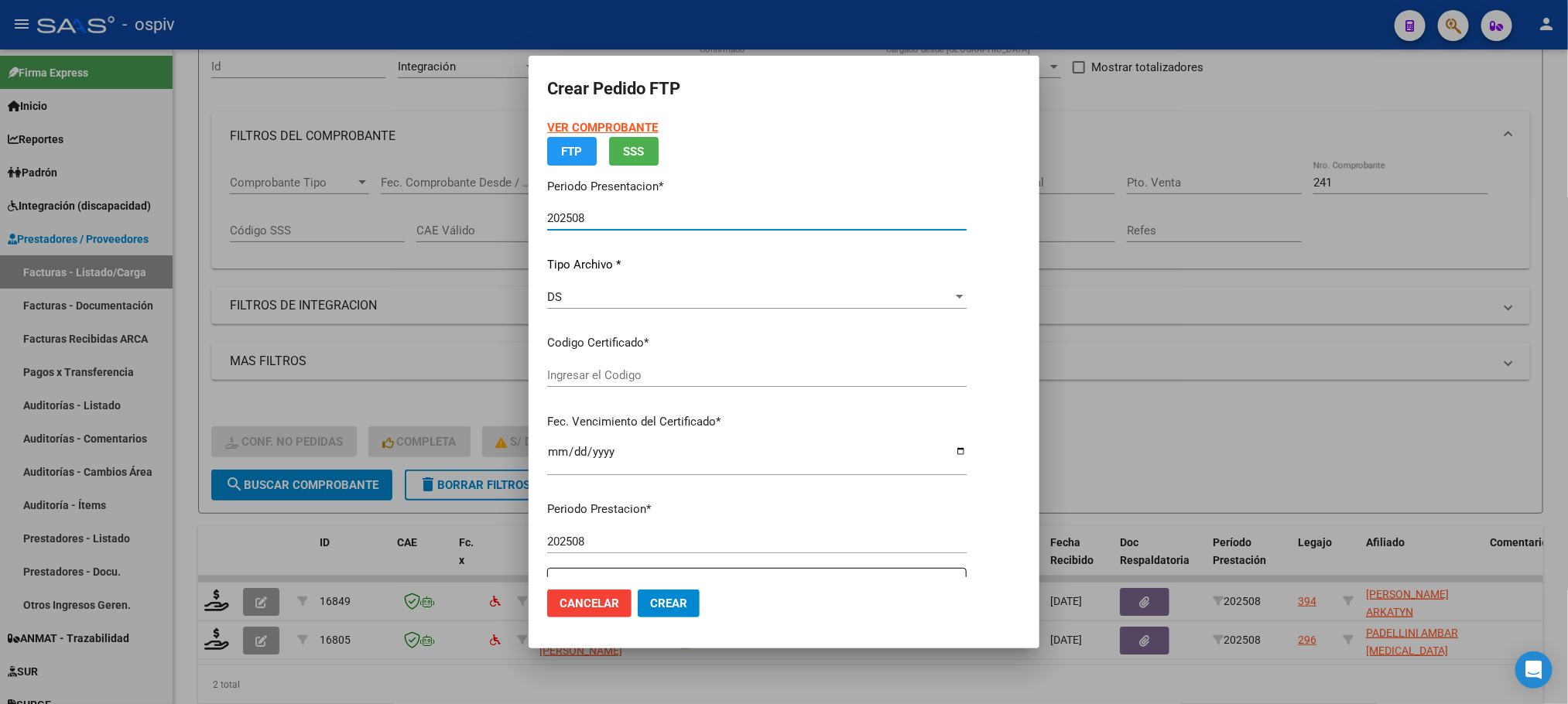
type input "ARG02000572159922021120220261202BS430"
type input "2025-12-02"
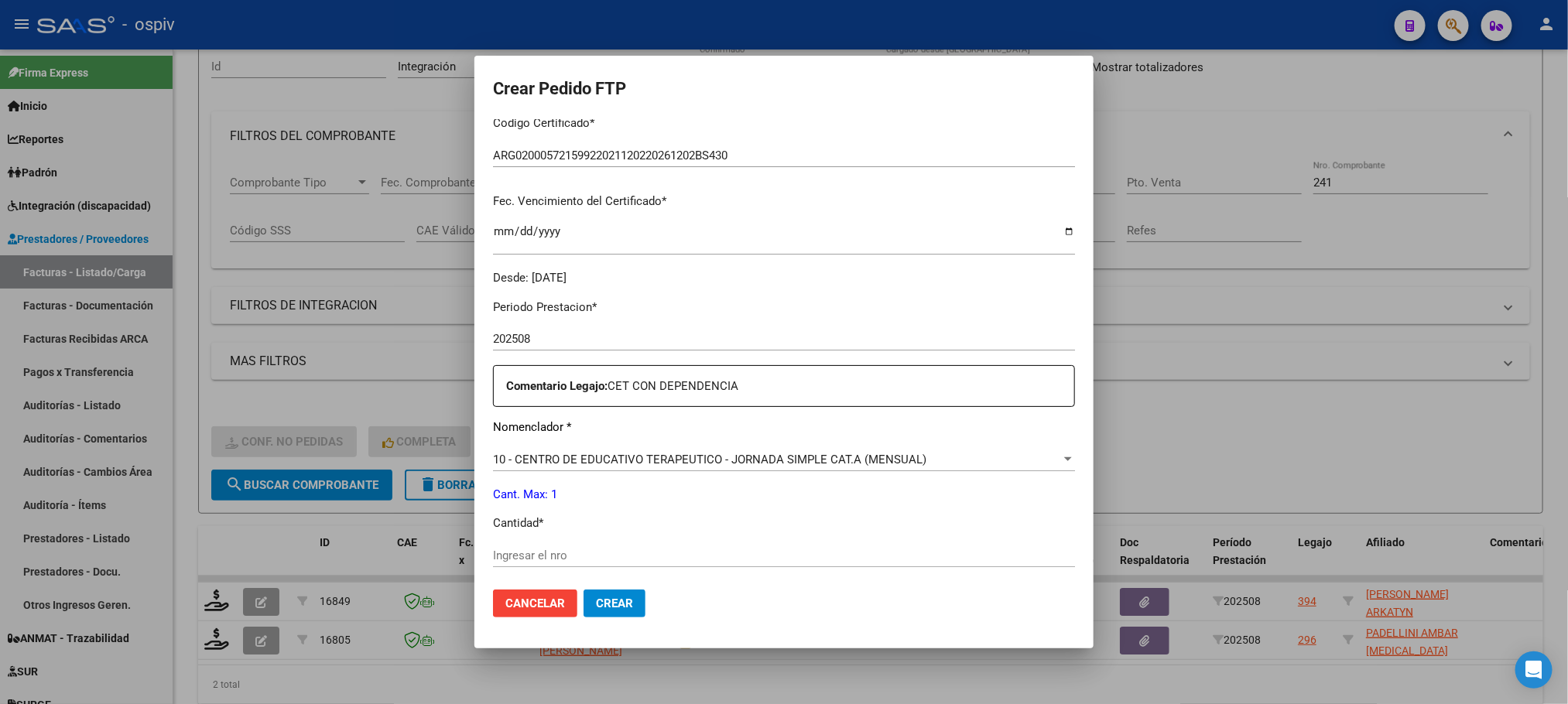
scroll to position [386, 0]
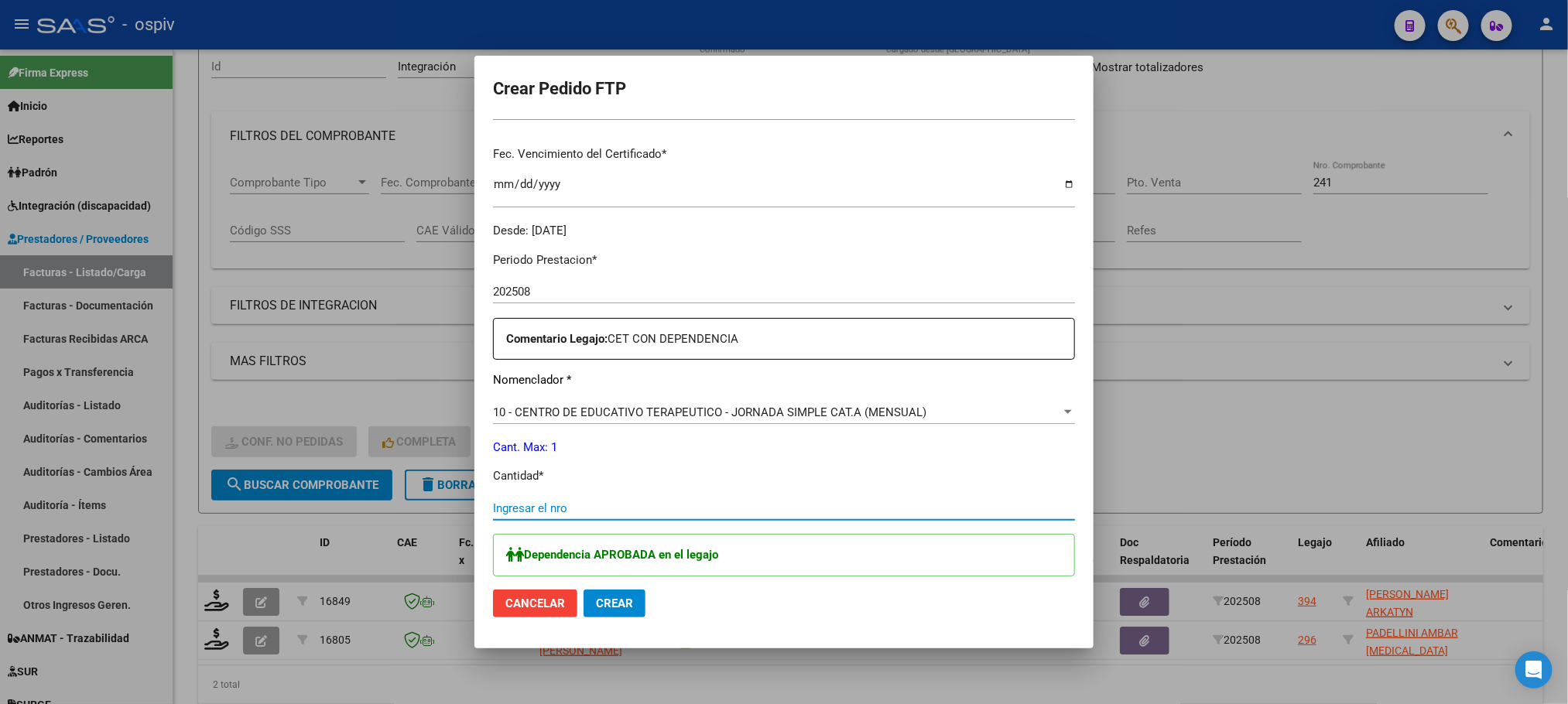
click at [804, 508] on input "Ingresar el nro" at bounding box center [784, 508] width 582 height 14
type input "22"
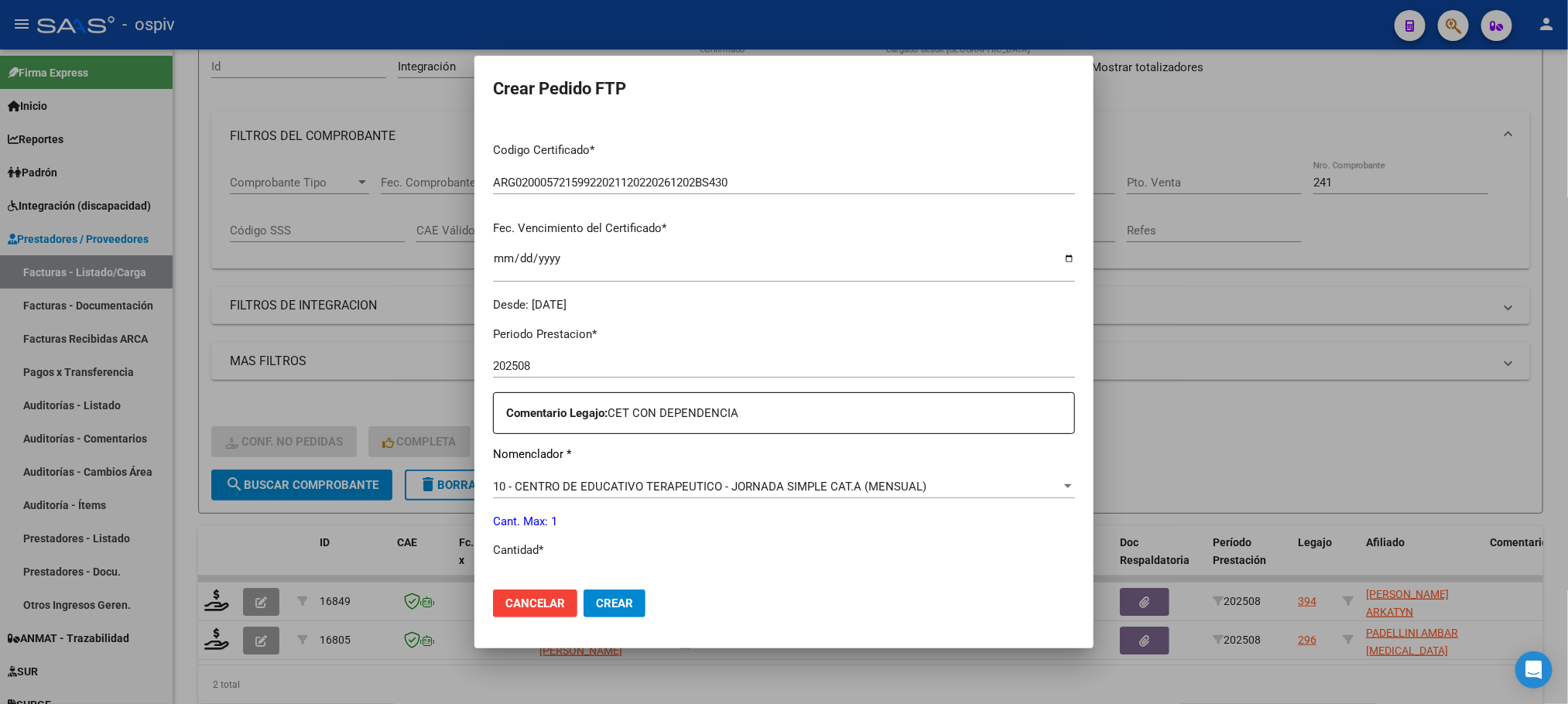
scroll to position [295, 0]
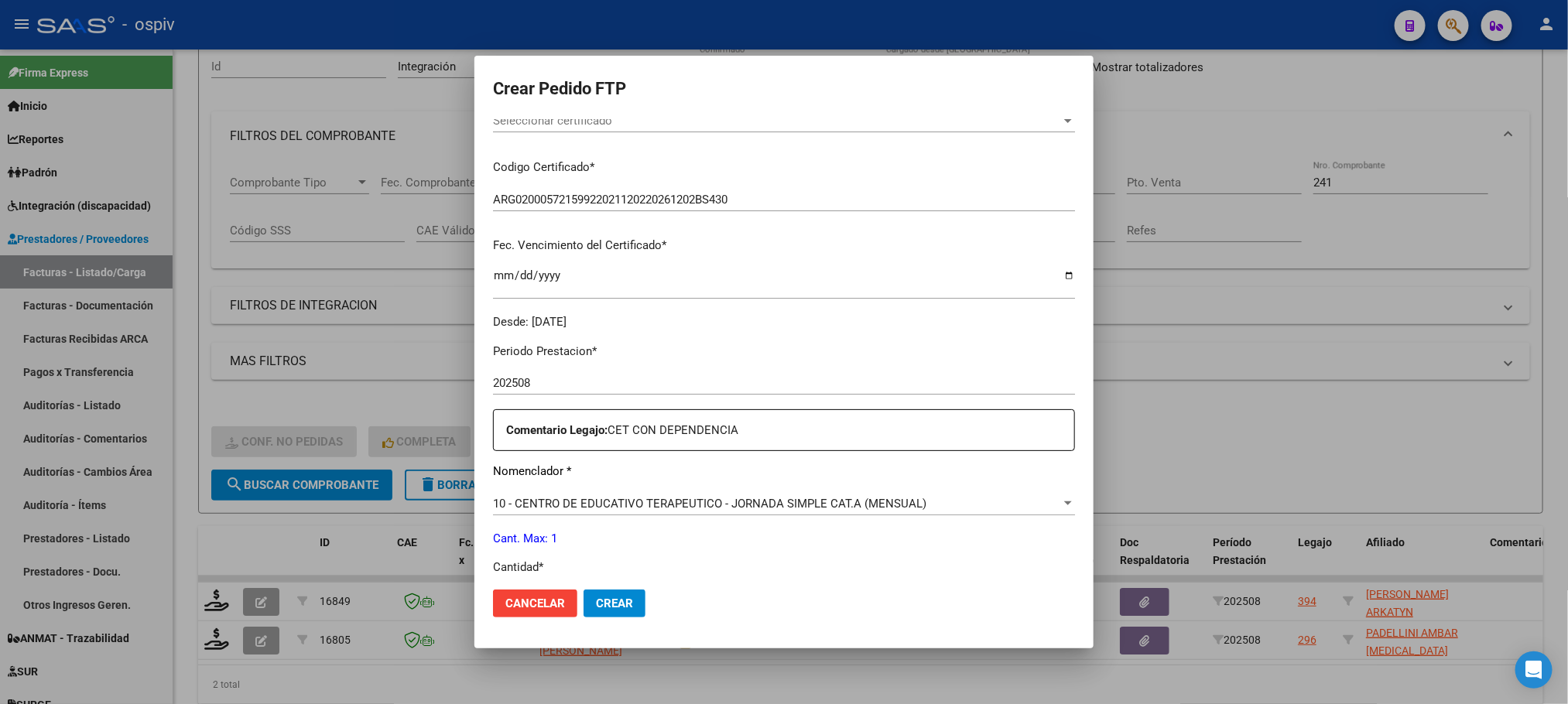
click at [685, 502] on span "10 - CENTRO DE EDUCATIVO TERAPEUTICO - JORNADA SIMPLE CAT.A (MENSUAL)" at bounding box center [709, 503] width 433 height 14
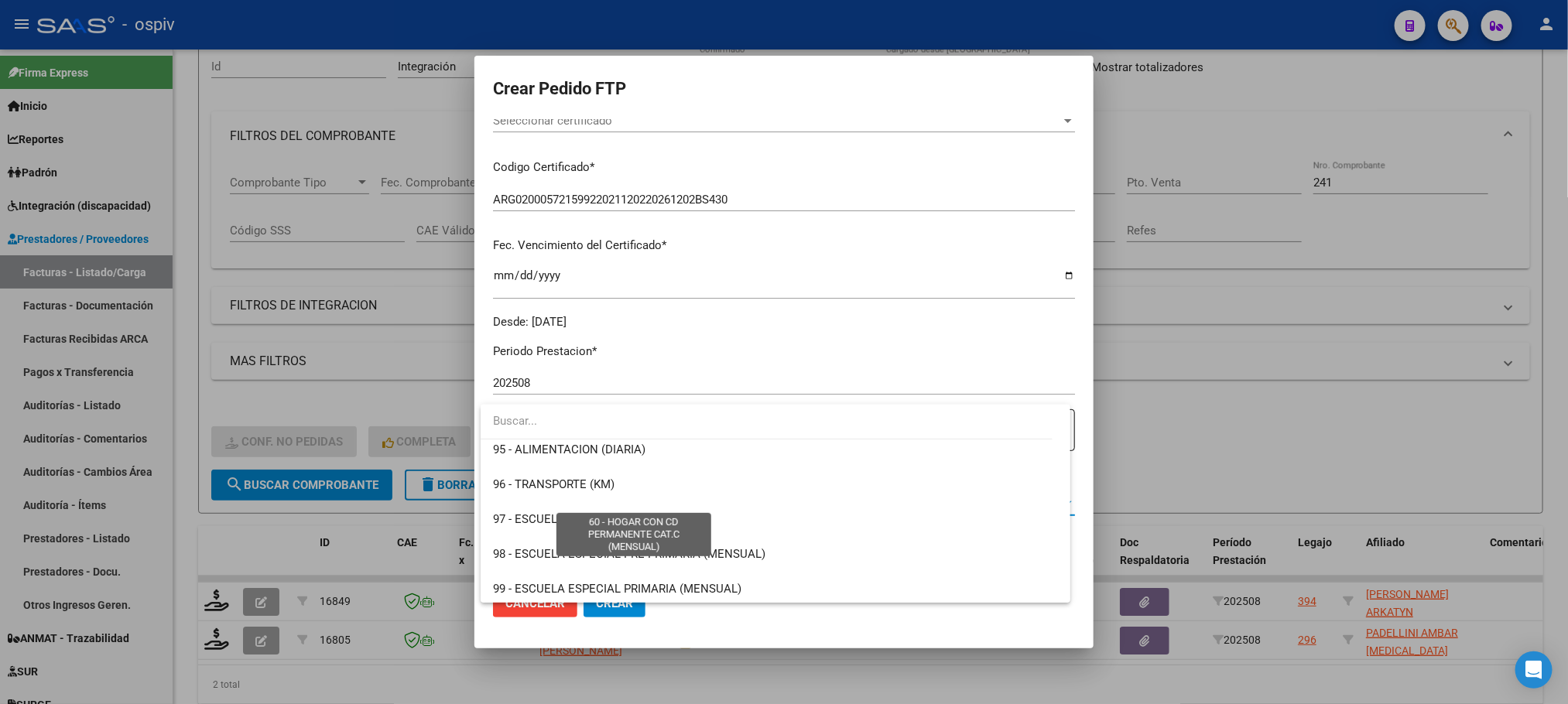
scroll to position [3282, 0]
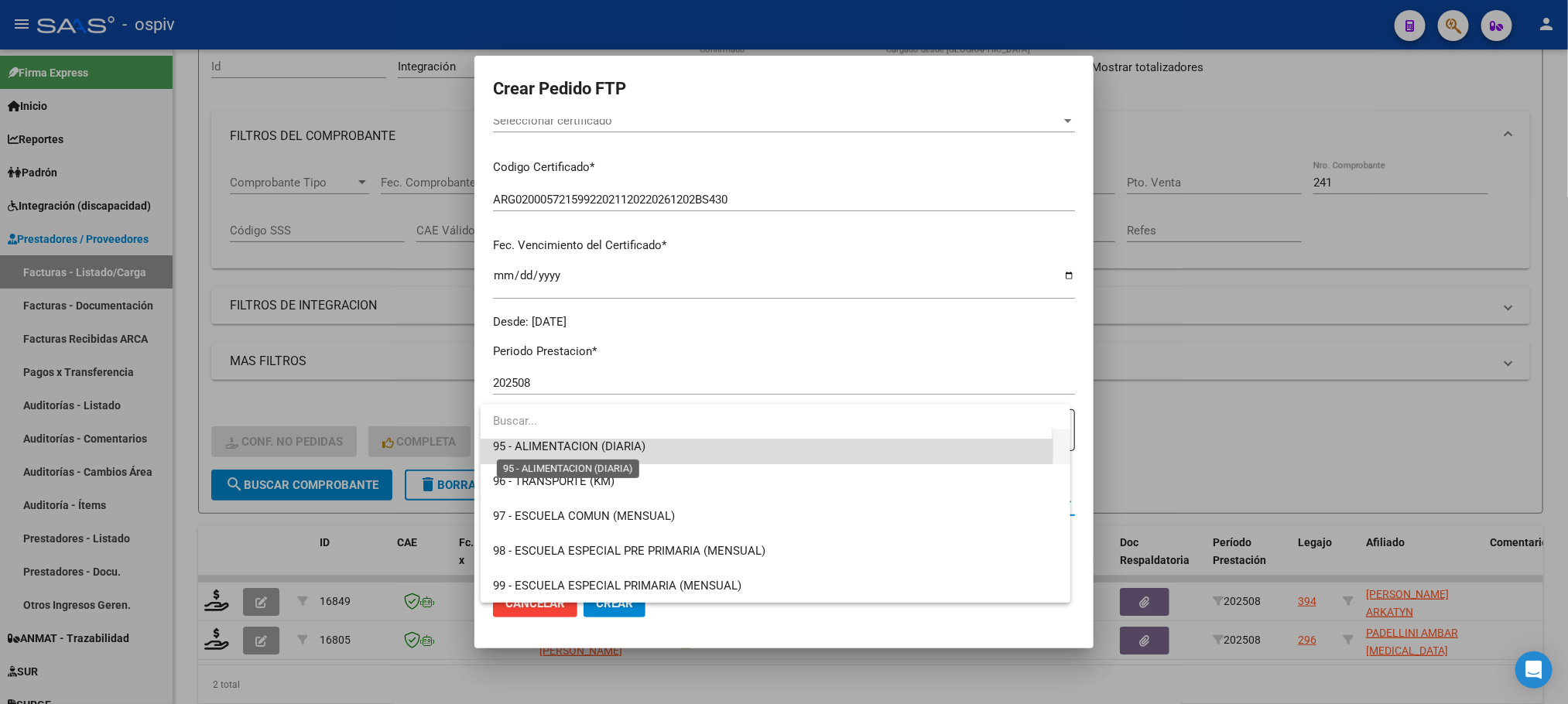
click at [611, 448] on span "95 - ALIMENTACION (DIARIA)" at bounding box center [569, 446] width 152 height 14
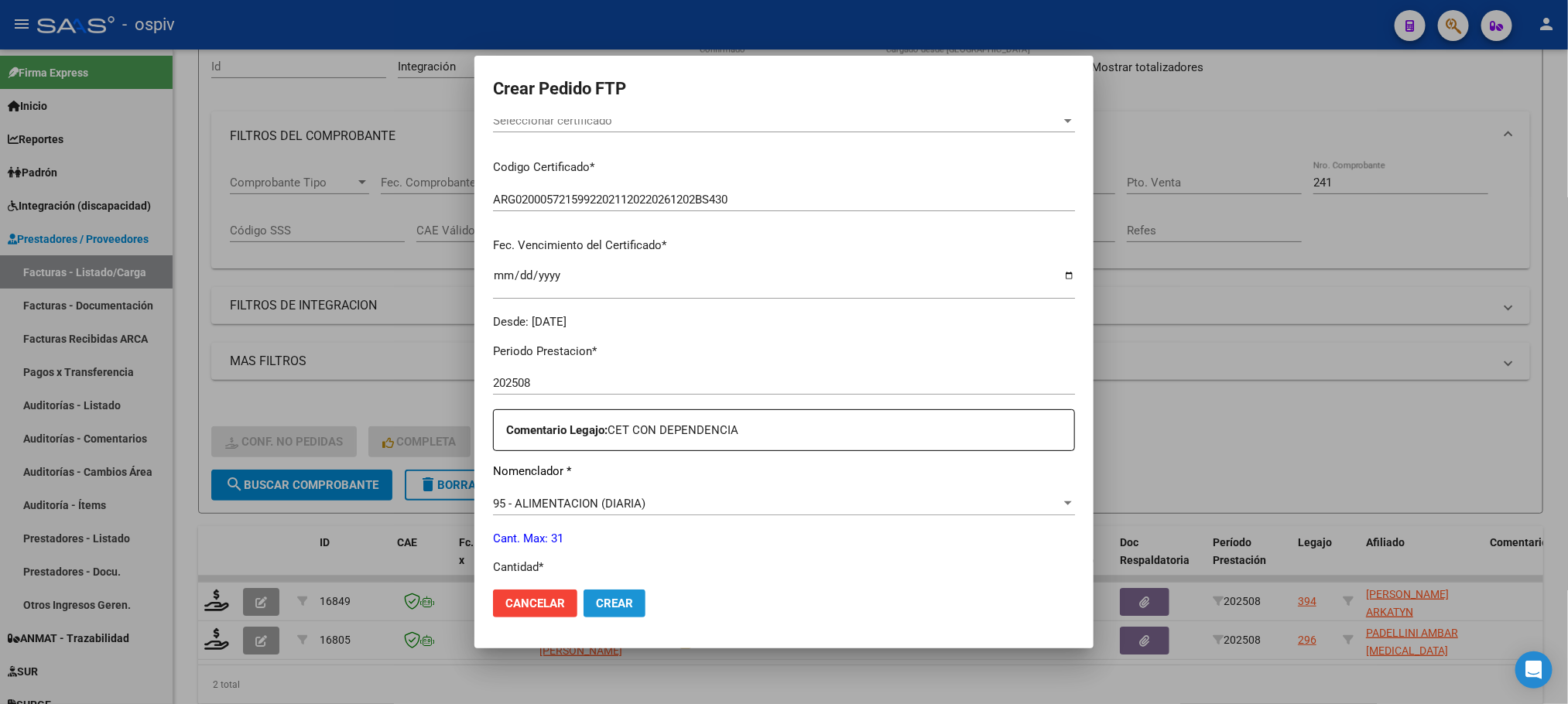
click at [609, 604] on span "Crear" at bounding box center [614, 603] width 37 height 14
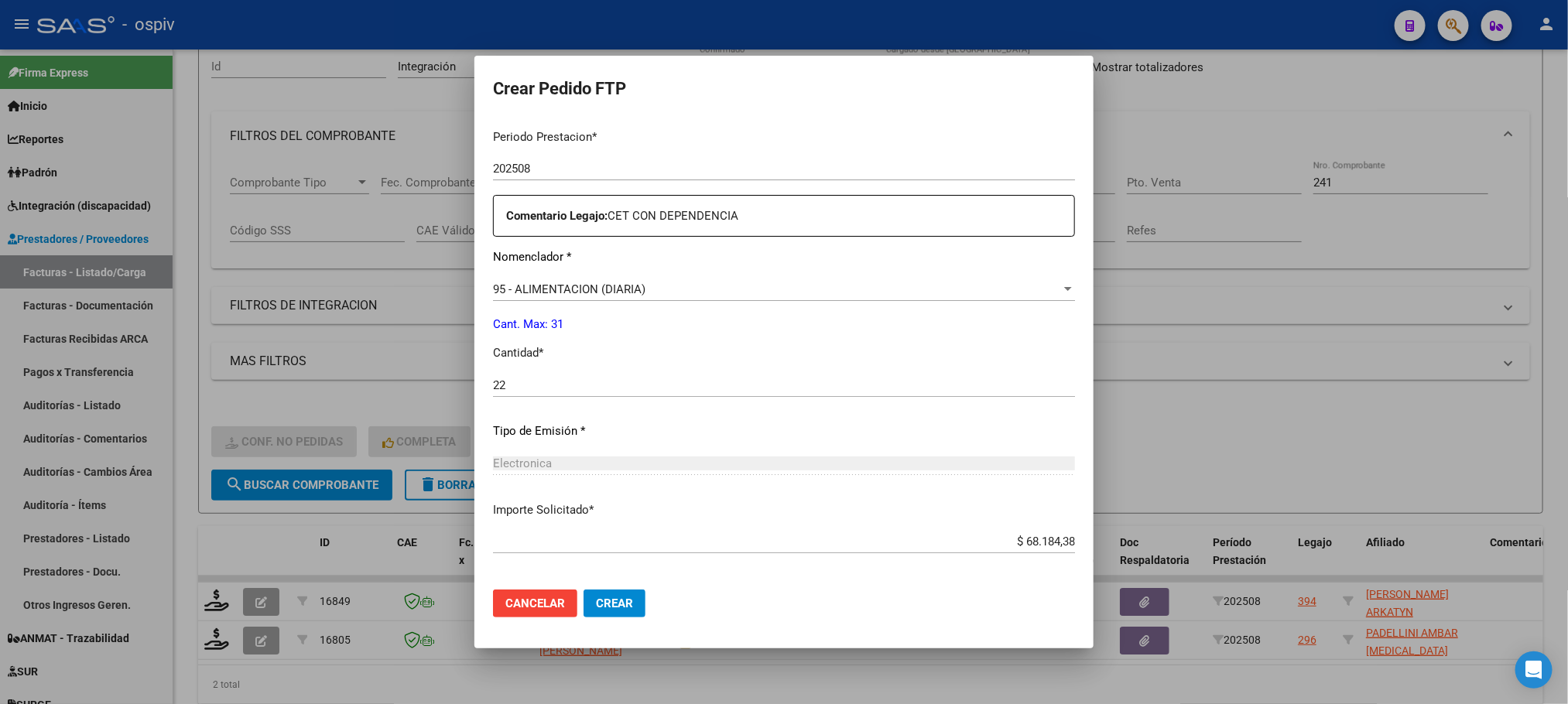
scroll to position [577, 0]
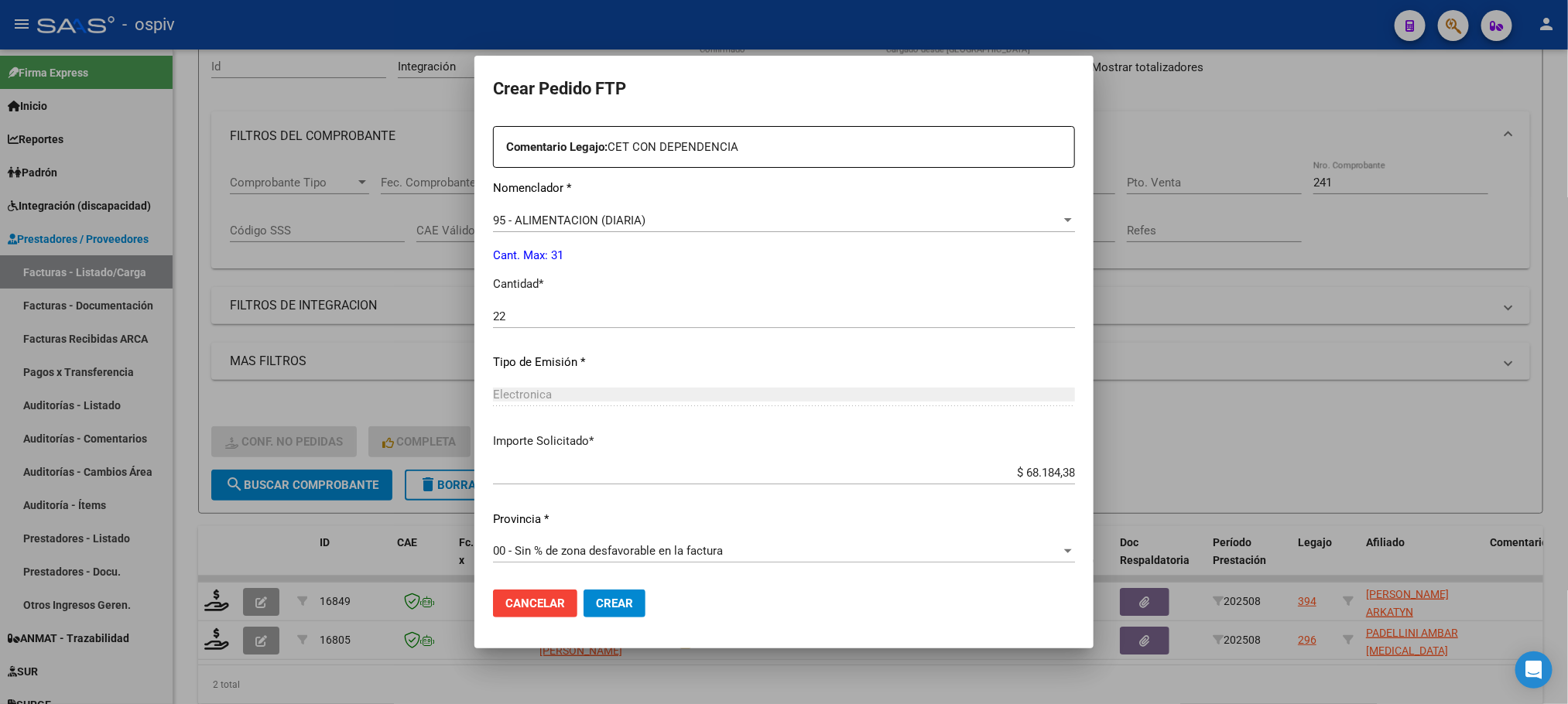
click at [625, 597] on span "Crear" at bounding box center [614, 603] width 37 height 14
click at [708, 320] on input "22" at bounding box center [784, 316] width 582 height 14
click at [710, 223] on div "95 - ALIMENTACION (DIARIA)" at bounding box center [777, 220] width 568 height 14
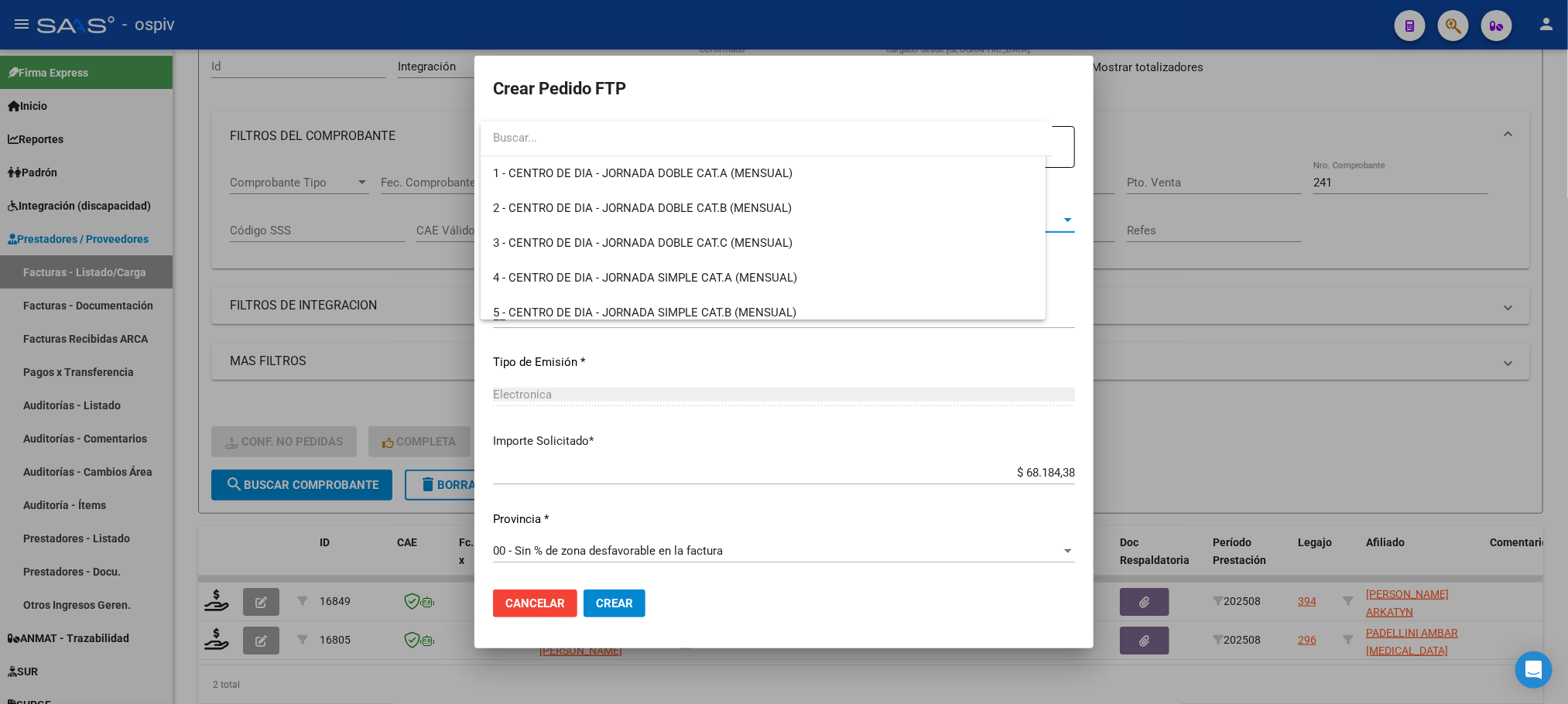
scroll to position [3225, 0]
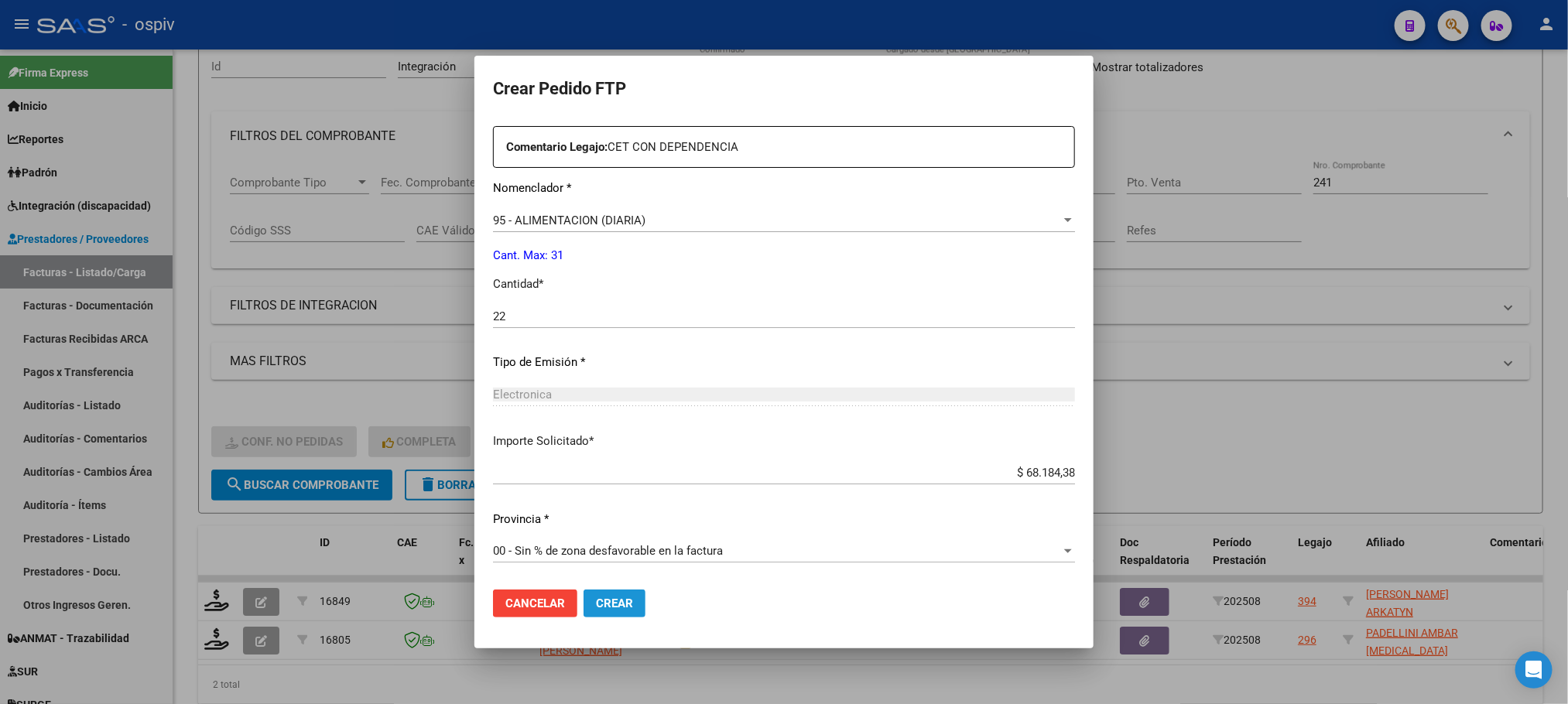
click at [604, 590] on button "Crear" at bounding box center [614, 603] width 62 height 28
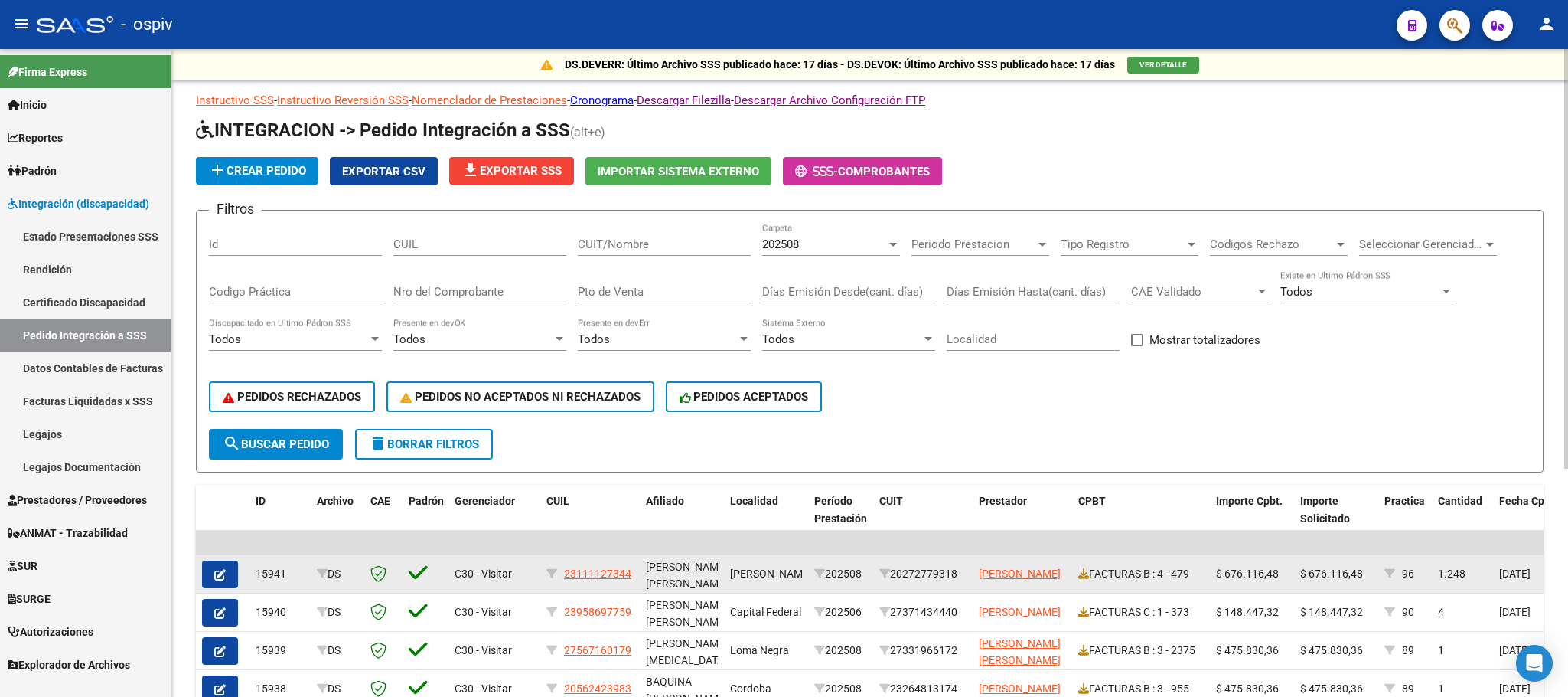
drag, startPoint x: 962, startPoint y: 572, endPoint x: 900, endPoint y: 573, distance: 62.0
click at [900, 573] on div "20272779318" at bounding box center [923, 574] width 87 height 18
copy div "20272779318"
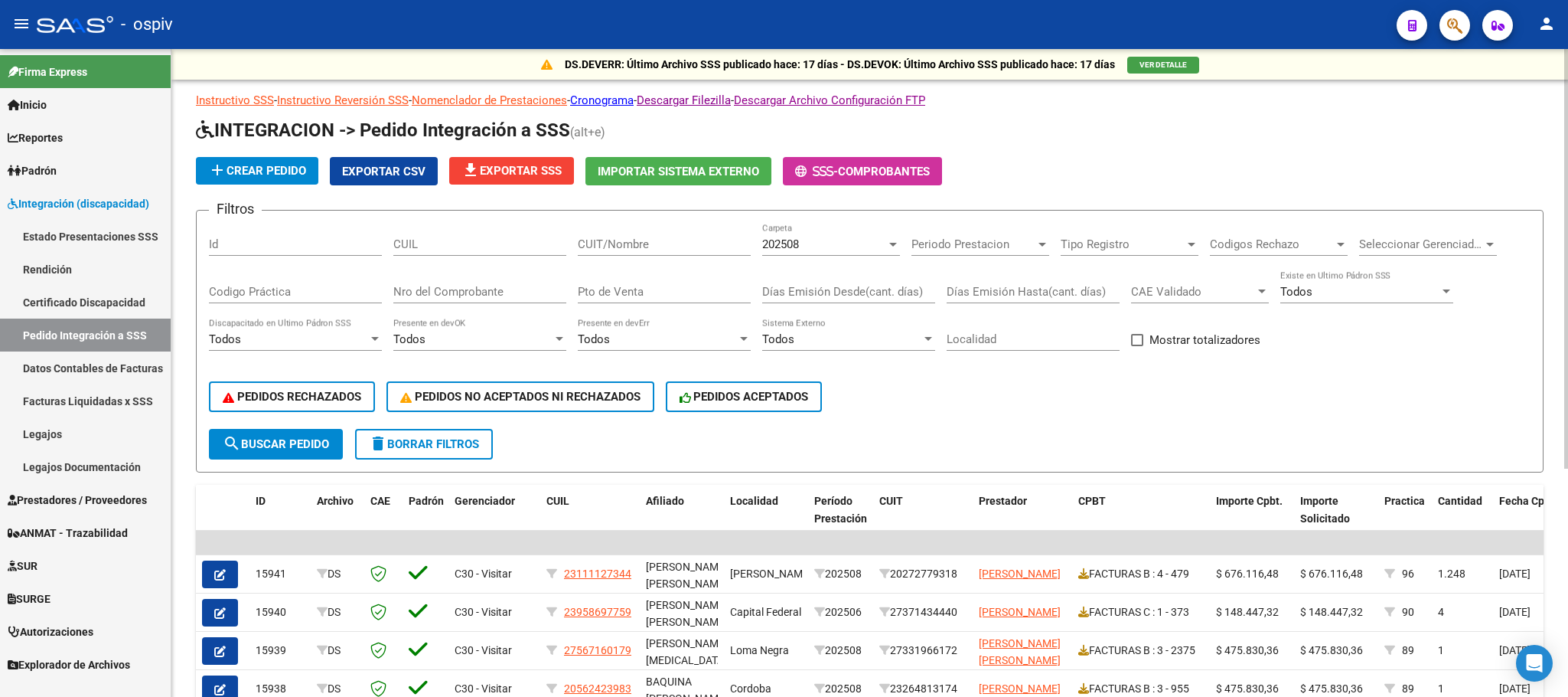
click at [691, 242] on input "CUIT/Nombre" at bounding box center [664, 244] width 173 height 14
paste input "20272779318"
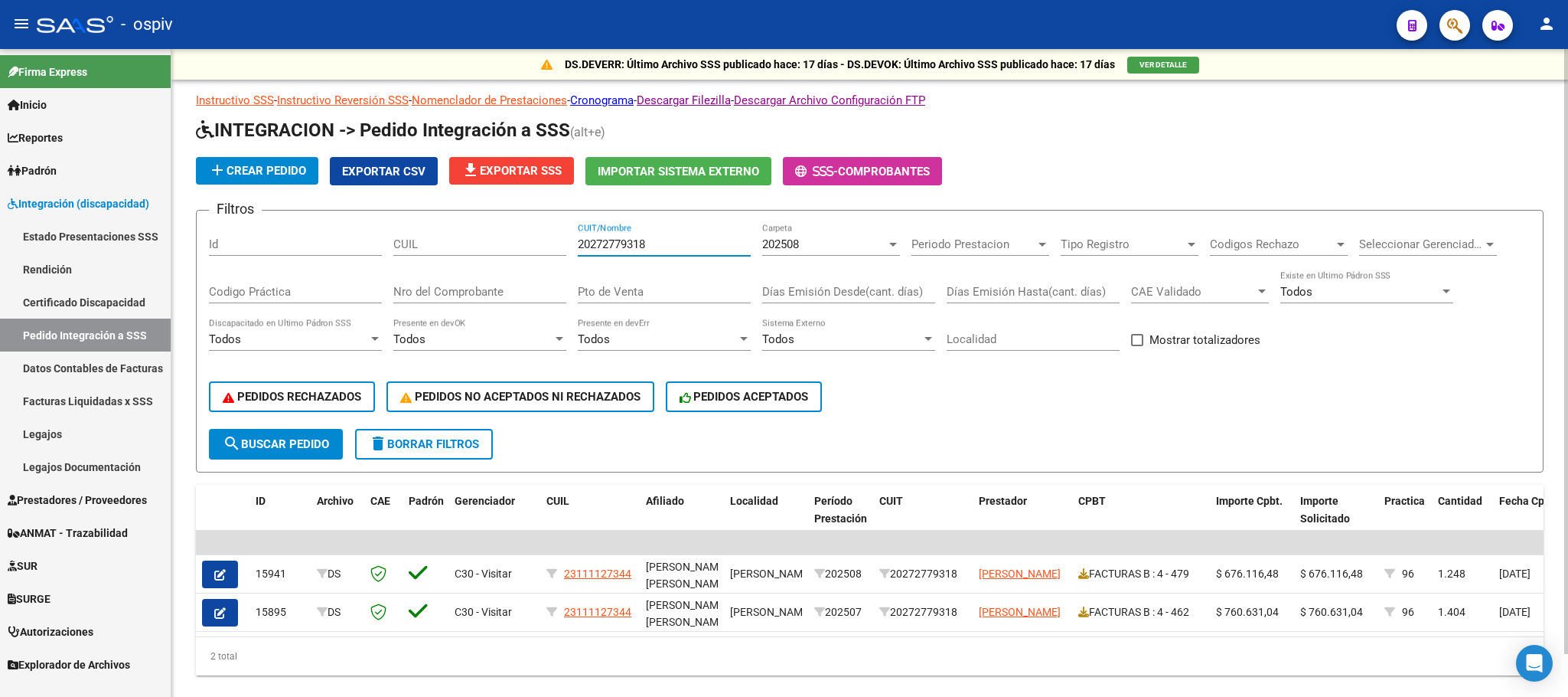
type input "20272779318"
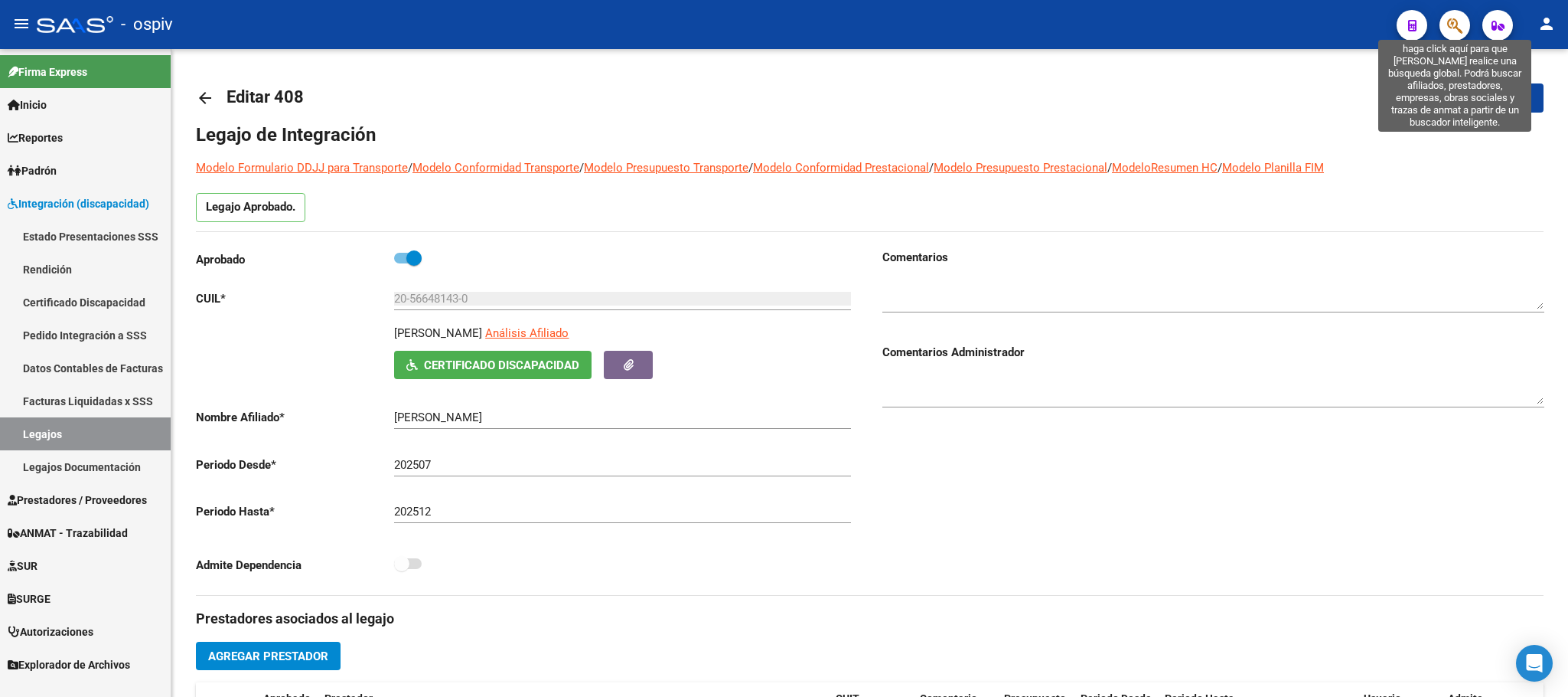
click at [1452, 25] on icon "button" at bounding box center [1454, 26] width 15 height 18
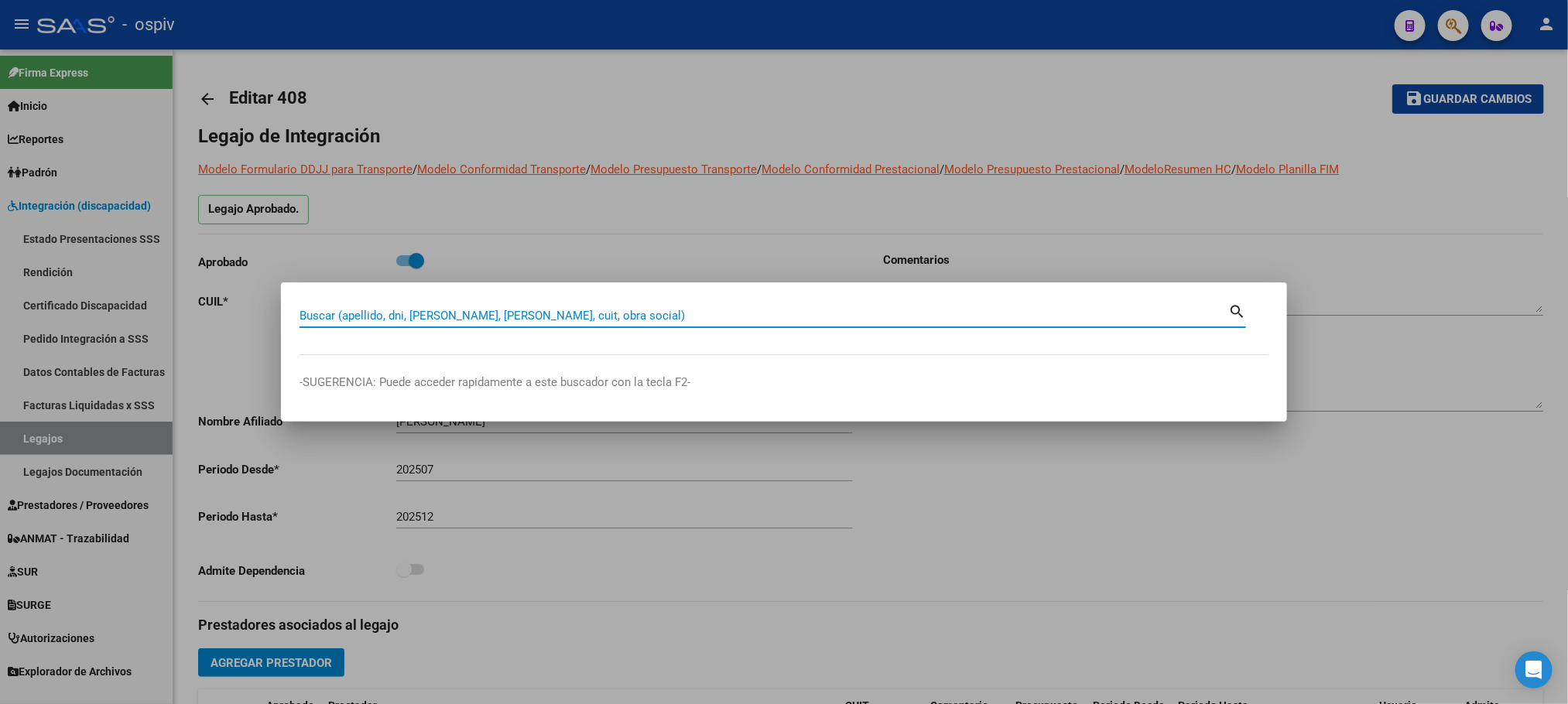
click at [520, 315] on input "Buscar (apellido, dni, cuil, nro traspaso, cuit, obra social)" at bounding box center [763, 315] width 929 height 14
type input "solohaga"
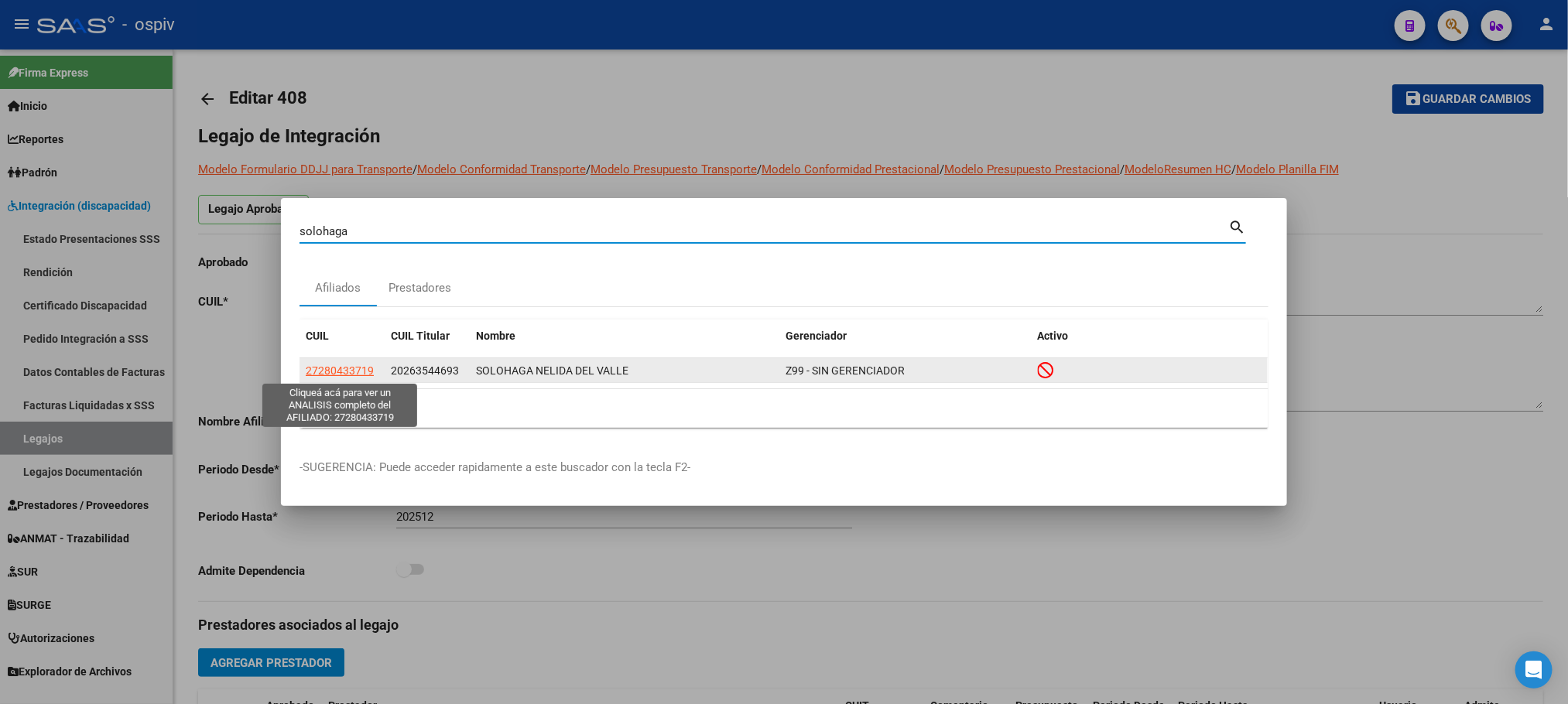
click at [361, 374] on span "27280433719" at bounding box center [339, 370] width 68 height 12
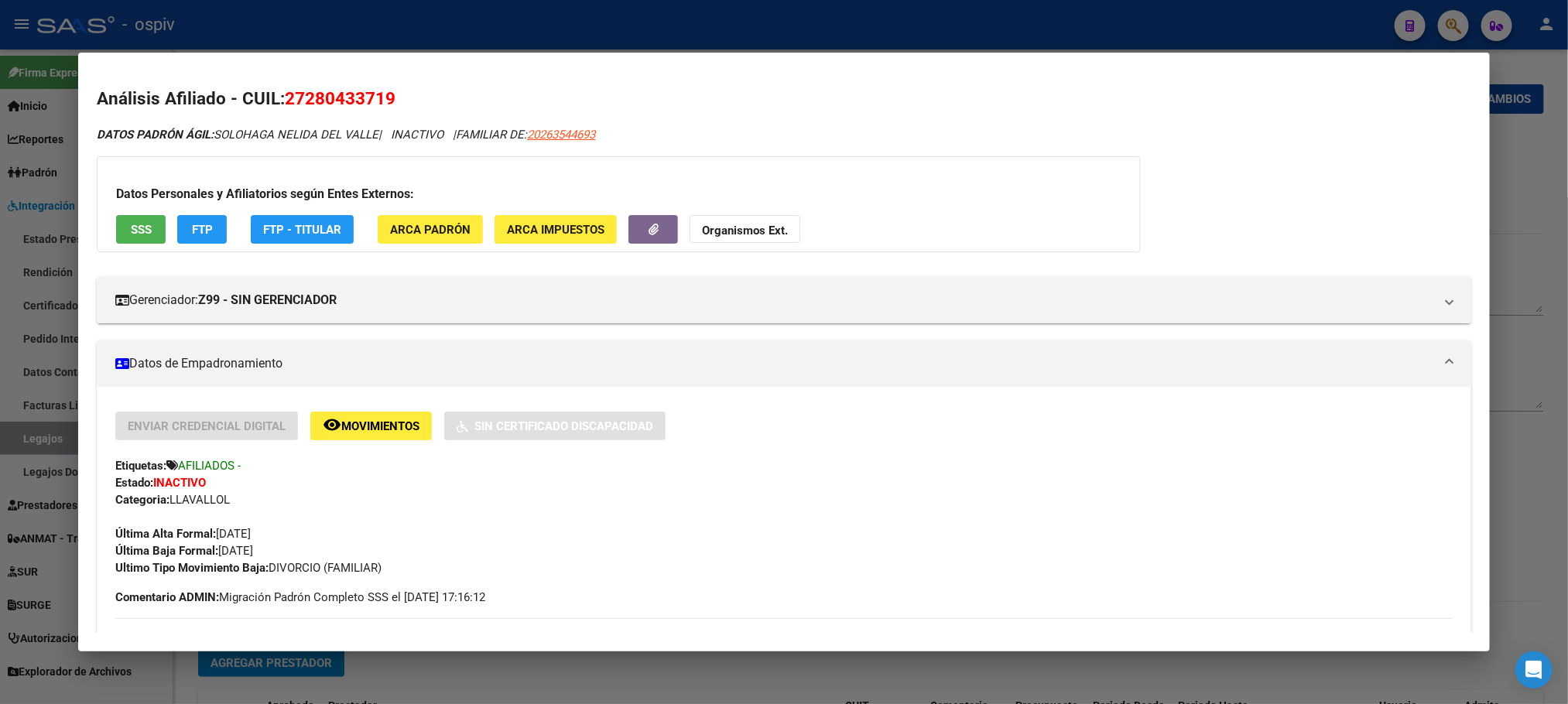
click at [436, 30] on div at bounding box center [784, 352] width 1568 height 704
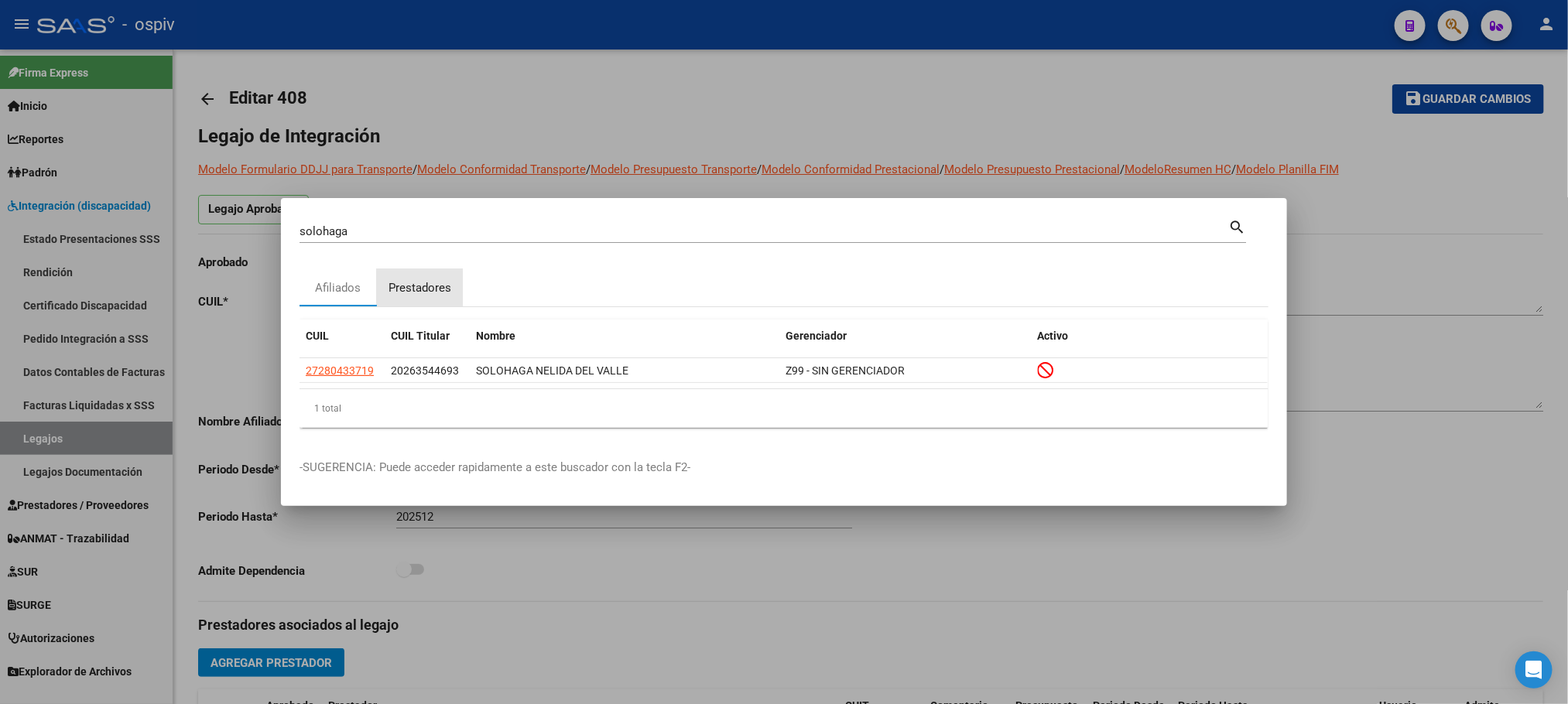
click at [423, 282] on div "Prestadores" at bounding box center [420, 288] width 62 height 18
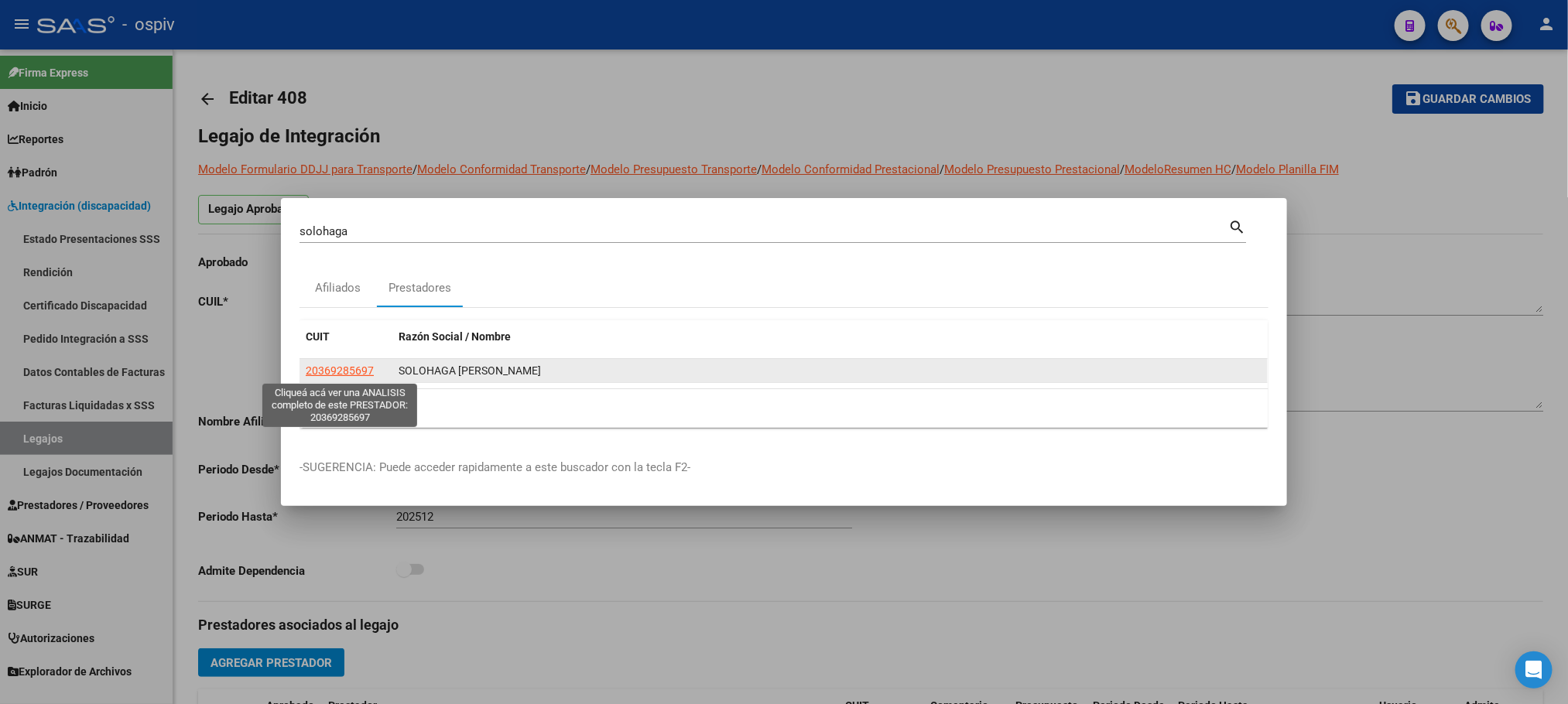
click at [356, 371] on span "20369285697" at bounding box center [339, 370] width 68 height 12
type textarea "20369285697"
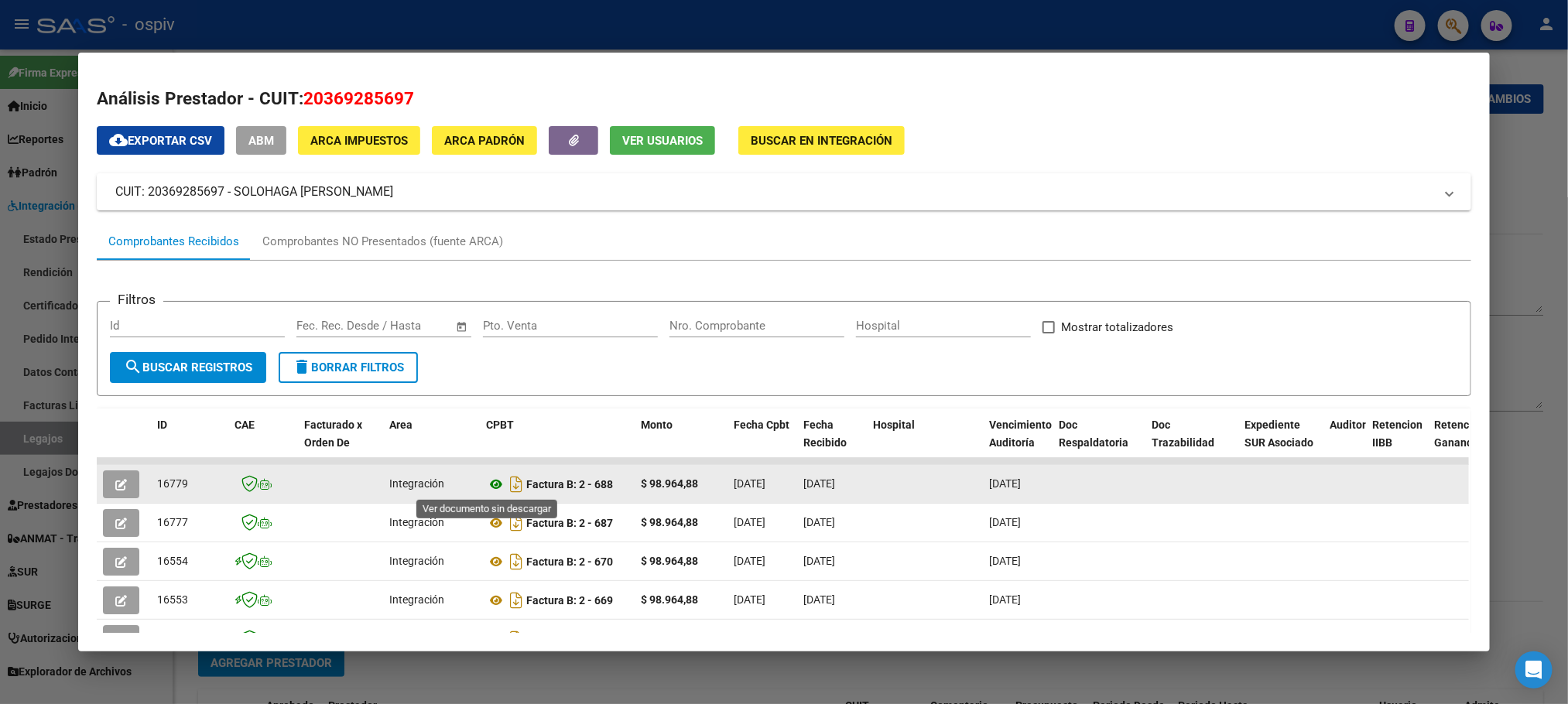
click at [487, 487] on icon at bounding box center [496, 484] width 20 height 19
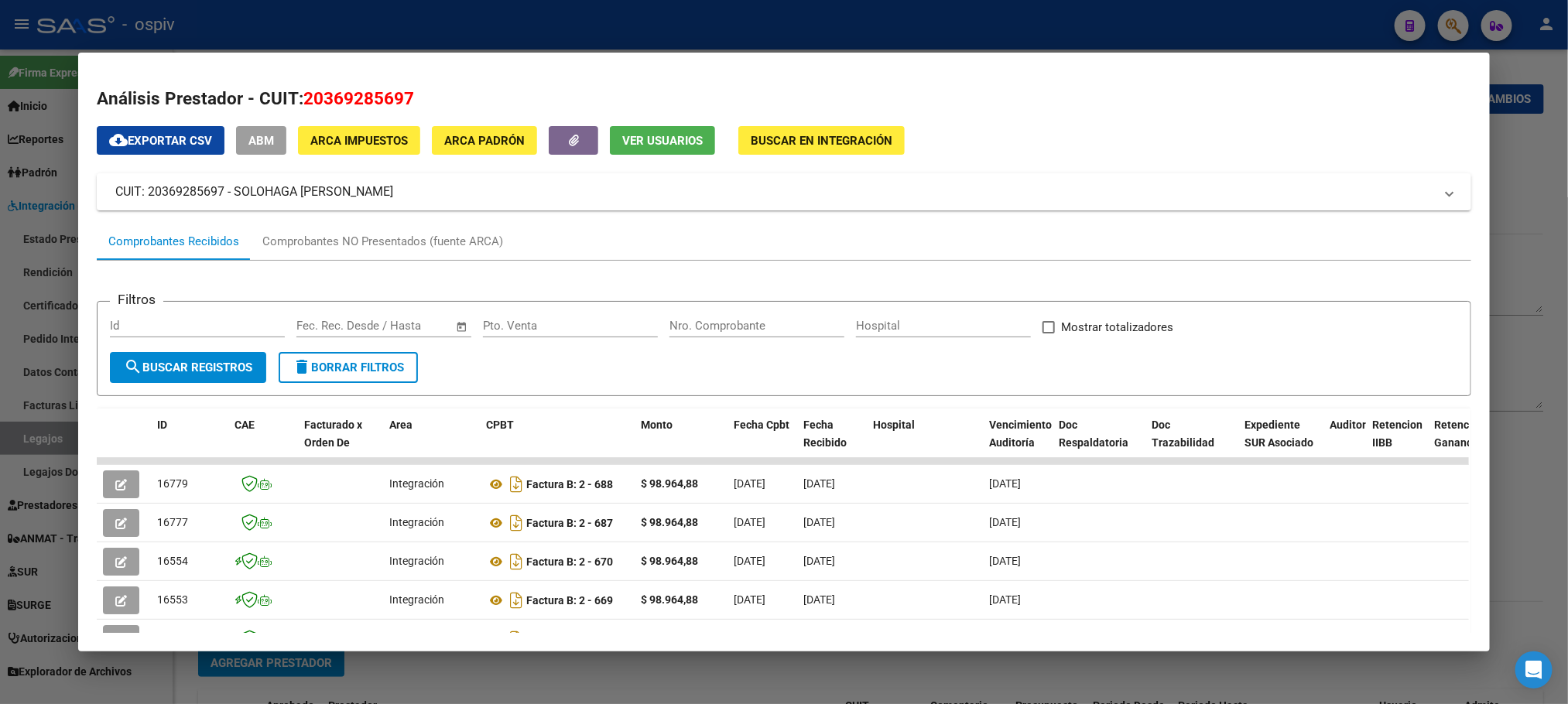
click at [763, 33] on div at bounding box center [784, 352] width 1568 height 704
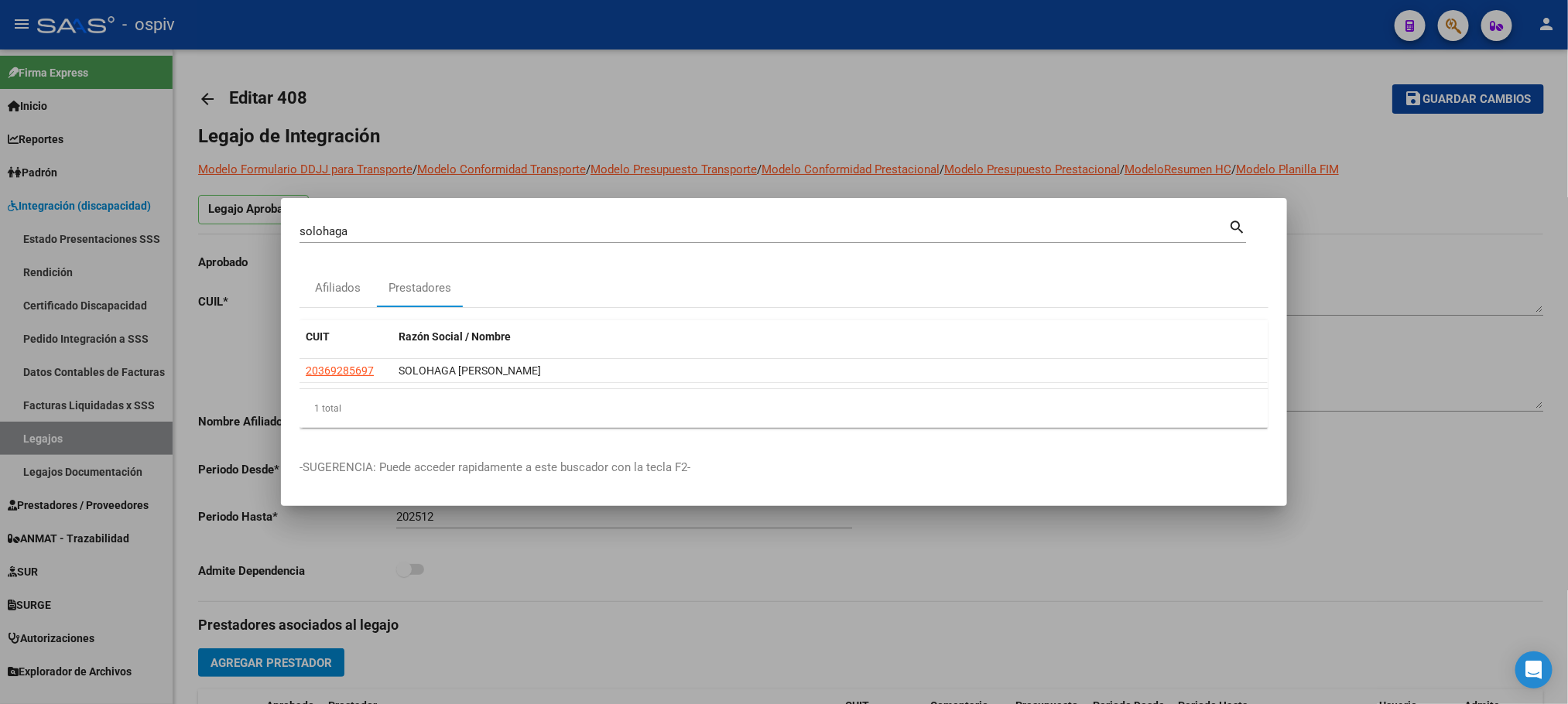
click at [763, 33] on div at bounding box center [784, 352] width 1568 height 704
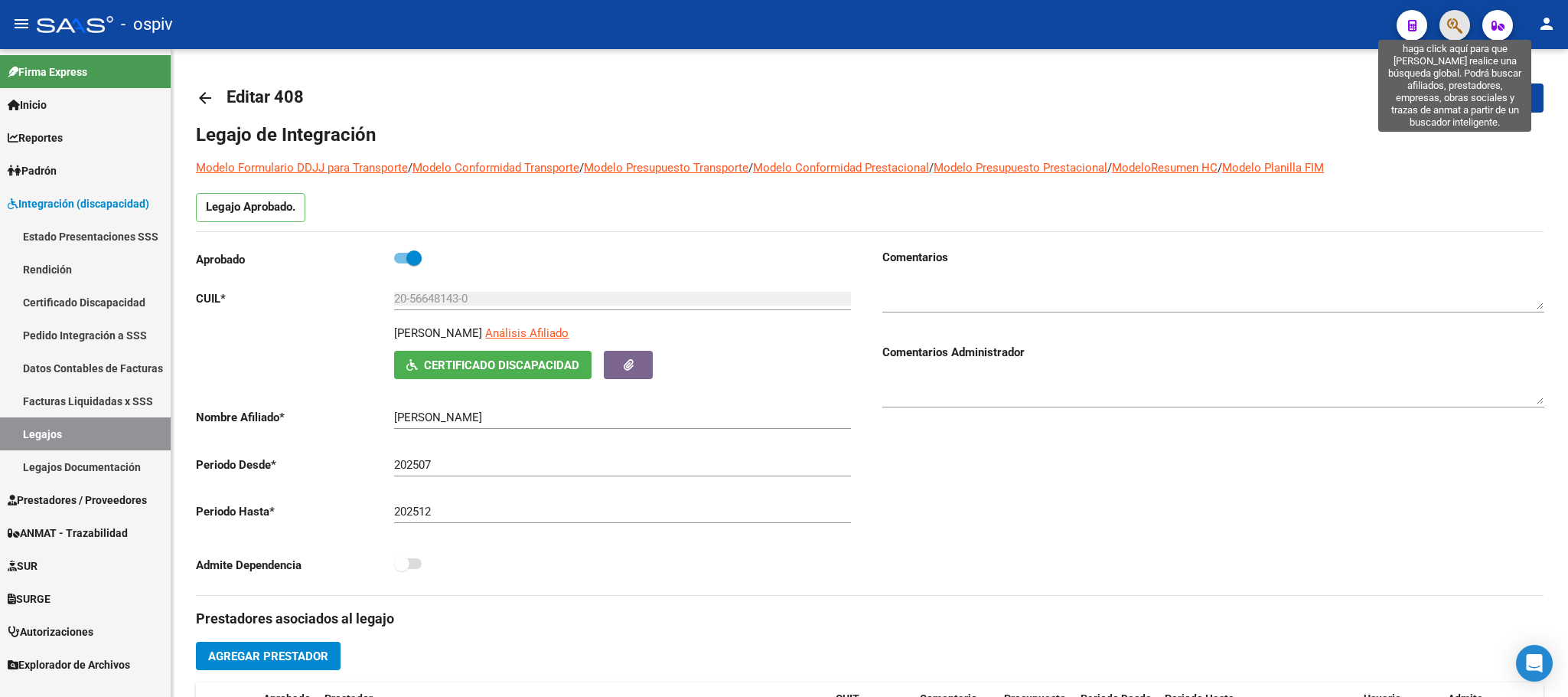
click at [1453, 20] on icon "button" at bounding box center [1454, 26] width 15 height 18
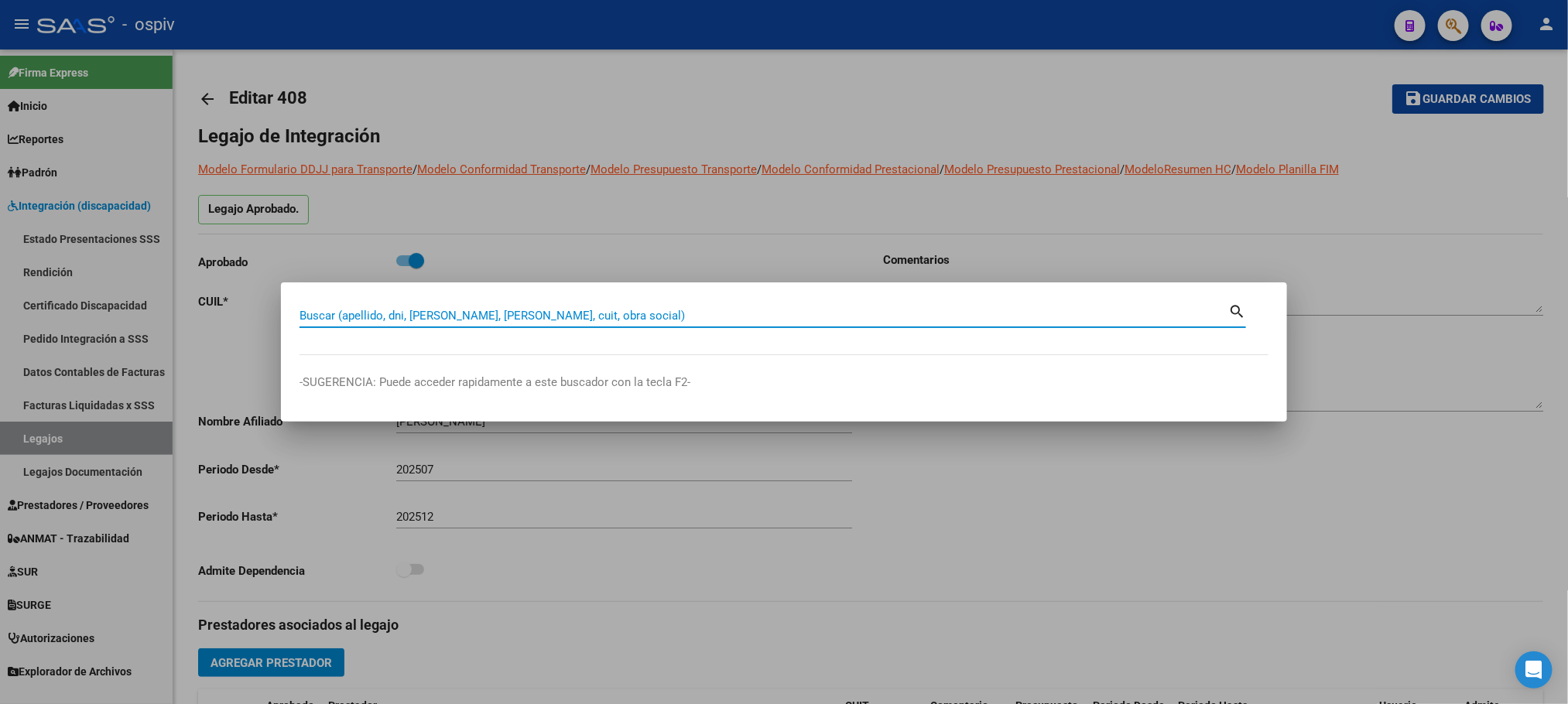
click at [454, 316] on input "Buscar (apellido, dni, cuil, nro traspaso, cuit, obra social)" at bounding box center [763, 315] width 929 height 14
type input "vonder"
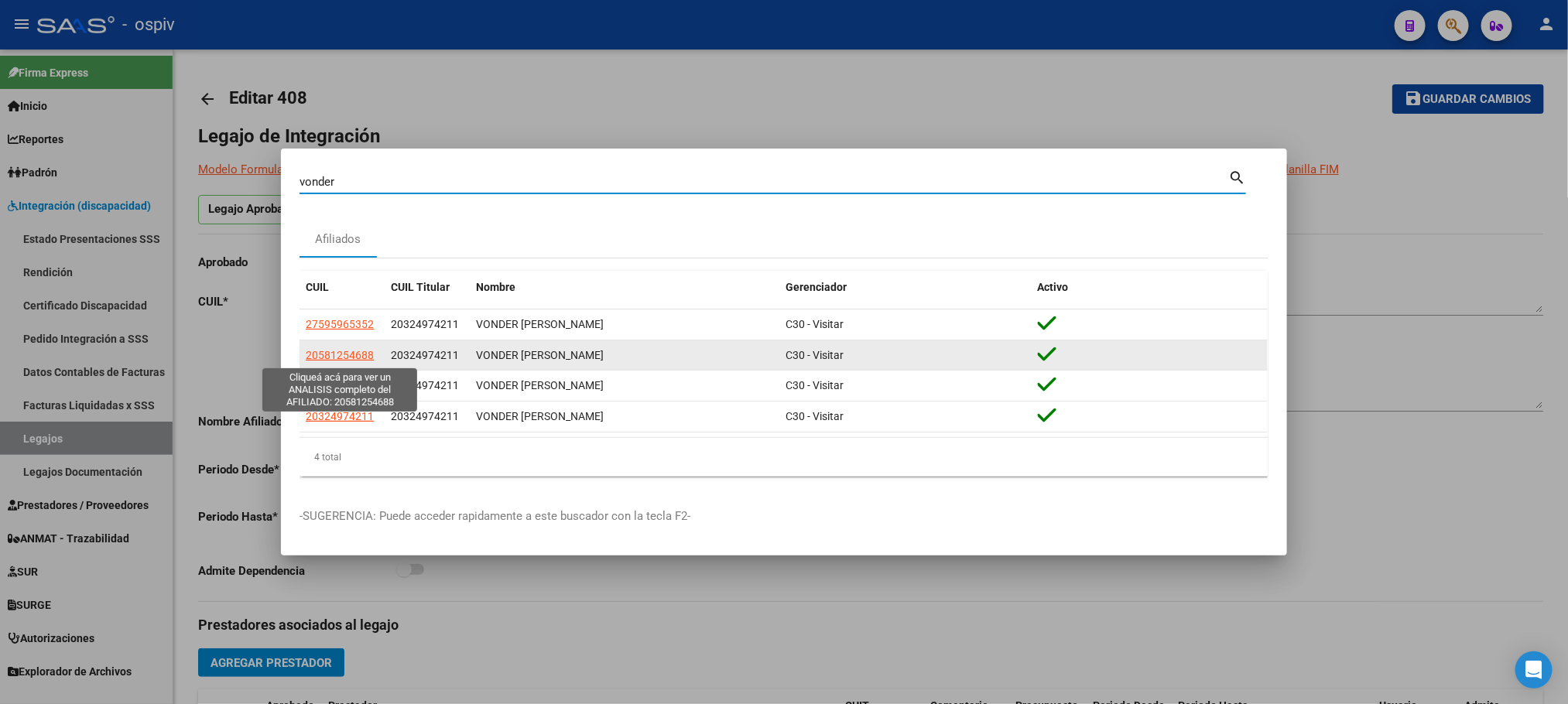
click at [356, 357] on span "20581254688" at bounding box center [339, 355] width 68 height 12
type textarea "20581254688"
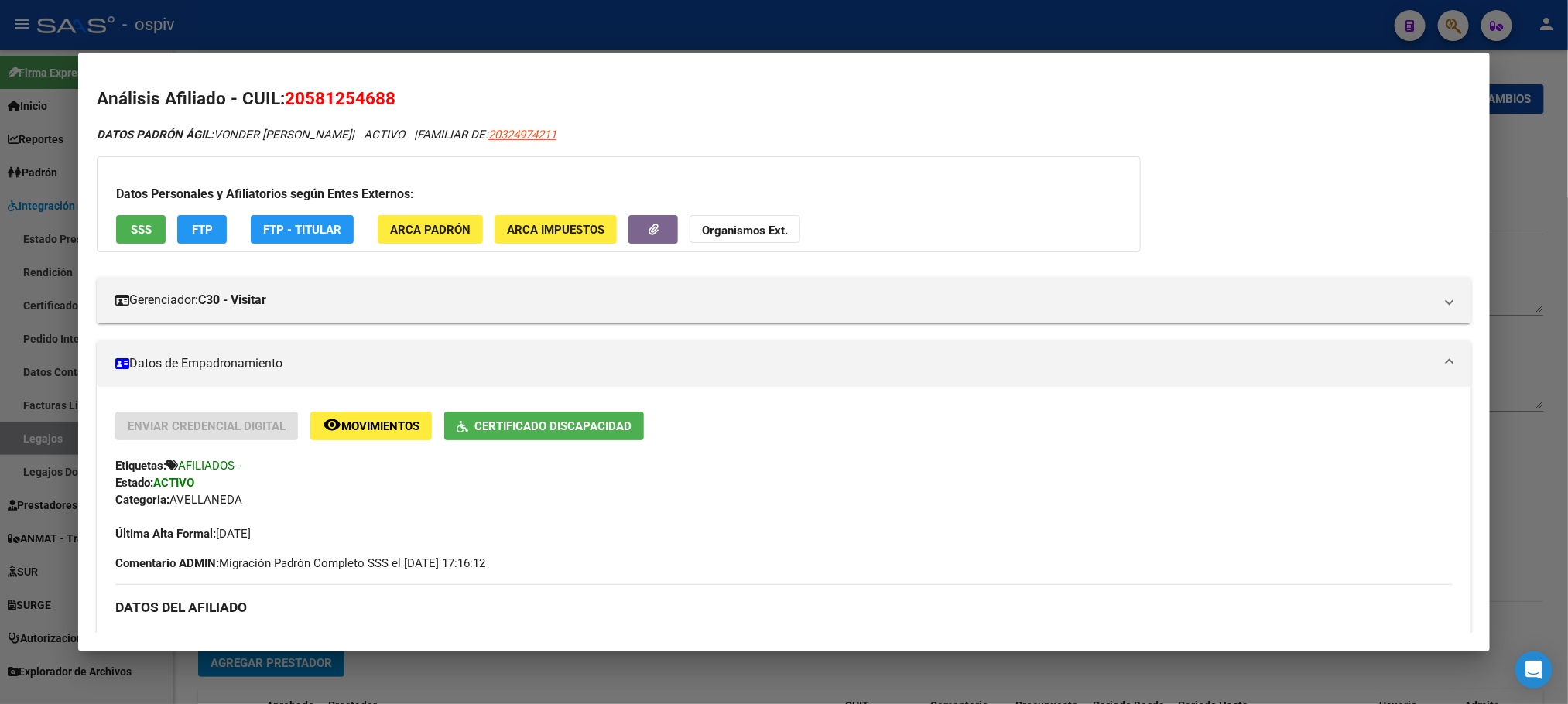
drag, startPoint x: 393, startPoint y: 100, endPoint x: 279, endPoint y: 109, distance: 114.4
click at [279, 109] on h2 "Análisis Afiliado - CUIL: 20581254688" at bounding box center [783, 99] width 1373 height 26
copy span "20581254688"
click at [228, 21] on div at bounding box center [784, 352] width 1568 height 704
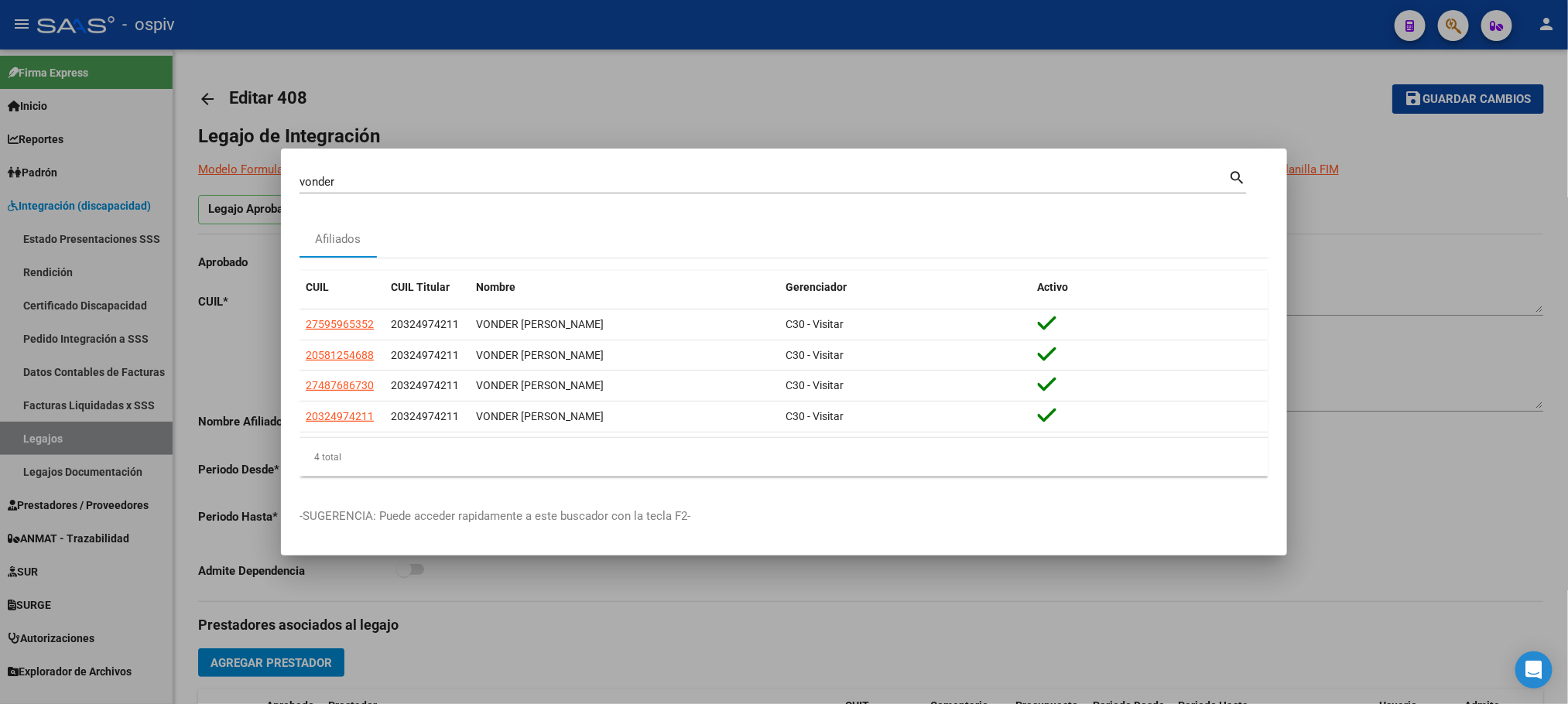
click at [258, 30] on div at bounding box center [784, 352] width 1568 height 704
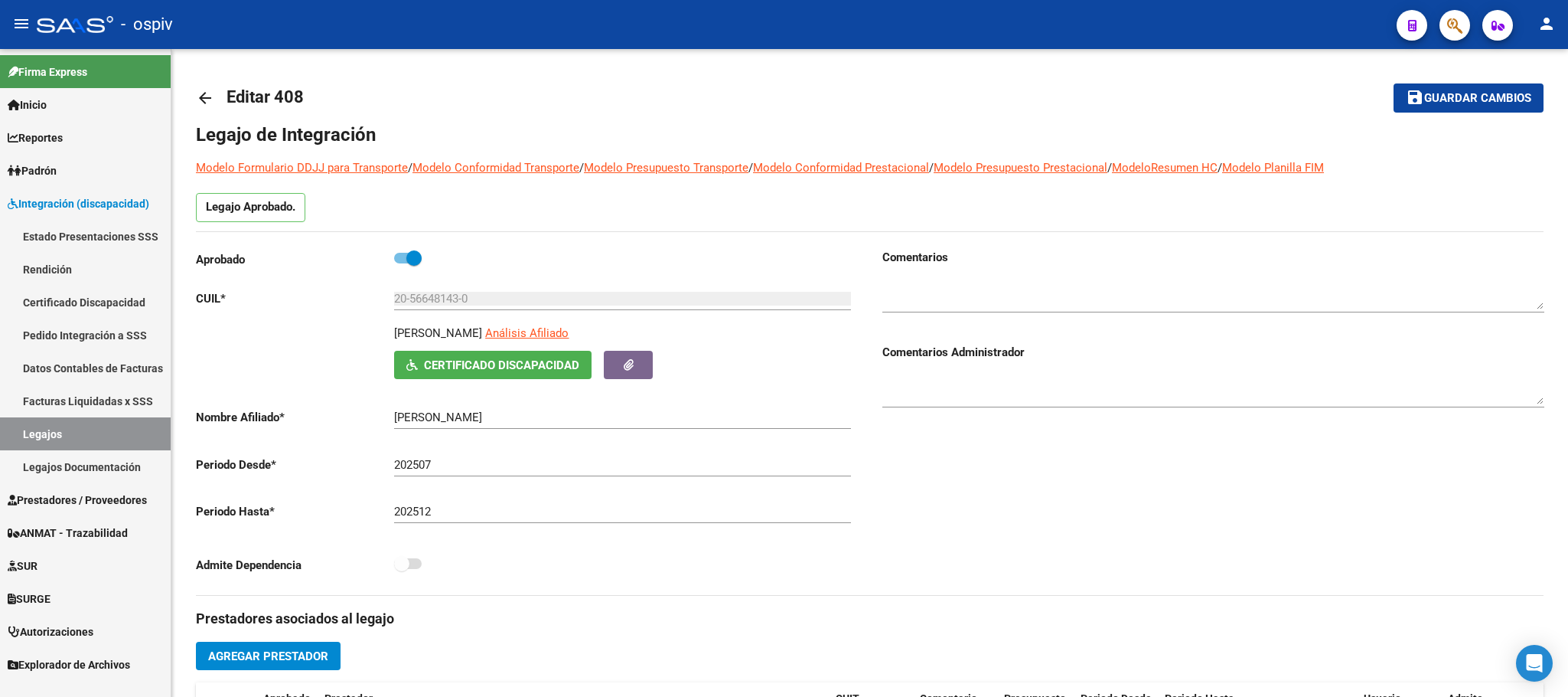
click at [55, 430] on link "Legajos" at bounding box center [85, 433] width 171 height 33
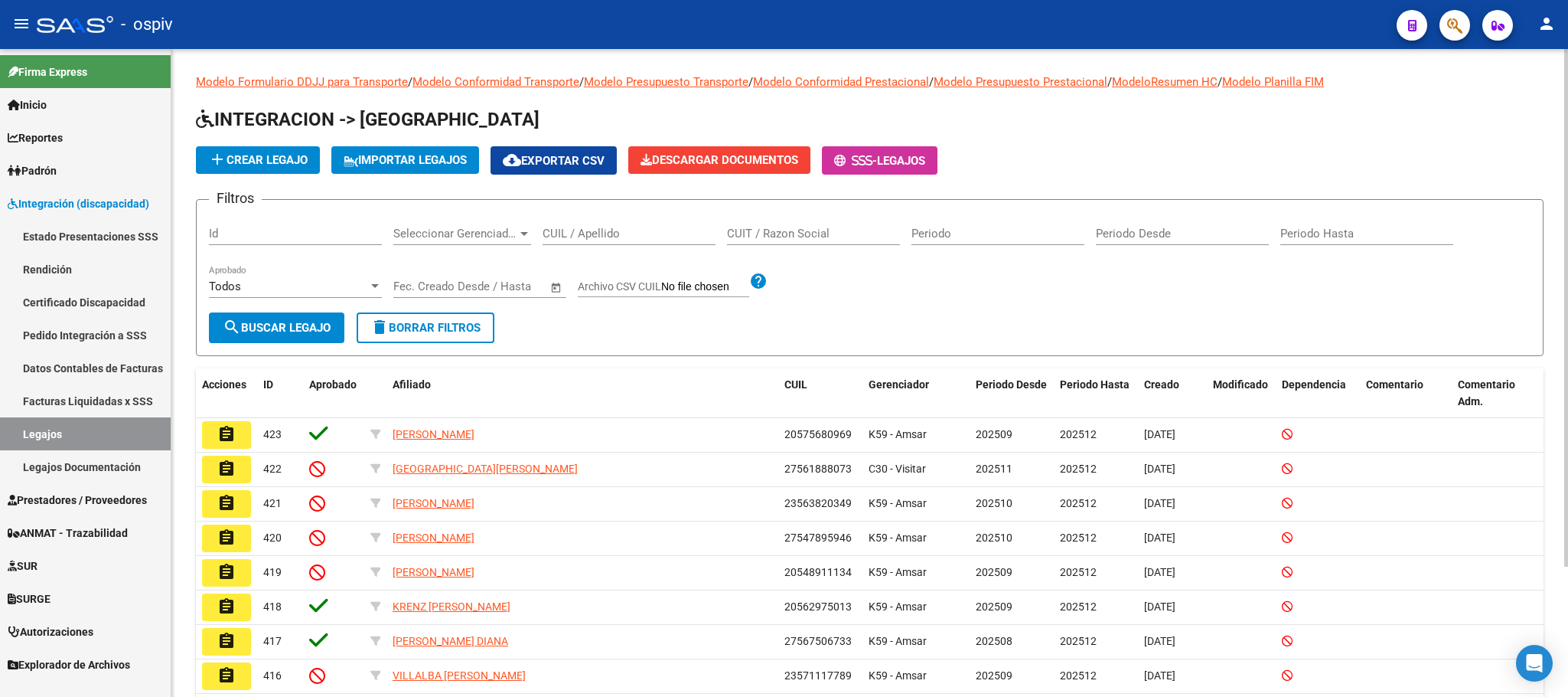
click at [580, 235] on input "CUIL / Apellido" at bounding box center [629, 233] width 173 height 14
paste input "20581254688"
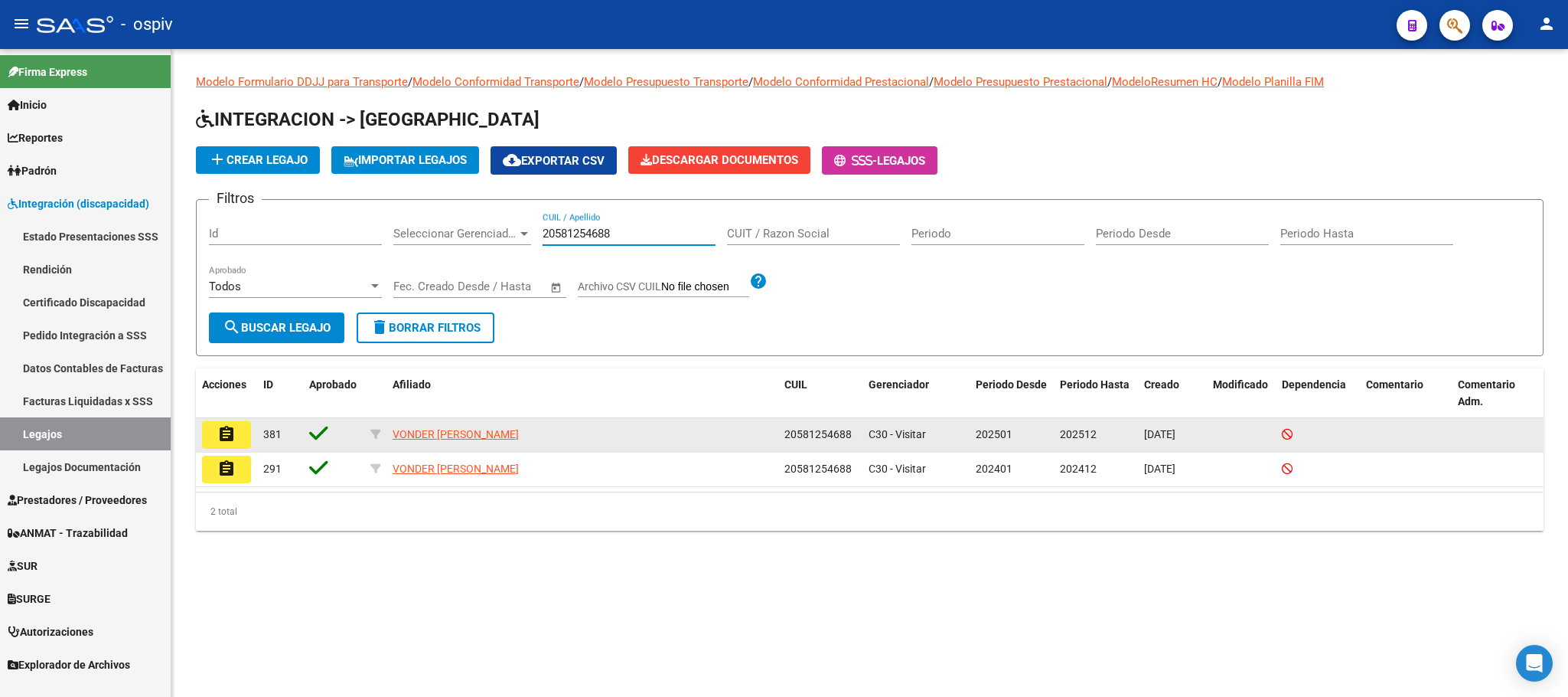
type input "20581254688"
click at [232, 438] on mat-icon "assignment" at bounding box center [226, 434] width 19 height 19
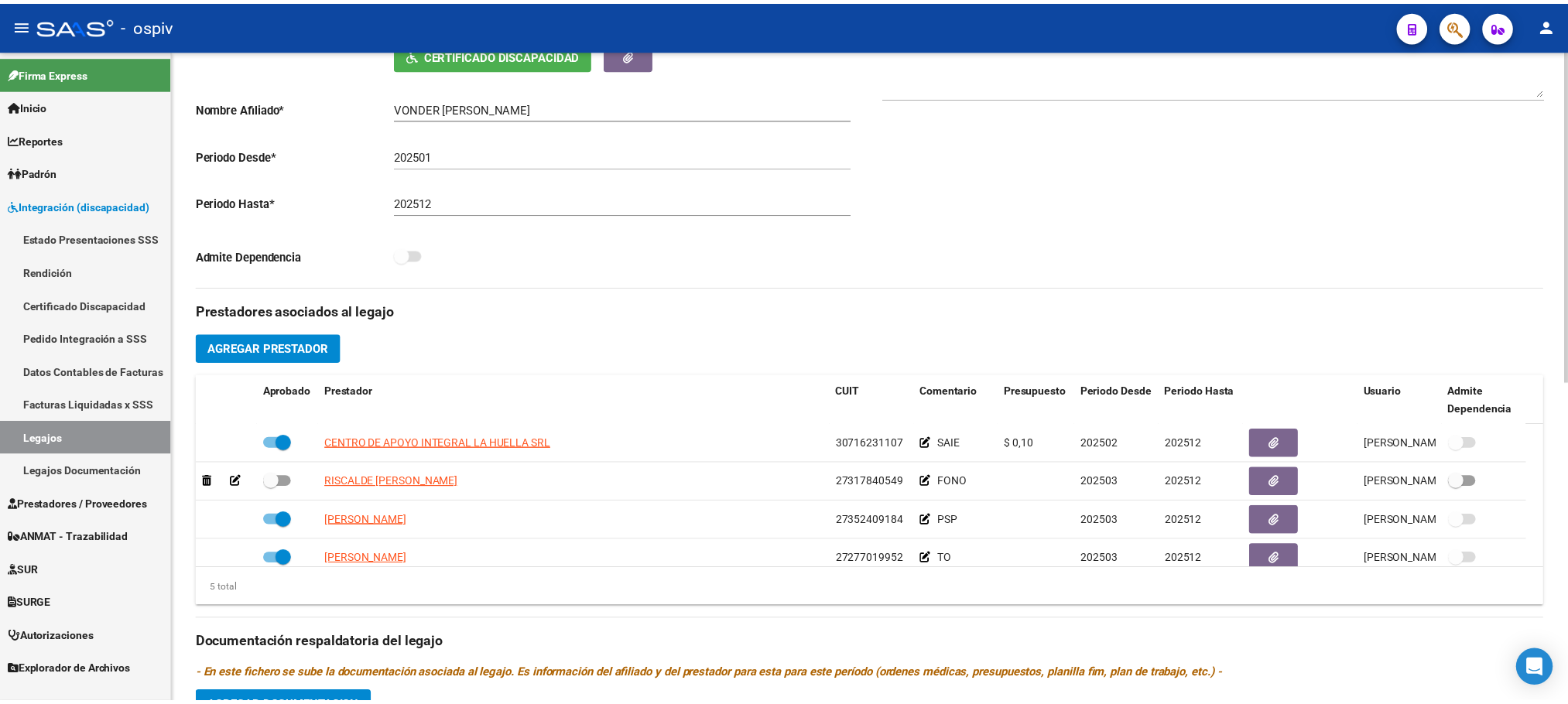
scroll to position [386, 0]
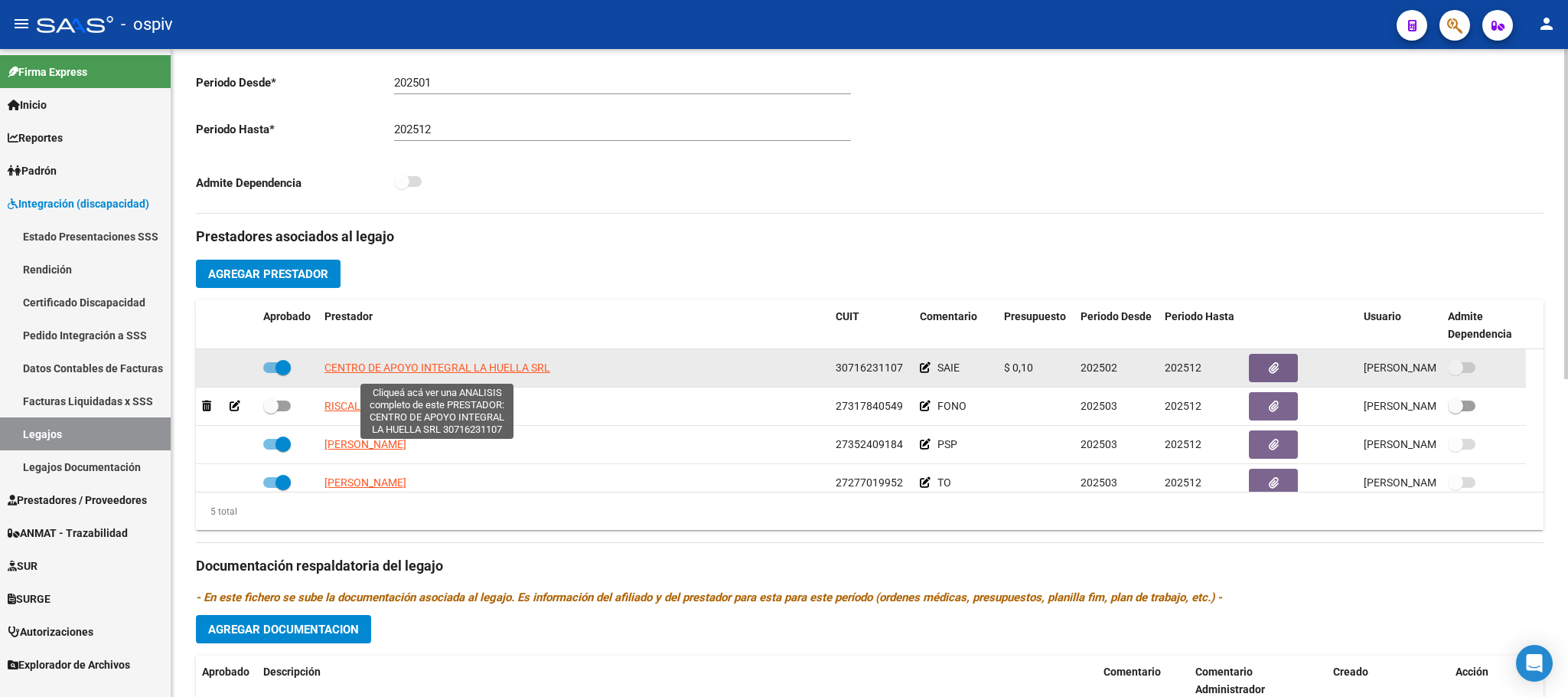
click at [474, 370] on span "CENTRO DE APOYO INTEGRAL LA HUELLA SRL" at bounding box center [437, 367] width 226 height 12
type textarea "30716231107"
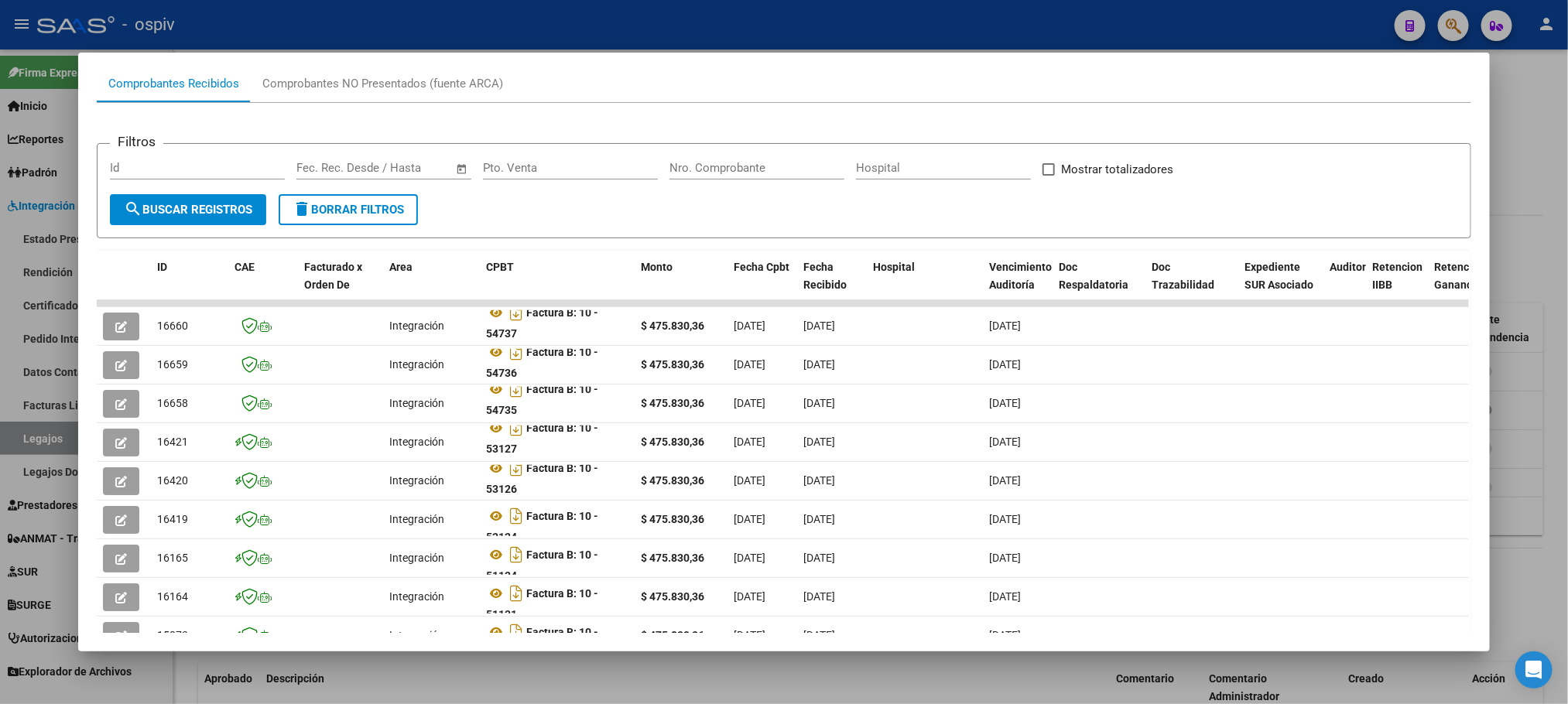
scroll to position [0, 0]
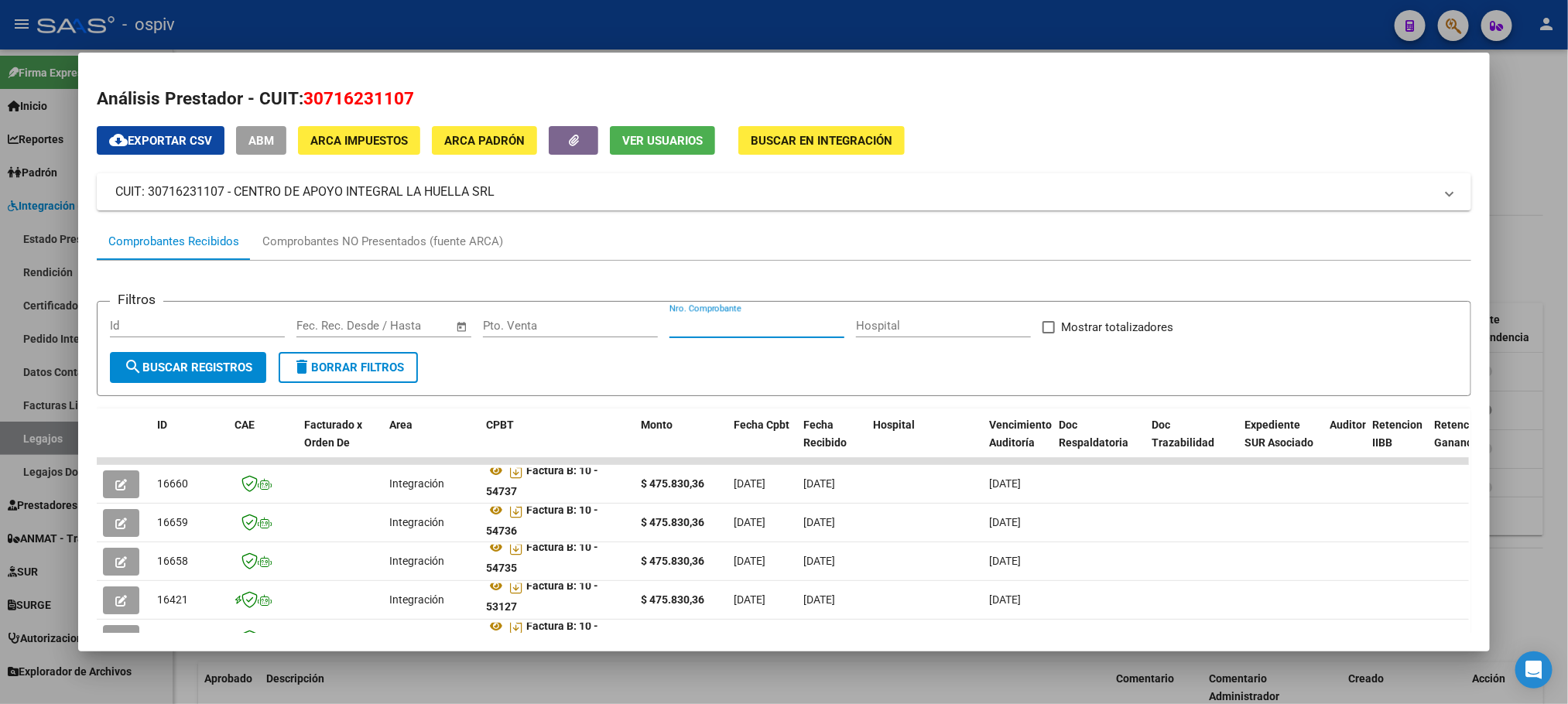
click at [758, 329] on input "Nro. Comprobante" at bounding box center [756, 325] width 175 height 14
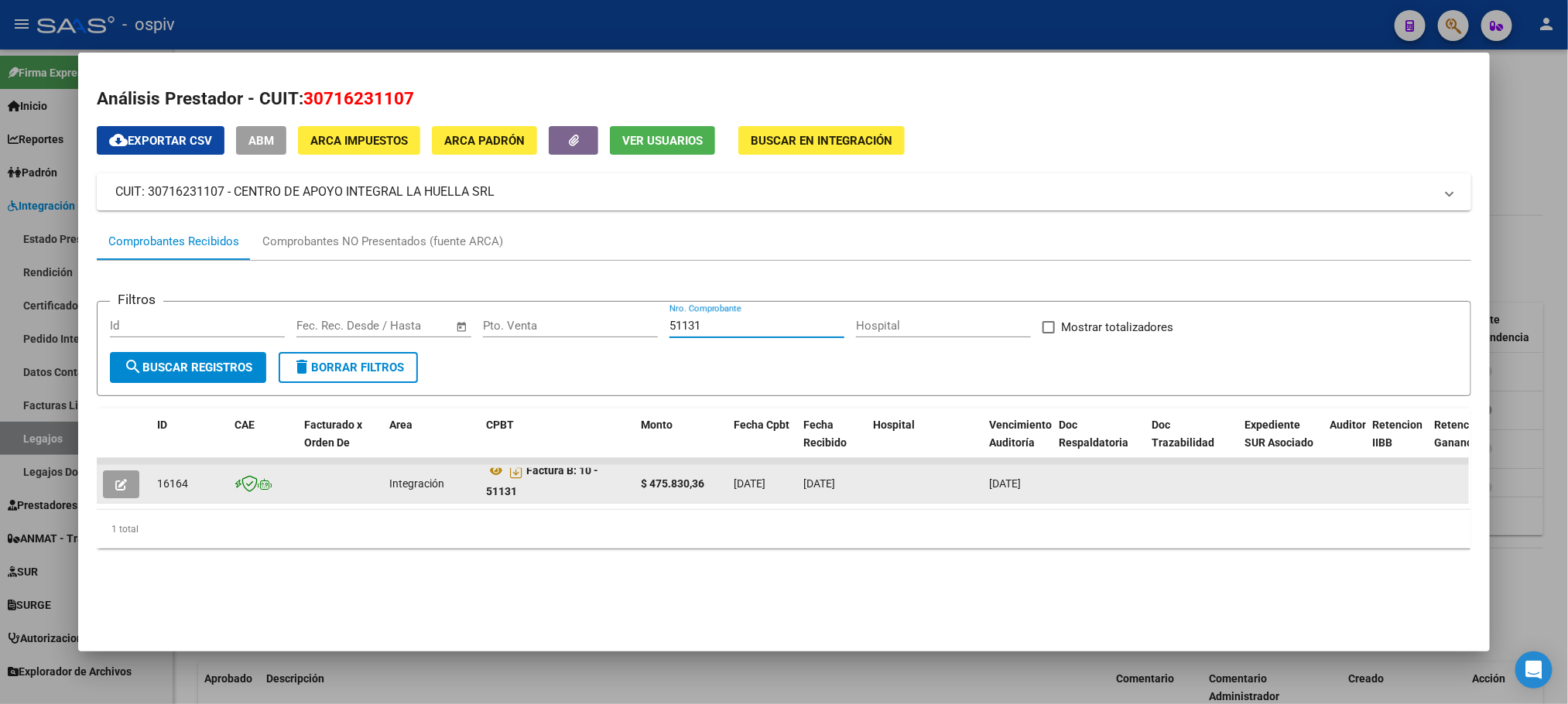
type input "51131"
click at [115, 483] on icon "button" at bounding box center [121, 485] width 12 height 12
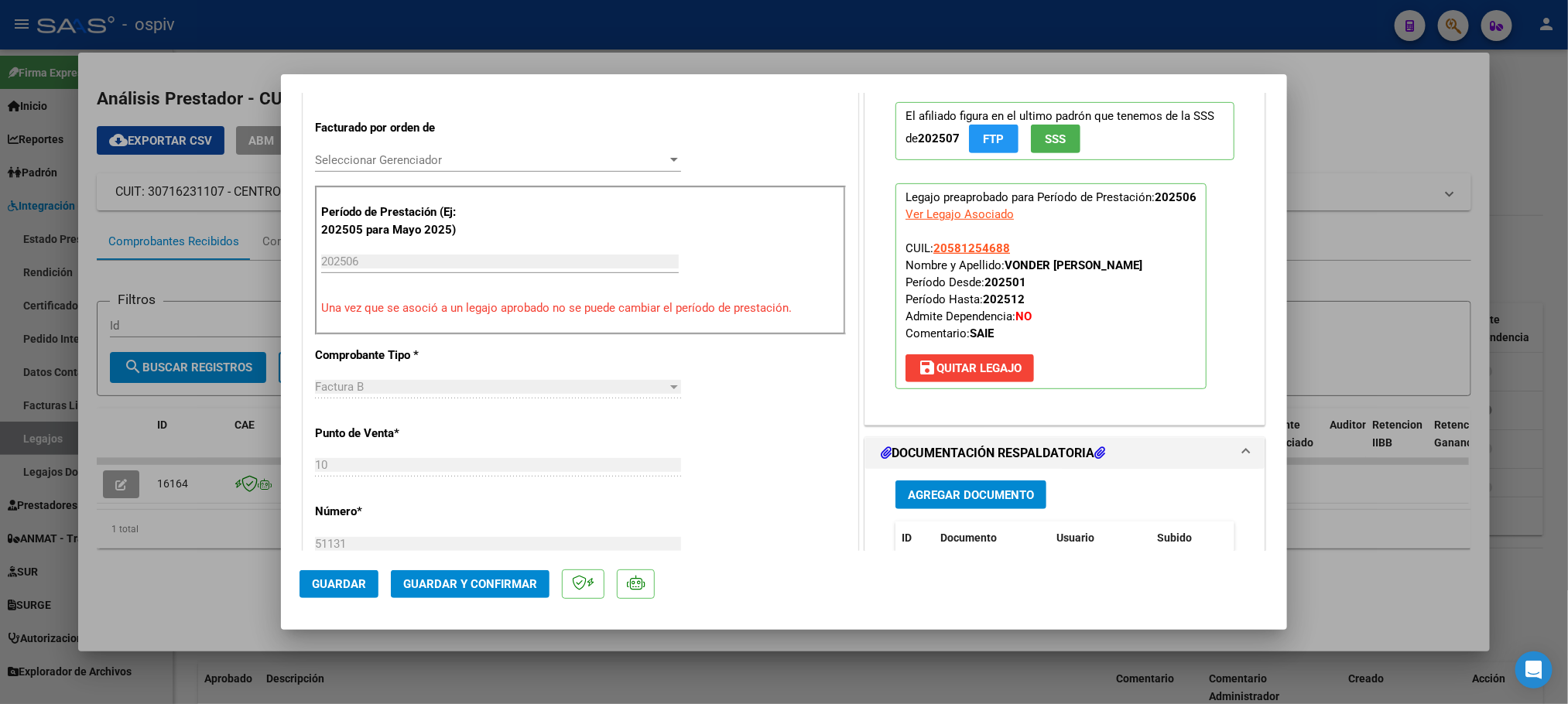
scroll to position [580, 0]
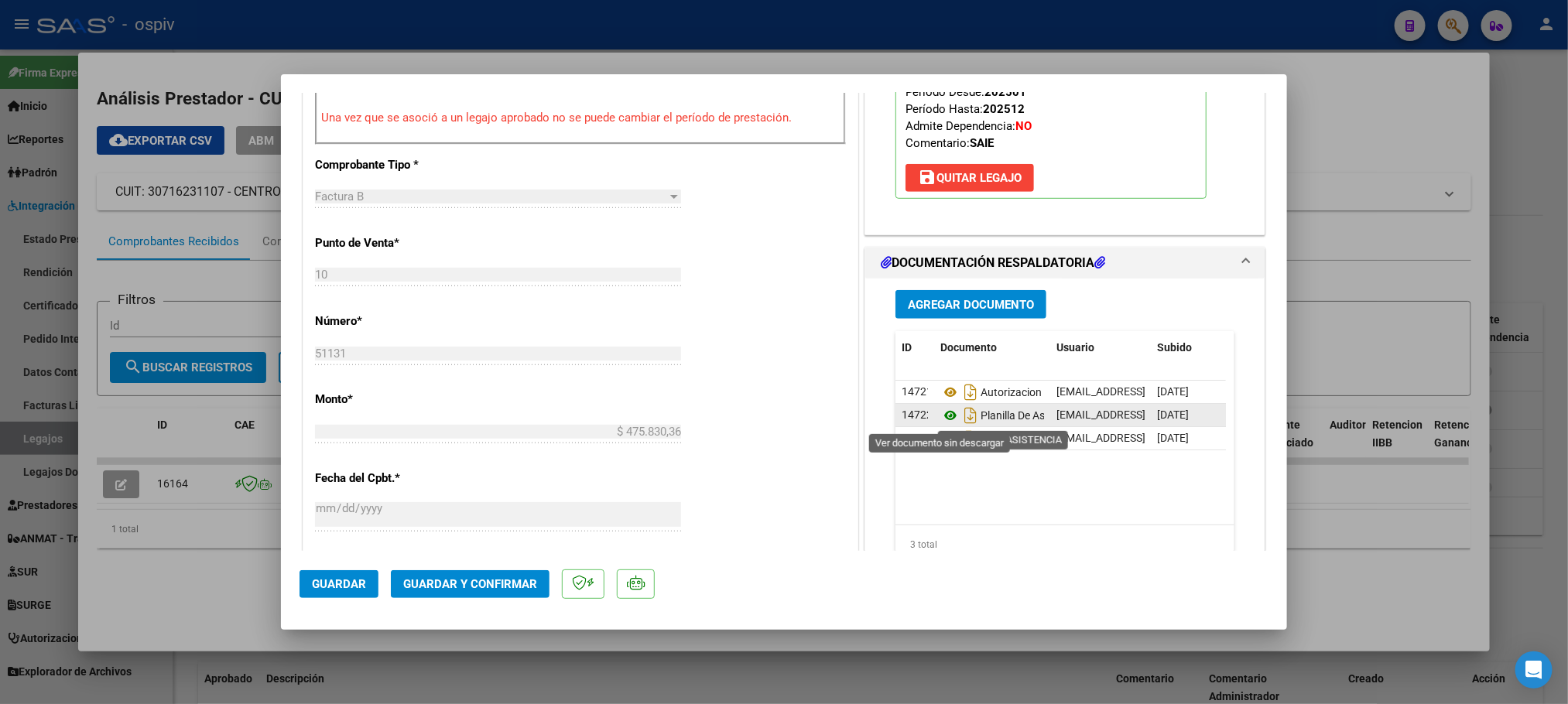
click at [943, 420] on icon at bounding box center [950, 415] width 20 height 19
click at [455, 31] on div at bounding box center [784, 352] width 1568 height 704
type input "$ 0,00"
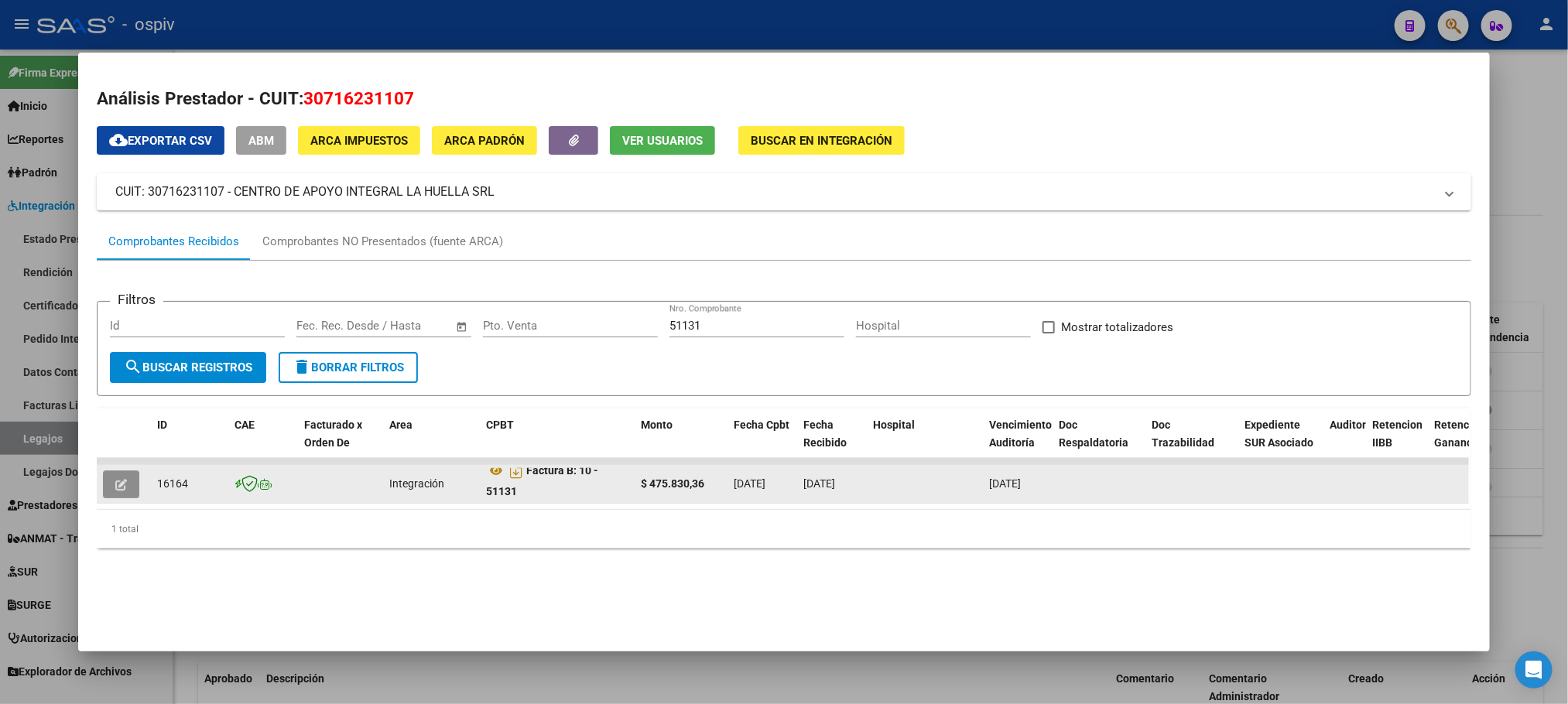
click at [115, 481] on icon "button" at bounding box center [121, 485] width 12 height 12
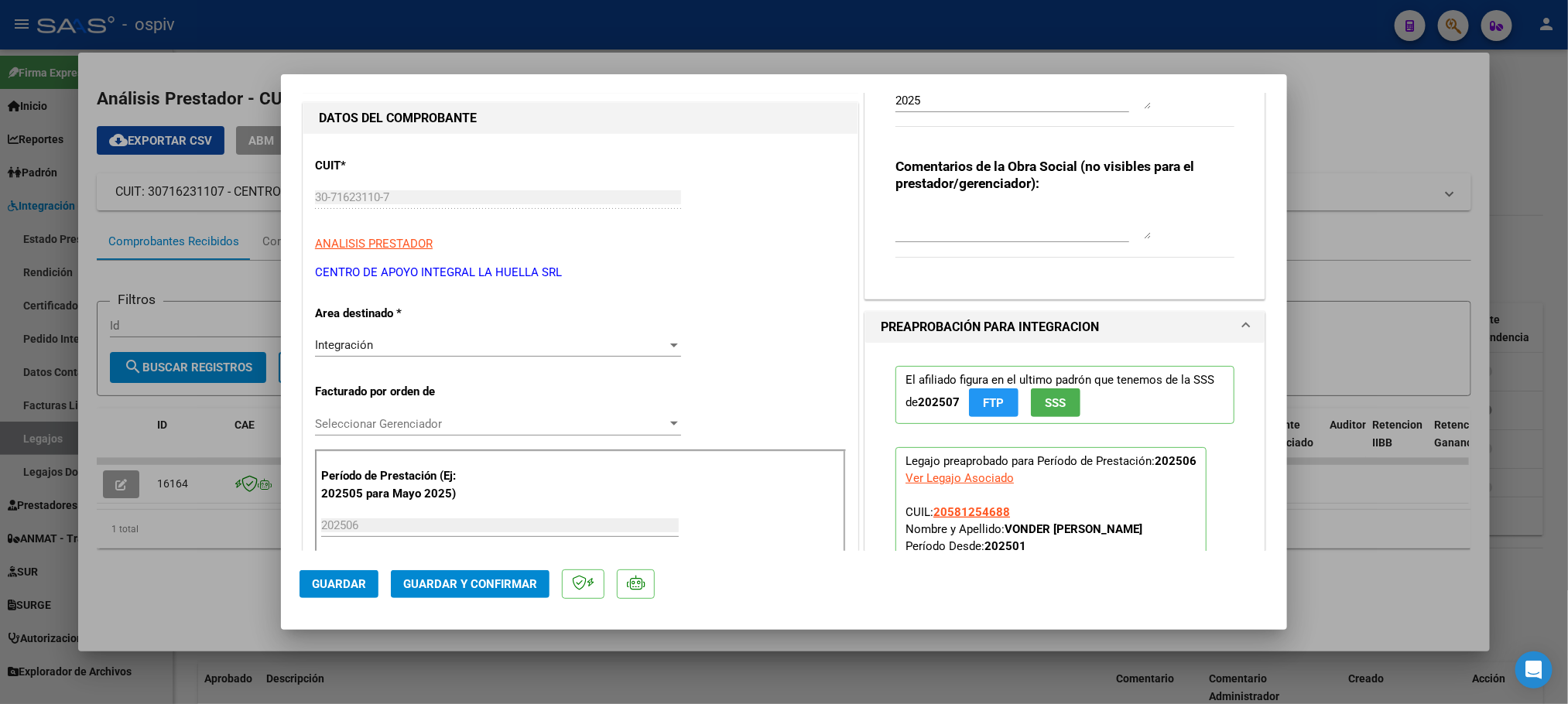
scroll to position [386, 0]
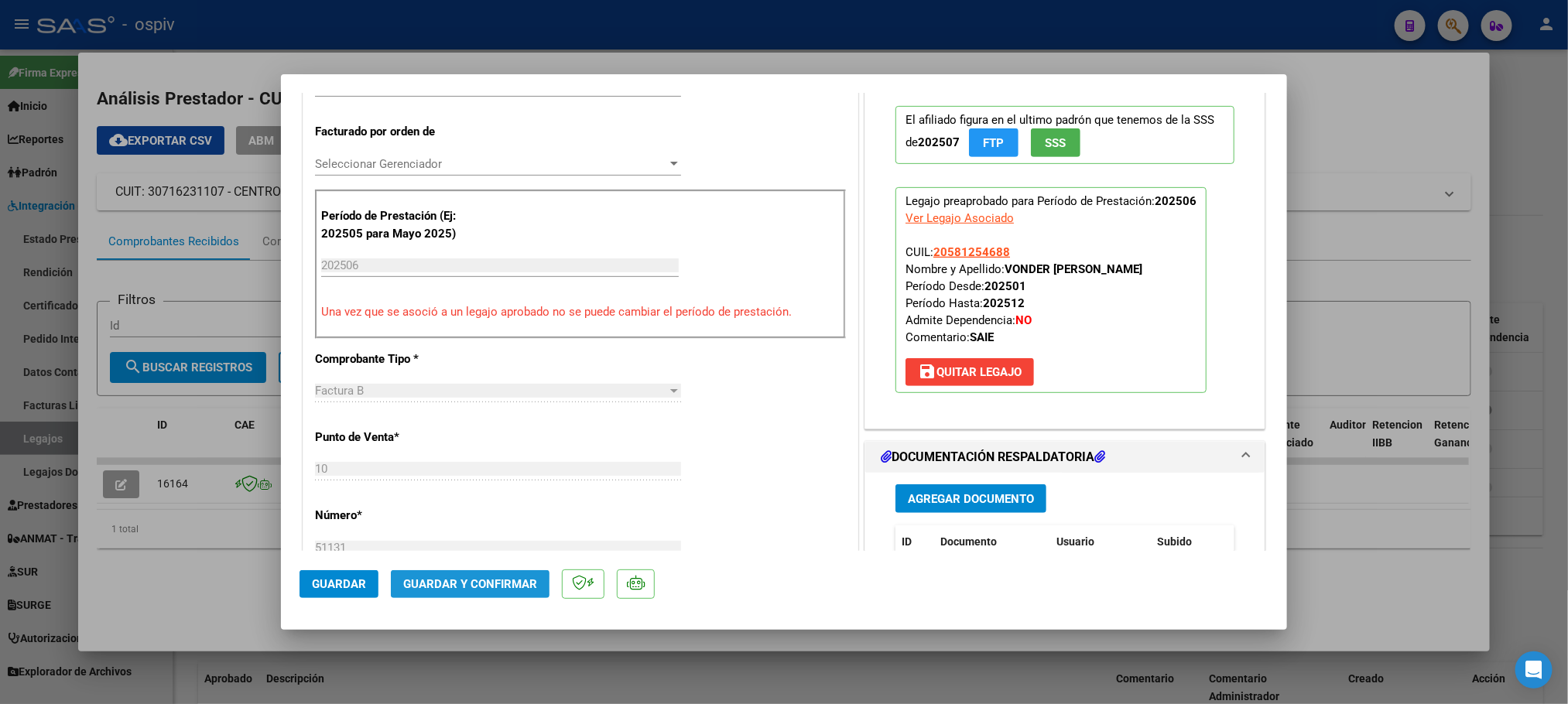
click at [453, 585] on span "Guardar y Confirmar" at bounding box center [470, 583] width 134 height 14
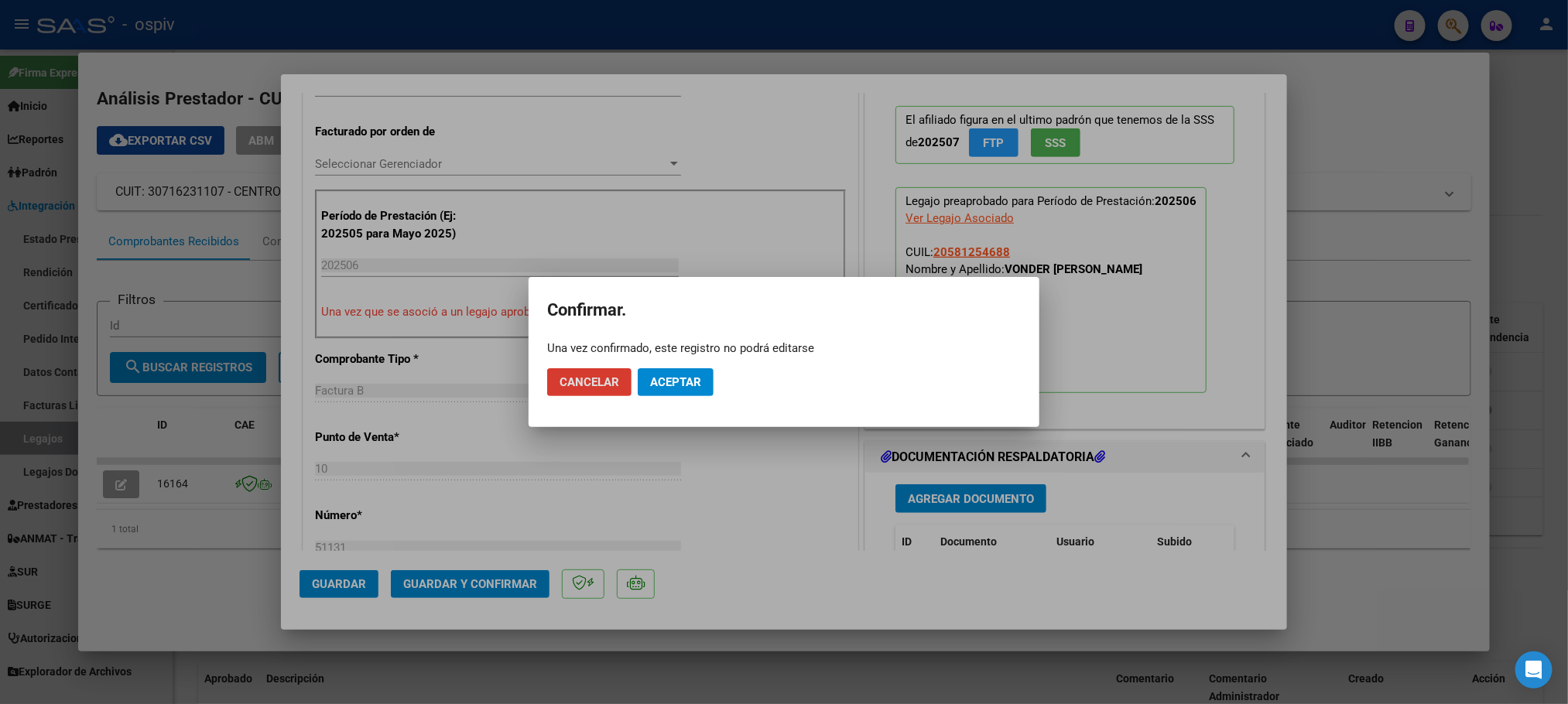
click at [678, 383] on span "Aceptar" at bounding box center [676, 382] width 51 height 14
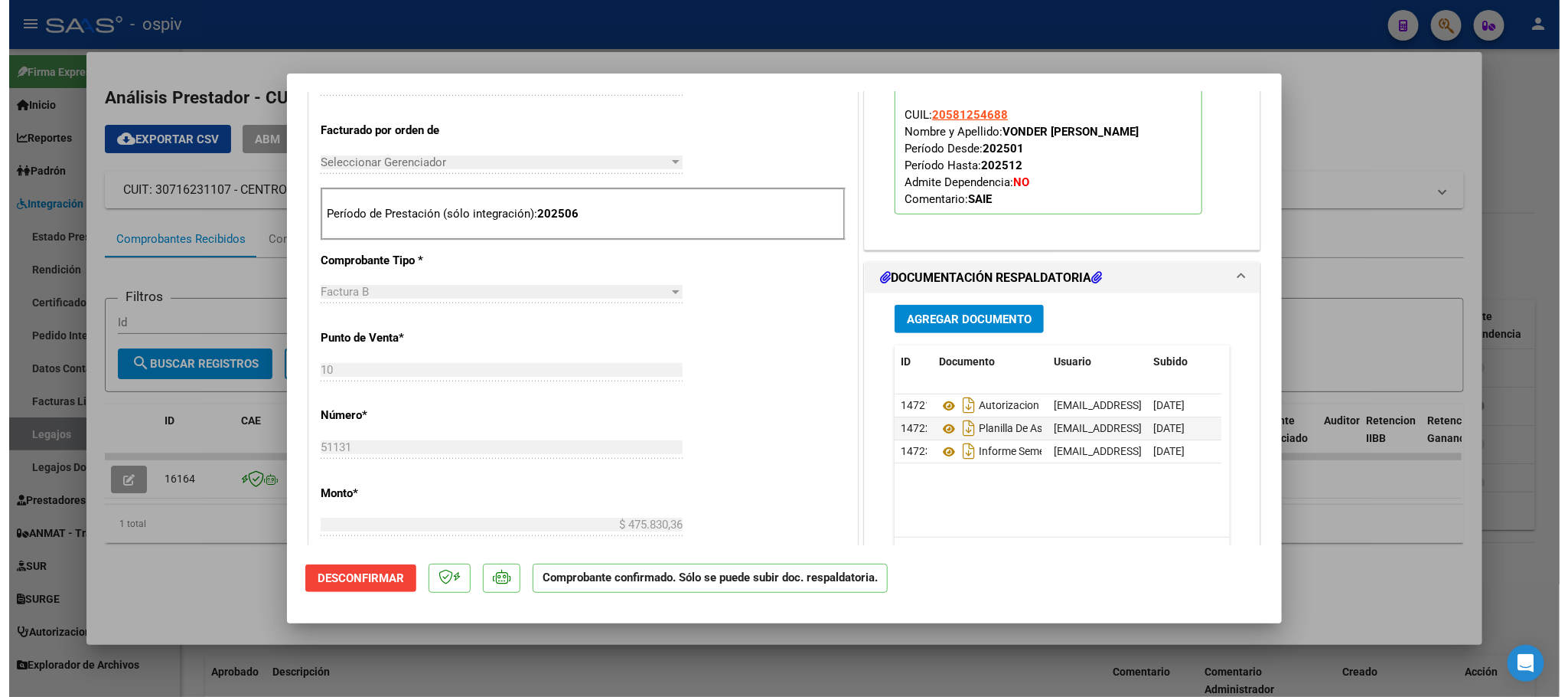
scroll to position [0, 0]
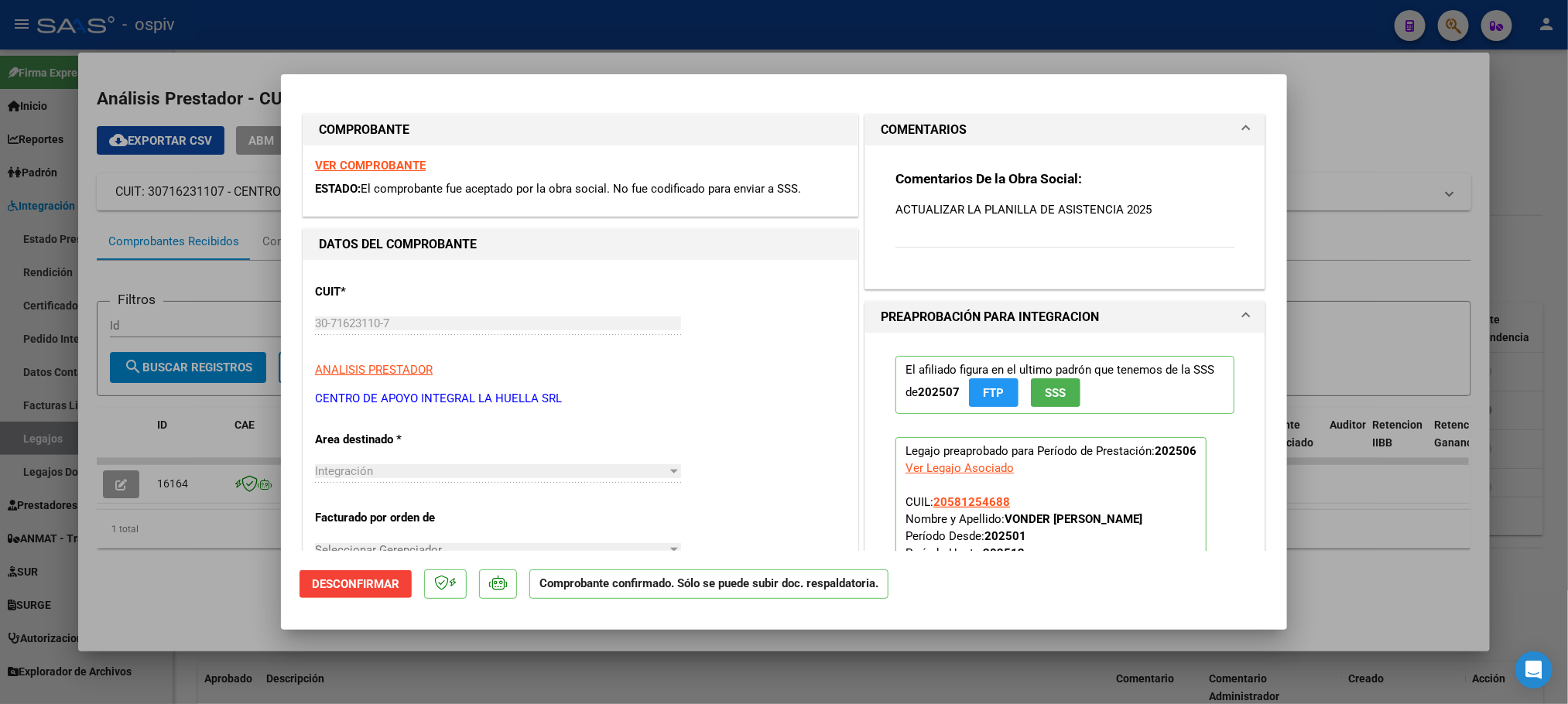
click at [397, 170] on strong "VER COMPROBANTE" at bounding box center [370, 165] width 111 height 14
click at [511, 14] on div at bounding box center [784, 352] width 1568 height 704
type input "$ 0,00"
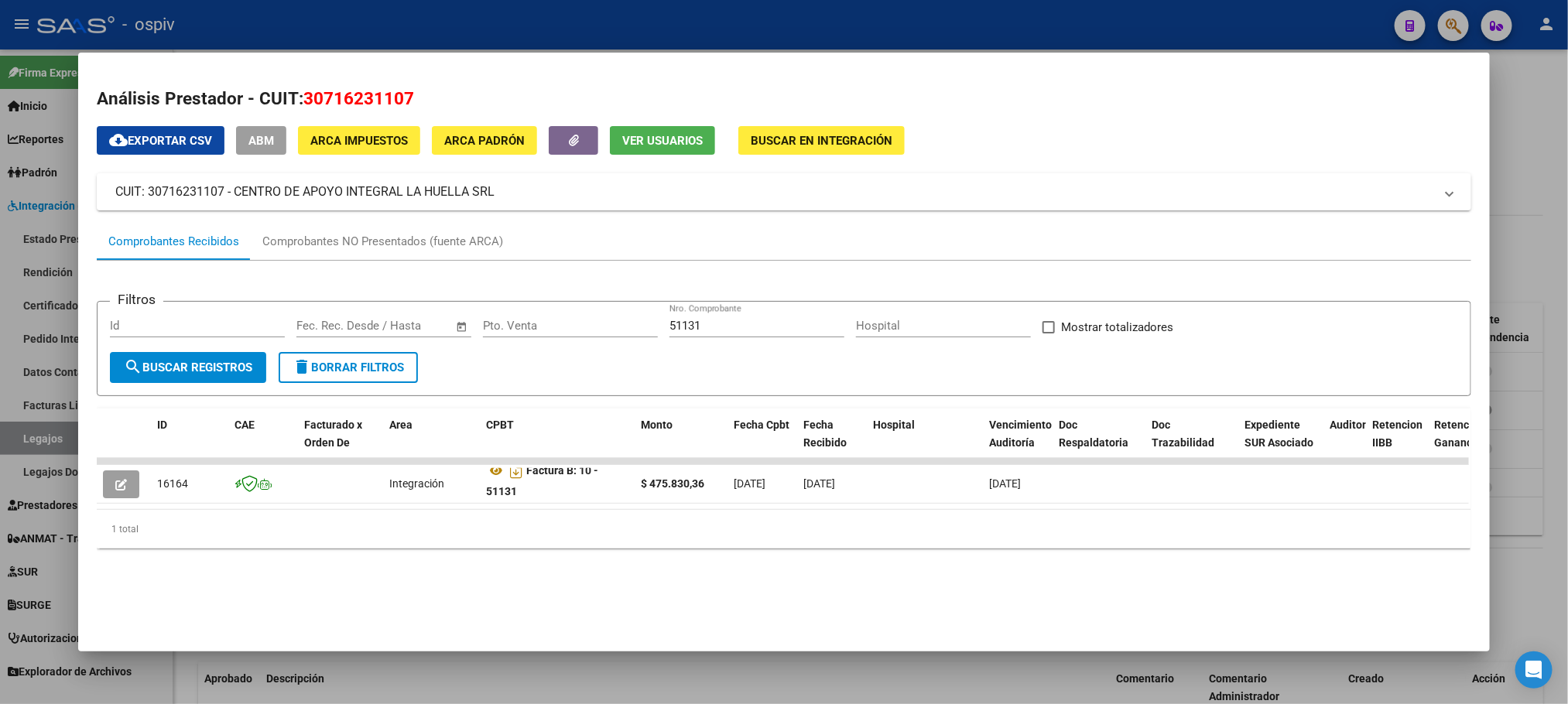
click at [711, 25] on div at bounding box center [784, 352] width 1568 height 704
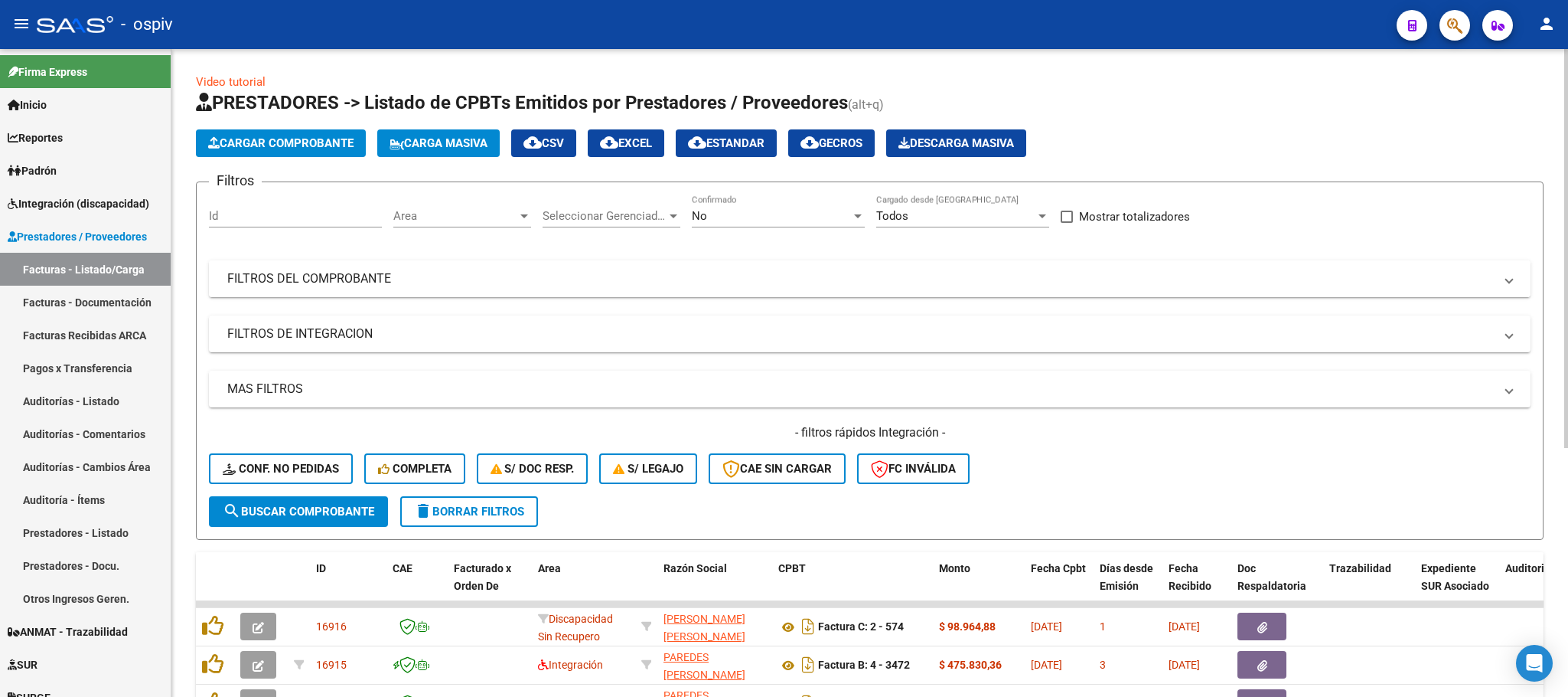
click at [1385, 281] on mat-panel-title "FILTROS DEL COMPROBANTE" at bounding box center [861, 278] width 1266 height 17
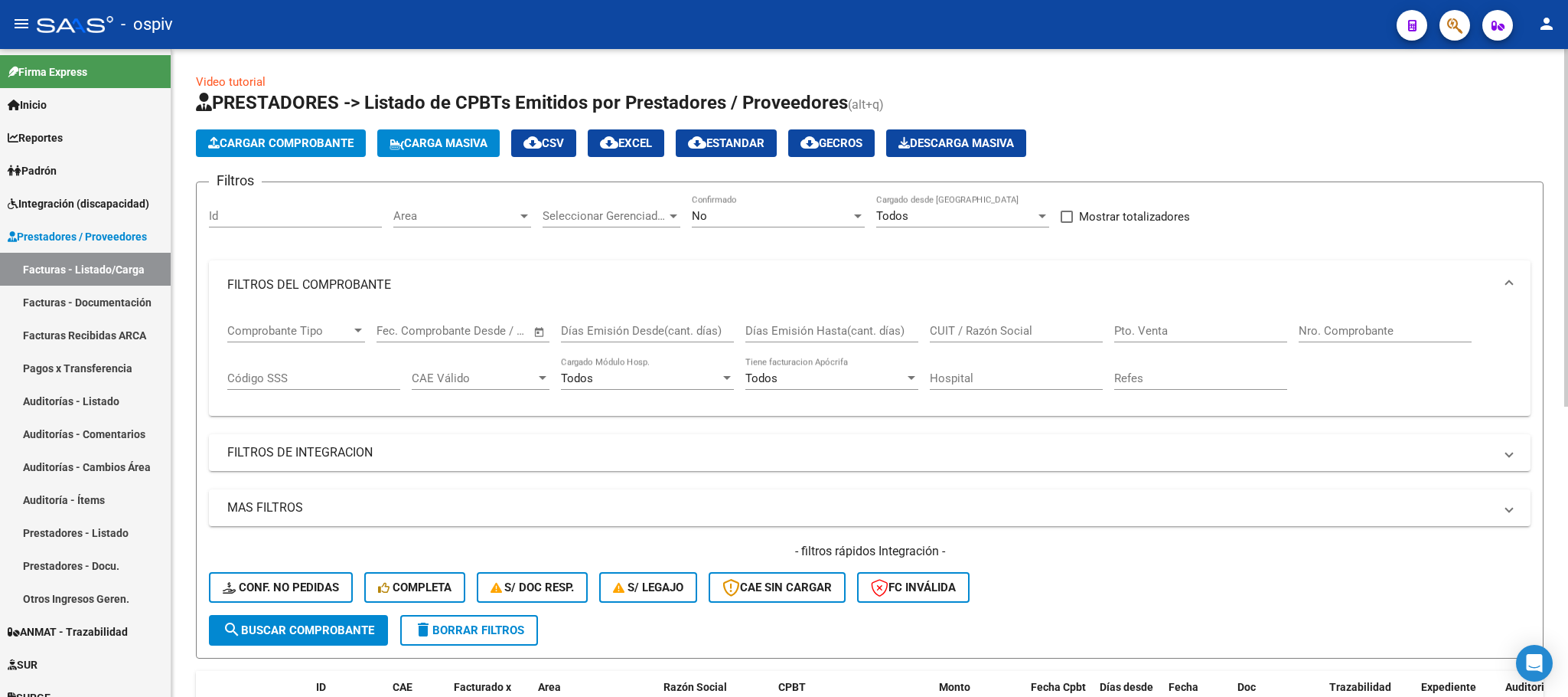
click at [1404, 331] on input "Nro. Comprobante" at bounding box center [1385, 330] width 173 height 14
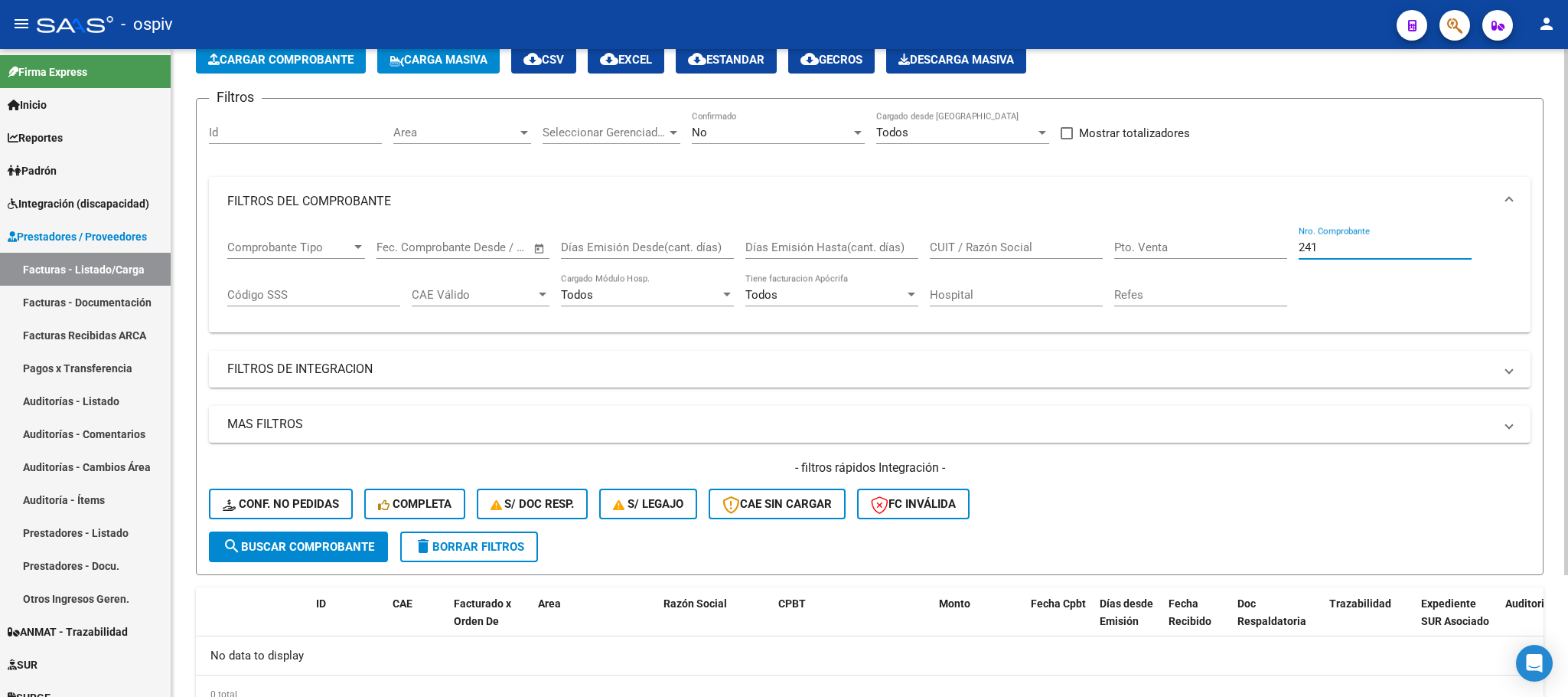
scroll to position [150, 0]
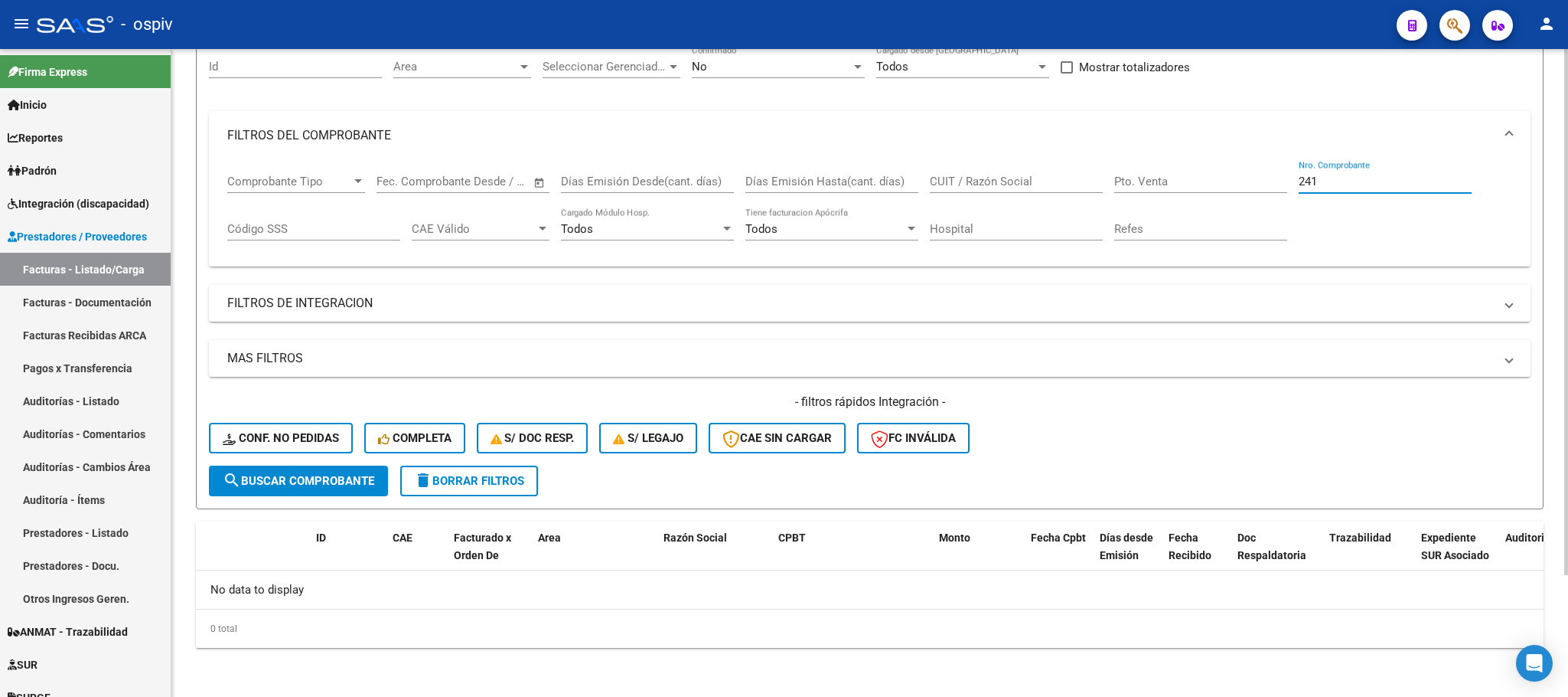
type input "241"
click at [287, 478] on span "search Buscar Comprobante" at bounding box center [298, 481] width 151 height 14
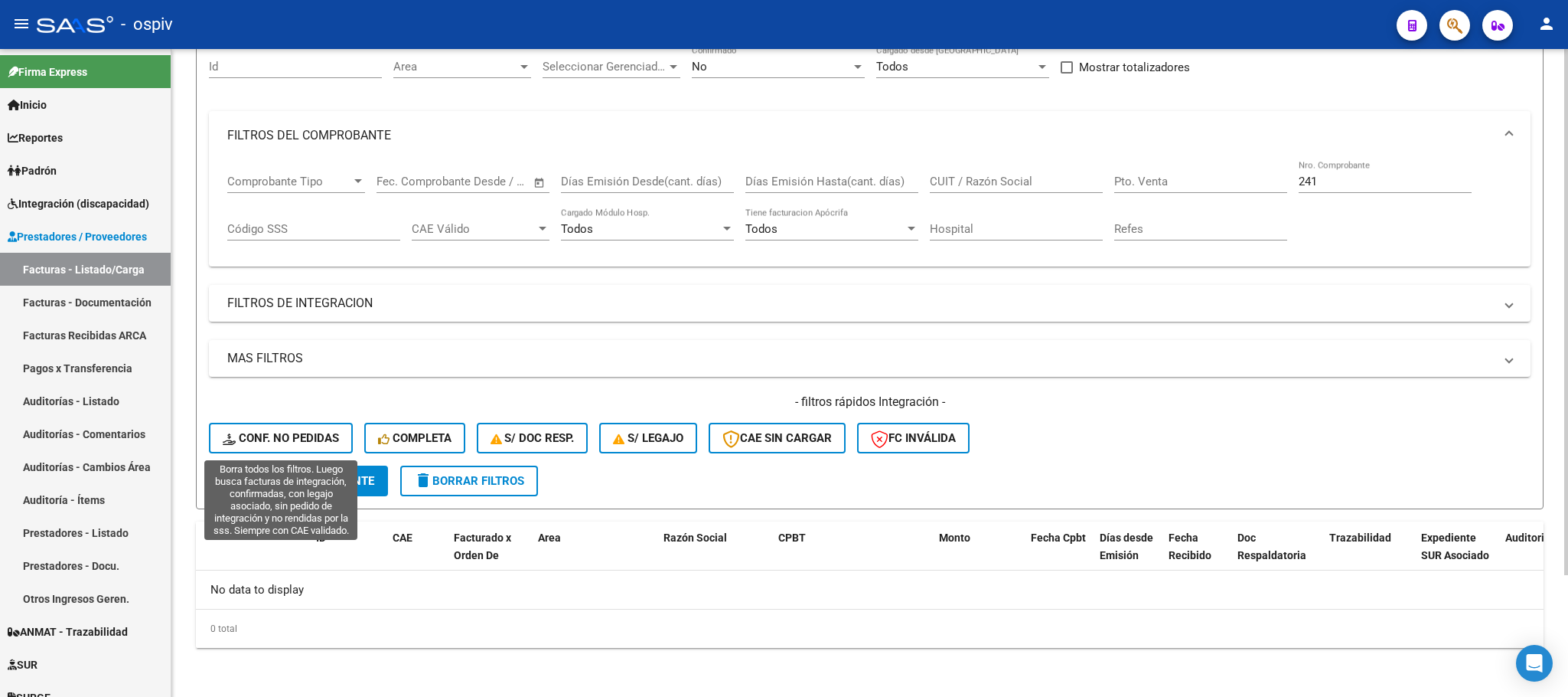
click at [333, 447] on button "Conf. no pedidas" at bounding box center [280, 438] width 144 height 31
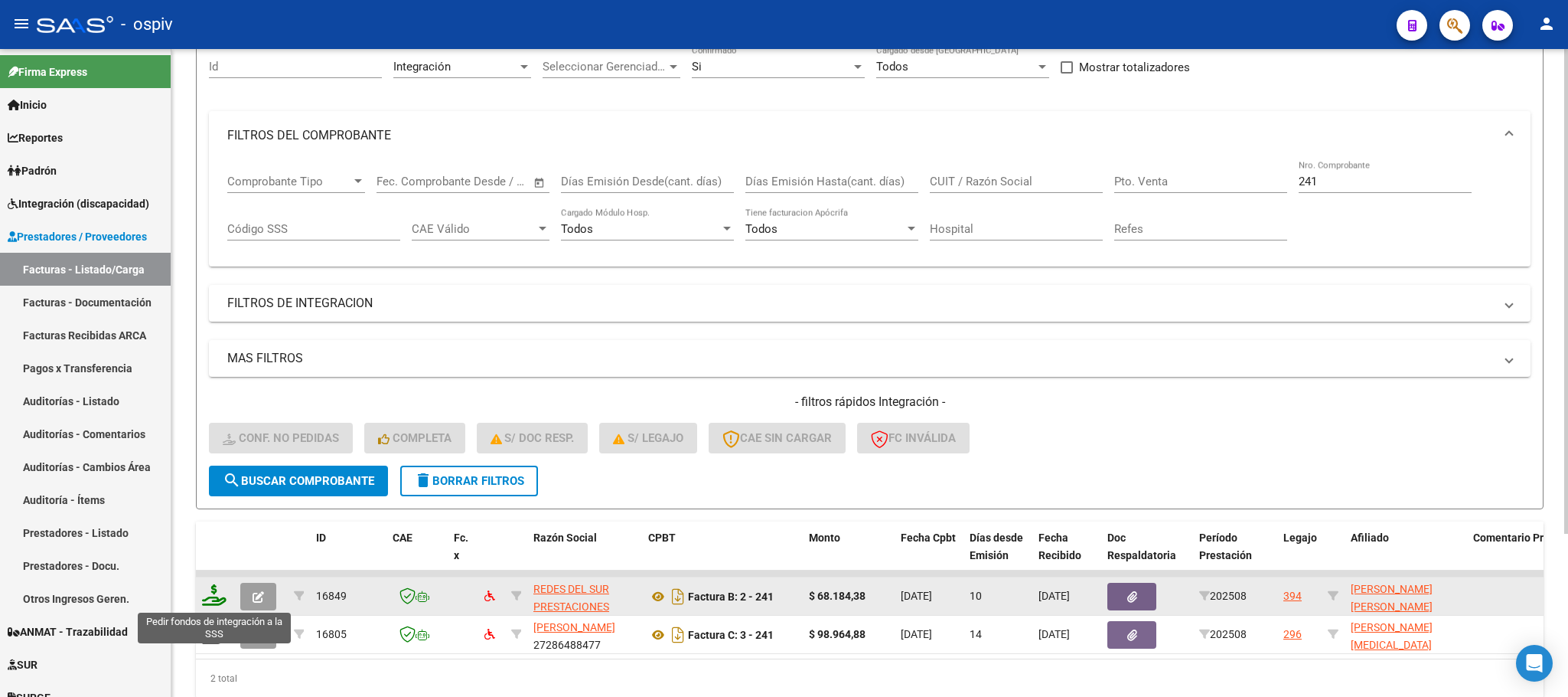
click at [220, 602] on icon at bounding box center [215, 595] width 24 height 21
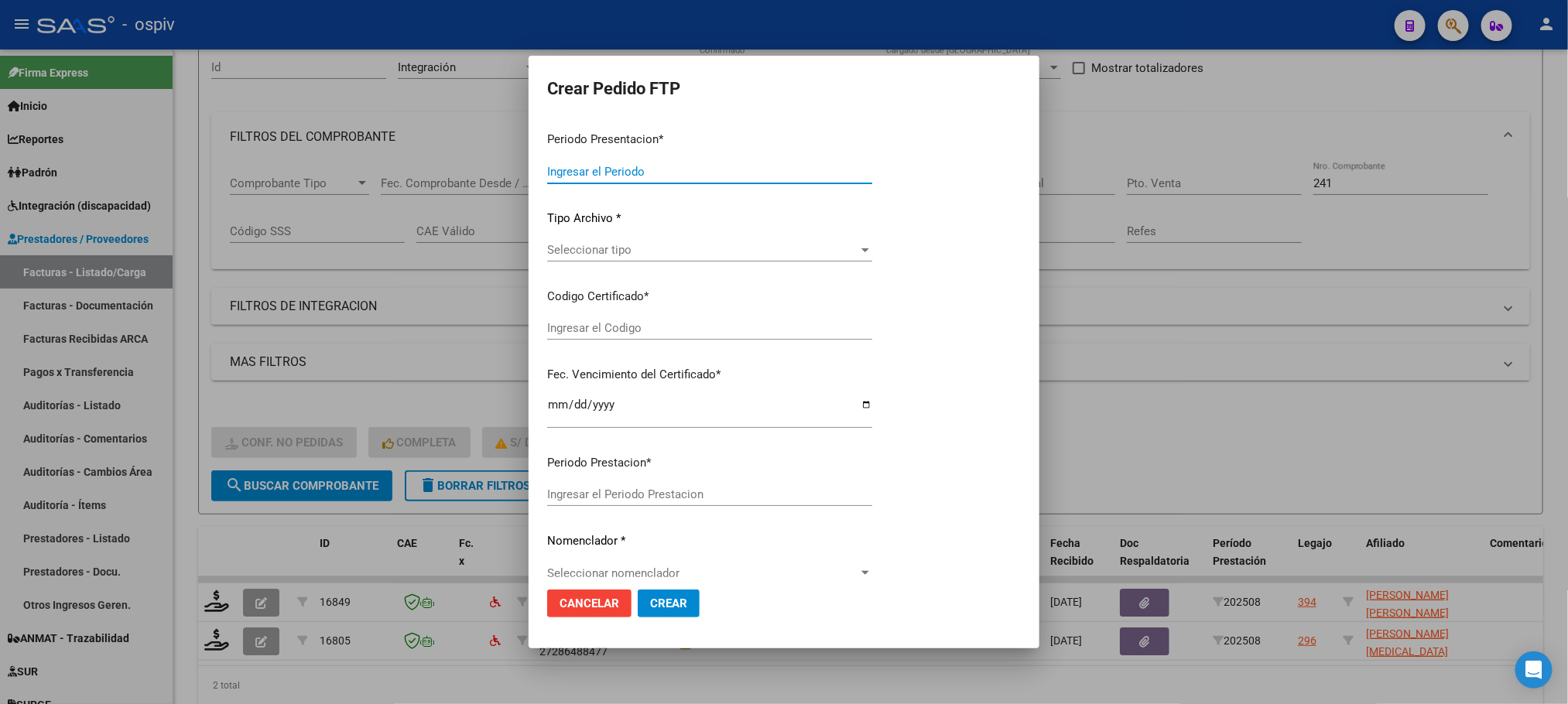
type input "202508"
type input "$ 68.184,38"
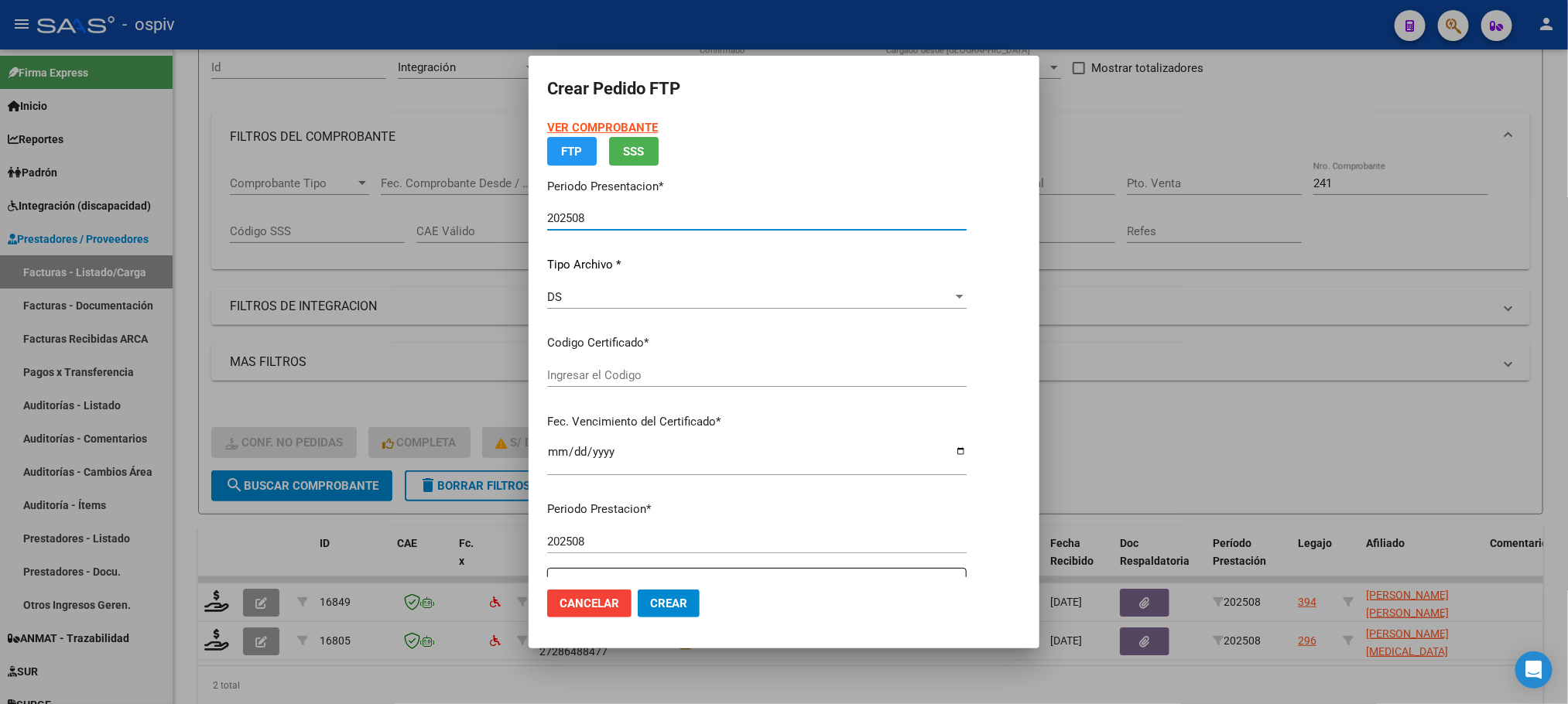
type input "ARG02000572159922021120220261202BS430"
type input "2025-12-02"
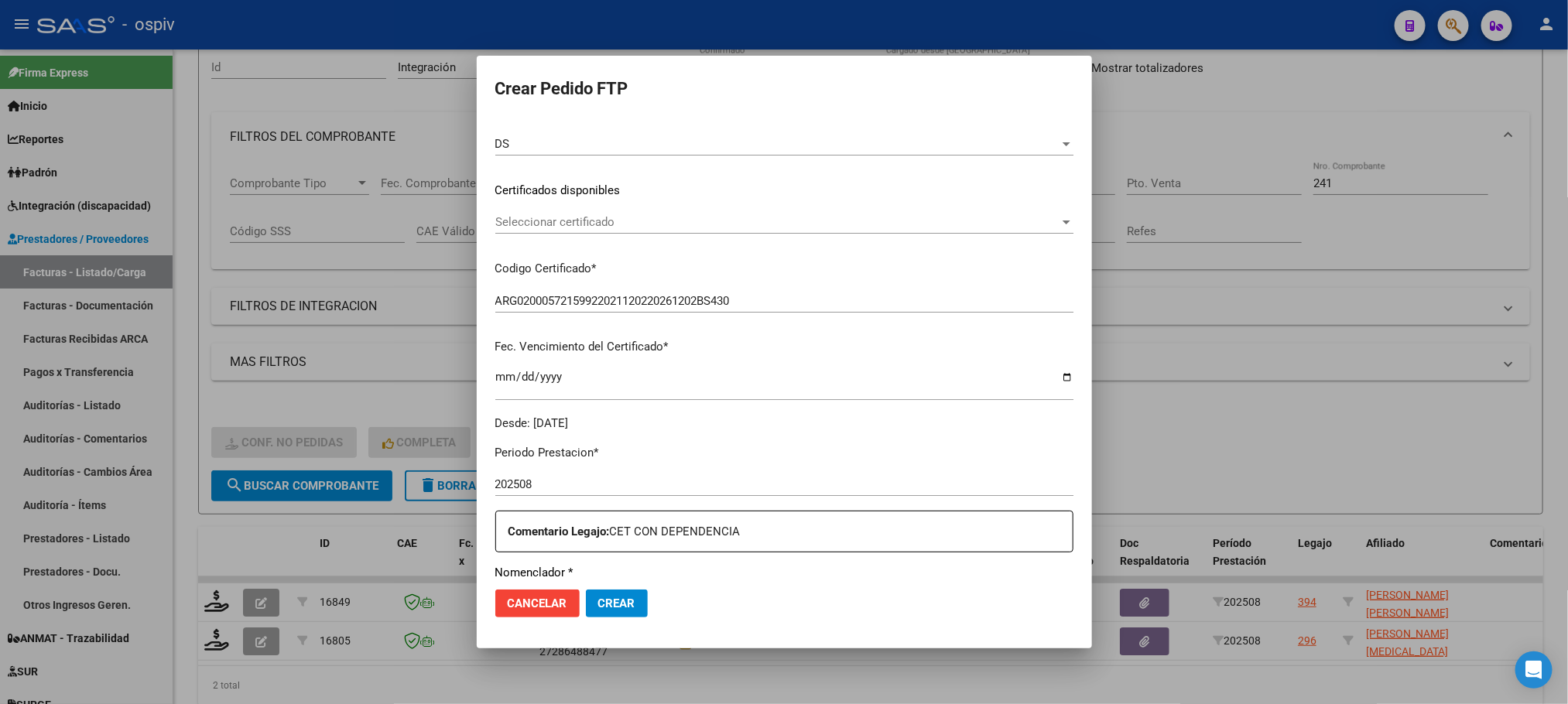
scroll to position [386, 0]
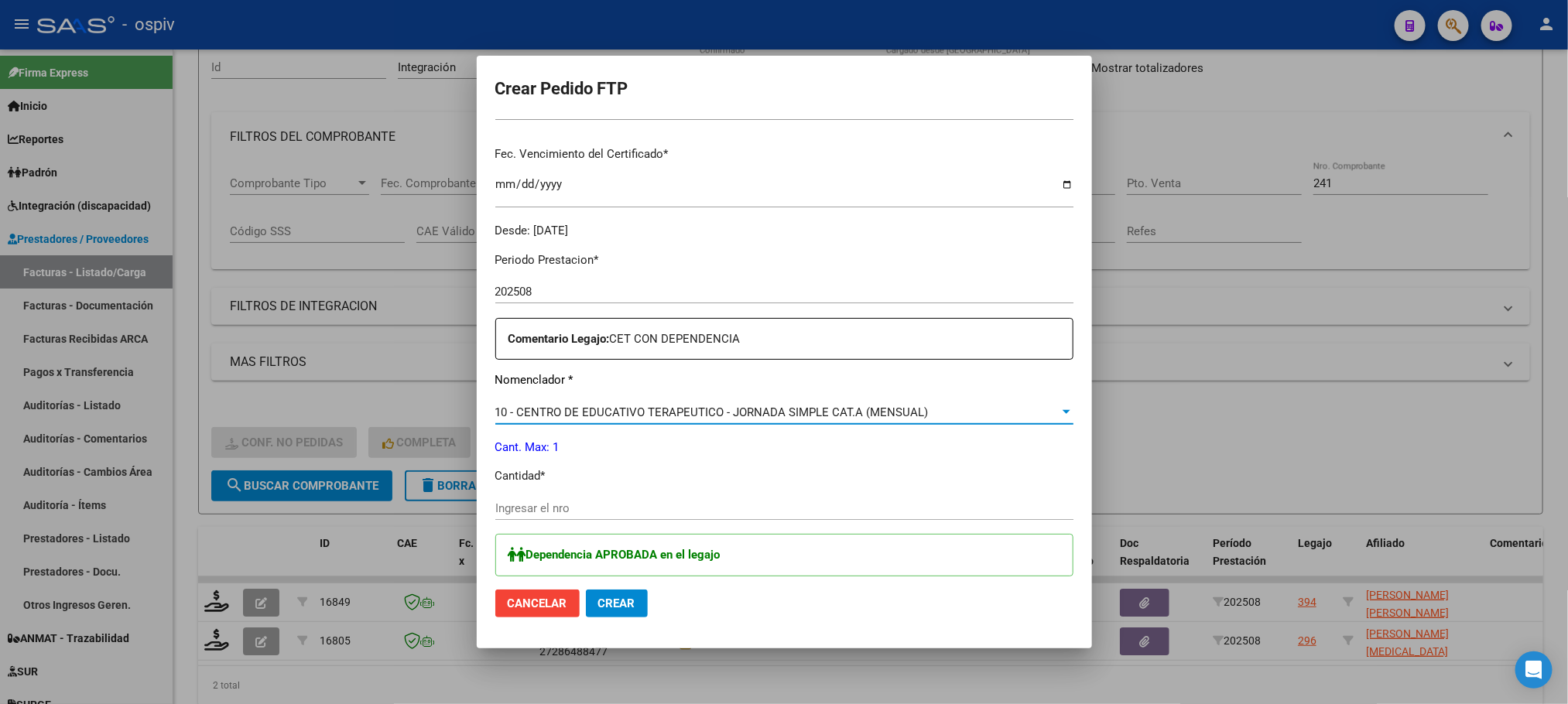
click at [668, 407] on span "10 - CENTRO DE EDUCATIVO TERAPEUTICO - JORNADA SIMPLE CAT.A (MENSUAL)" at bounding box center [712, 412] width 433 height 14
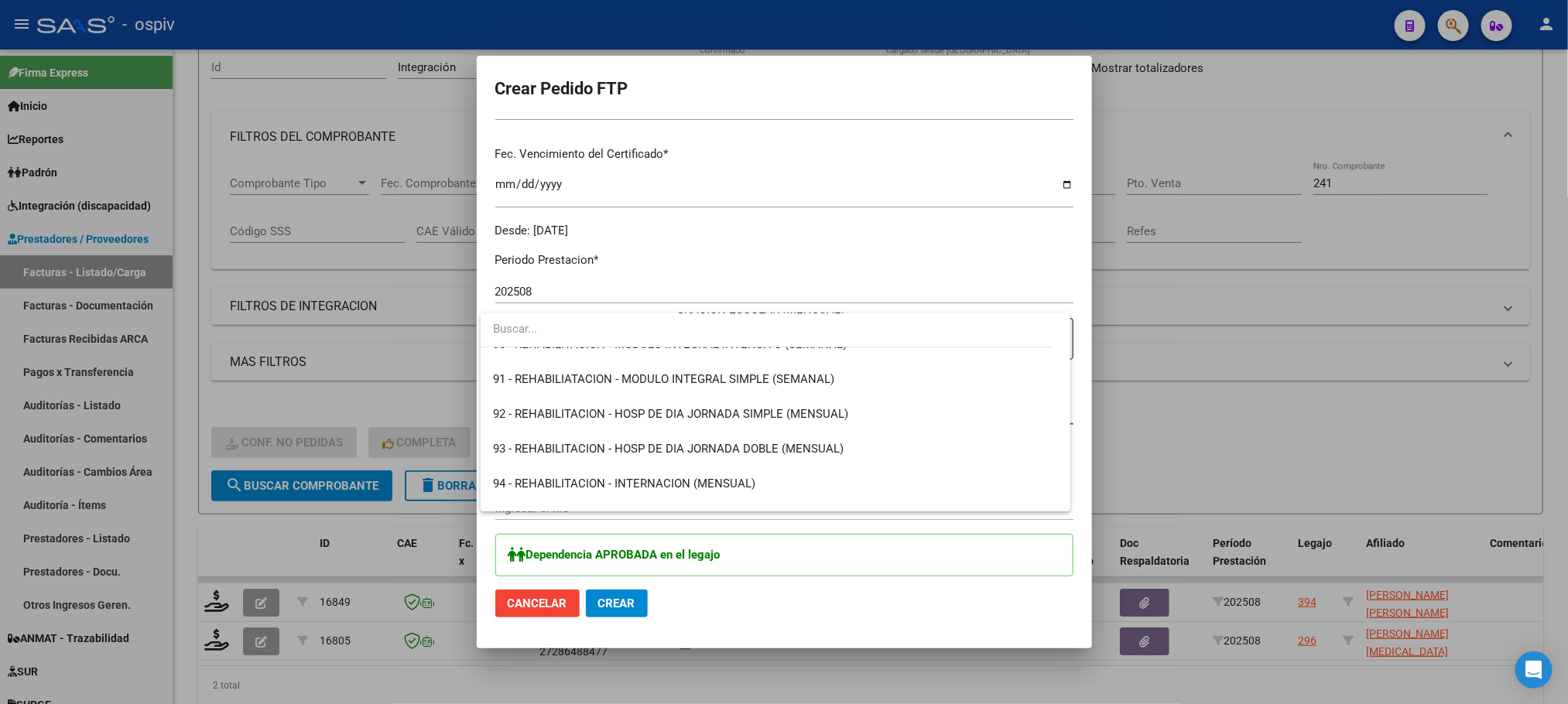
scroll to position [3167, 0]
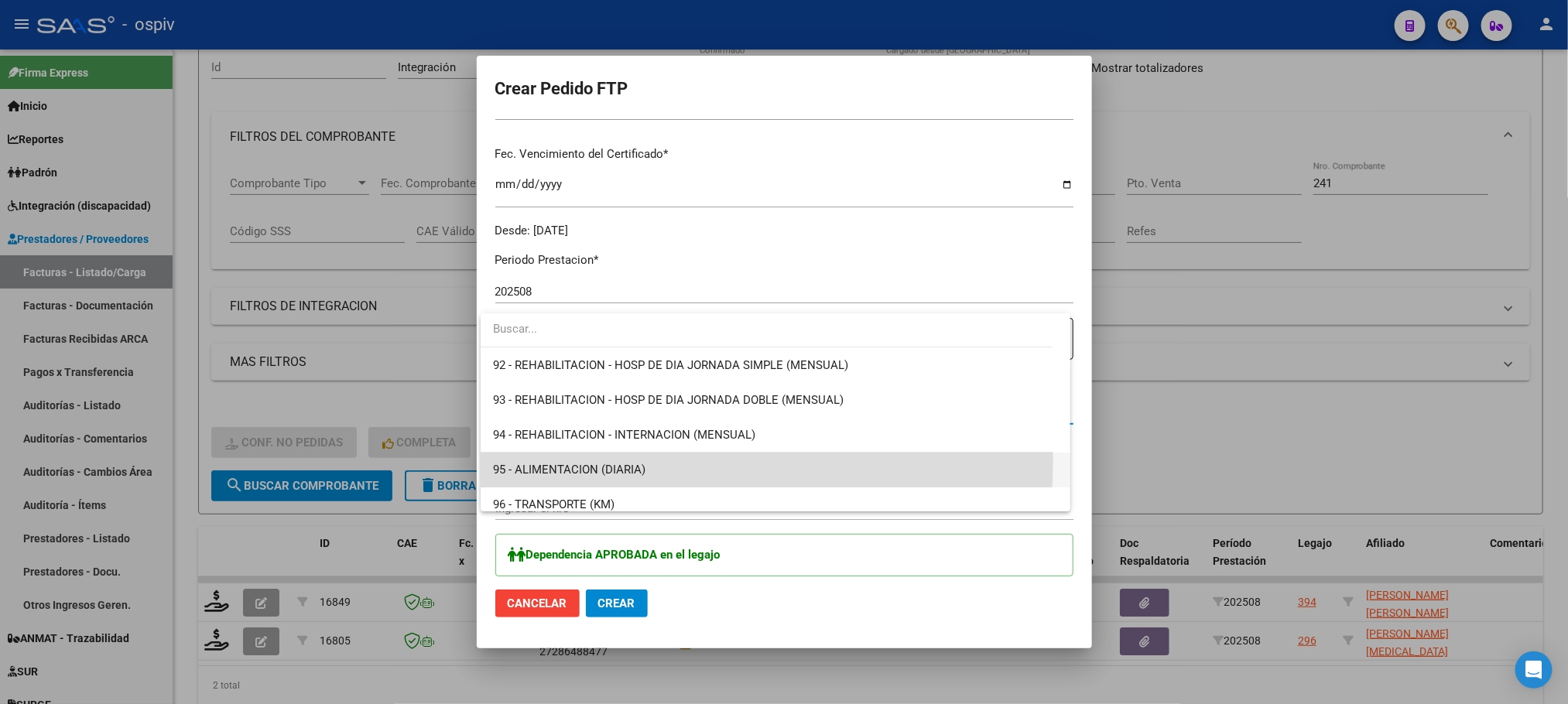
click at [620, 459] on span "95 - ALIMENTACION (DIARIA)" at bounding box center [775, 470] width 564 height 35
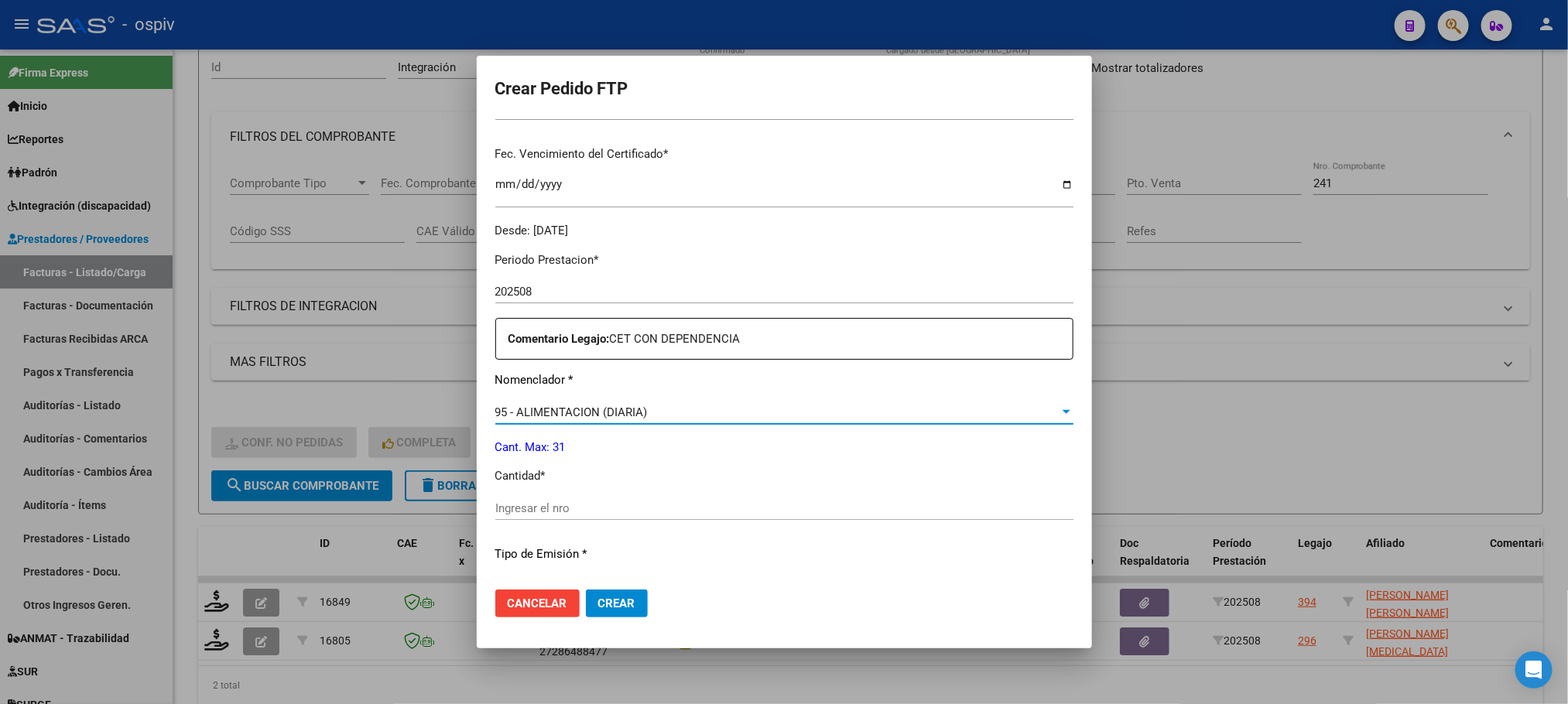
click at [579, 504] on input "Ingresar el nro" at bounding box center [784, 508] width 578 height 14
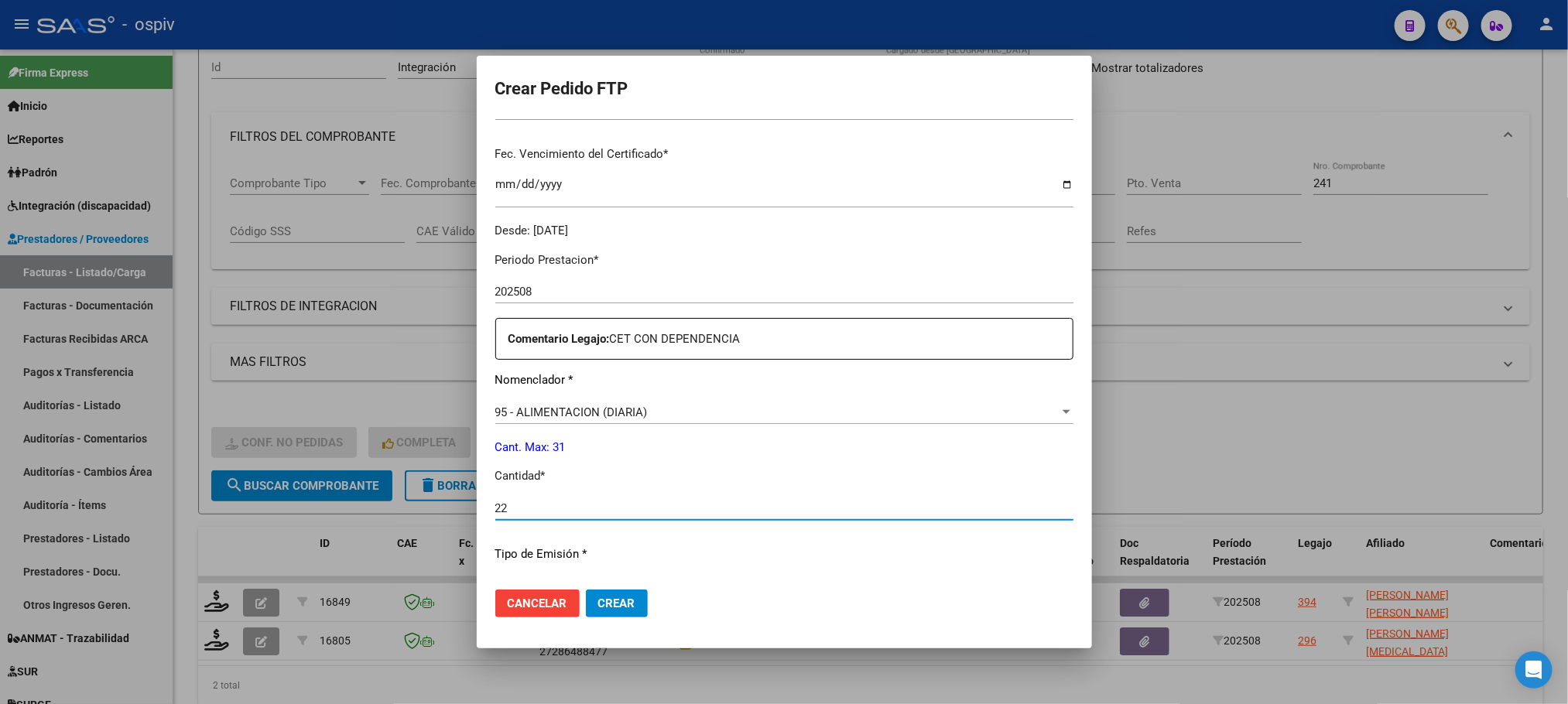
type input "22"
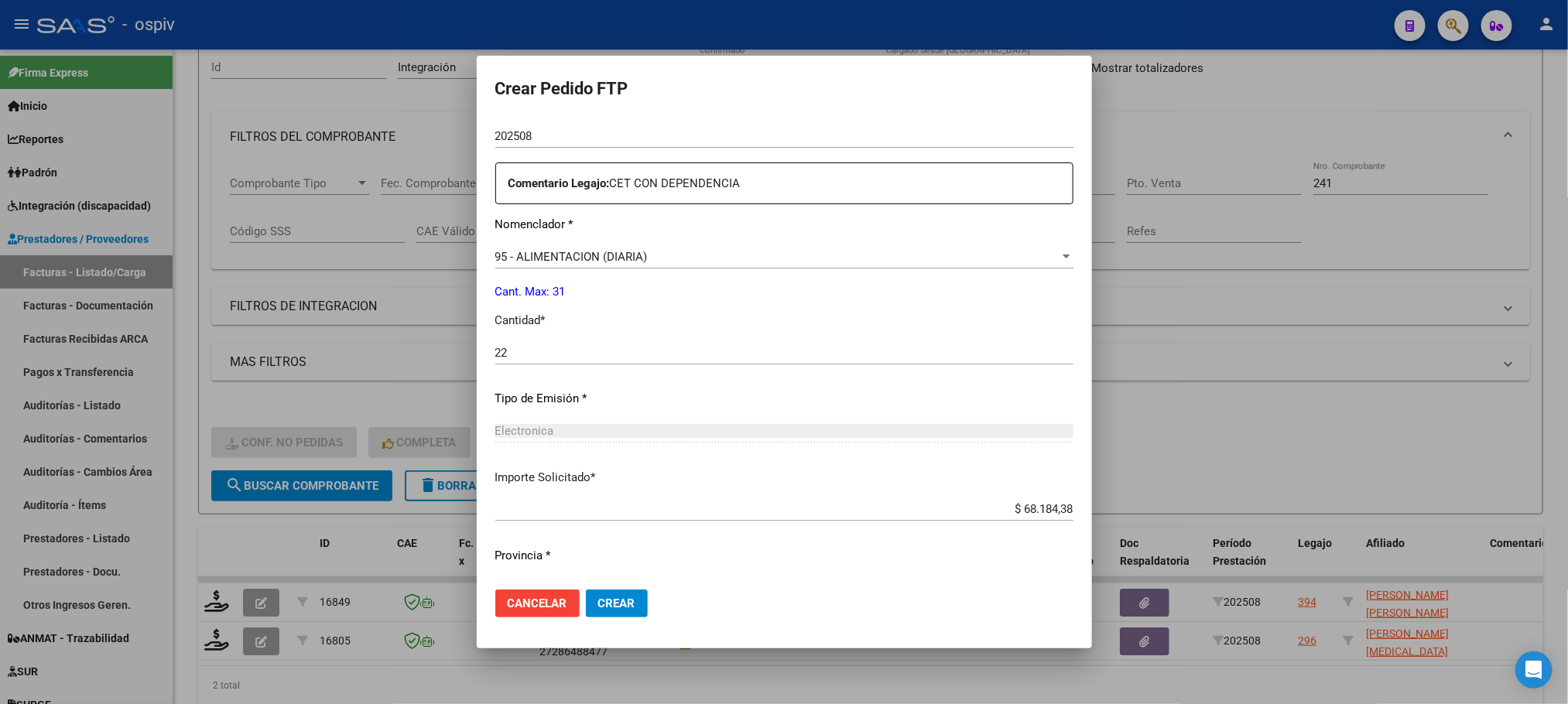
scroll to position [577, 0]
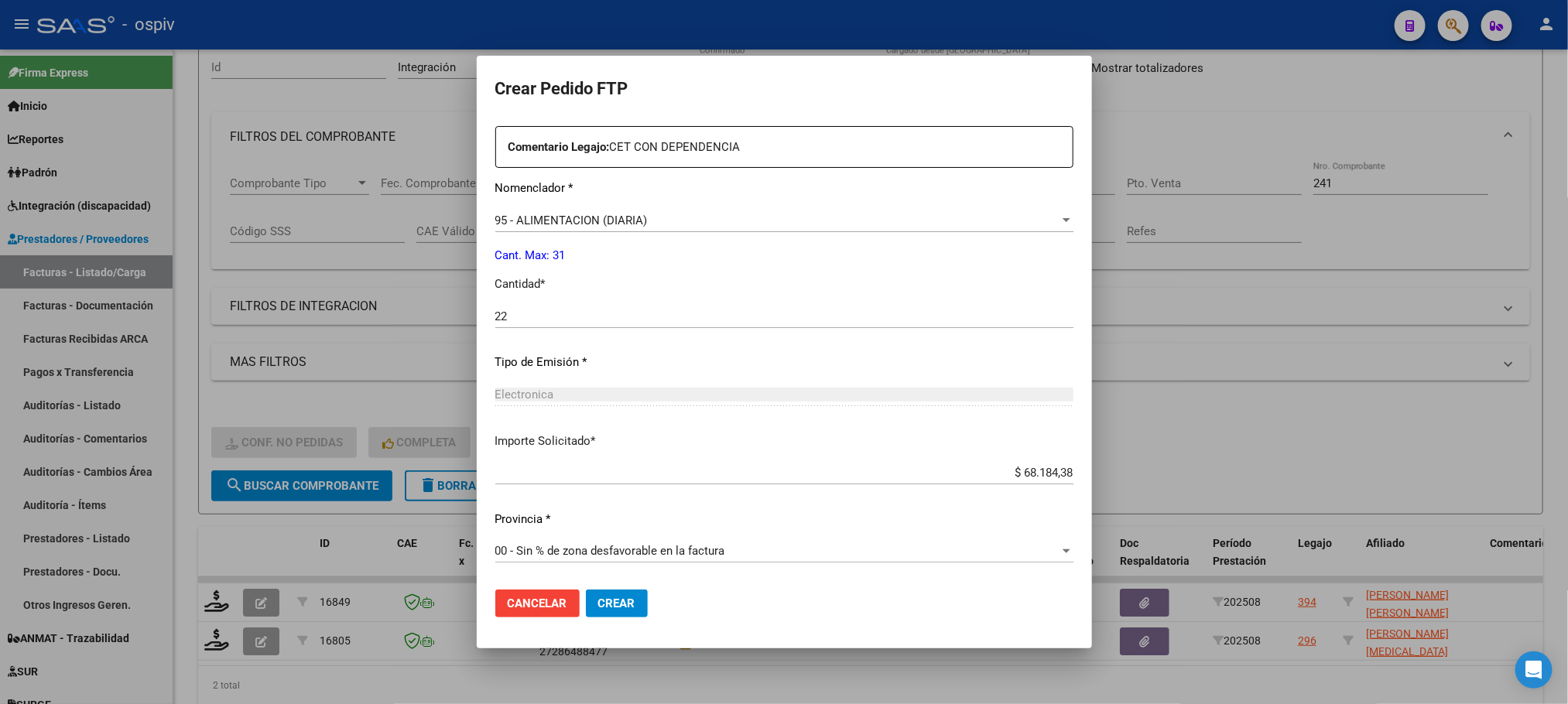
click at [606, 600] on span "Crear" at bounding box center [616, 603] width 37 height 14
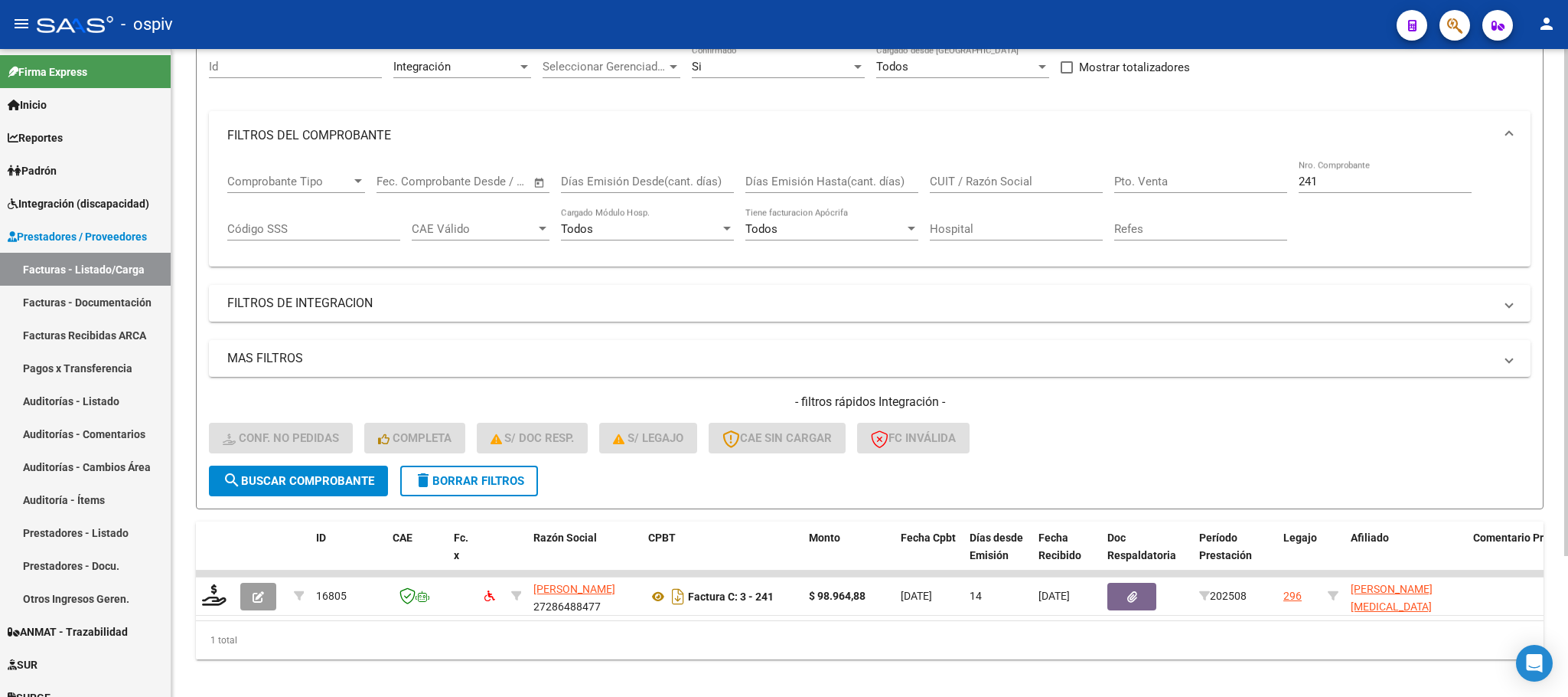
click at [1339, 184] on input "241" at bounding box center [1385, 181] width 173 height 14
type input "2"
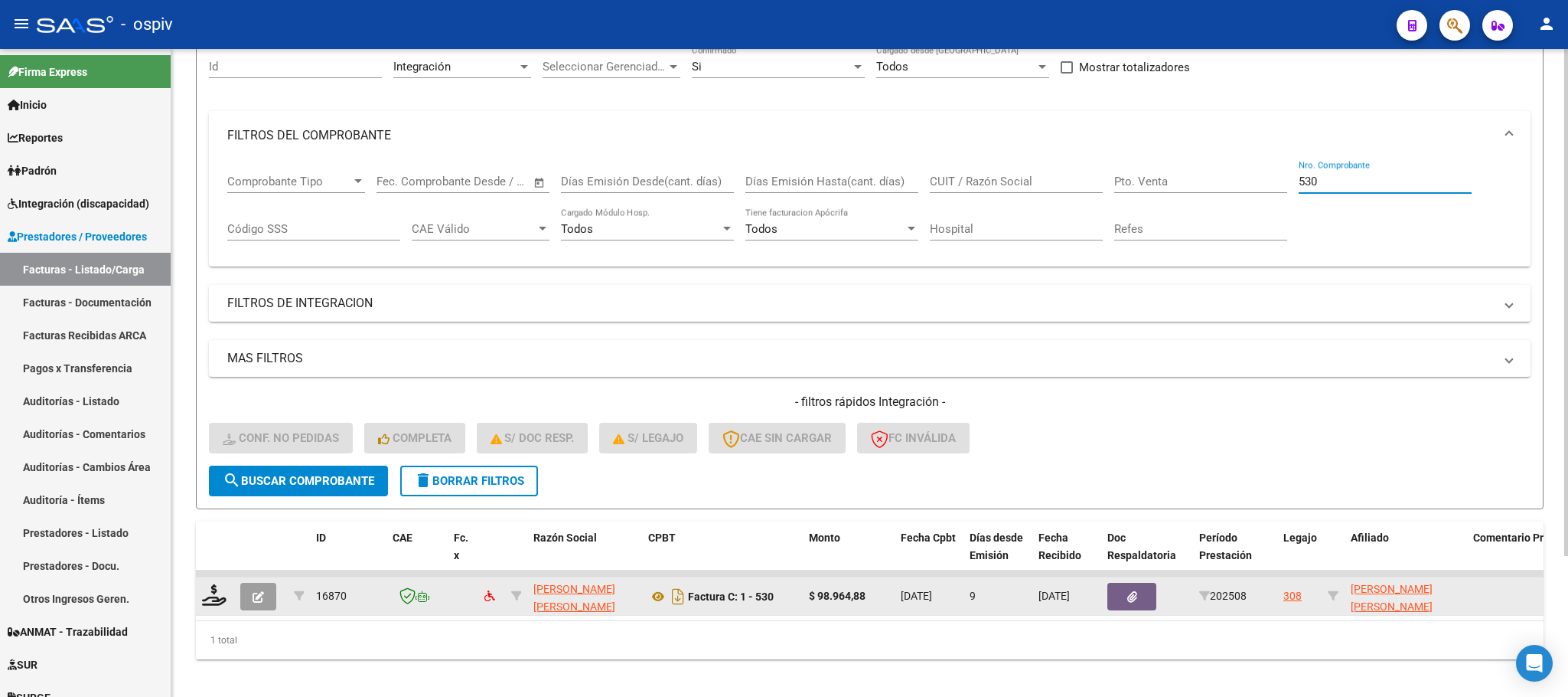
type input "530"
click at [209, 608] on div at bounding box center [215, 595] width 26 height 24
click at [215, 599] on icon at bounding box center [215, 595] width 24 height 21
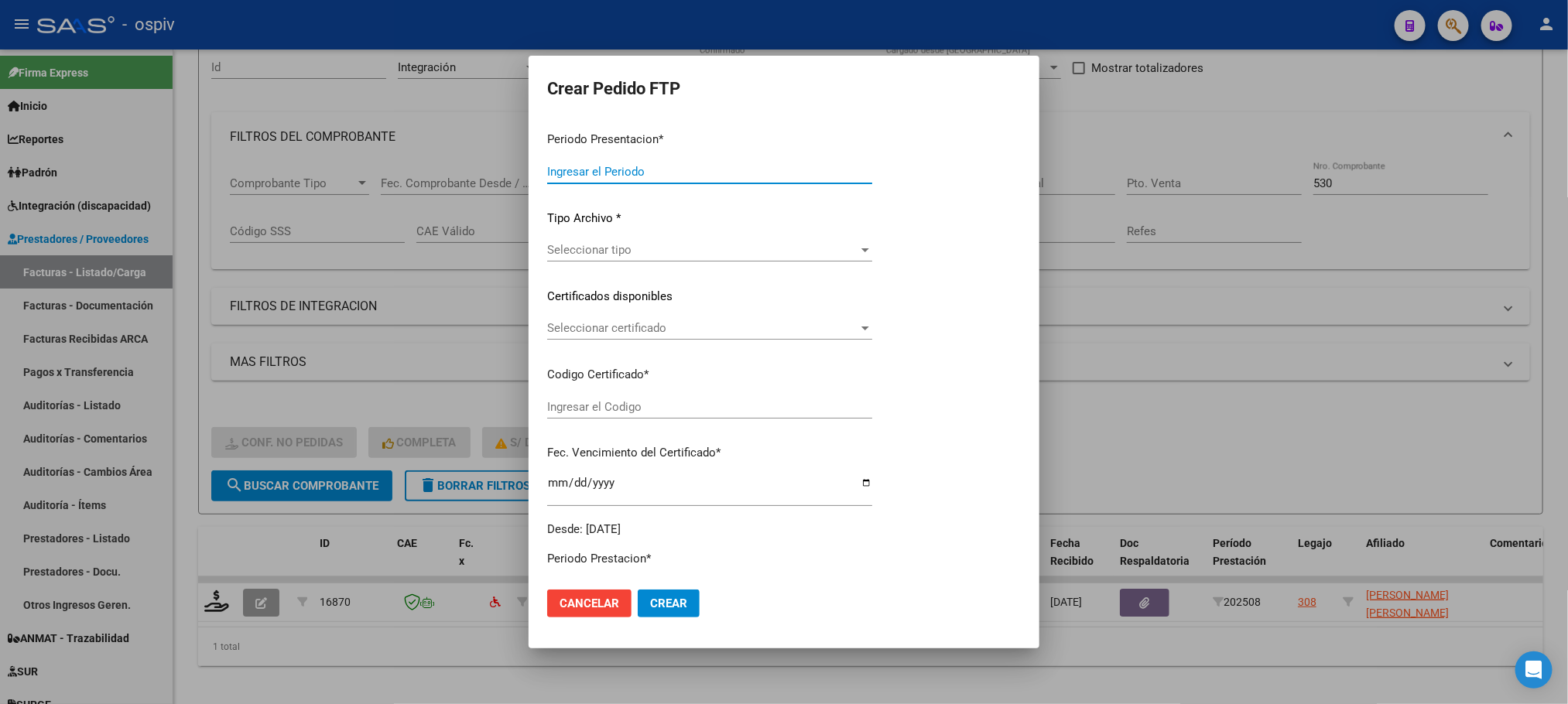
type input "202508"
type input "$ 98.964,88"
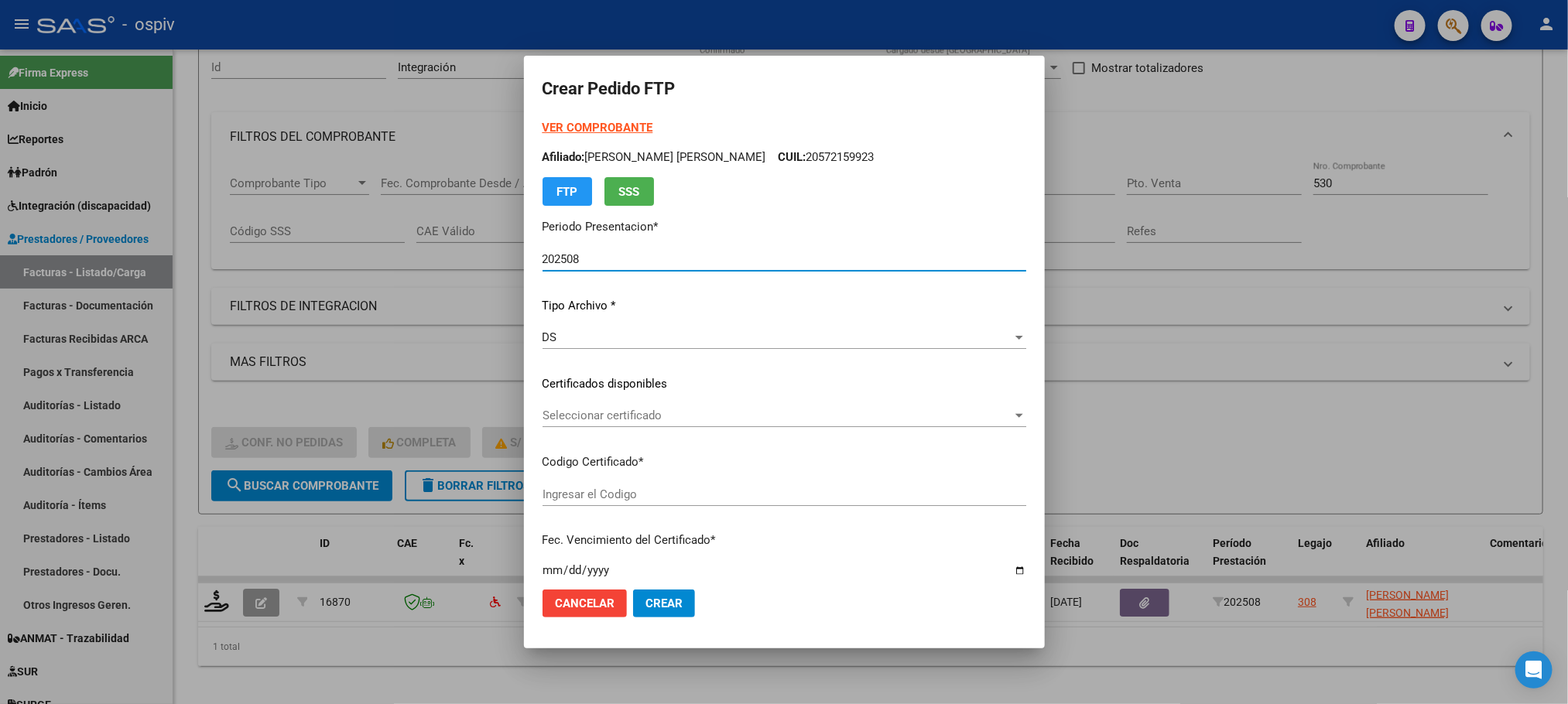
type input "ARG01000536442332022042720270427BSAS427"
type input "2027-04-27"
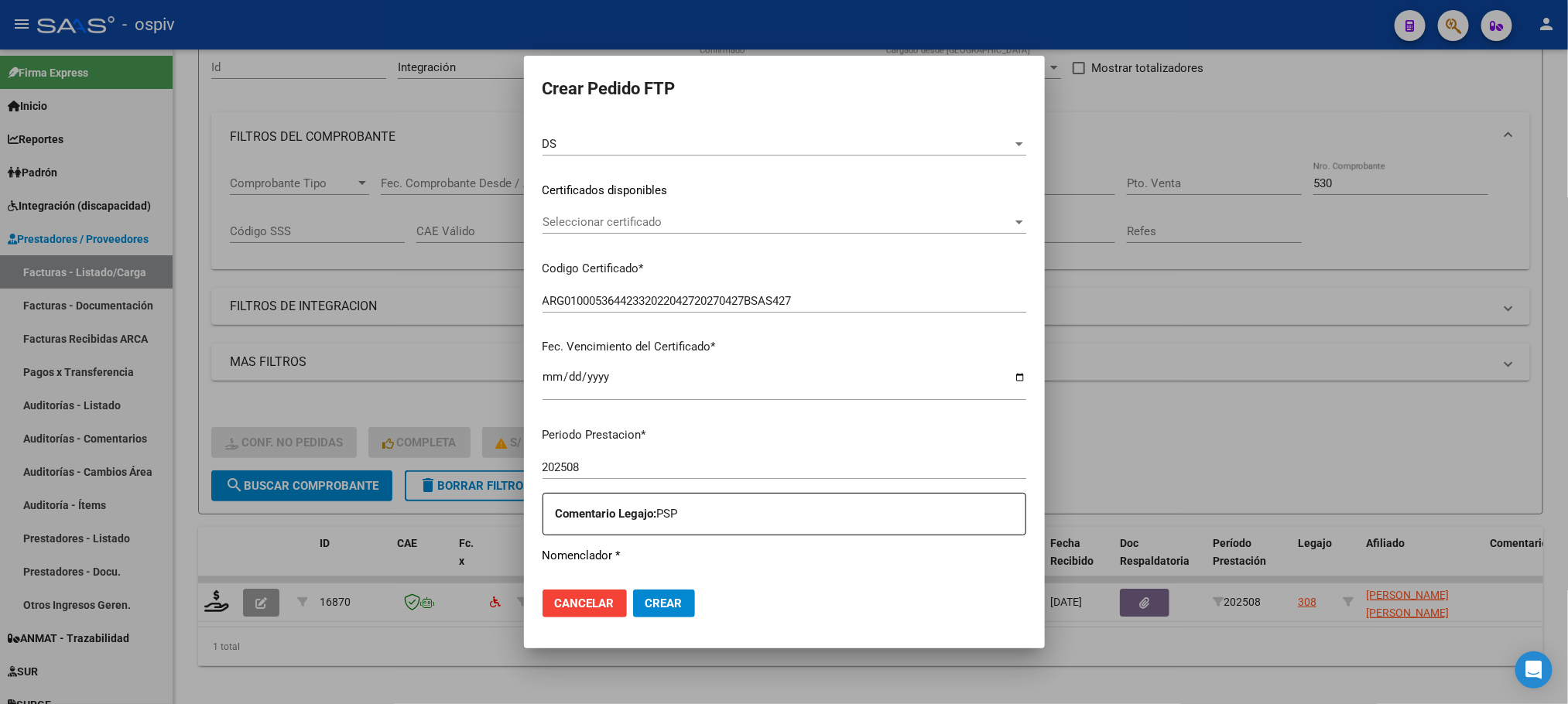
scroll to position [386, 0]
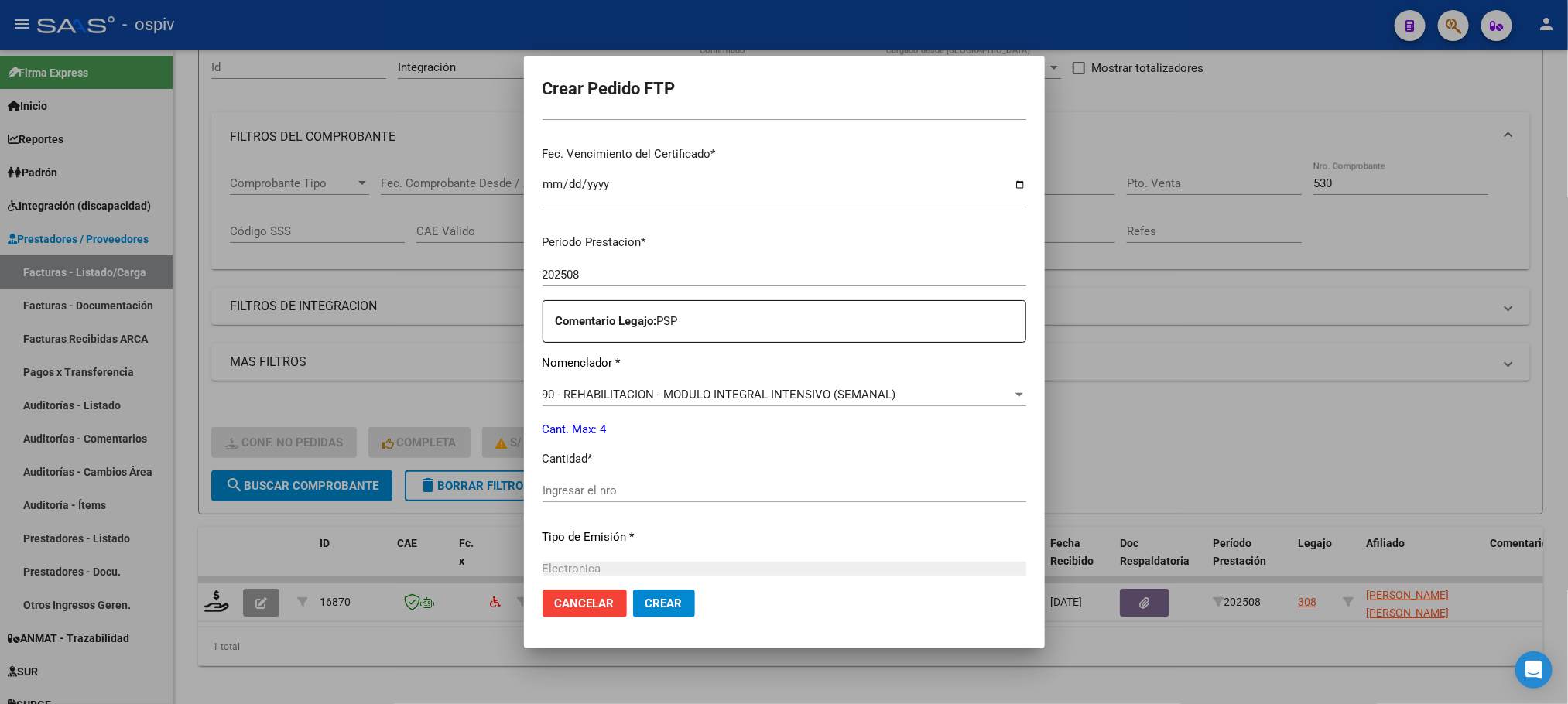
click at [763, 495] on input "Ingresar el nro" at bounding box center [784, 490] width 483 height 14
type input "4"
click at [633, 589] on button "Crear" at bounding box center [663, 603] width 62 height 28
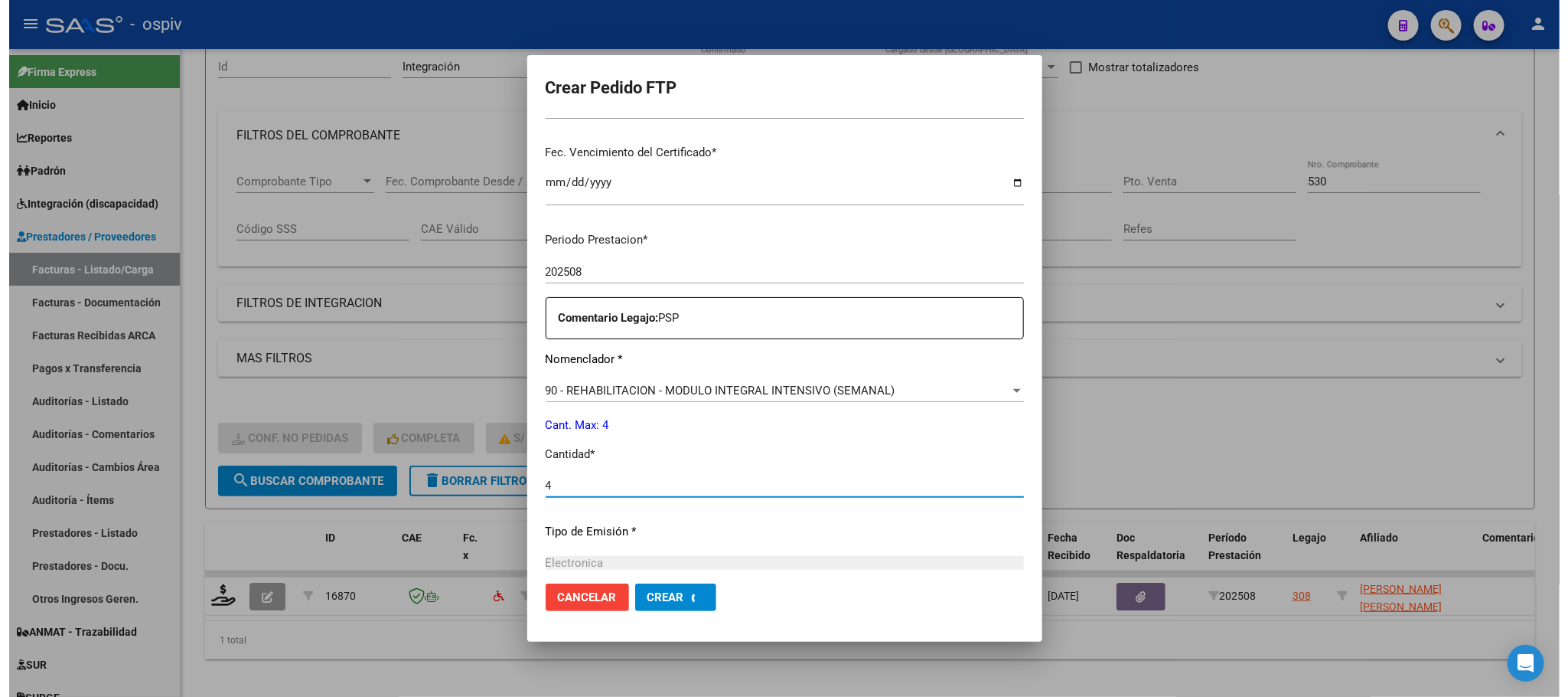
scroll to position [0, 0]
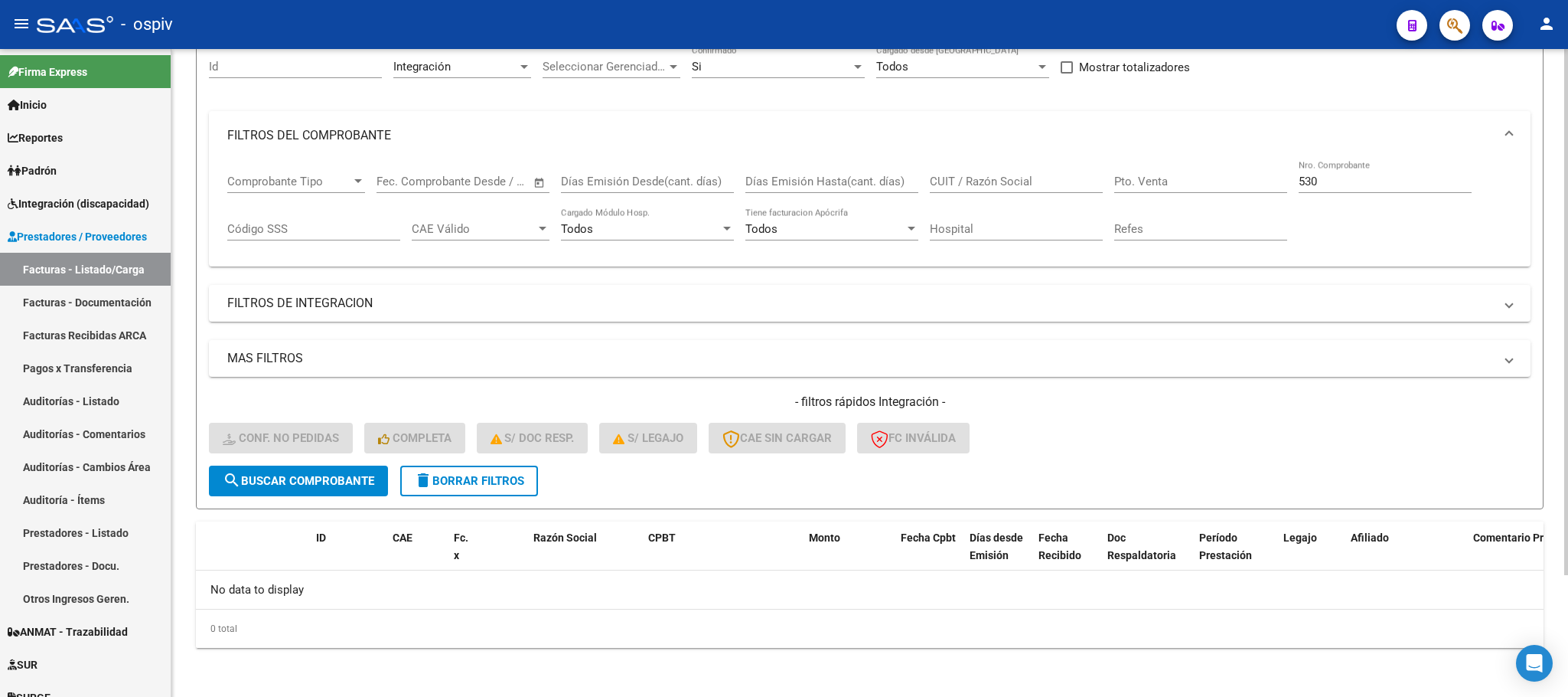
click at [1323, 182] on input "530" at bounding box center [1385, 181] width 173 height 14
type input "5"
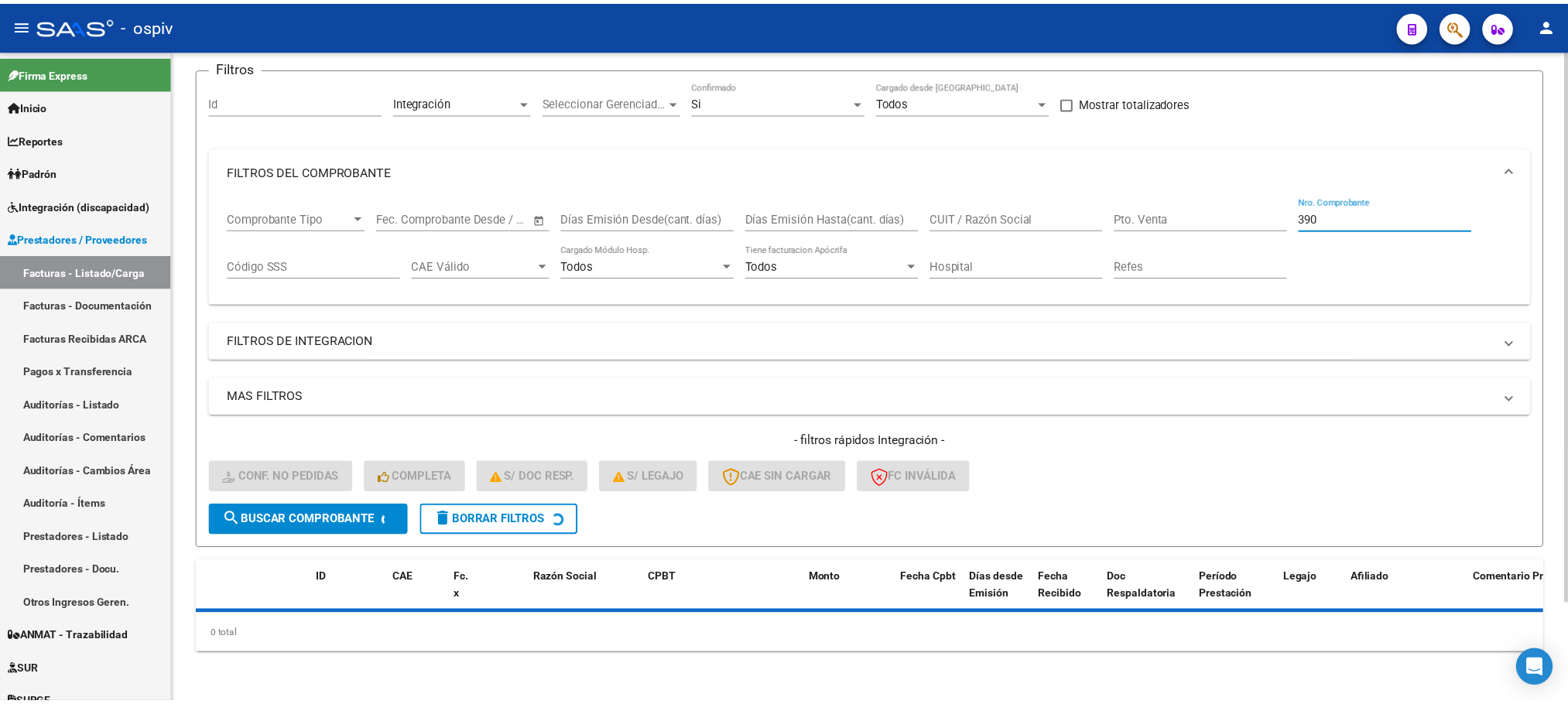
scroll to position [151, 0]
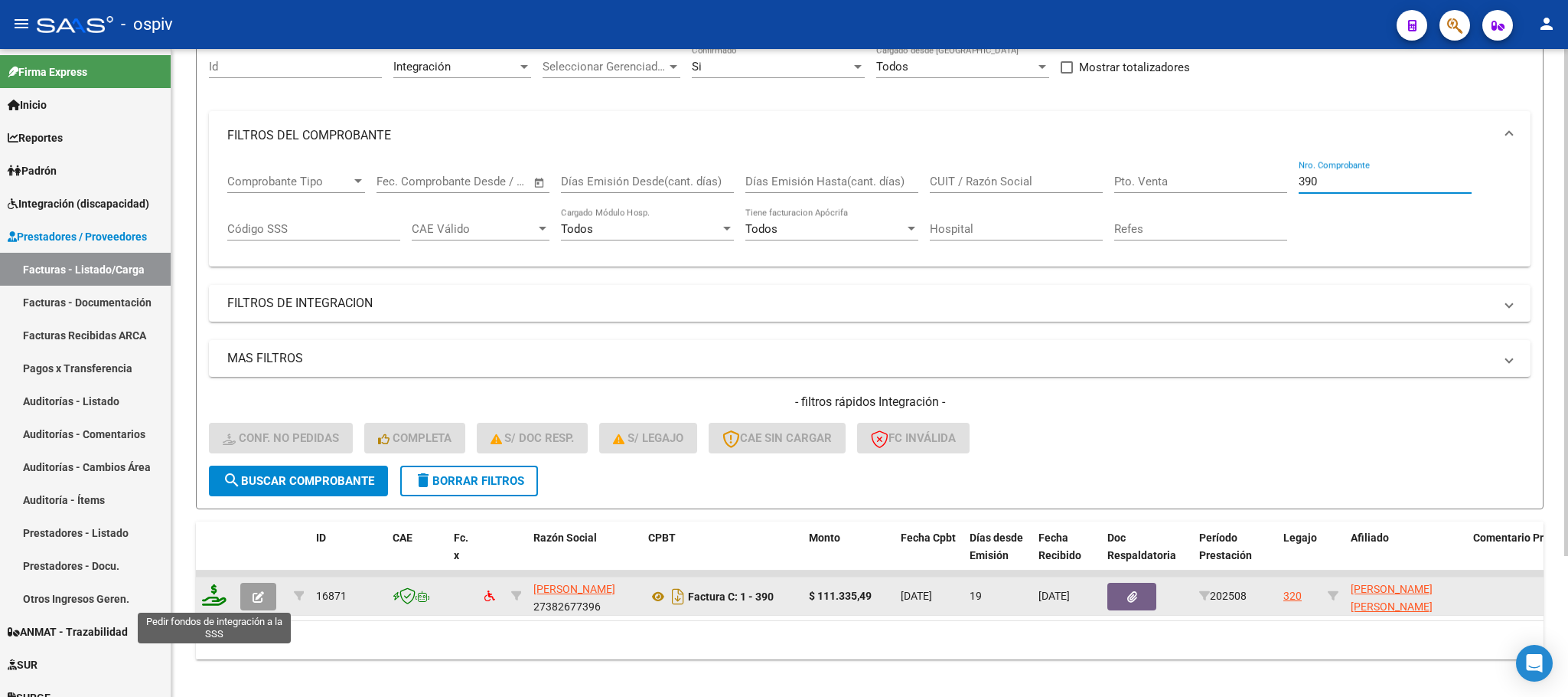
type input "390"
click at [216, 595] on icon at bounding box center [215, 595] width 24 height 21
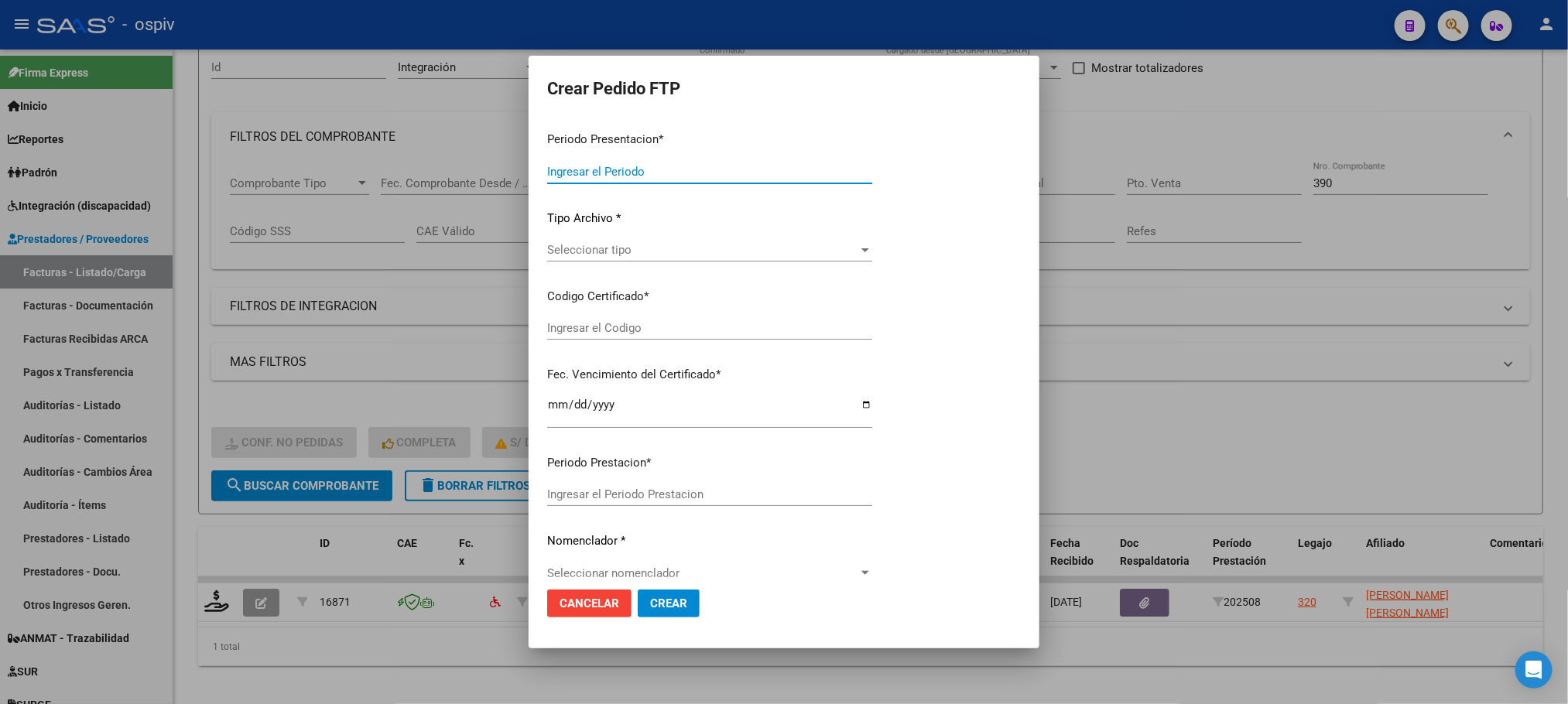
type input "202508"
type input "$ 111.335,49"
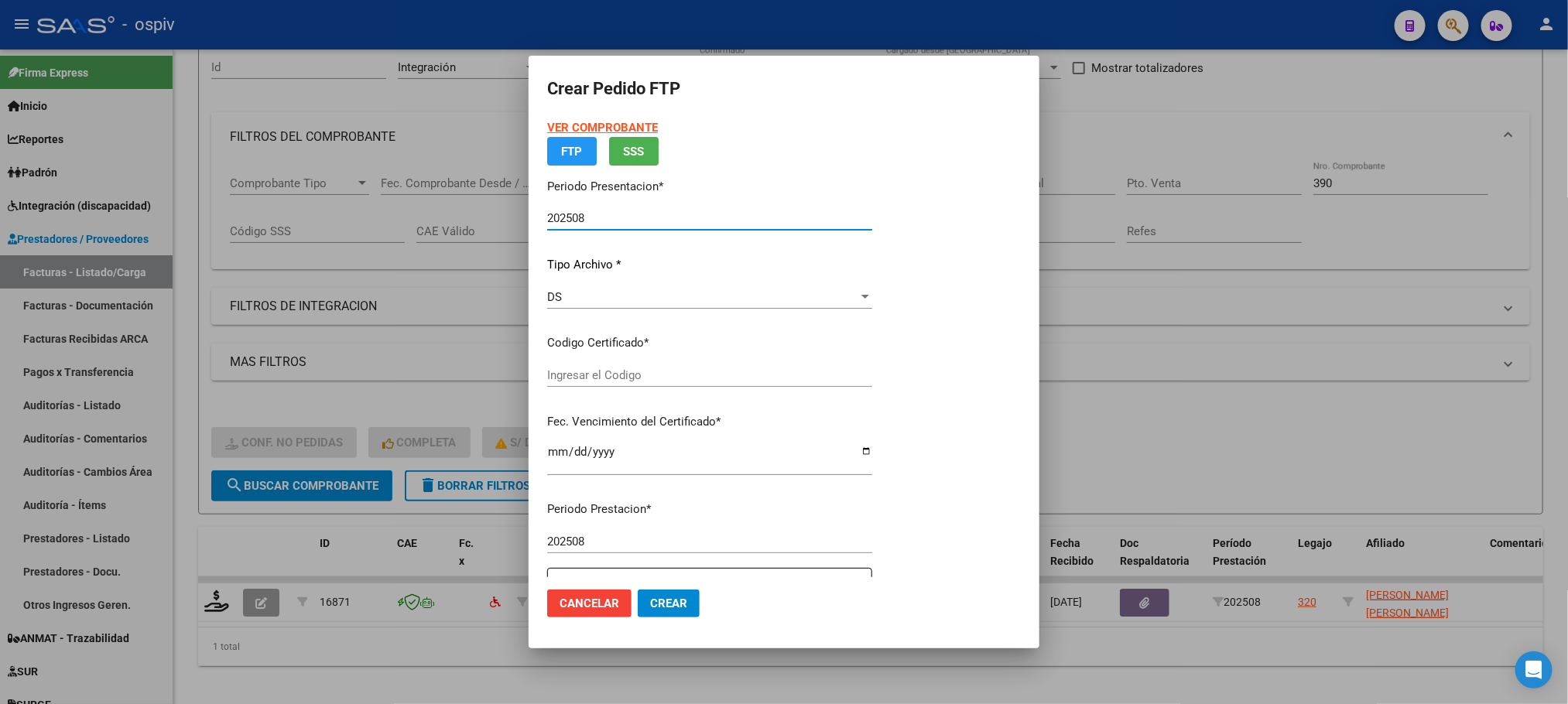
type input "ARG01000549608802023081020280810BUE317"
type input "2028-08-10"
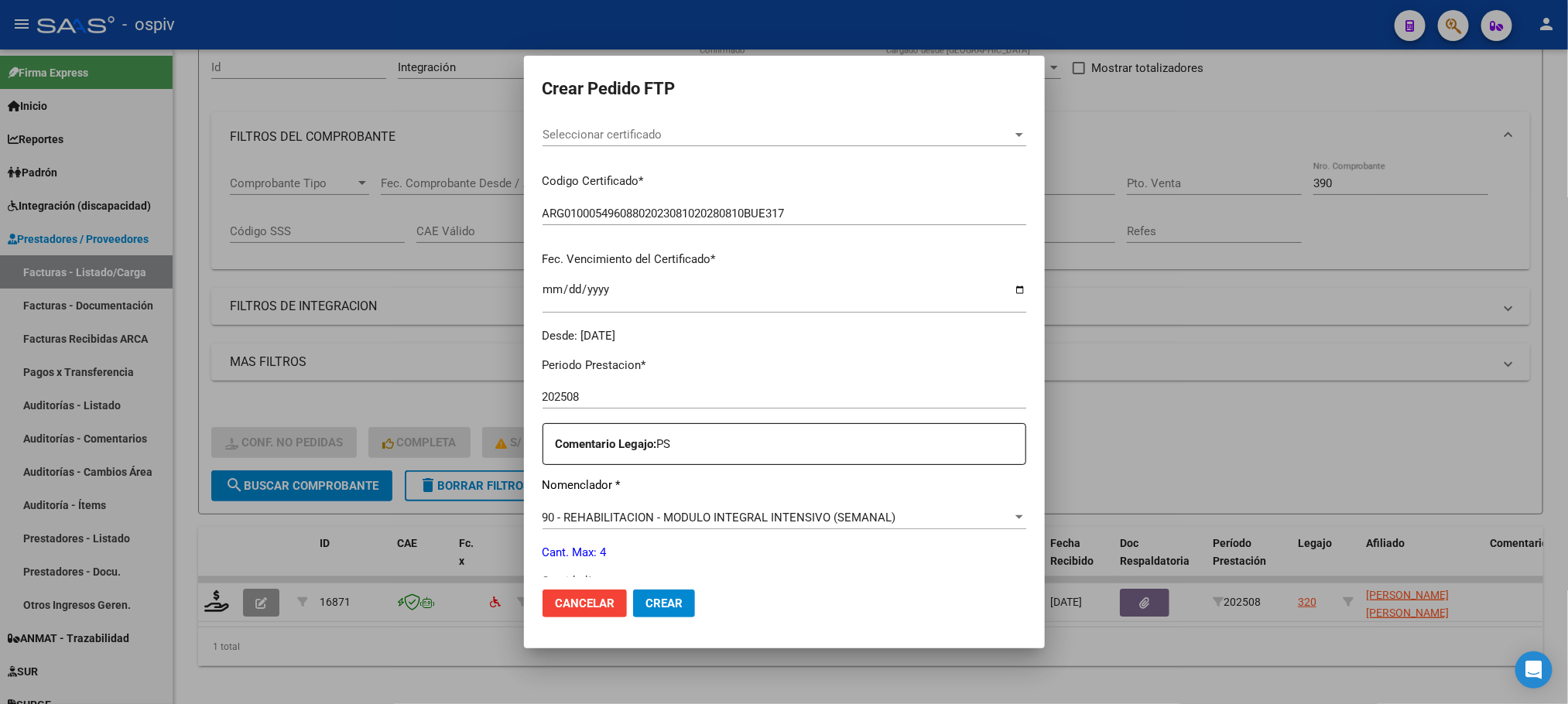
scroll to position [427, 0]
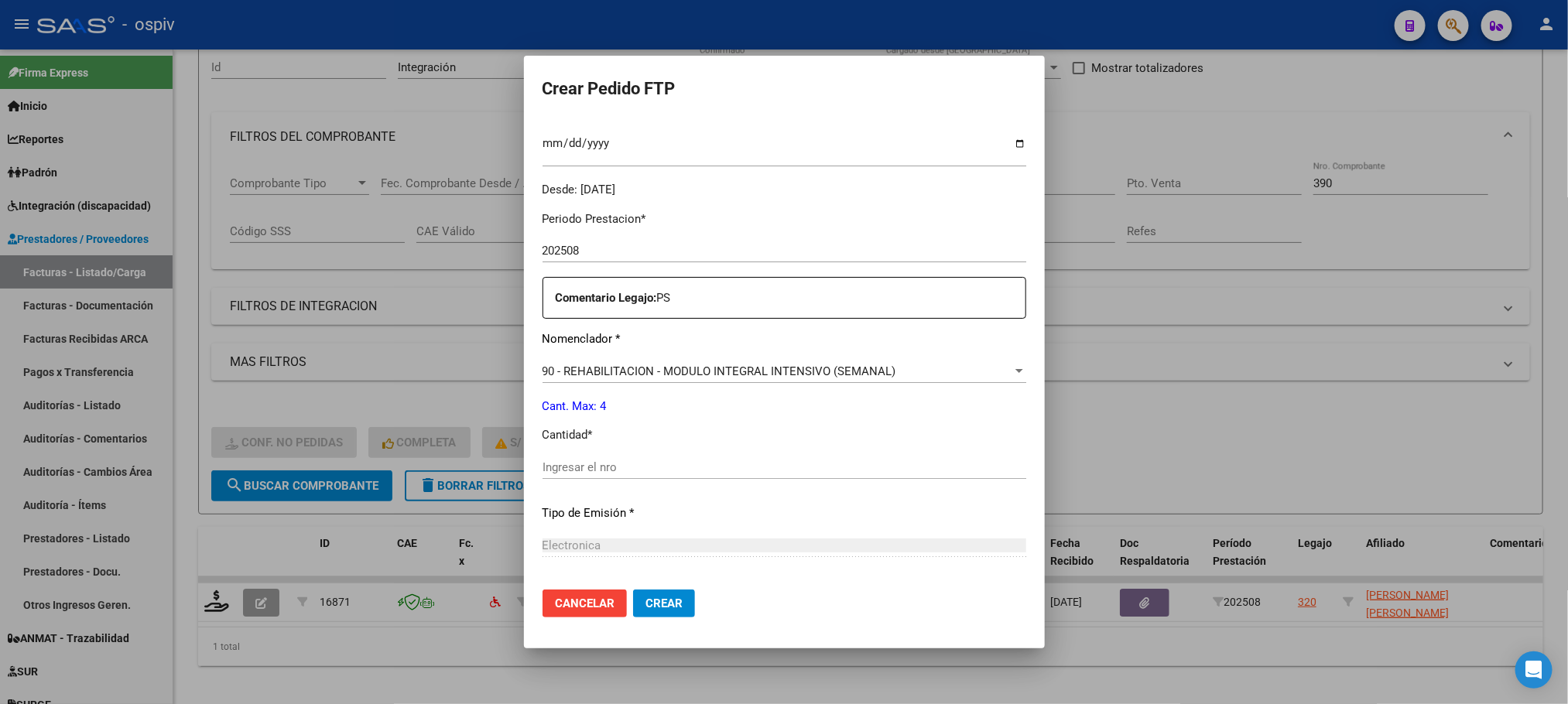
click at [713, 456] on div "Ingresar el nro" at bounding box center [784, 467] width 483 height 23
click at [722, 462] on input "Ingresar el nro" at bounding box center [784, 467] width 483 height 14
type input "3"
type input "4"
click at [633, 589] on button "Crear" at bounding box center [663, 603] width 62 height 28
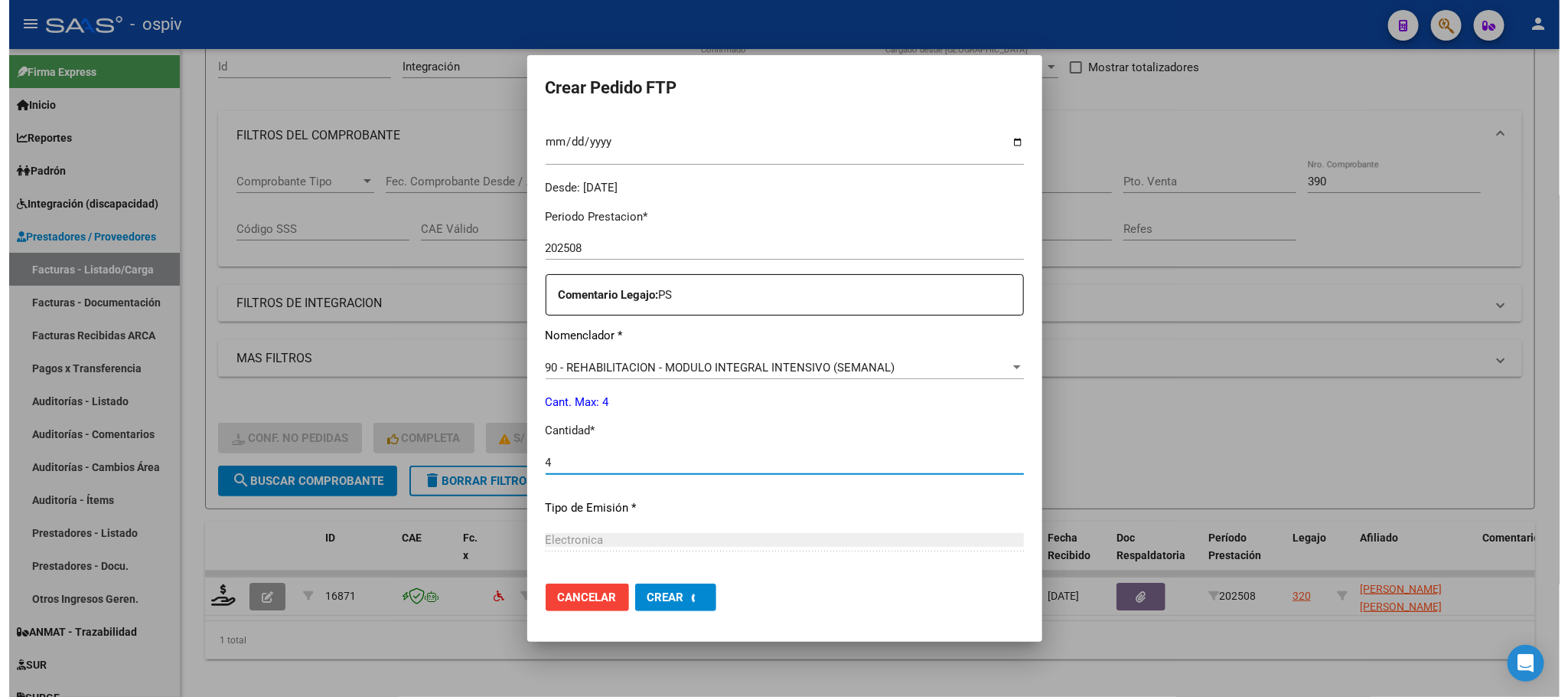
scroll to position [0, 0]
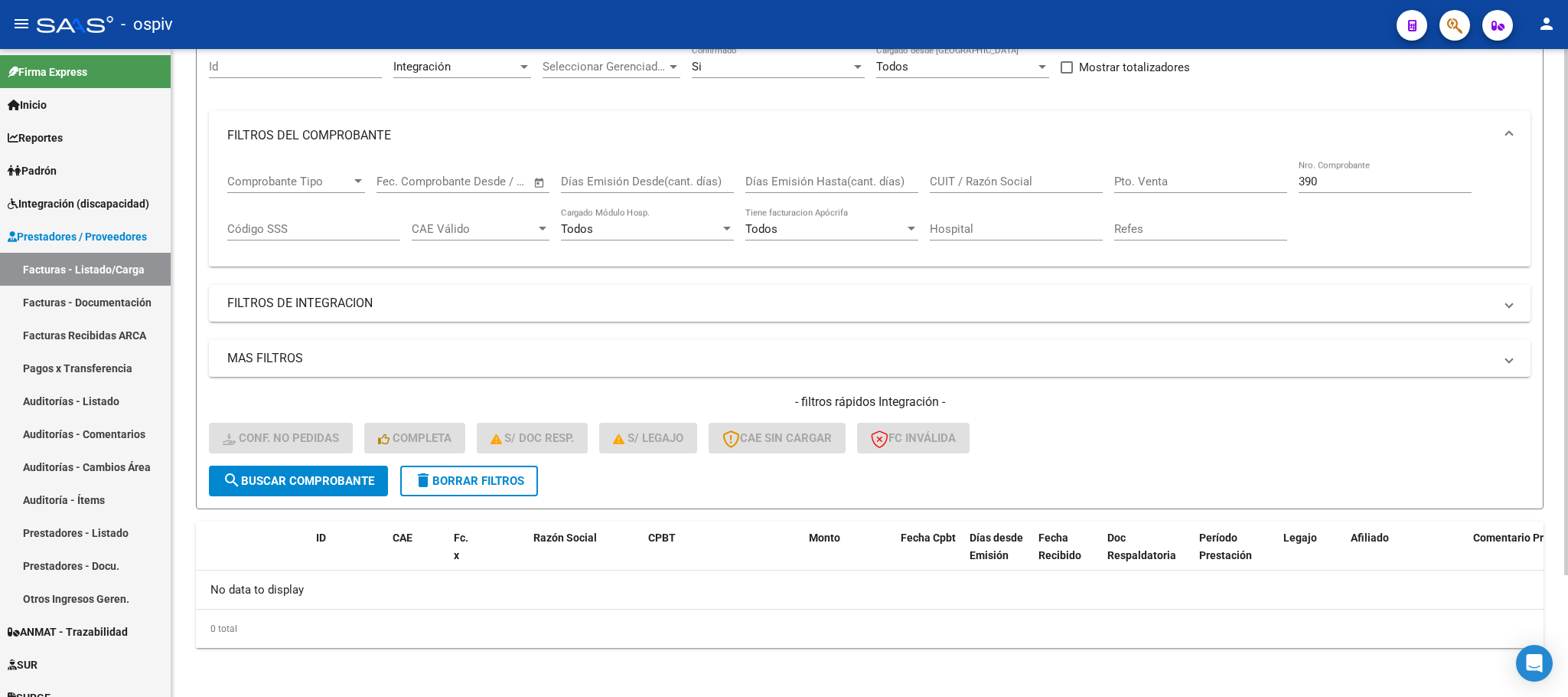
click at [1350, 185] on input "390" at bounding box center [1385, 181] width 173 height 14
type input "3"
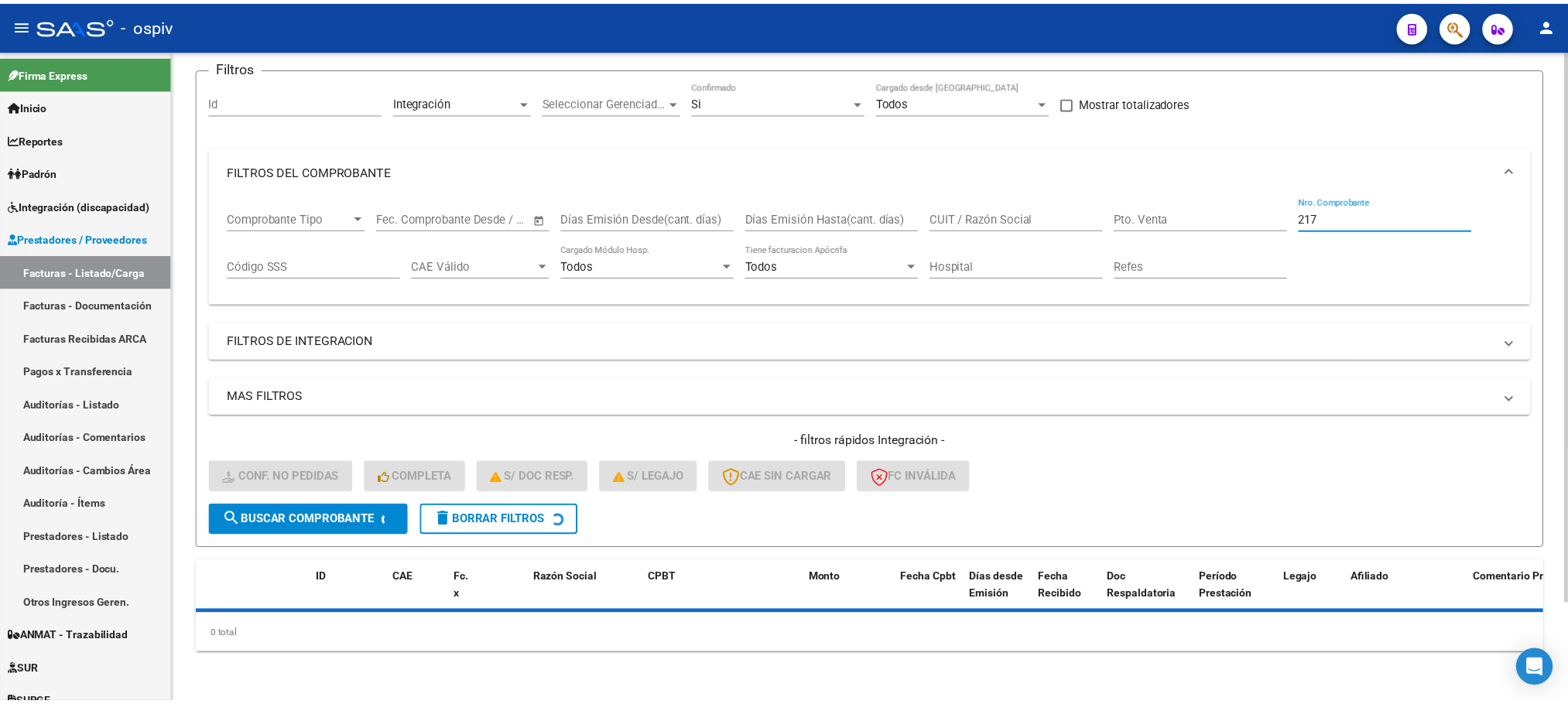
scroll to position [151, 0]
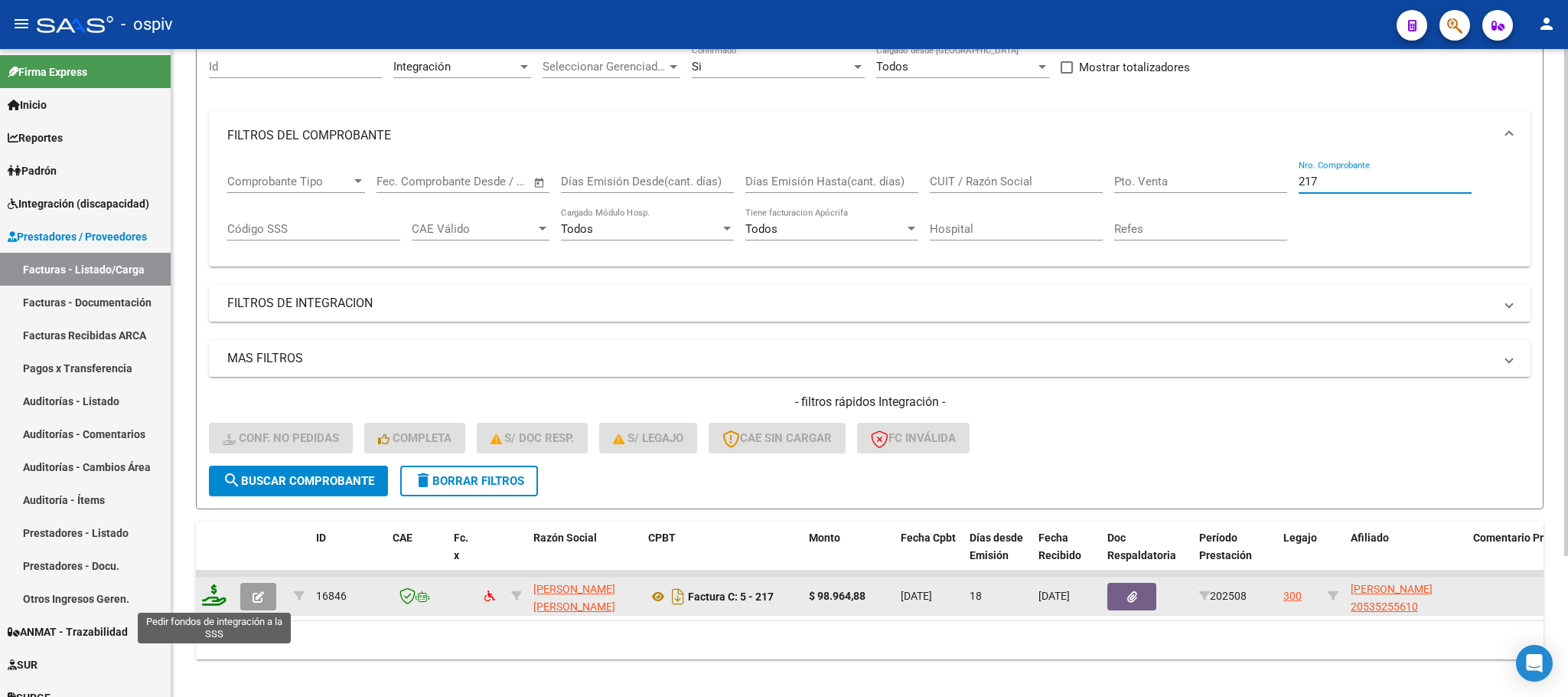
type input "217"
click at [220, 600] on icon at bounding box center [215, 595] width 24 height 21
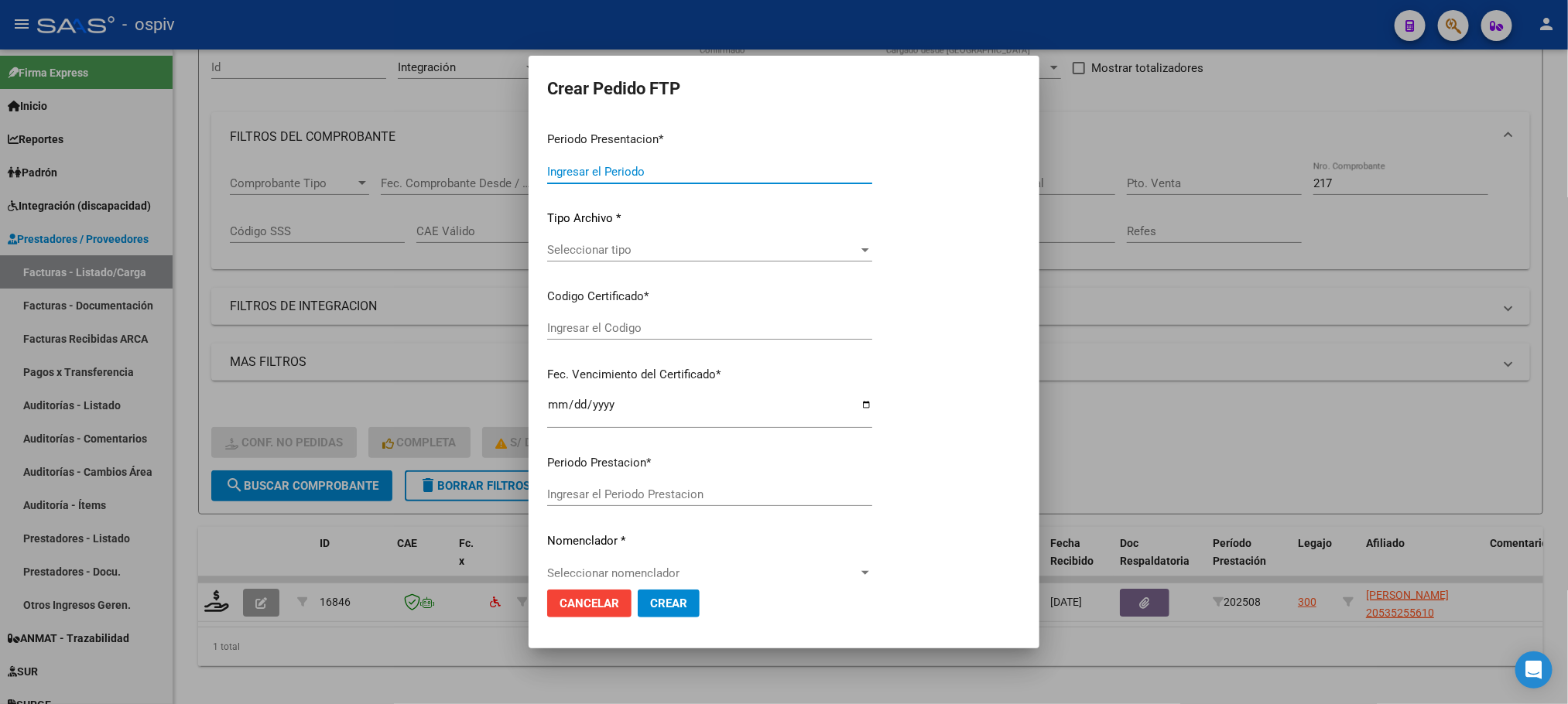
type input "202508"
type input "$ 98.964,88"
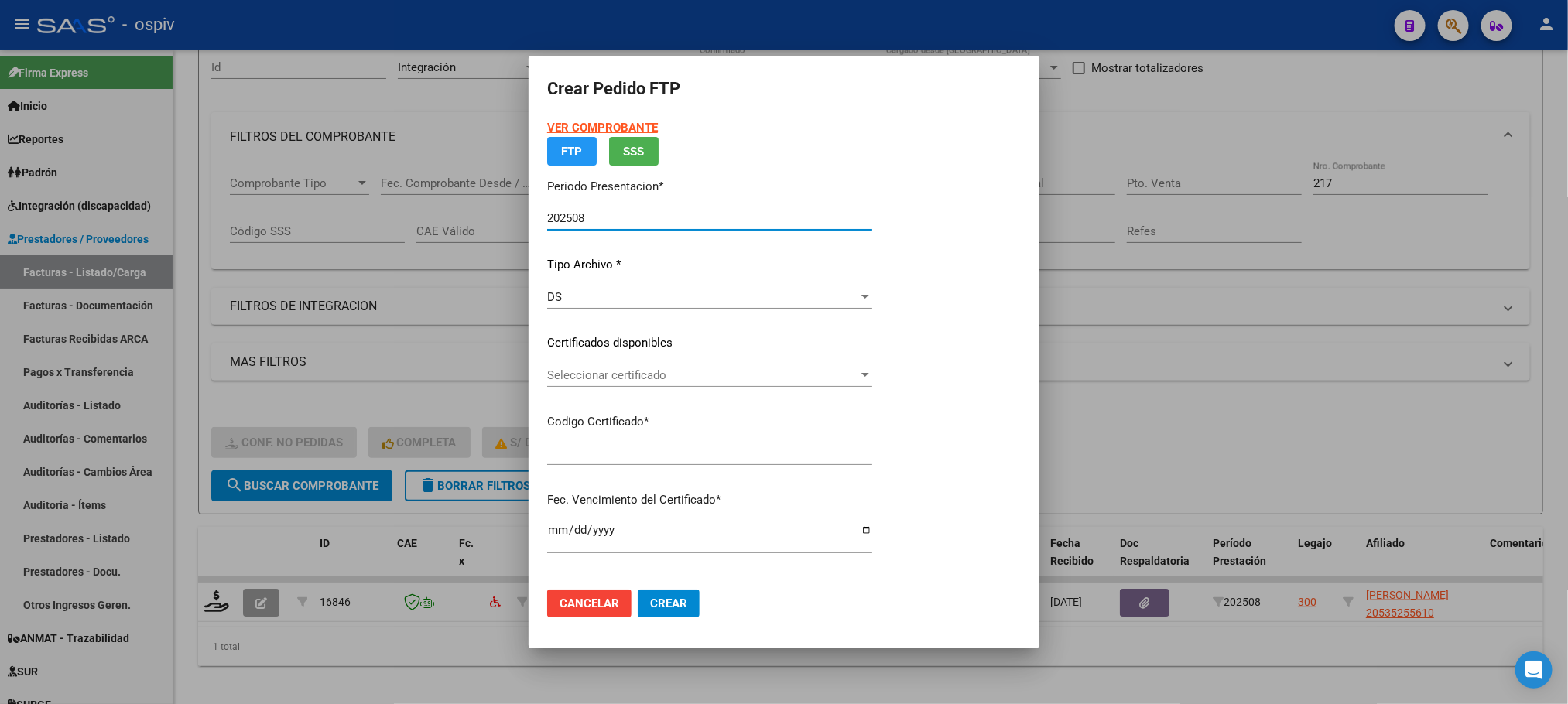
type input "ARG02000535255612022110720271107BSAS370"
type input "2027-11-07"
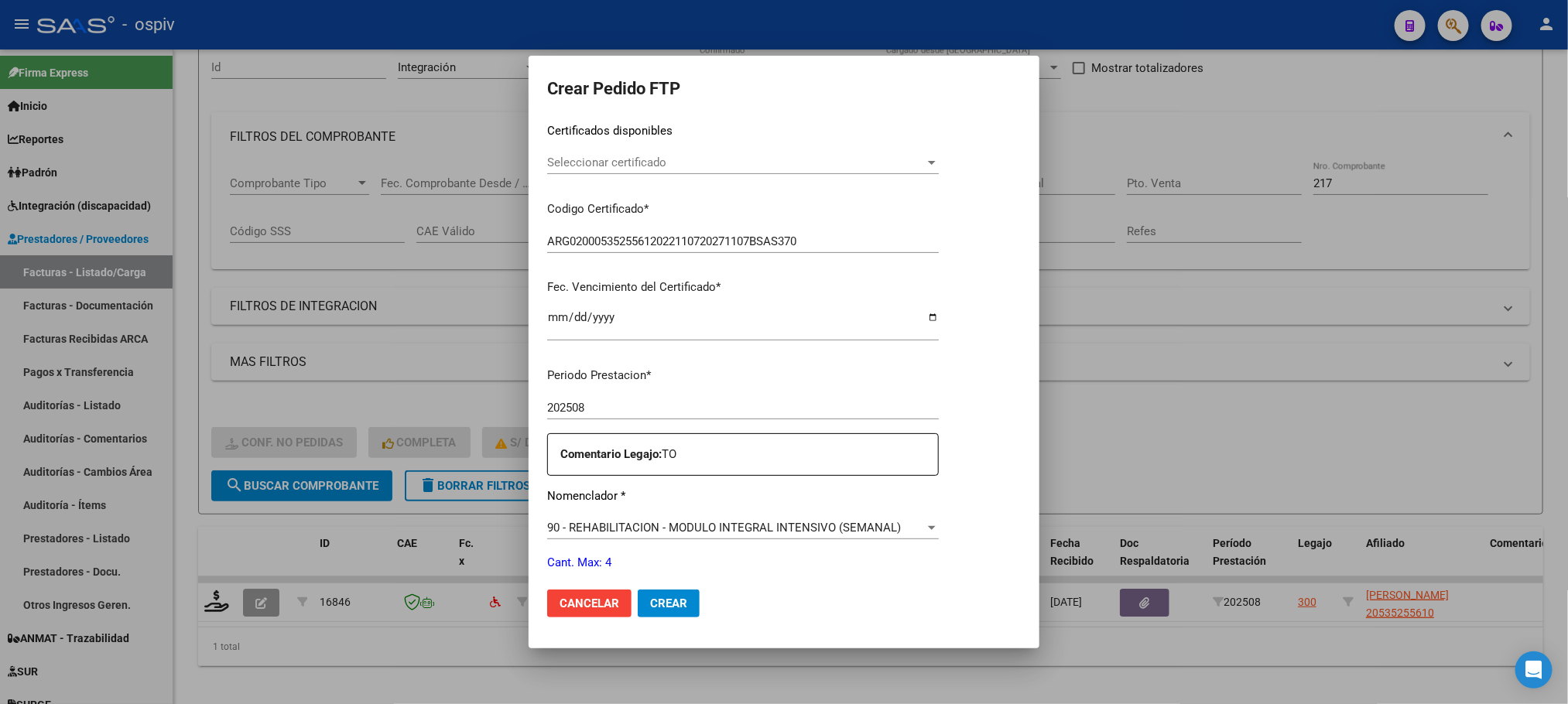
scroll to position [386, 0]
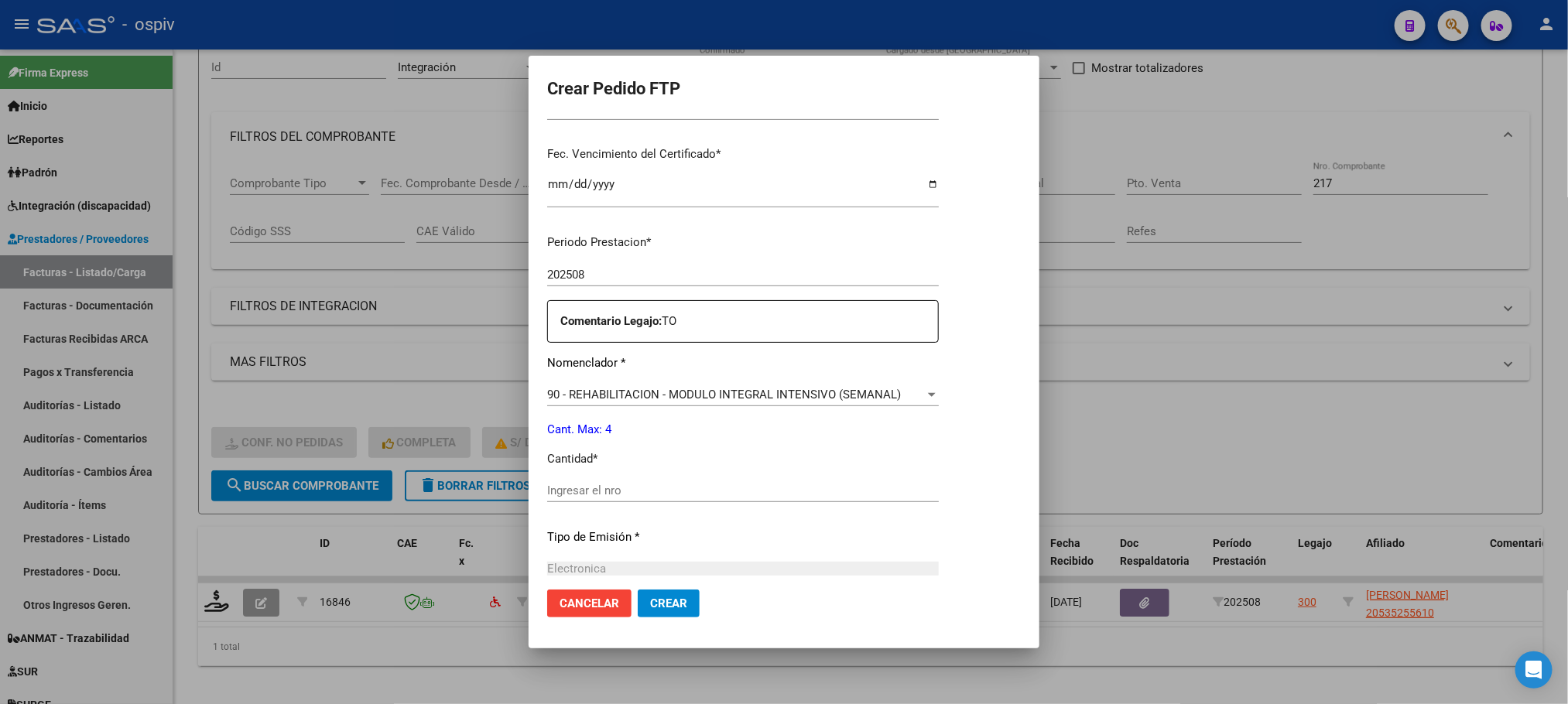
click at [782, 490] on input "Ingresar el nro" at bounding box center [743, 490] width 391 height 14
type input "4"
click at [638, 589] on button "Crear" at bounding box center [668, 603] width 62 height 28
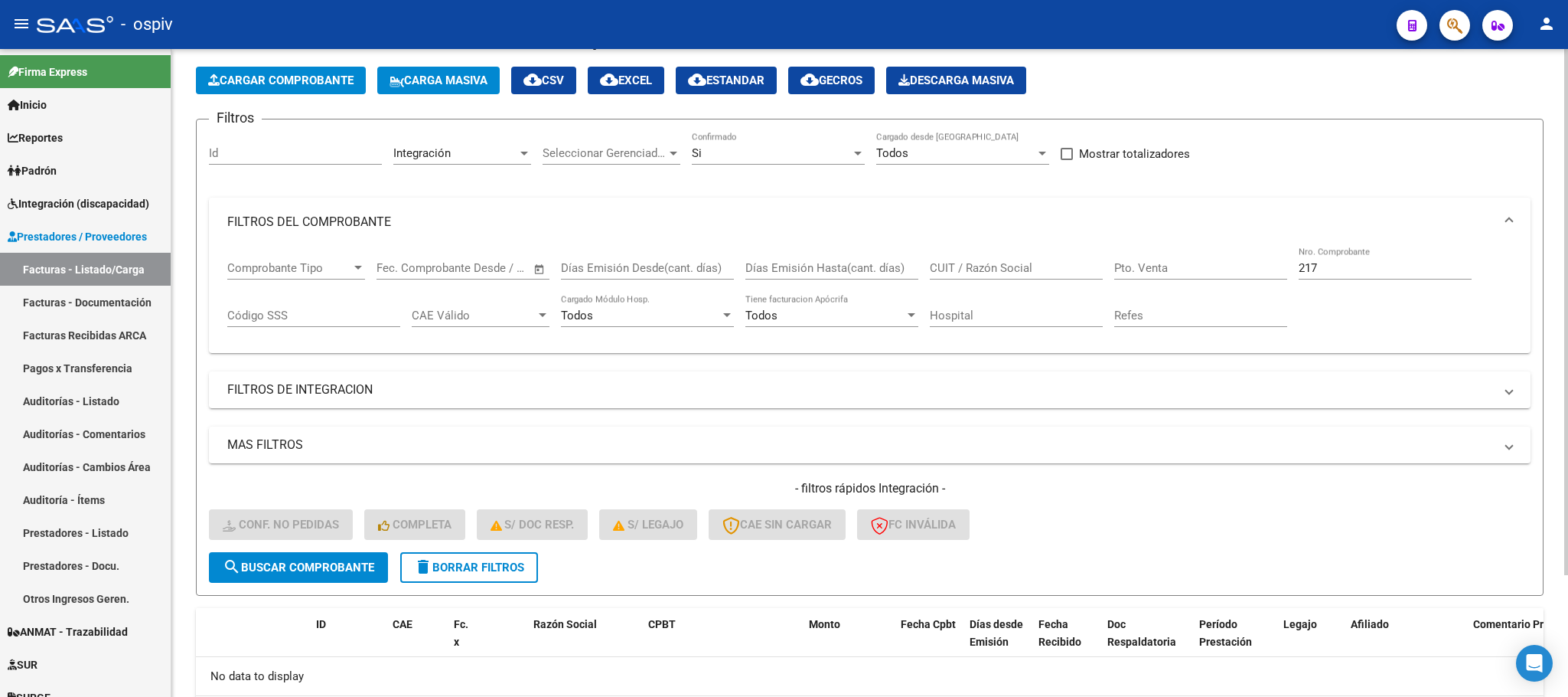
scroll to position [0, 0]
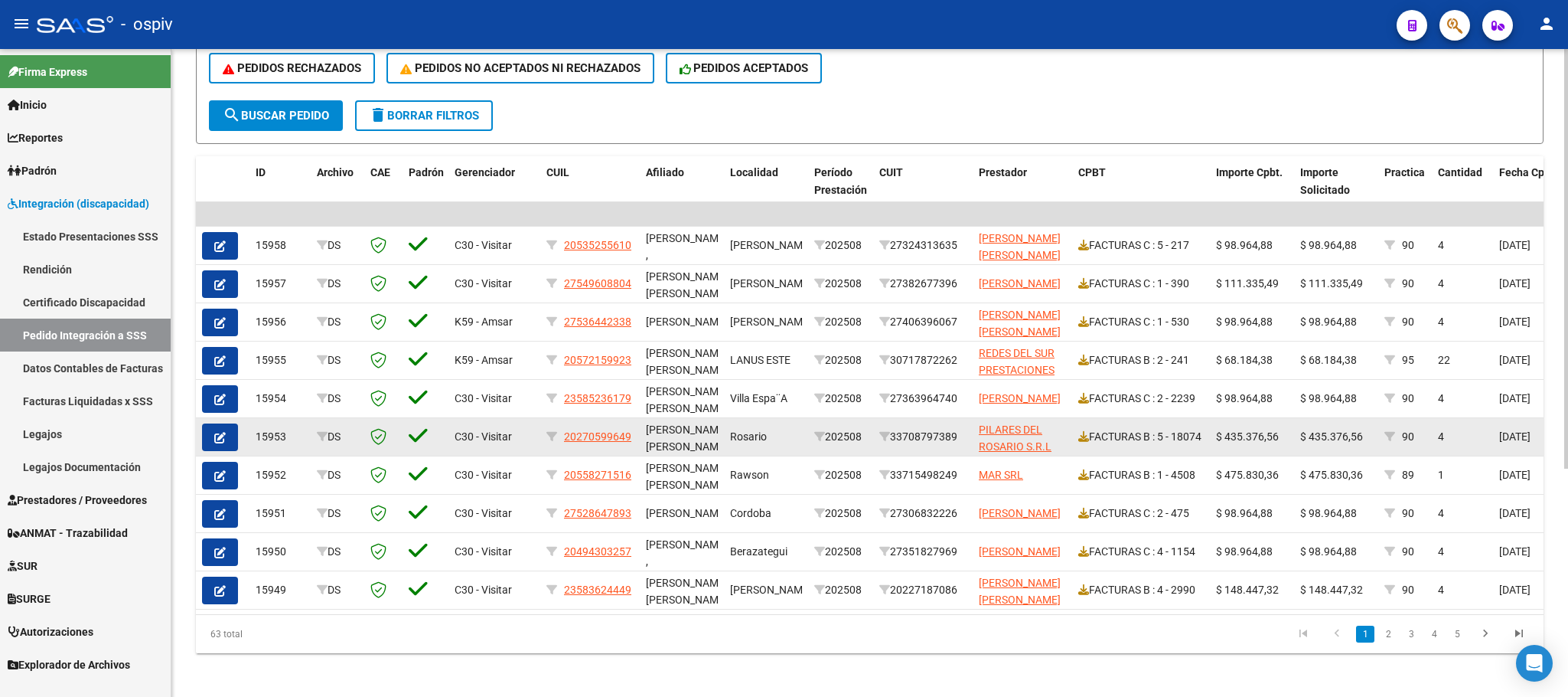
scroll to position [351, 0]
